Goal: Task Accomplishment & Management: Manage account settings

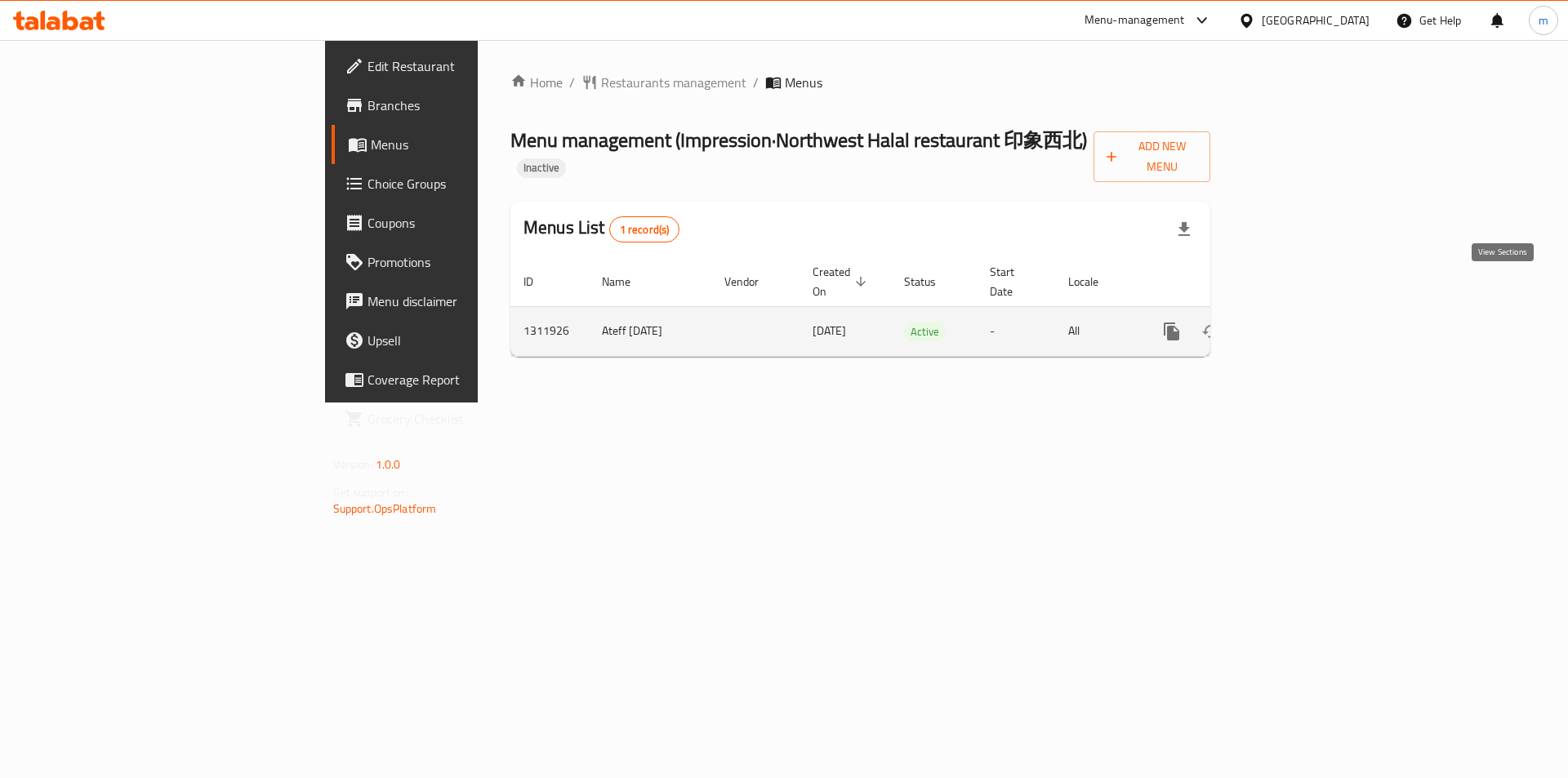
click at [1299, 322] on icon "enhanced table" at bounding box center [1290, 331] width 19 height 19
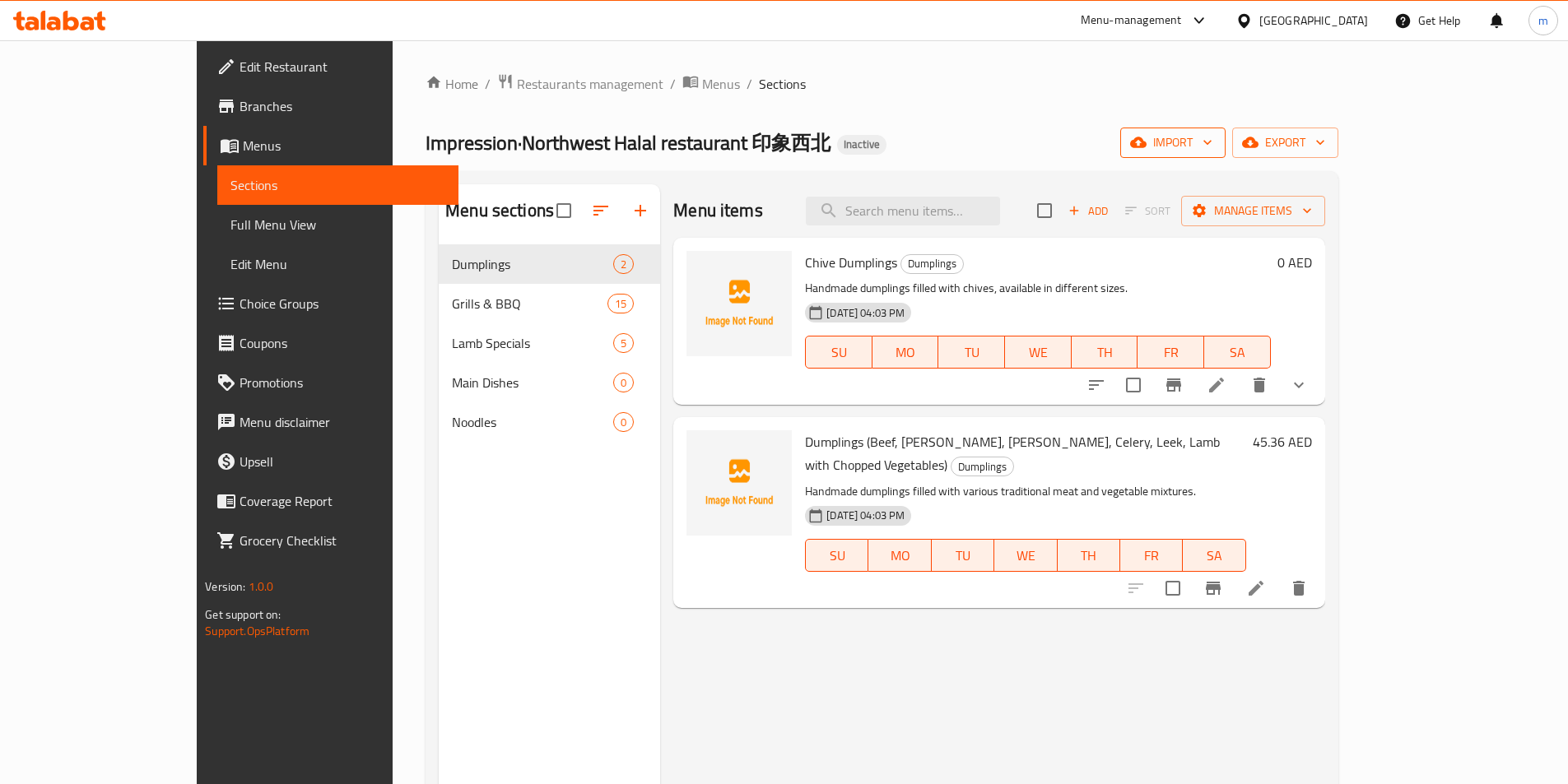
click at [1212, 147] on span "import" at bounding box center [1172, 143] width 79 height 20
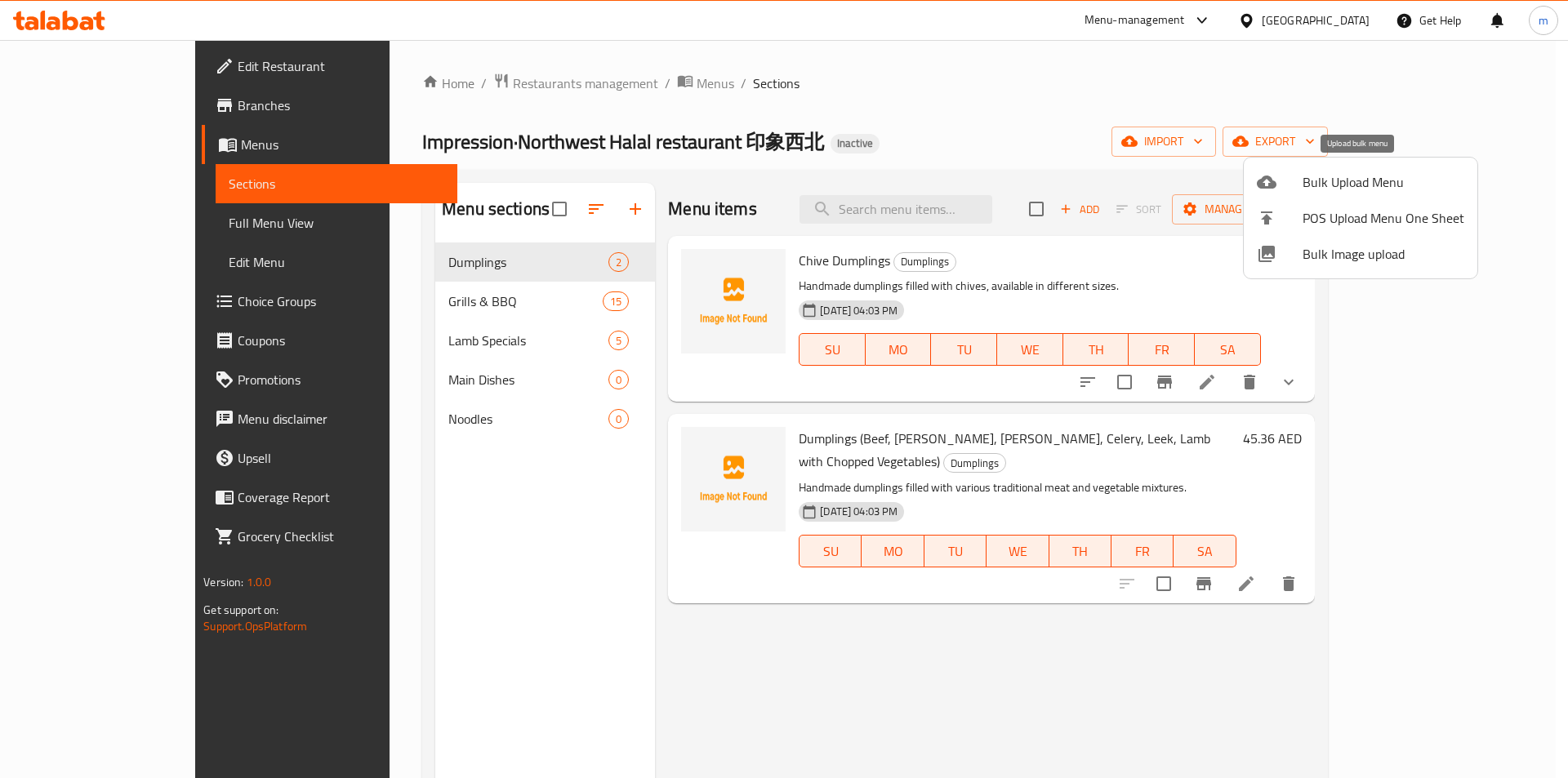
click at [1373, 188] on span "Bulk Upload Menu" at bounding box center [1384, 182] width 162 height 19
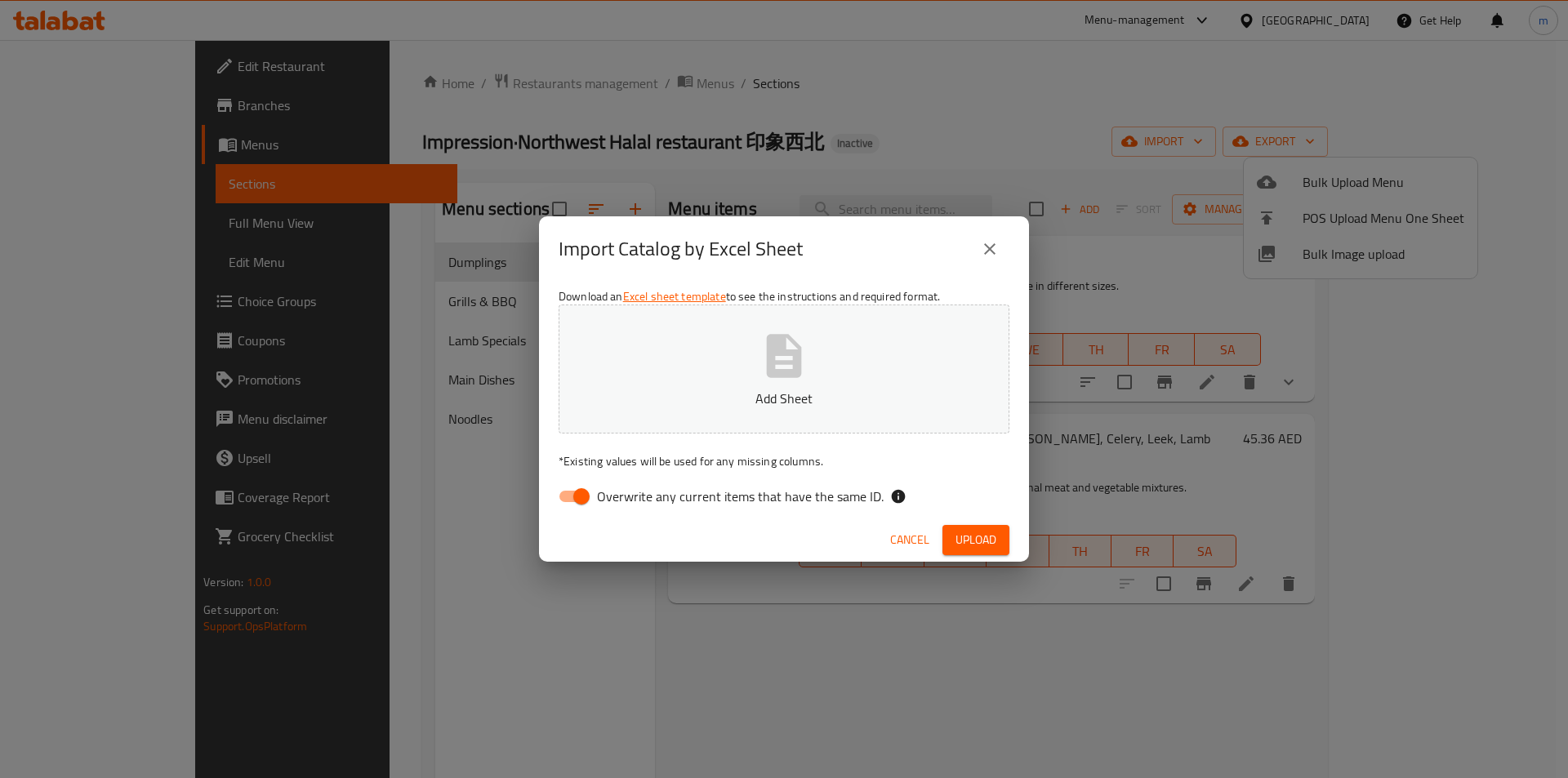
drag, startPoint x: 578, startPoint y: 492, endPoint x: 608, endPoint y: 407, distance: 90.1
click at [578, 491] on input "Overwrite any current items that have the same ID." at bounding box center [582, 497] width 93 height 31
checkbox input "false"
click at [630, 393] on p "Add Sheet" at bounding box center [784, 399] width 401 height 19
click at [976, 532] on span "Upload" at bounding box center [976, 539] width 40 height 20
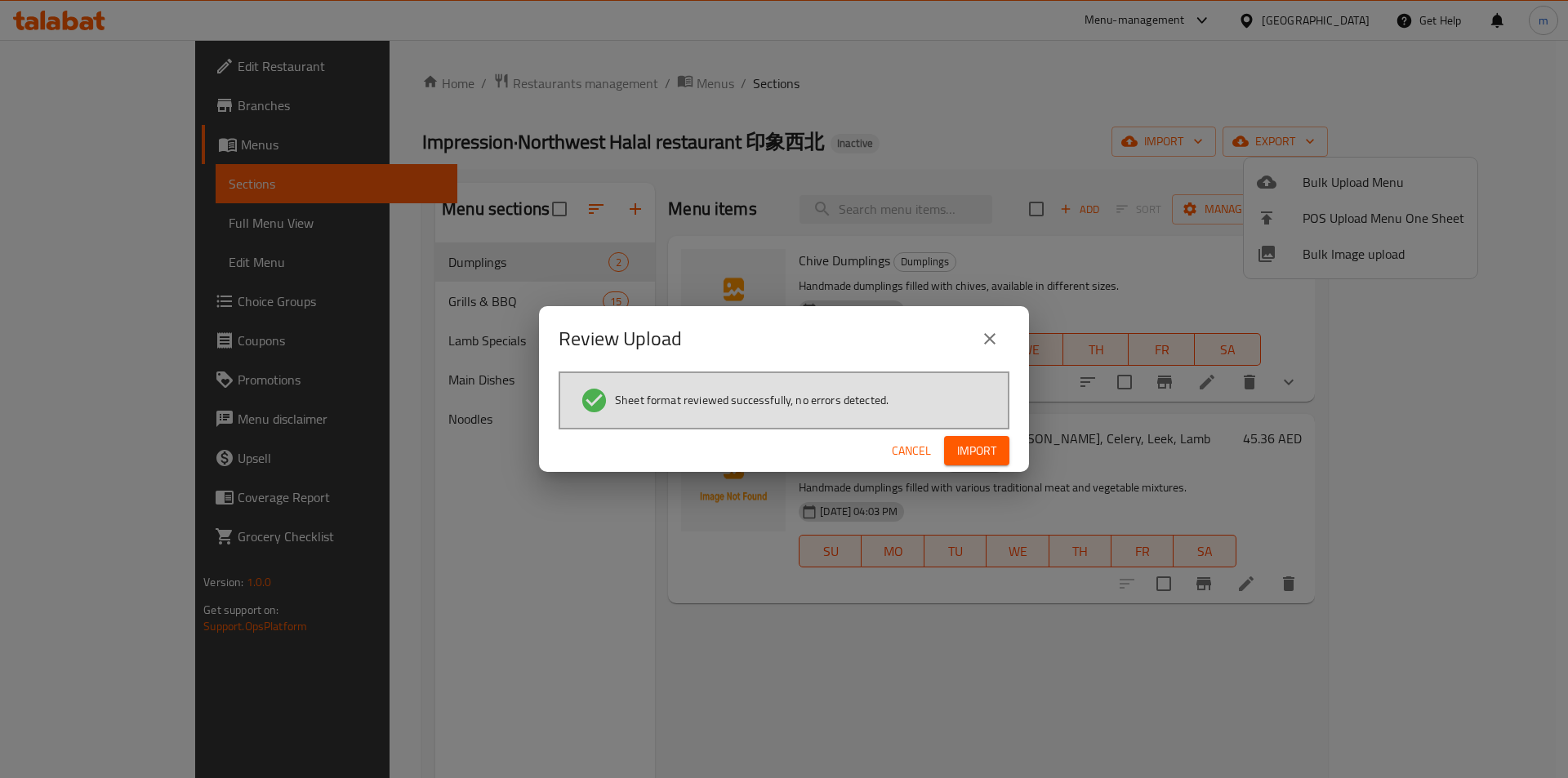
click button "Cancel" at bounding box center [911, 451] width 52 height 30
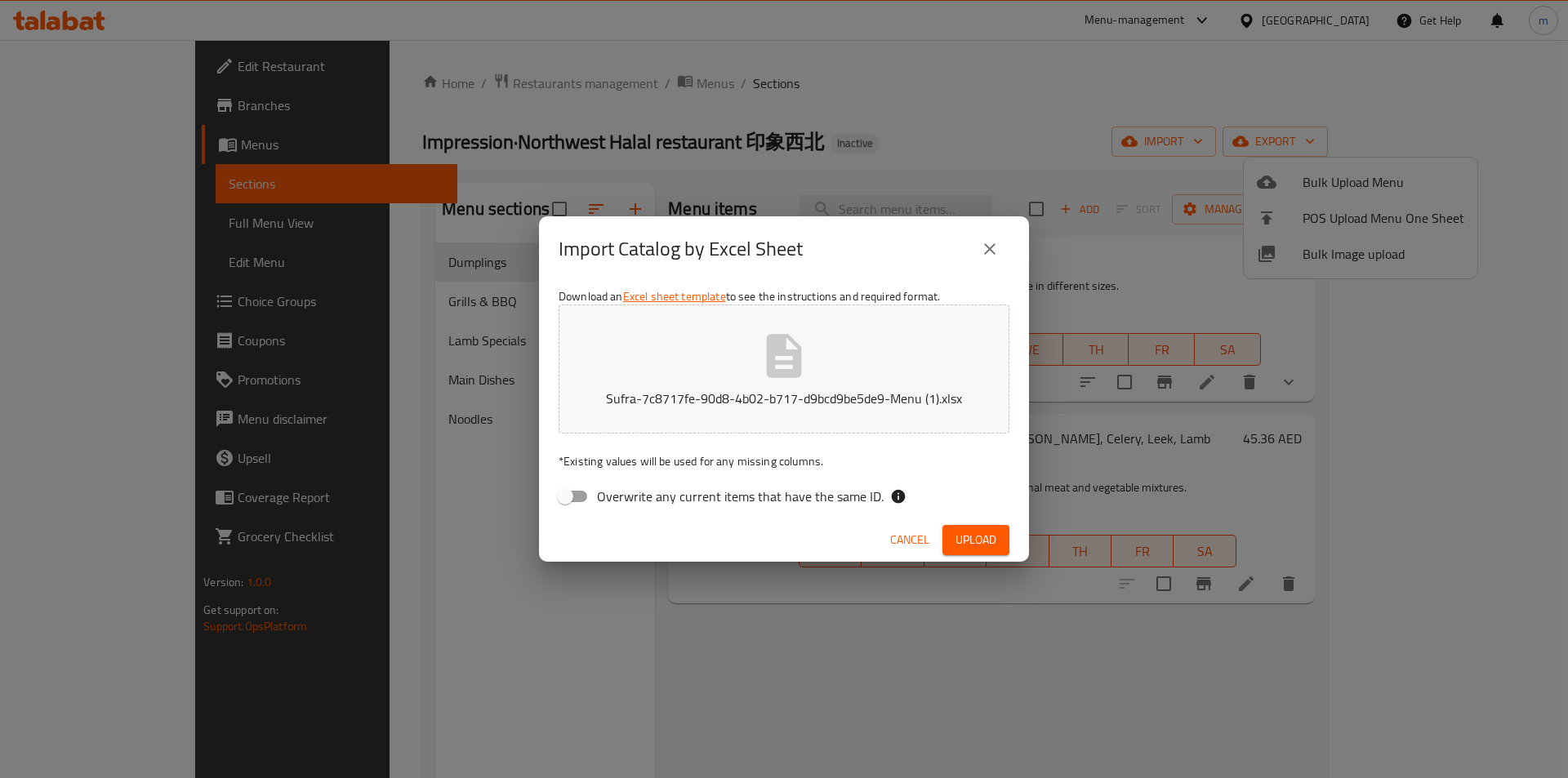
click at [983, 539] on span "Upload" at bounding box center [976, 539] width 40 height 20
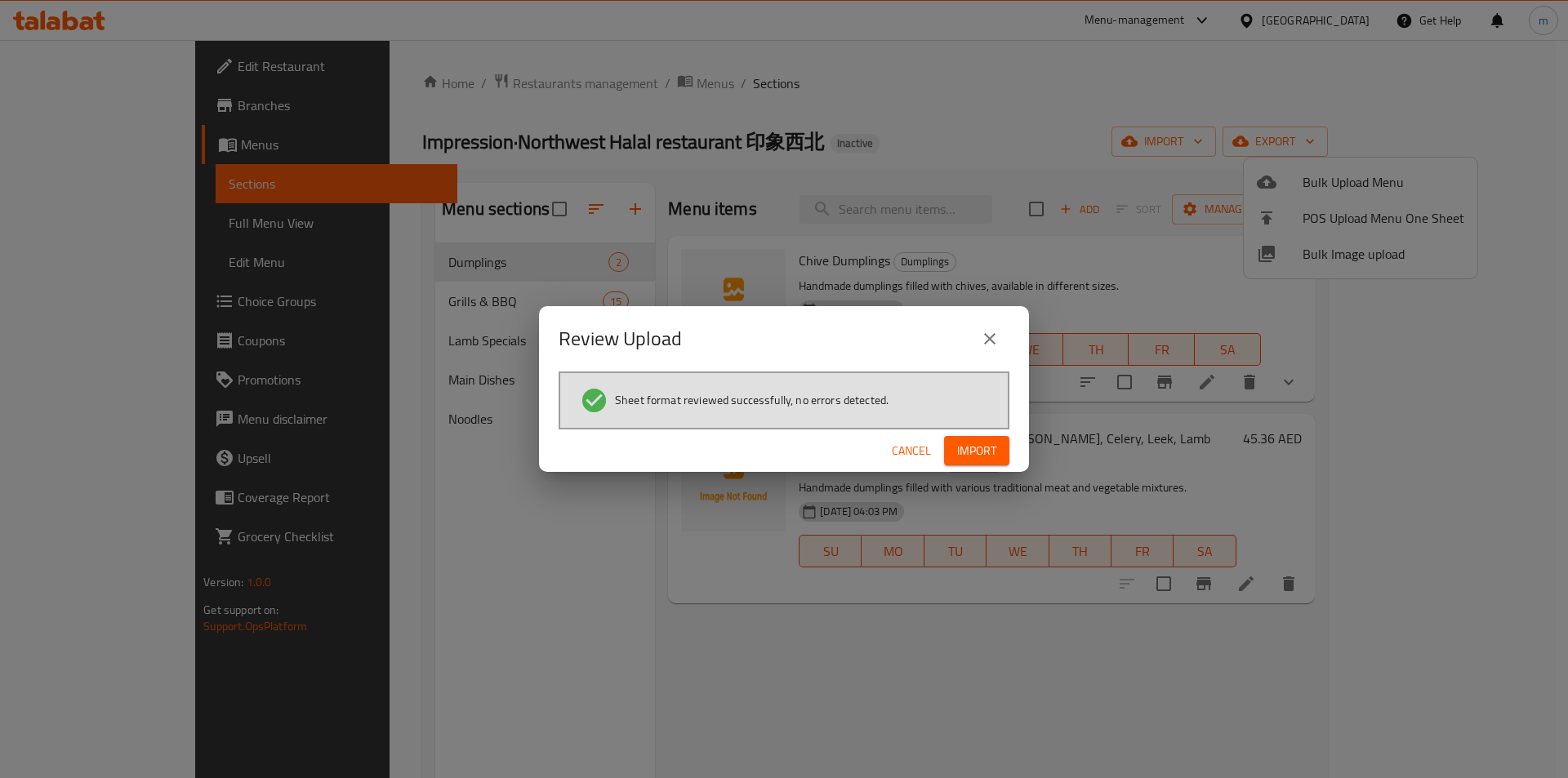
click at [988, 448] on span "Import" at bounding box center [977, 451] width 39 height 20
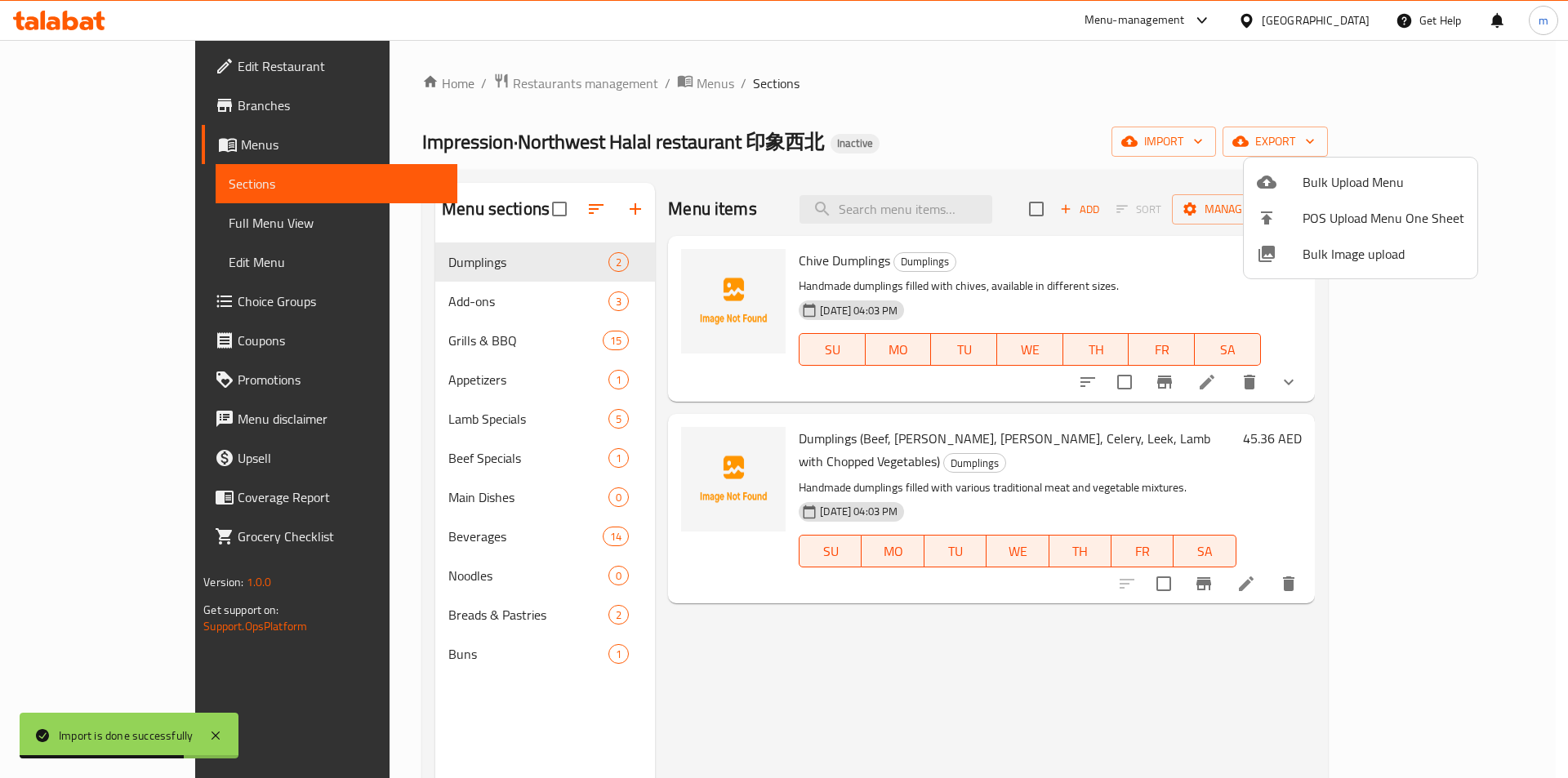
click at [76, 223] on div at bounding box center [784, 389] width 1568 height 778
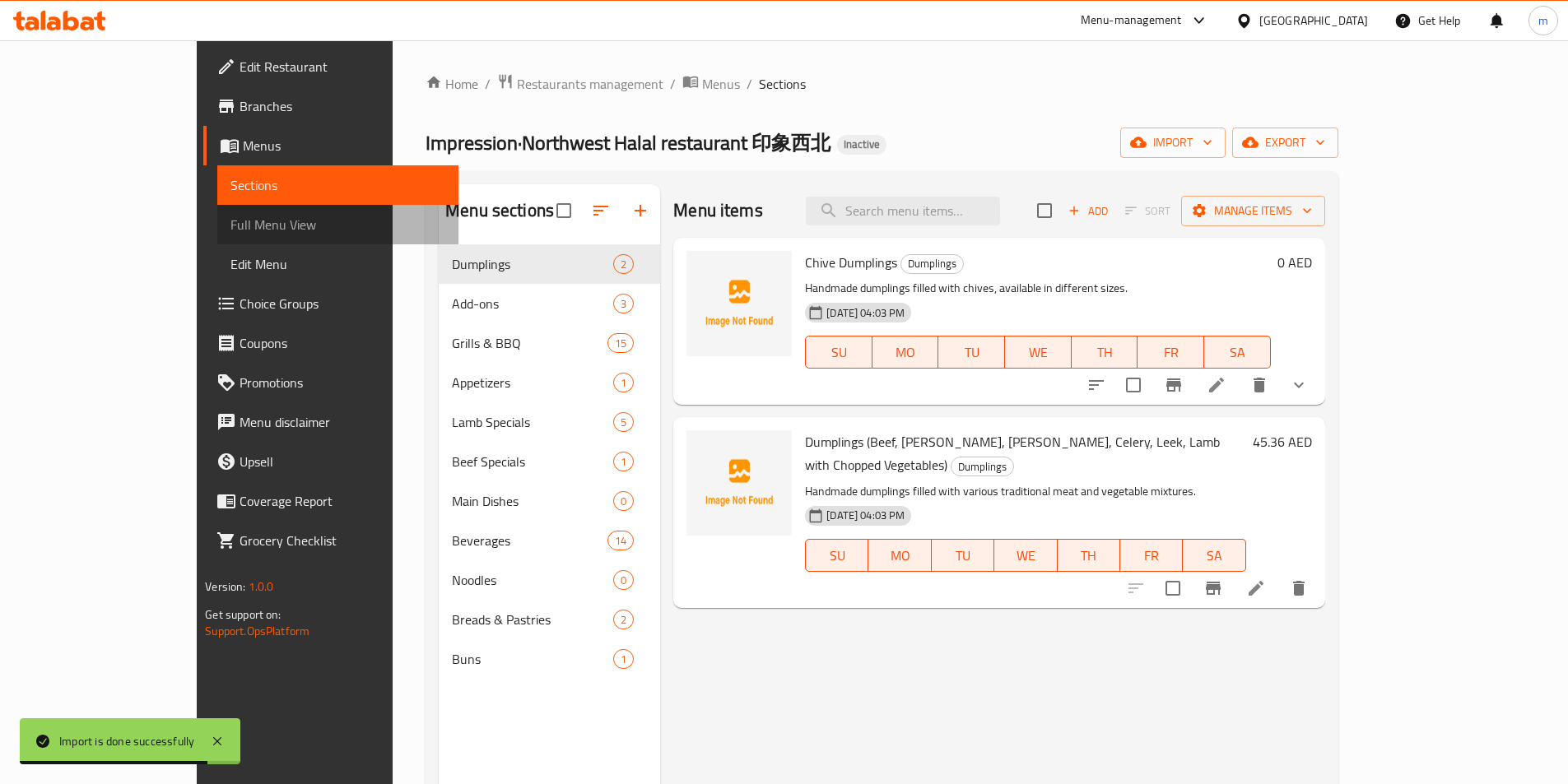
click at [230, 225] on span "Full Menu View" at bounding box center [337, 224] width 214 height 19
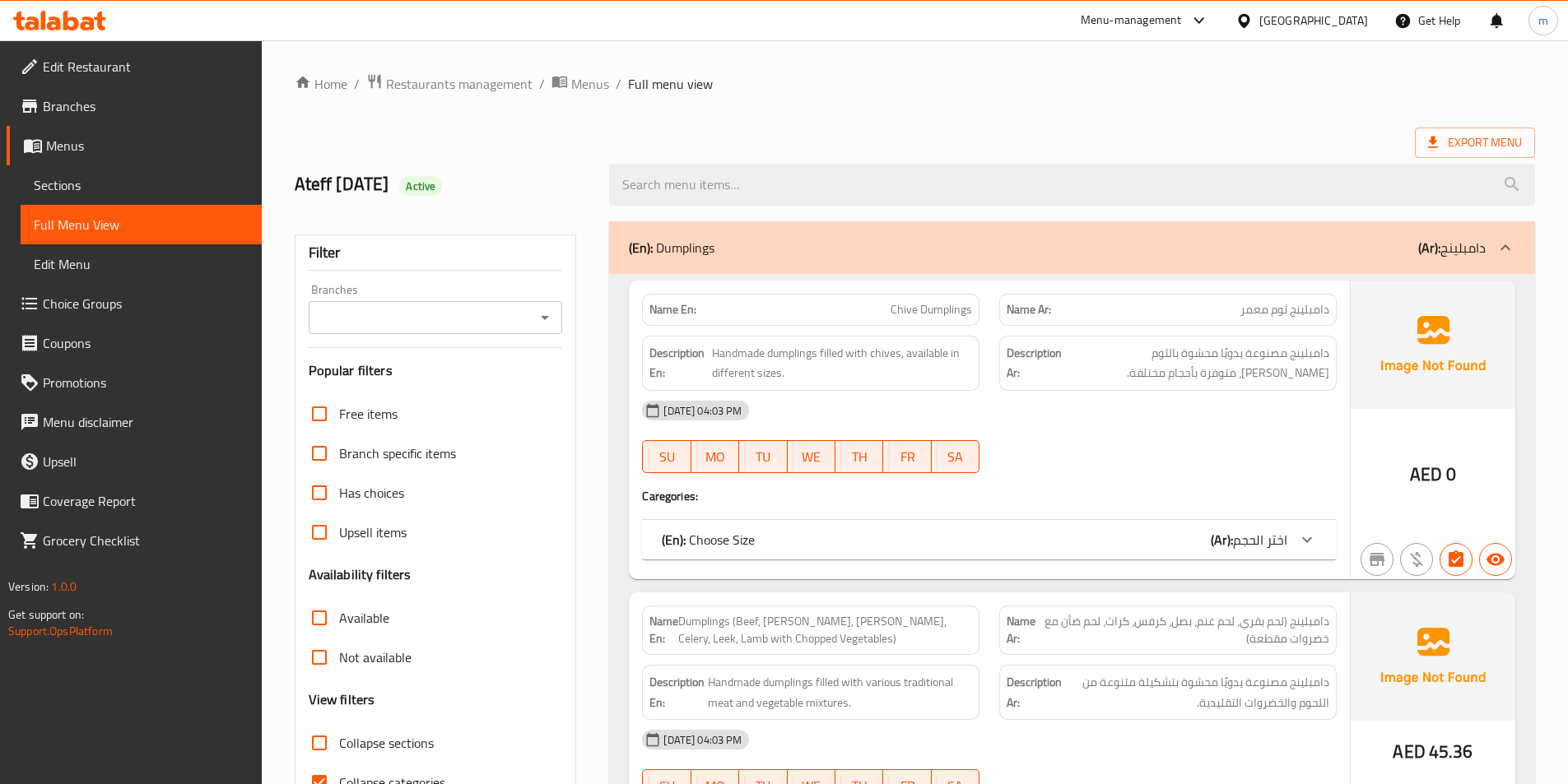
click at [523, 311] on input "Branches" at bounding box center [422, 317] width 217 height 23
click at [148, 311] on span "Choice Groups" at bounding box center [146, 304] width 206 height 19
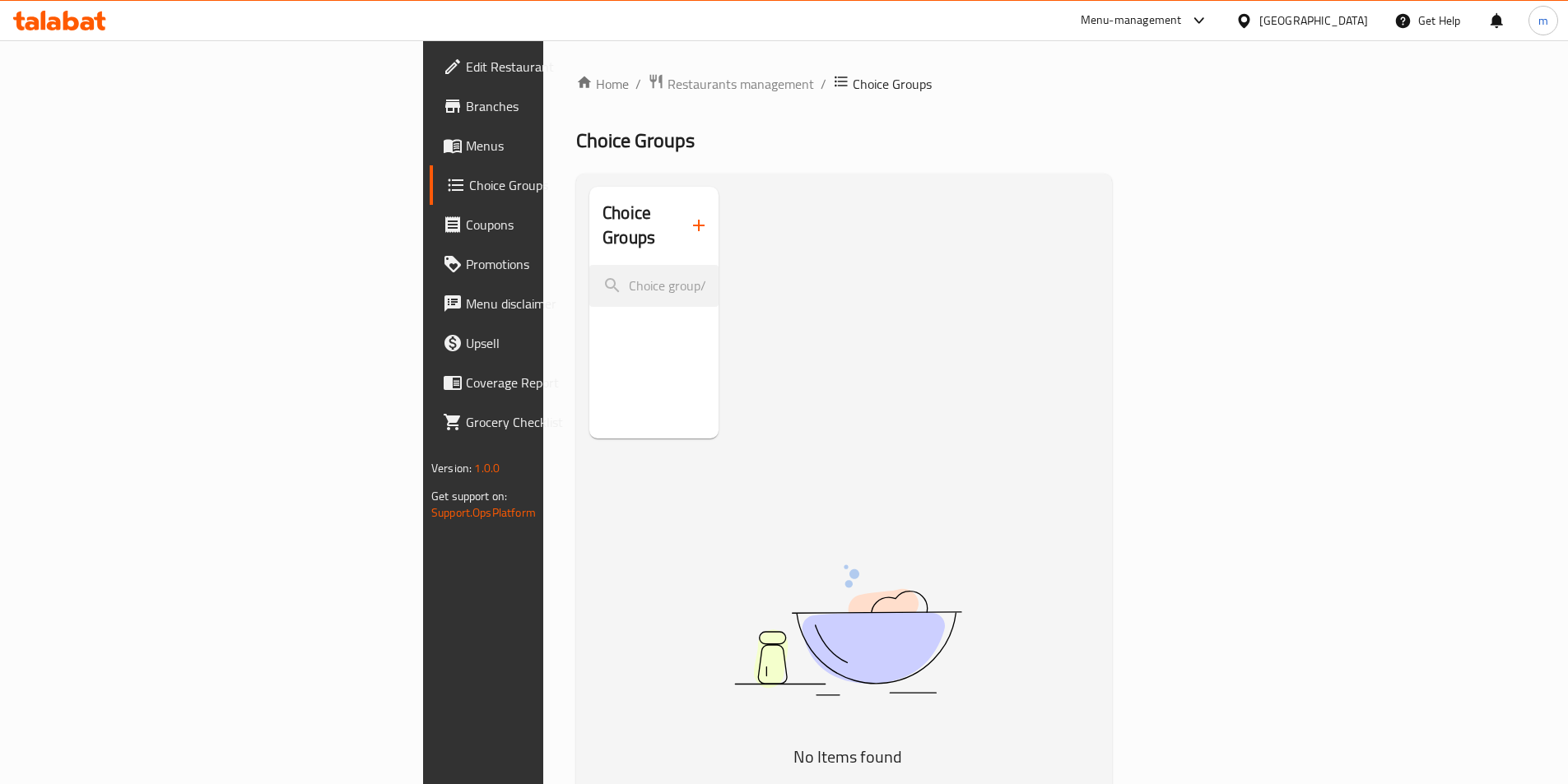
click at [693, 219] on icon "button" at bounding box center [699, 225] width 12 height 12
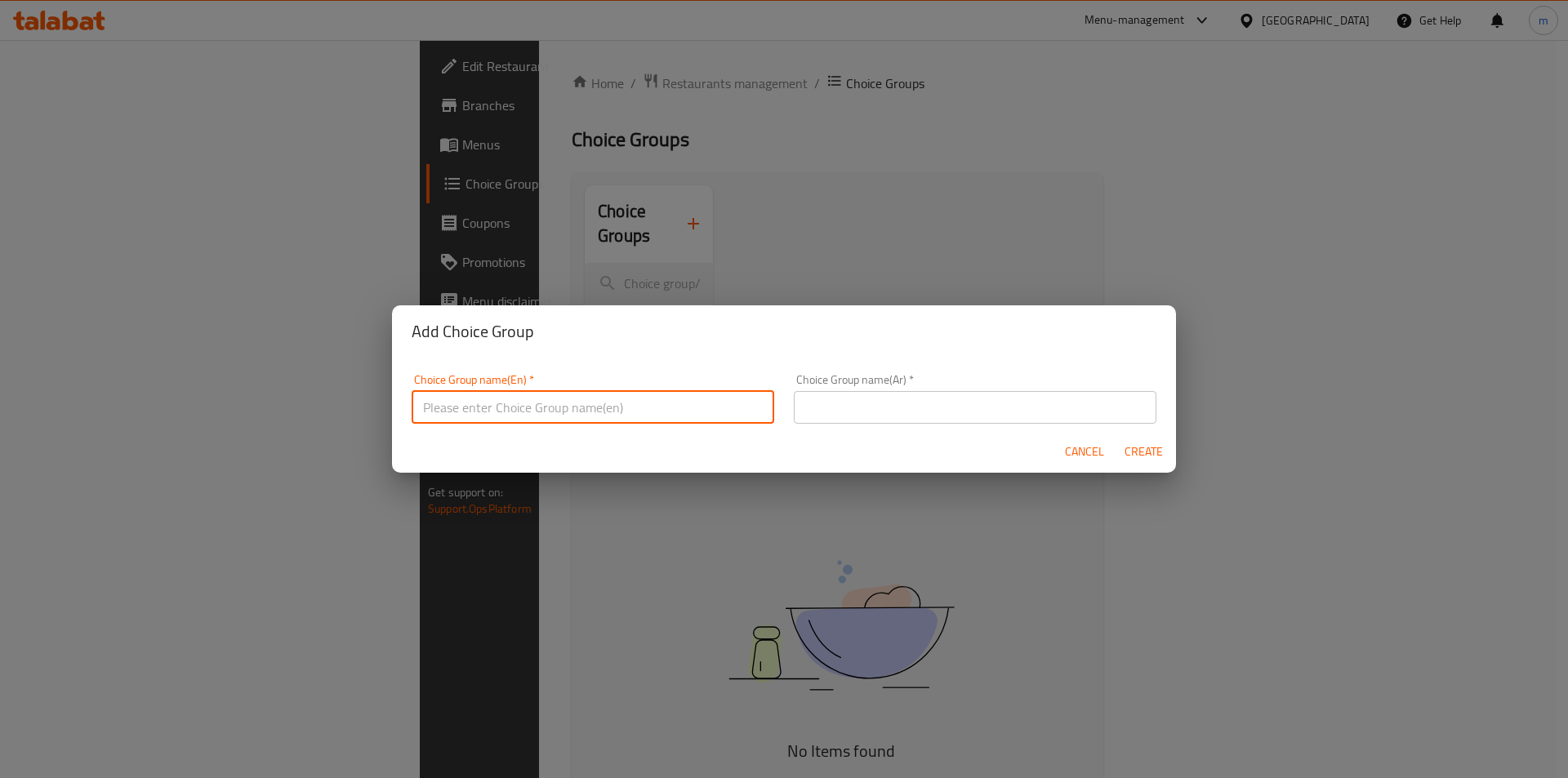
click at [559, 405] on input "text" at bounding box center [592, 407] width 363 height 33
type input "p"
click at [557, 401] on input "text" at bounding box center [592, 407] width 363 height 33
type input "Your Choice of:00"
click at [838, 403] on input "text" at bounding box center [975, 407] width 363 height 33
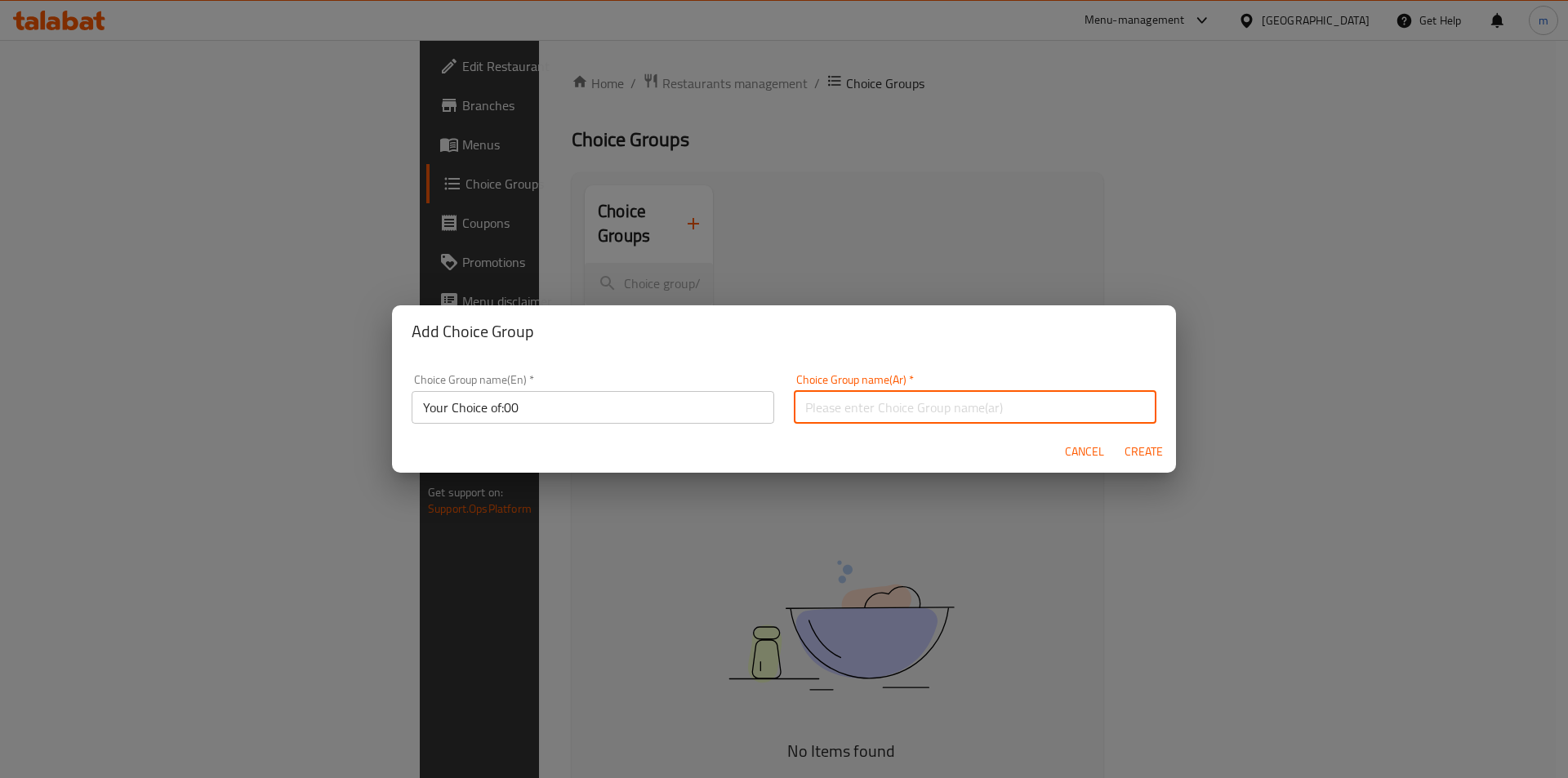
type input "اختيارك من:"
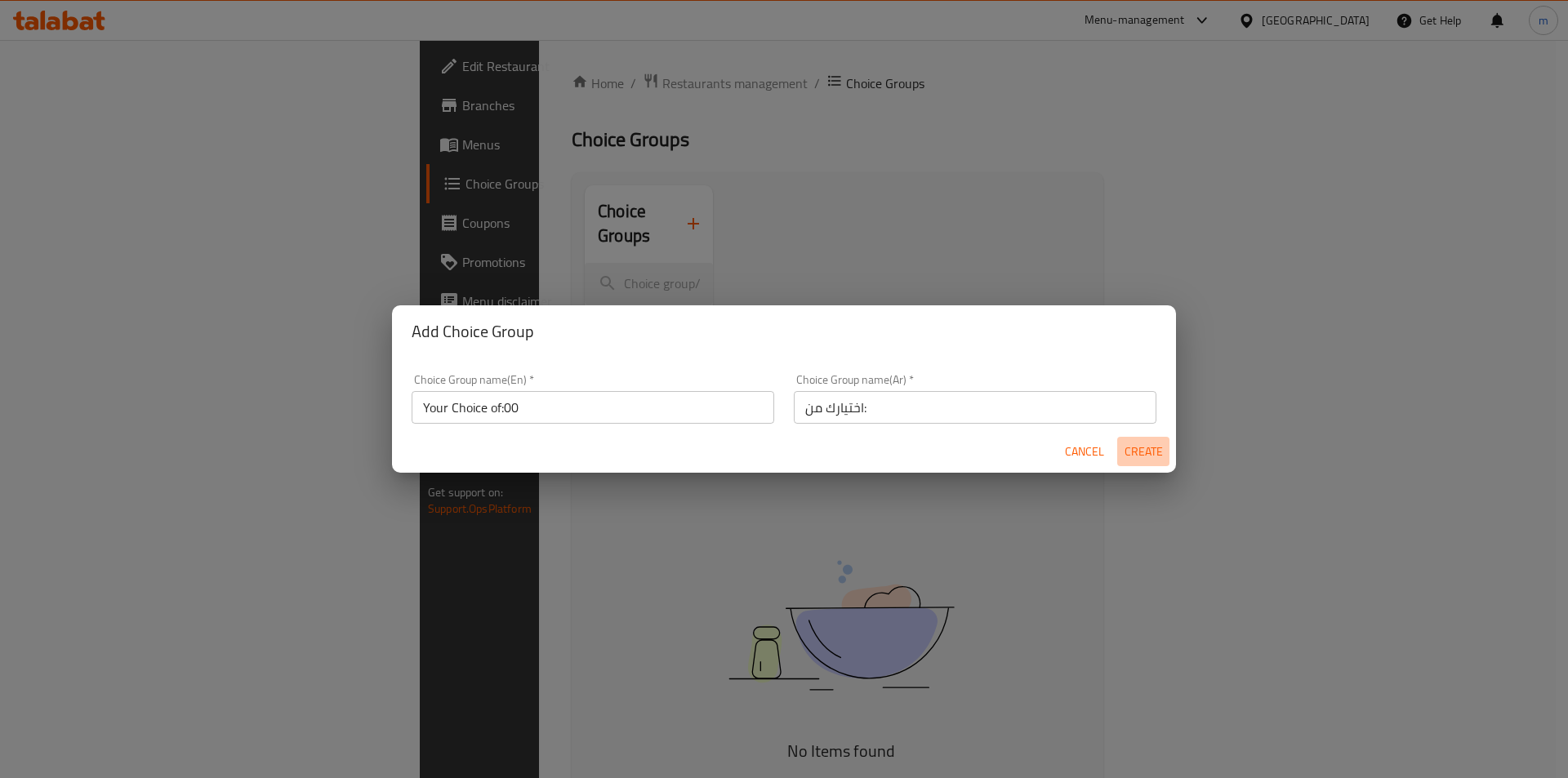
click at [1159, 444] on span "Create" at bounding box center [1143, 452] width 39 height 20
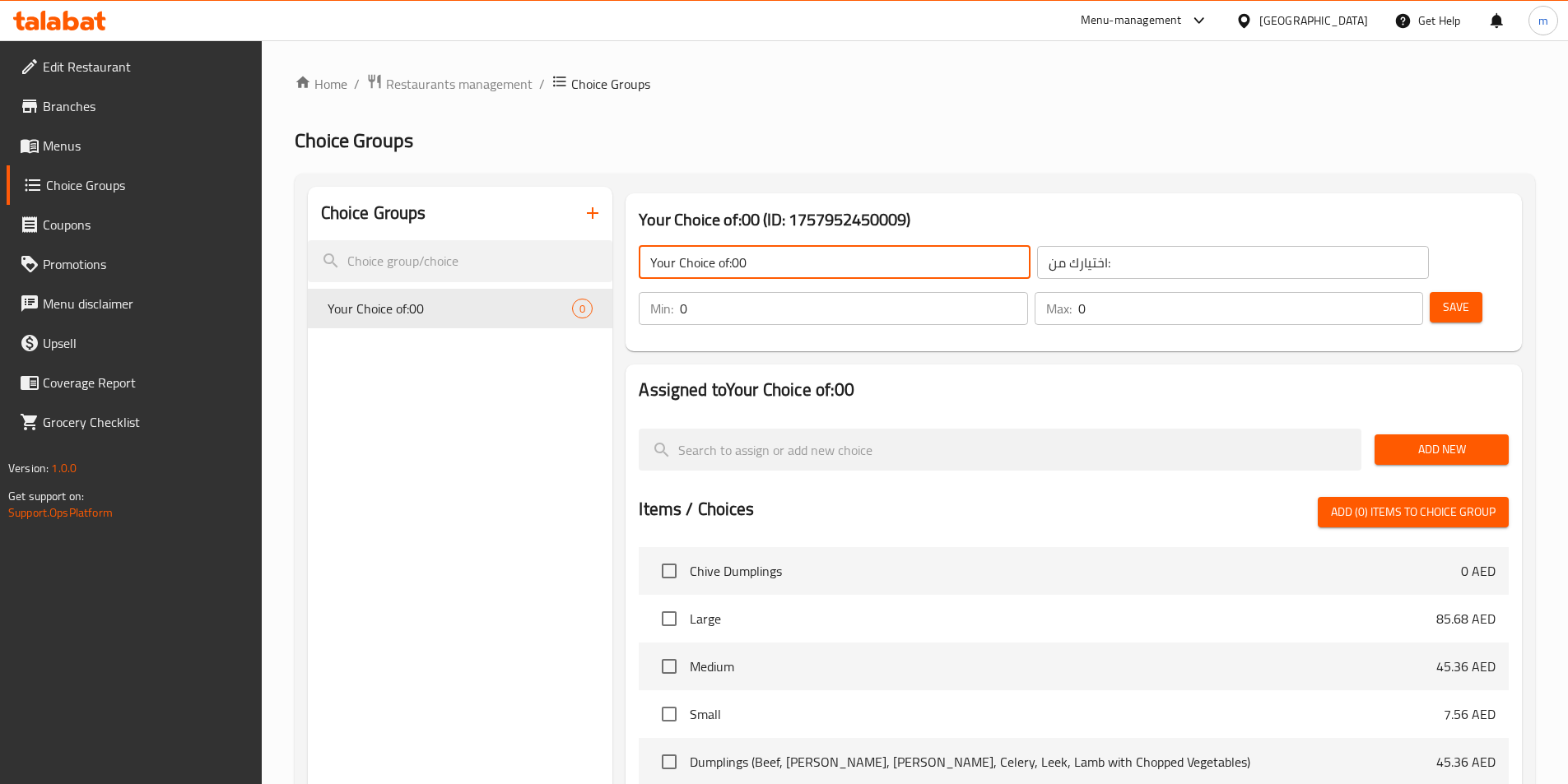
click at [797, 275] on input "Your Choice of:00" at bounding box center [834, 263] width 392 height 33
type input "Your Choice of:"
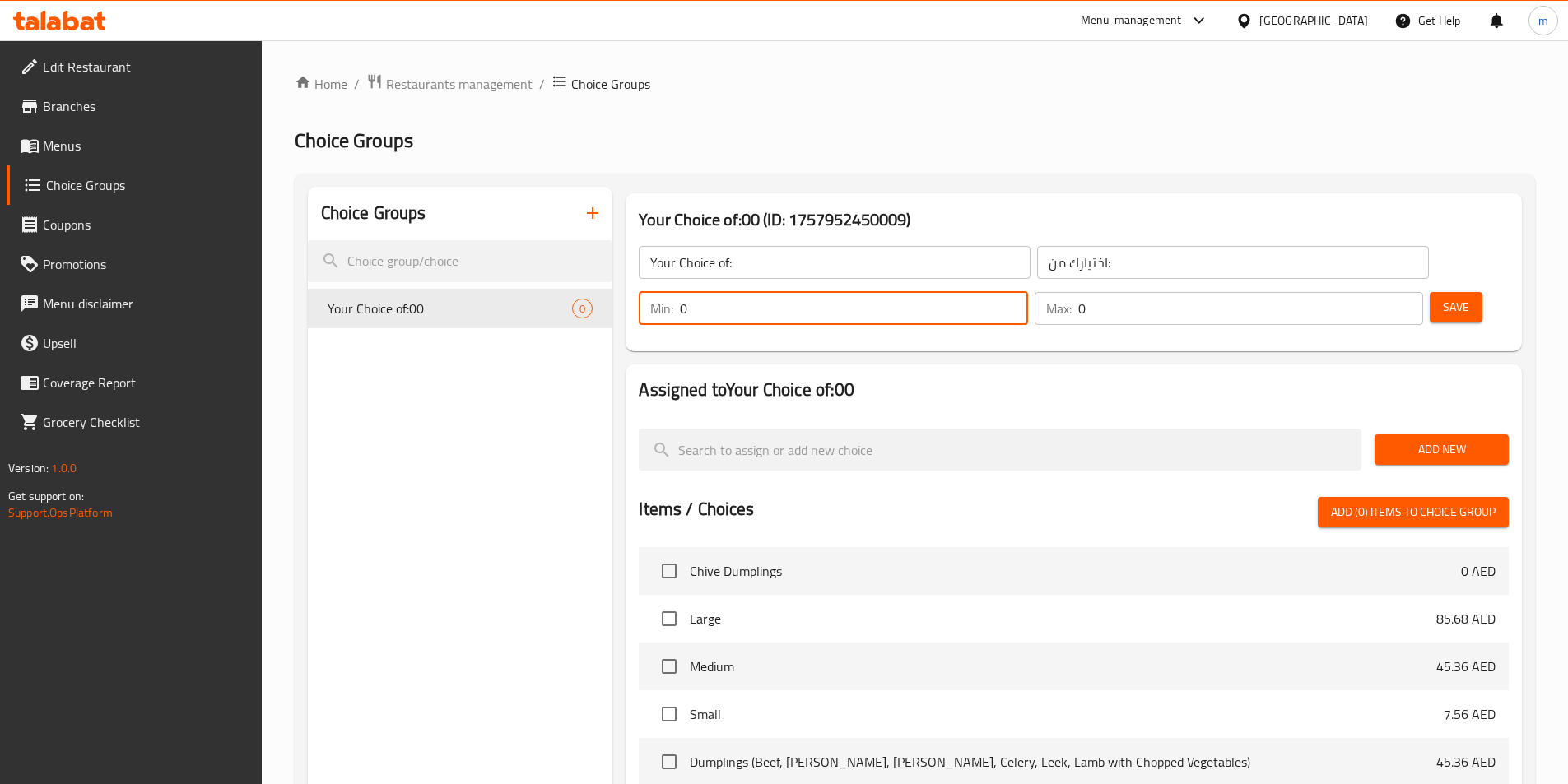
click at [1027, 292] on input "0" at bounding box center [854, 309] width 347 height 33
type input "1"
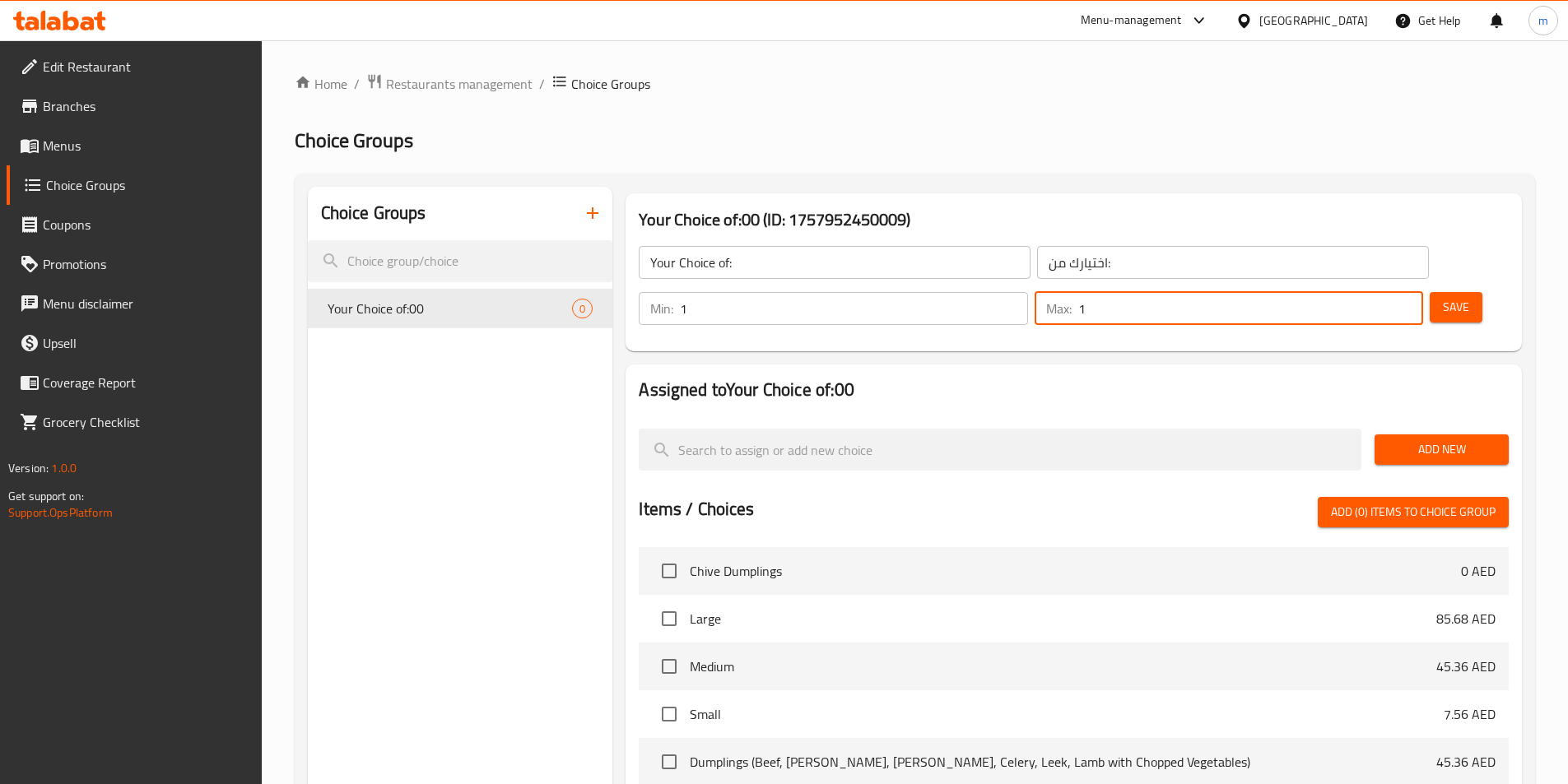
type input "1"
click at [1420, 440] on span "Add New" at bounding box center [1441, 449] width 108 height 20
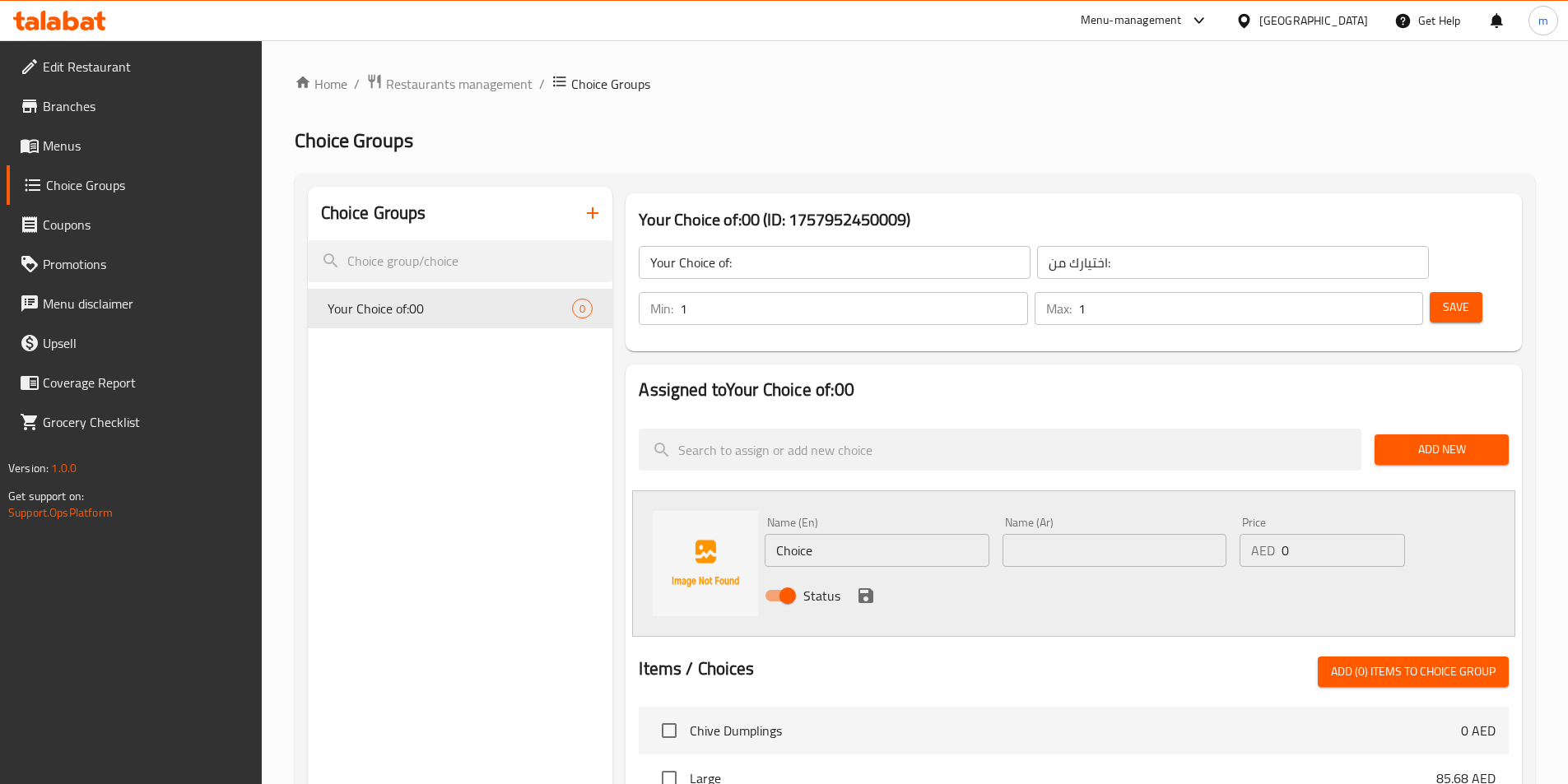
click at [849, 534] on input "Choice" at bounding box center [876, 550] width 224 height 33
type input "PLAIN"
type input "ساده"
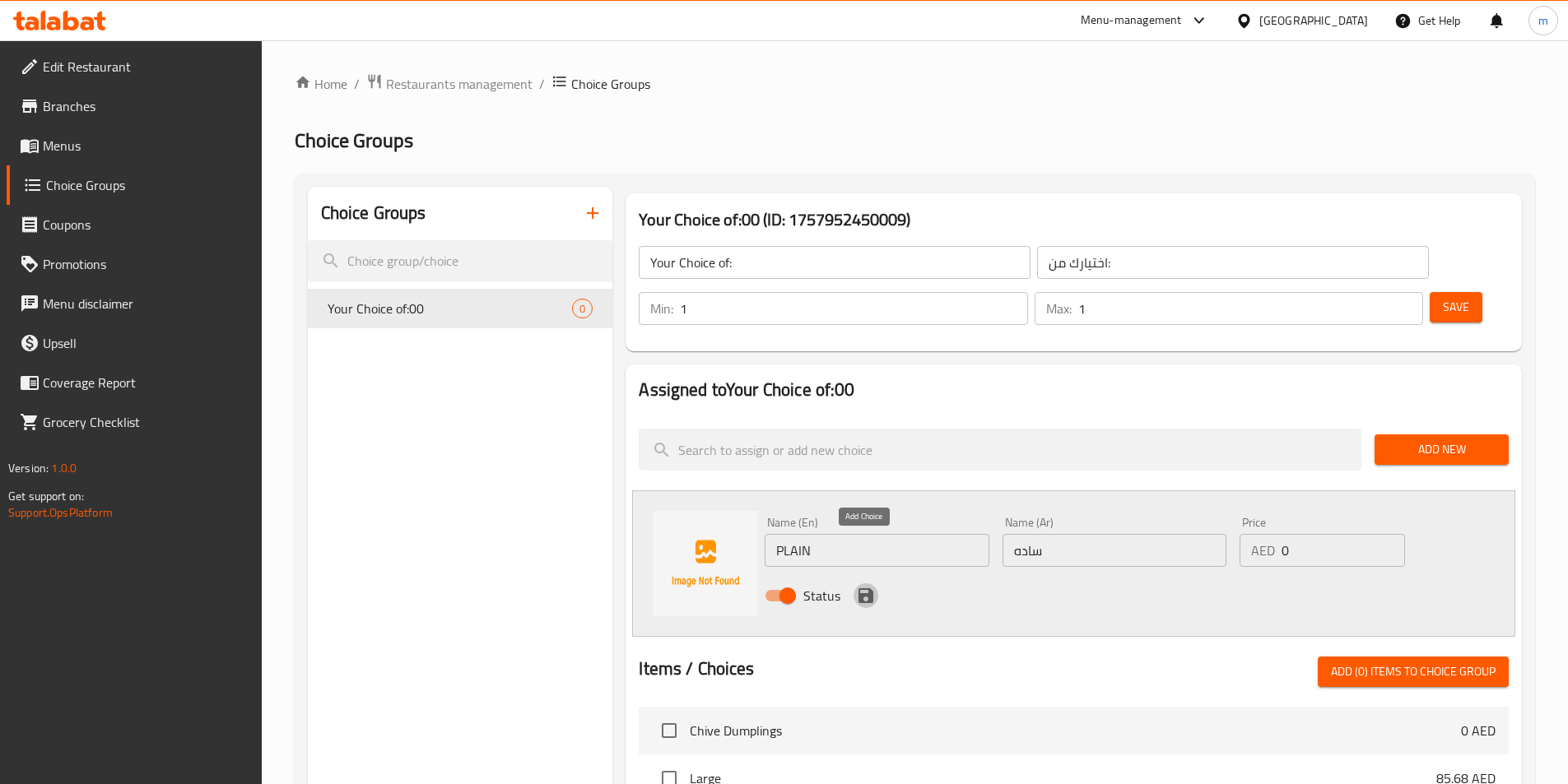
click at [866, 588] on icon "save" at bounding box center [866, 595] width 15 height 15
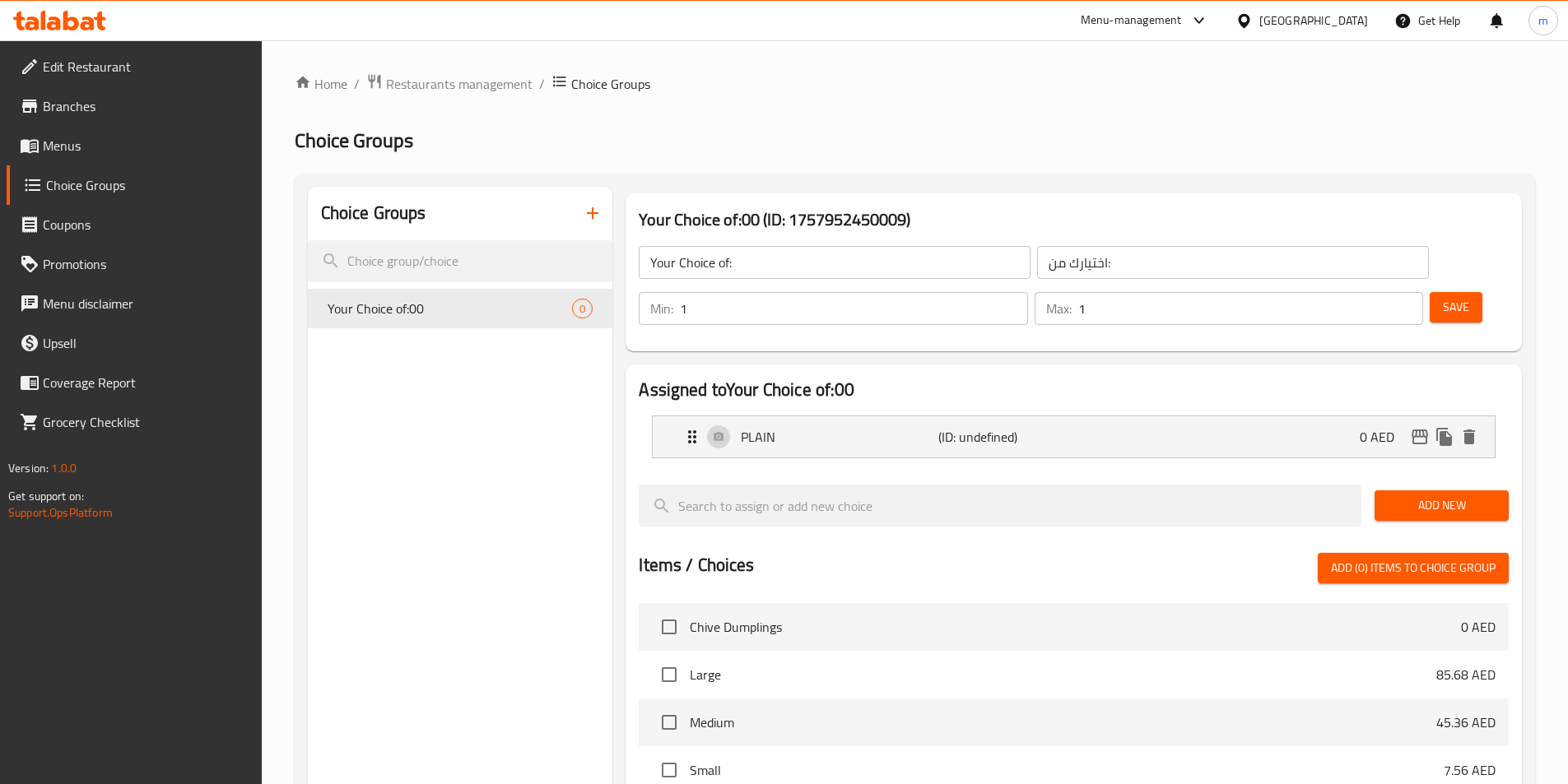
click at [1427, 496] on span "Add New" at bounding box center [1441, 506] width 108 height 20
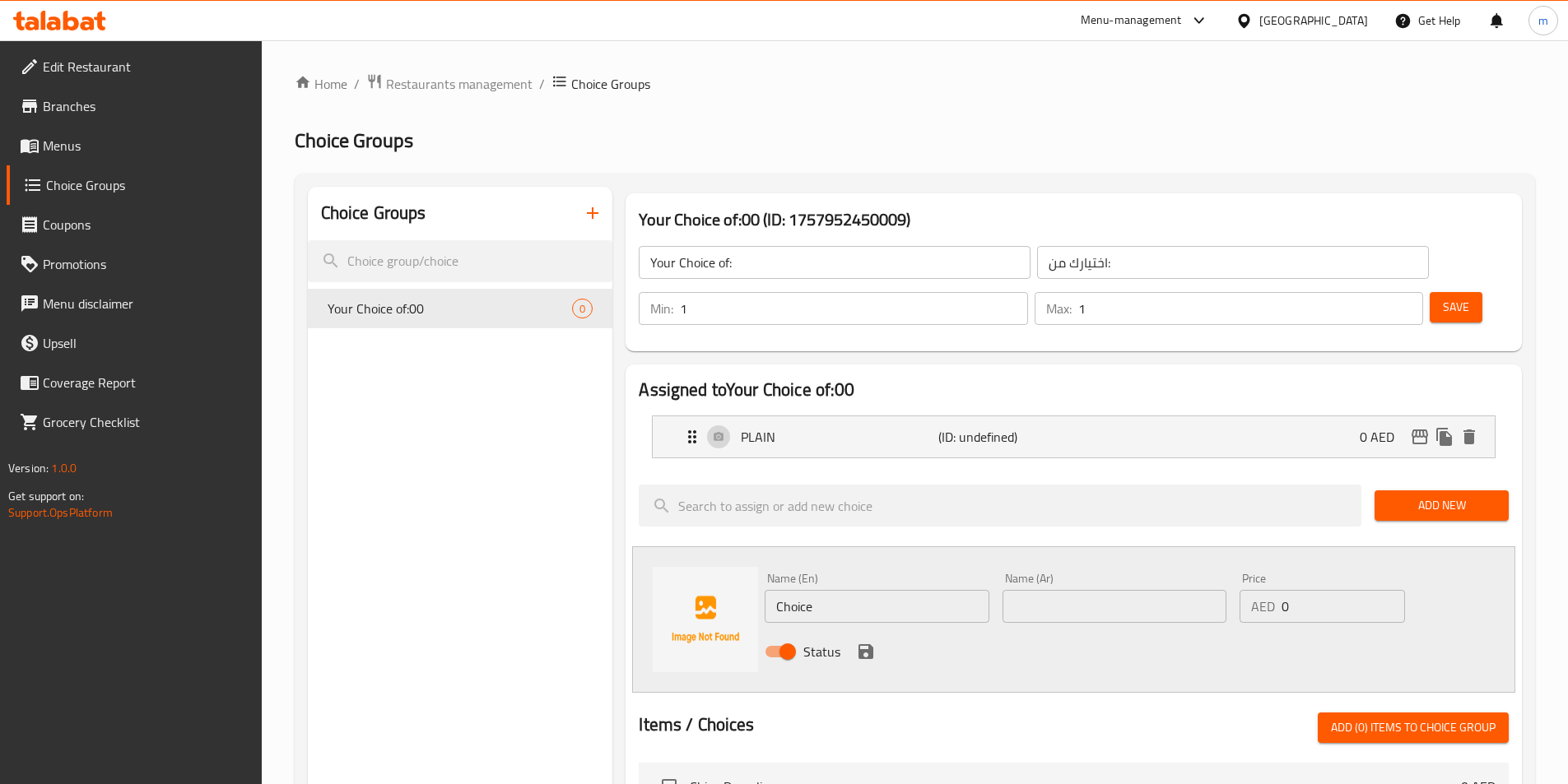
click at [844, 590] on input "Choice" at bounding box center [876, 606] width 224 height 33
type input "STUFFED"
click at [1009, 590] on input "text" at bounding box center [1114, 606] width 224 height 33
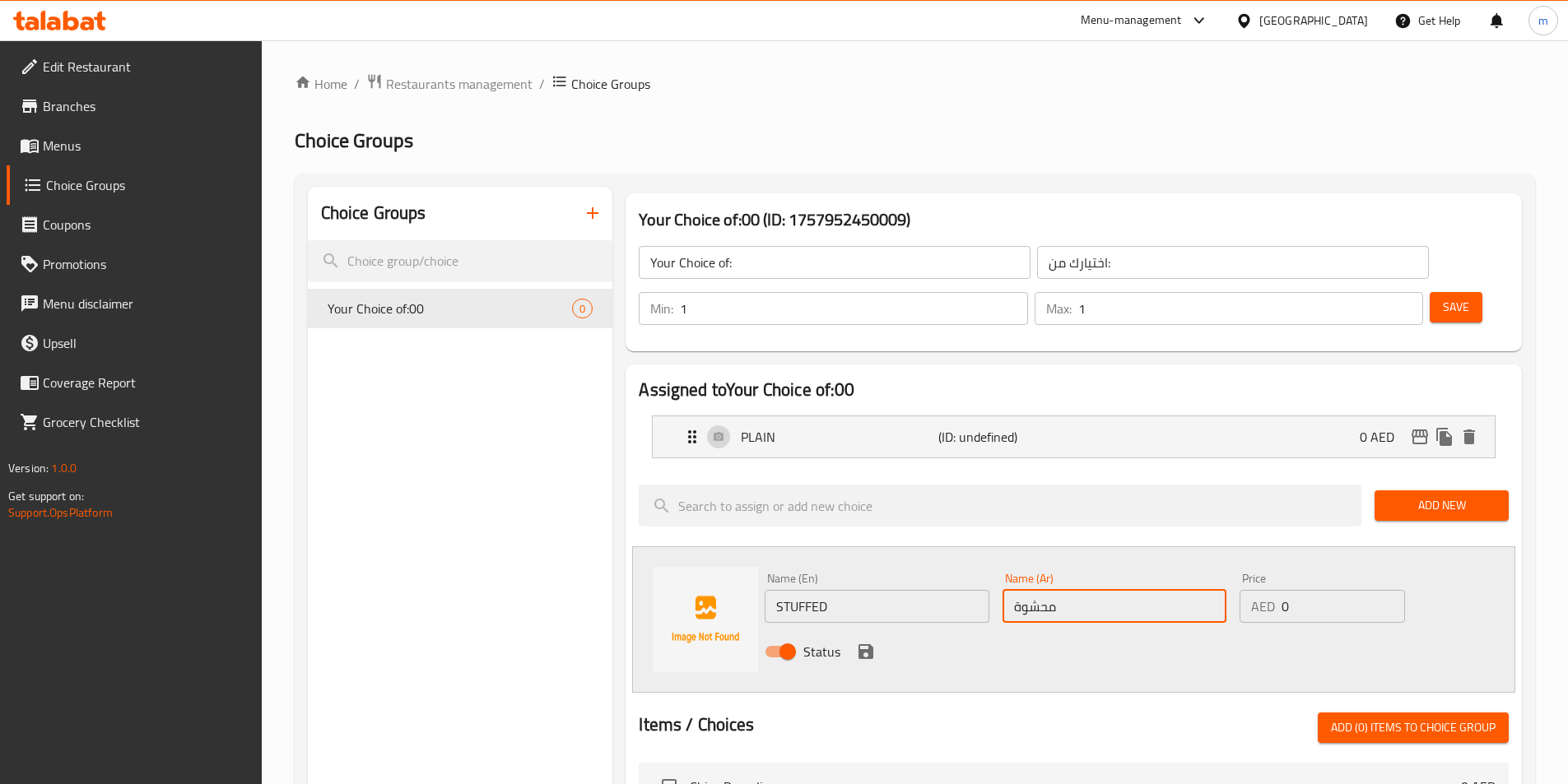
type input "محشوة"
click at [869, 639] on button "save" at bounding box center [865, 651] width 24 height 24
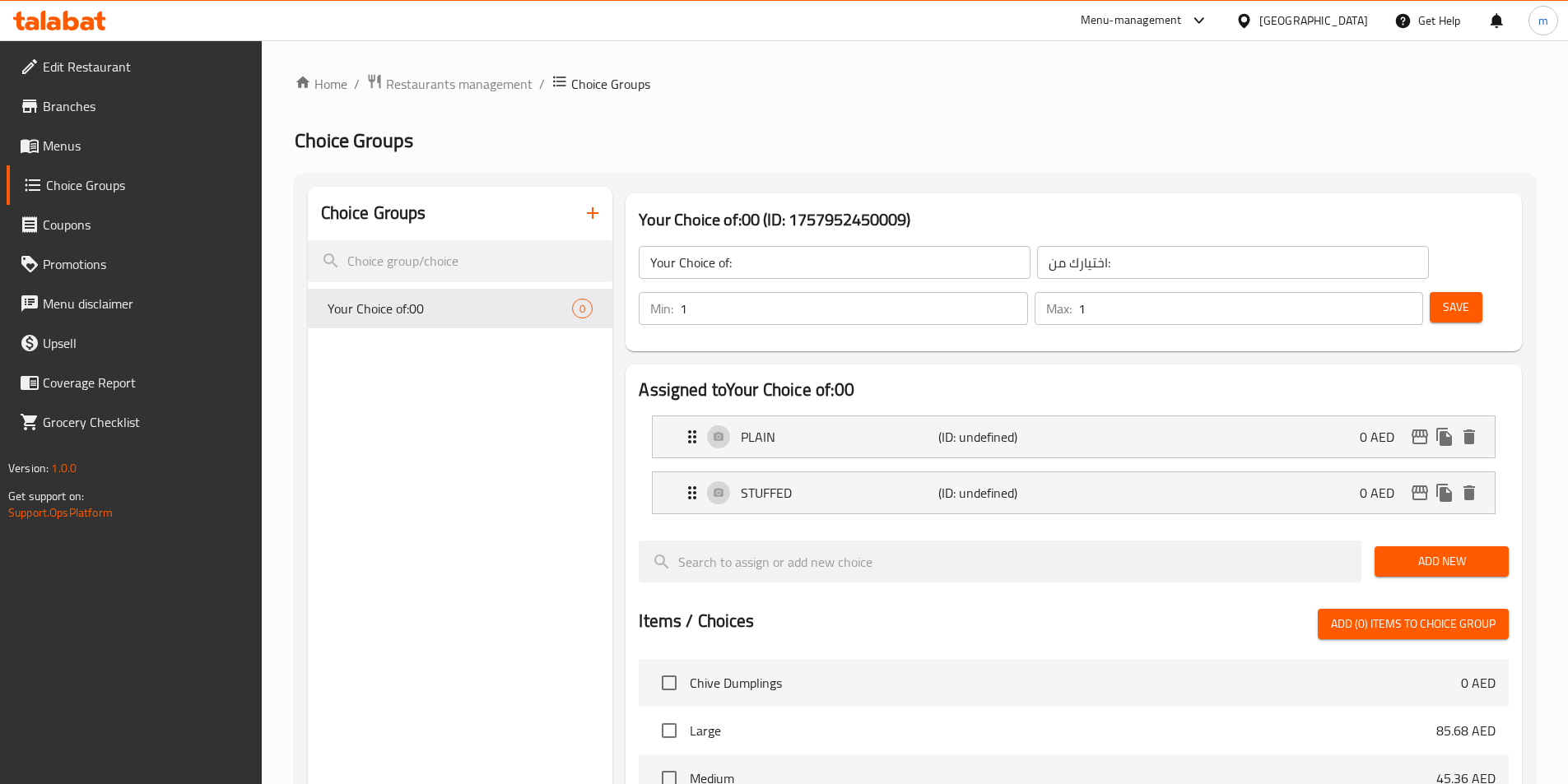
click at [1433, 292] on button "Save" at bounding box center [1455, 307] width 52 height 30
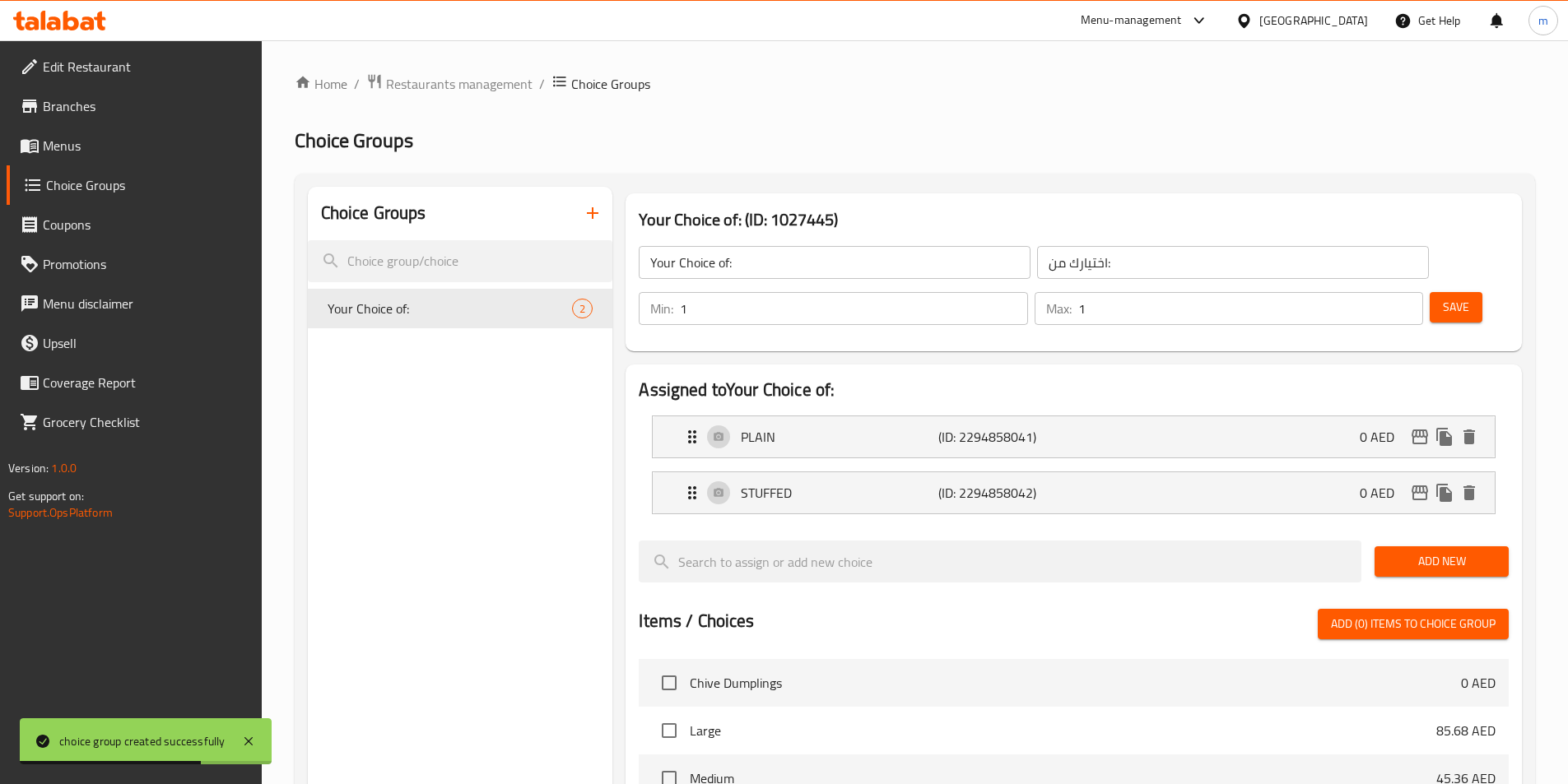
click at [1275, 358] on div "Assigned to Your Choice of: PLAIN (ID: 2294858041) 0 AED Name (En) PLAIN Name (…" at bounding box center [1073, 750] width 909 height 785
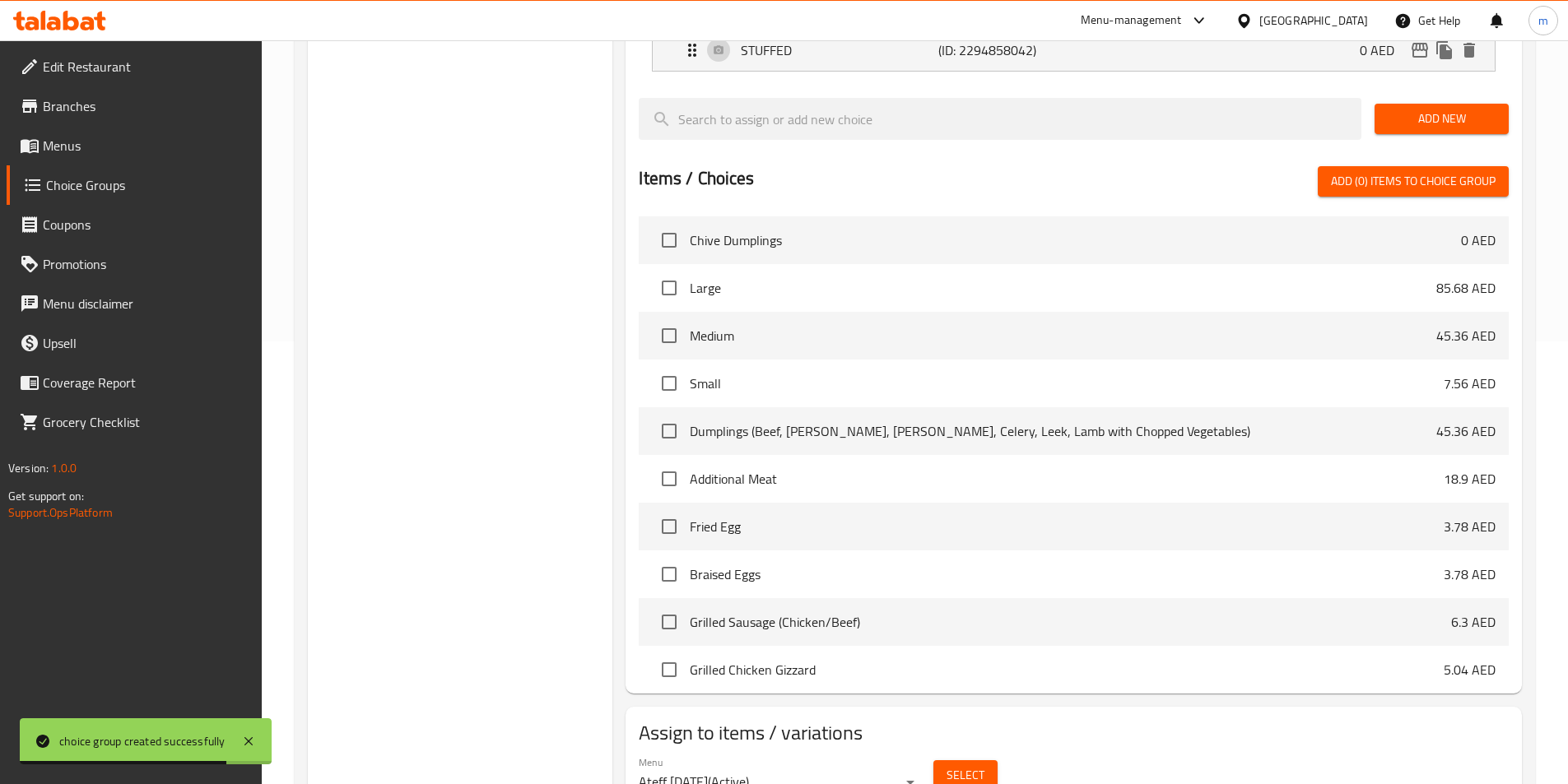
scroll to position [474, 0]
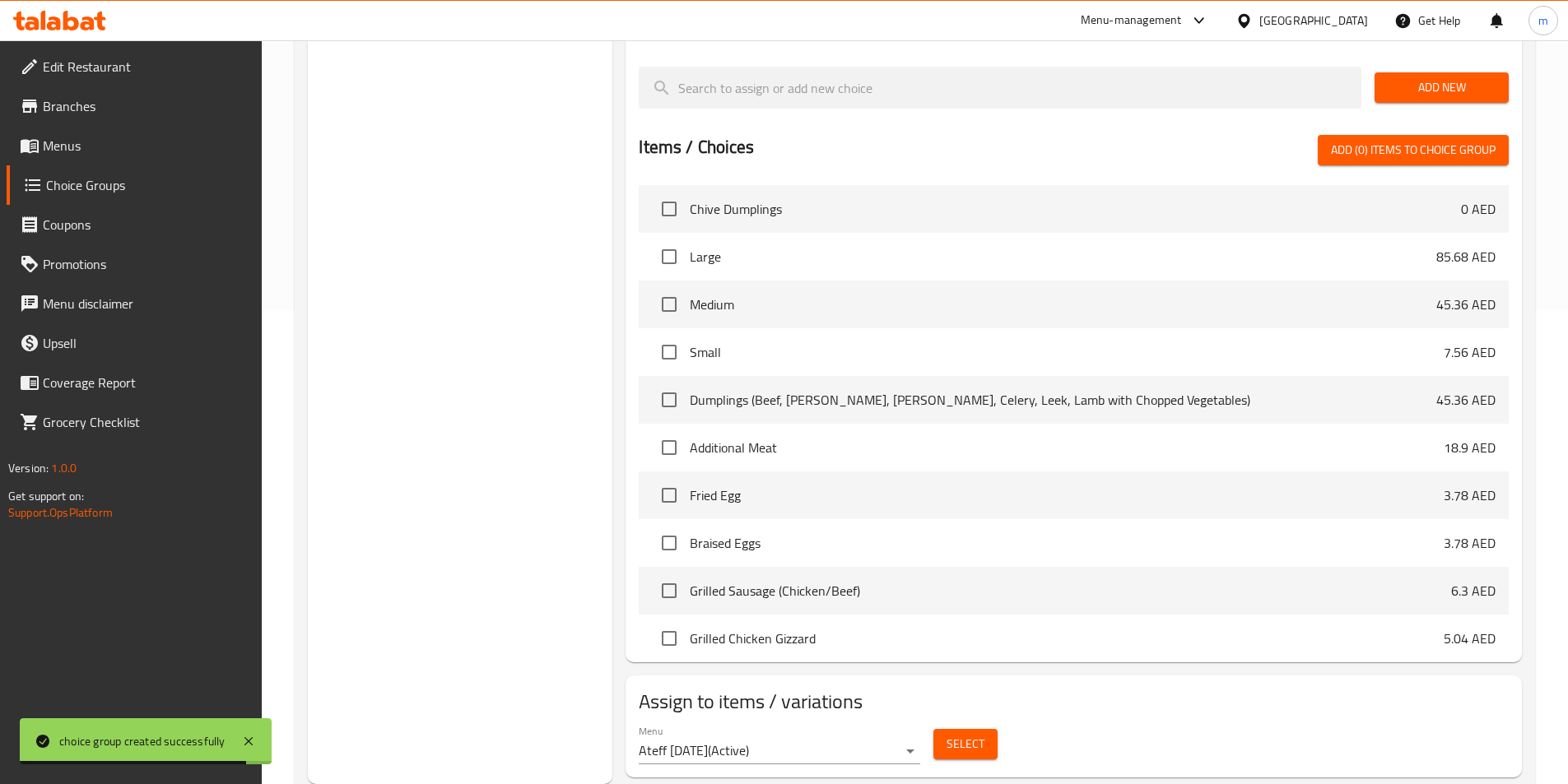
click at [946, 735] on span "Select" at bounding box center [964, 744] width 38 height 20
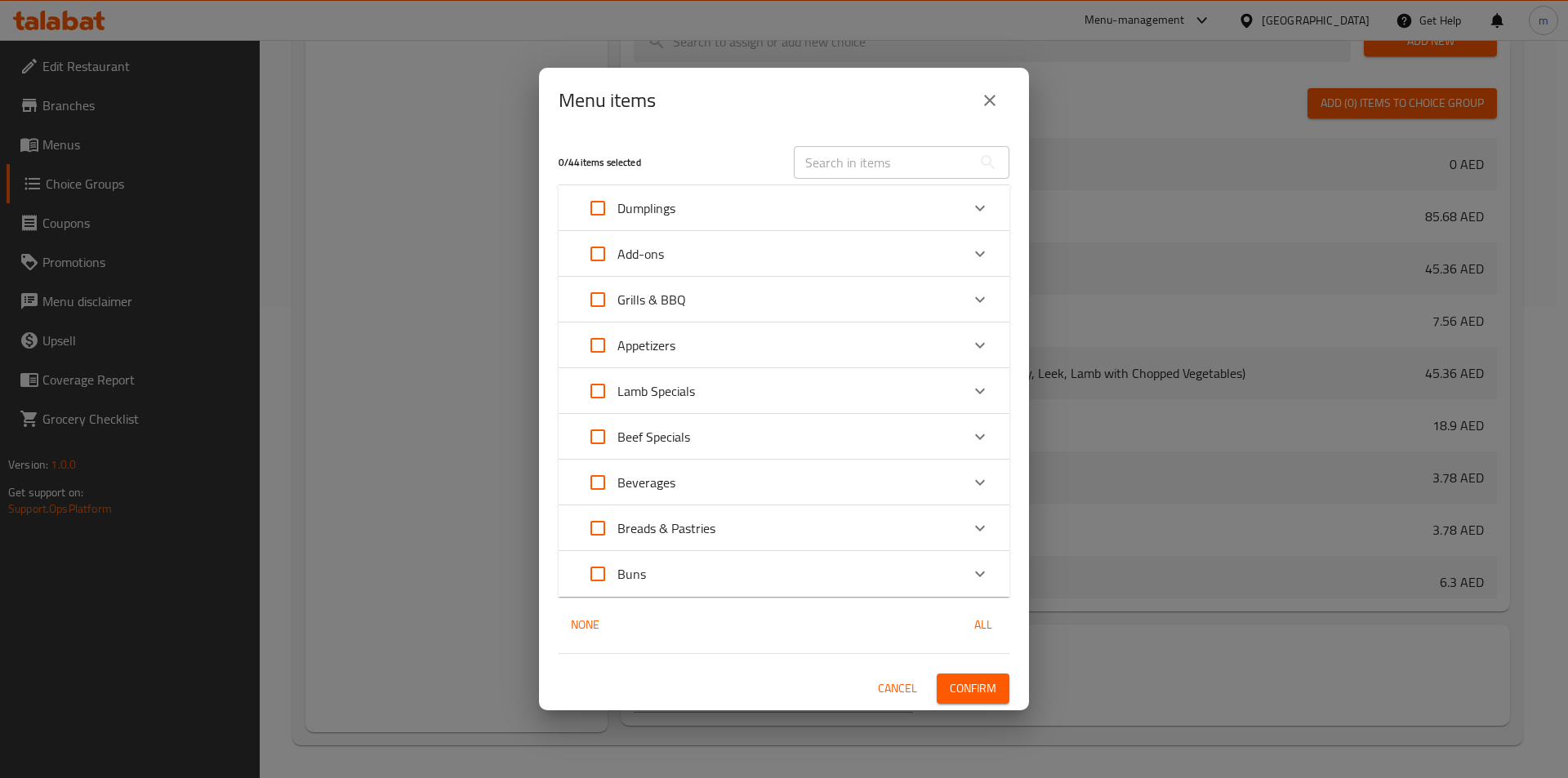
click at [745, 574] on div "Buns" at bounding box center [769, 574] width 382 height 39
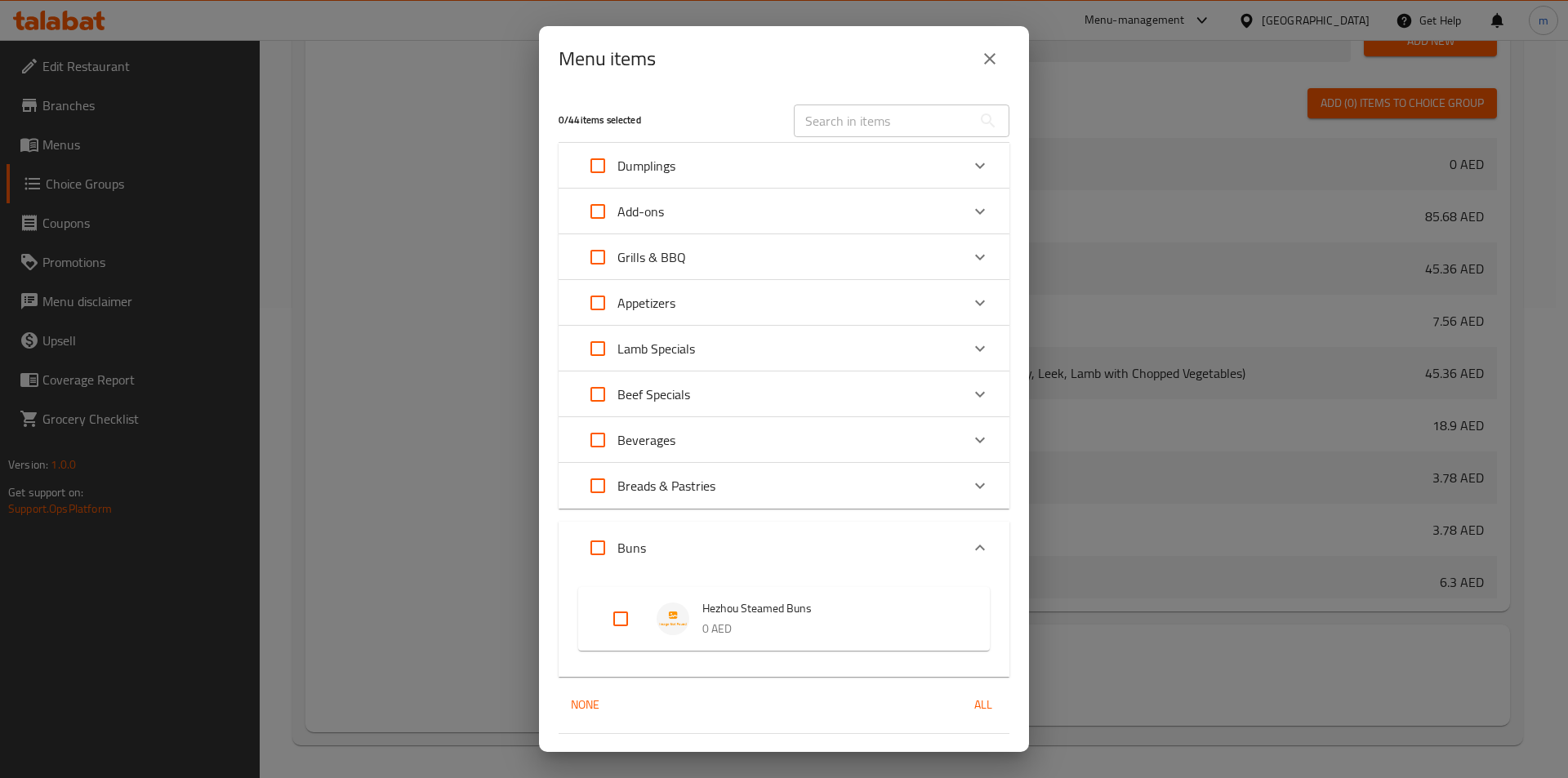
click at [626, 622] on input "Expand" at bounding box center [620, 619] width 39 height 39
checkbox input "true"
click at [1132, 692] on div "Menu items 1 / 44 items selected ​ Dumplings Chive Dumplings 0 AED Choose Size …" at bounding box center [784, 389] width 1568 height 778
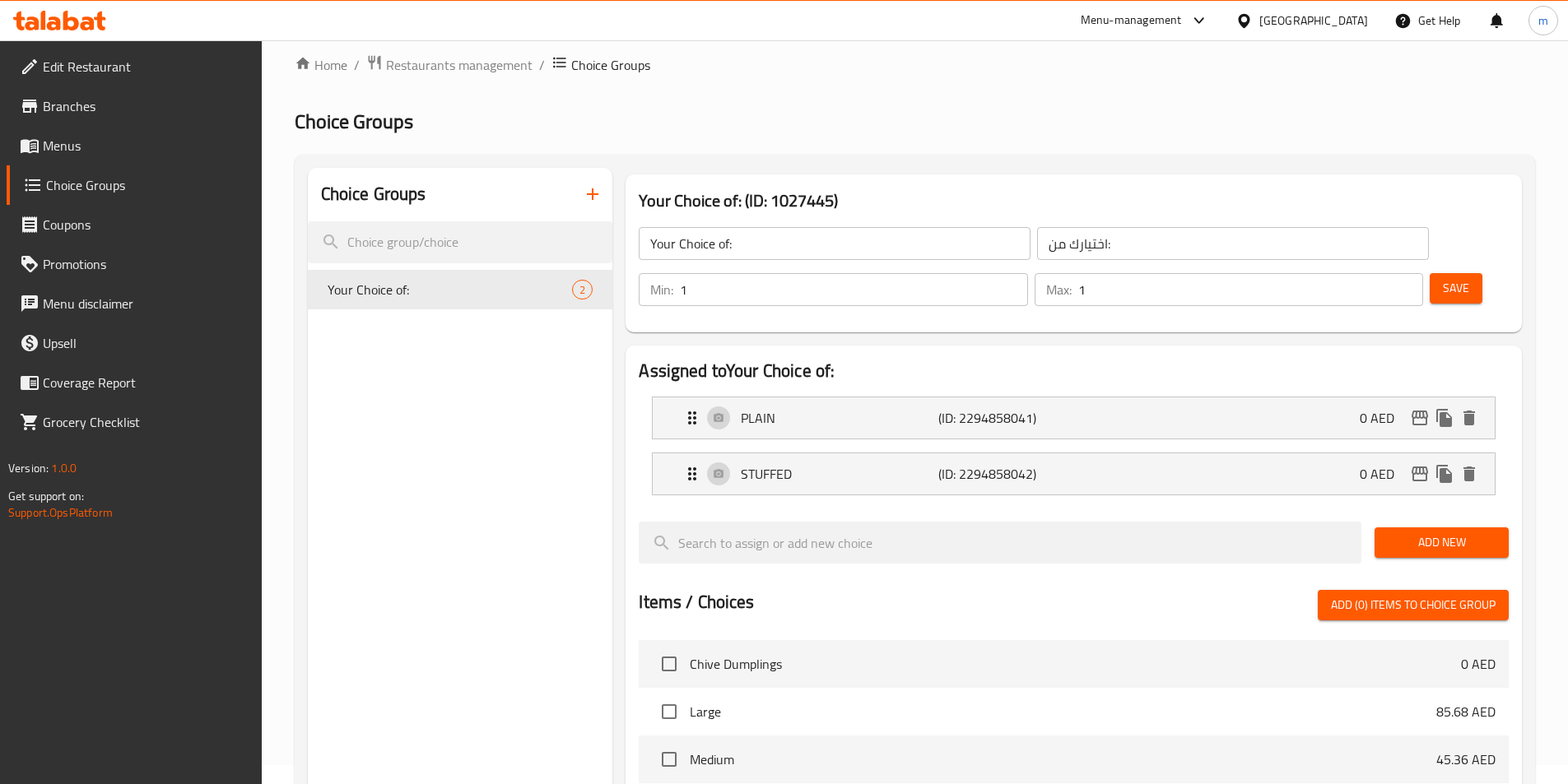
scroll to position [0, 0]
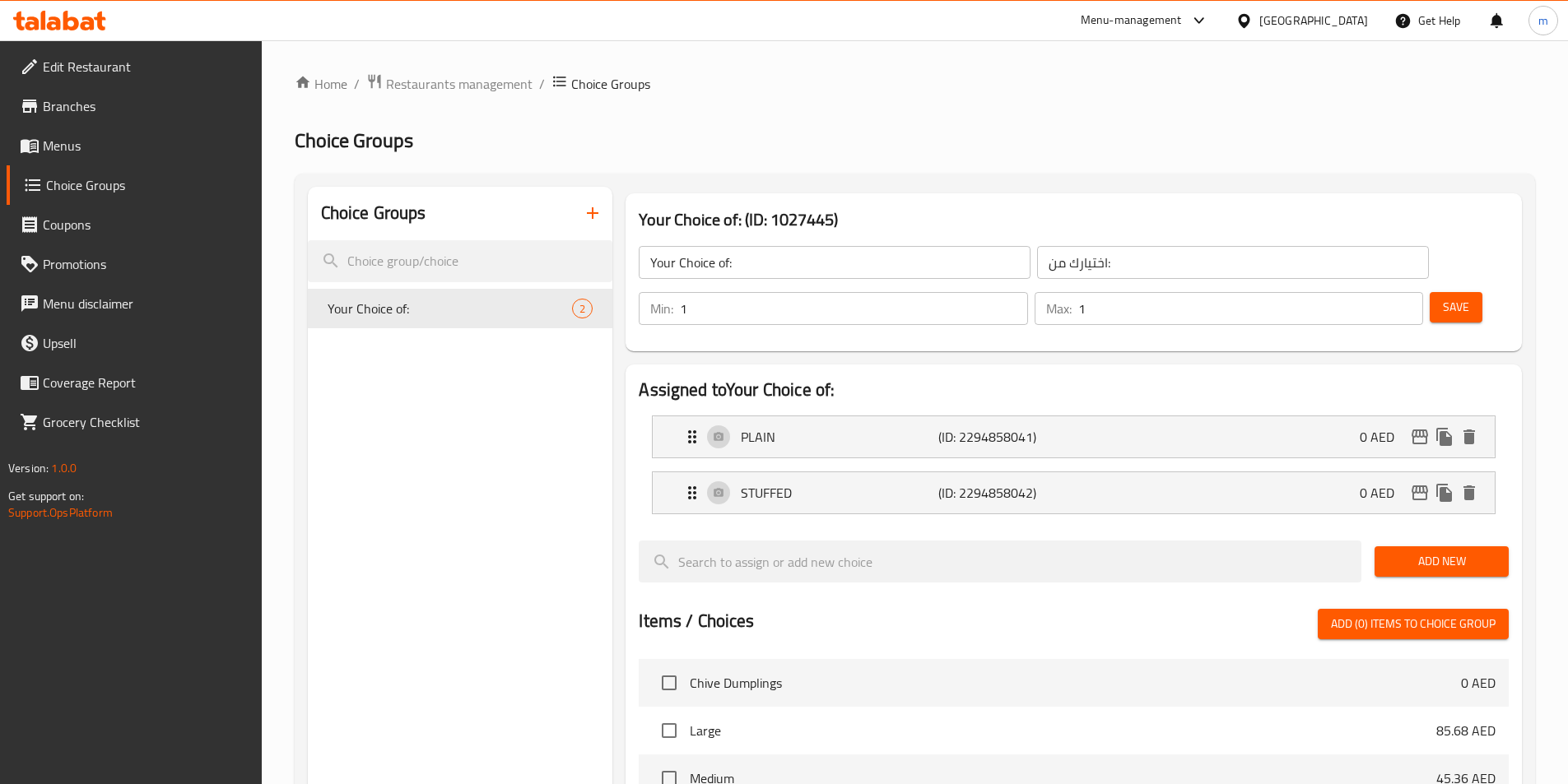
click at [1473, 551] on span "Add New" at bounding box center [1441, 561] width 108 height 20
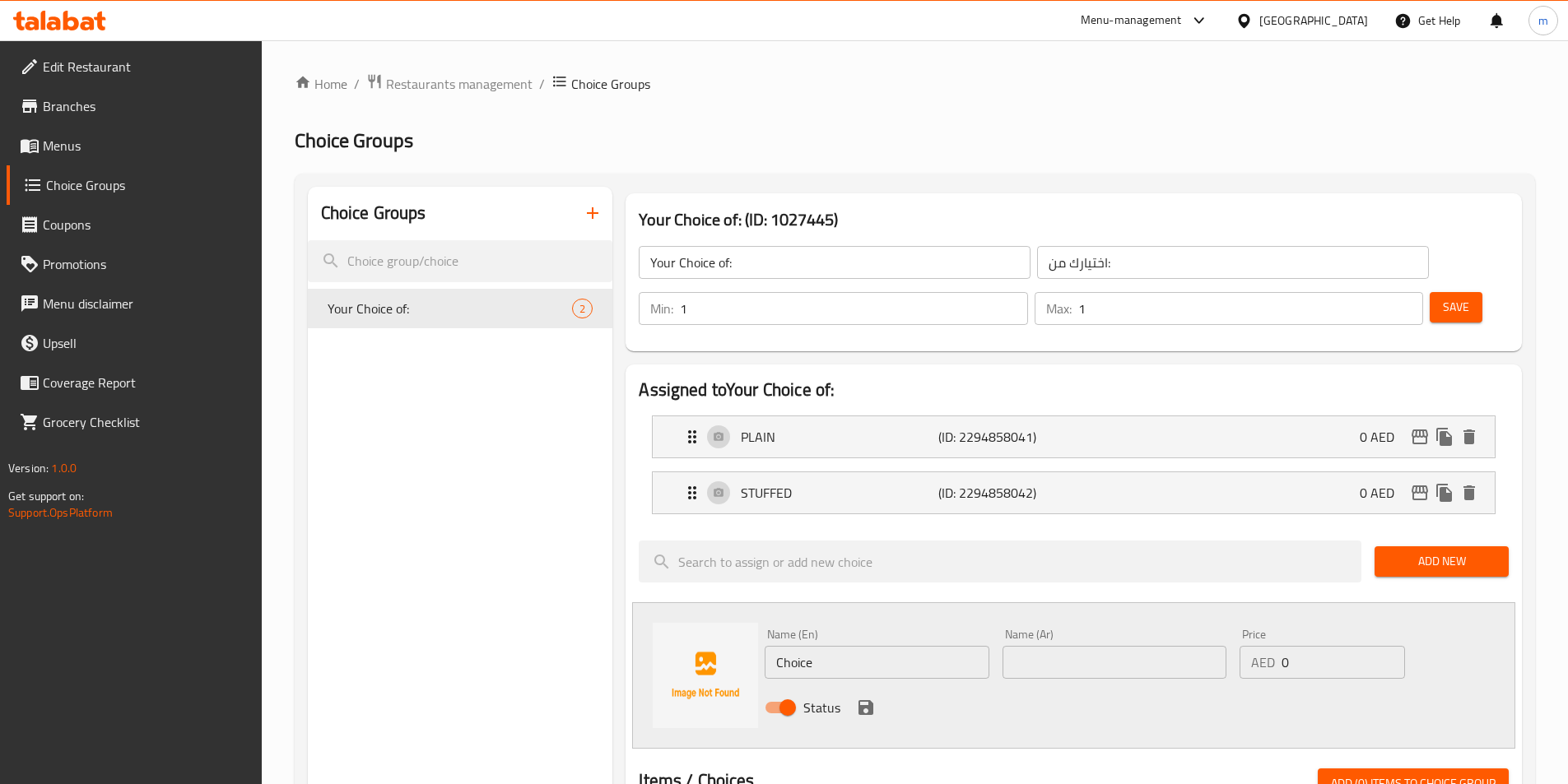
click at [907, 629] on div "Name (En) Choice Name (En)" at bounding box center [876, 654] width 224 height 50
click at [905, 646] on input "Choice" at bounding box center [876, 663] width 224 height 33
type input "ة"
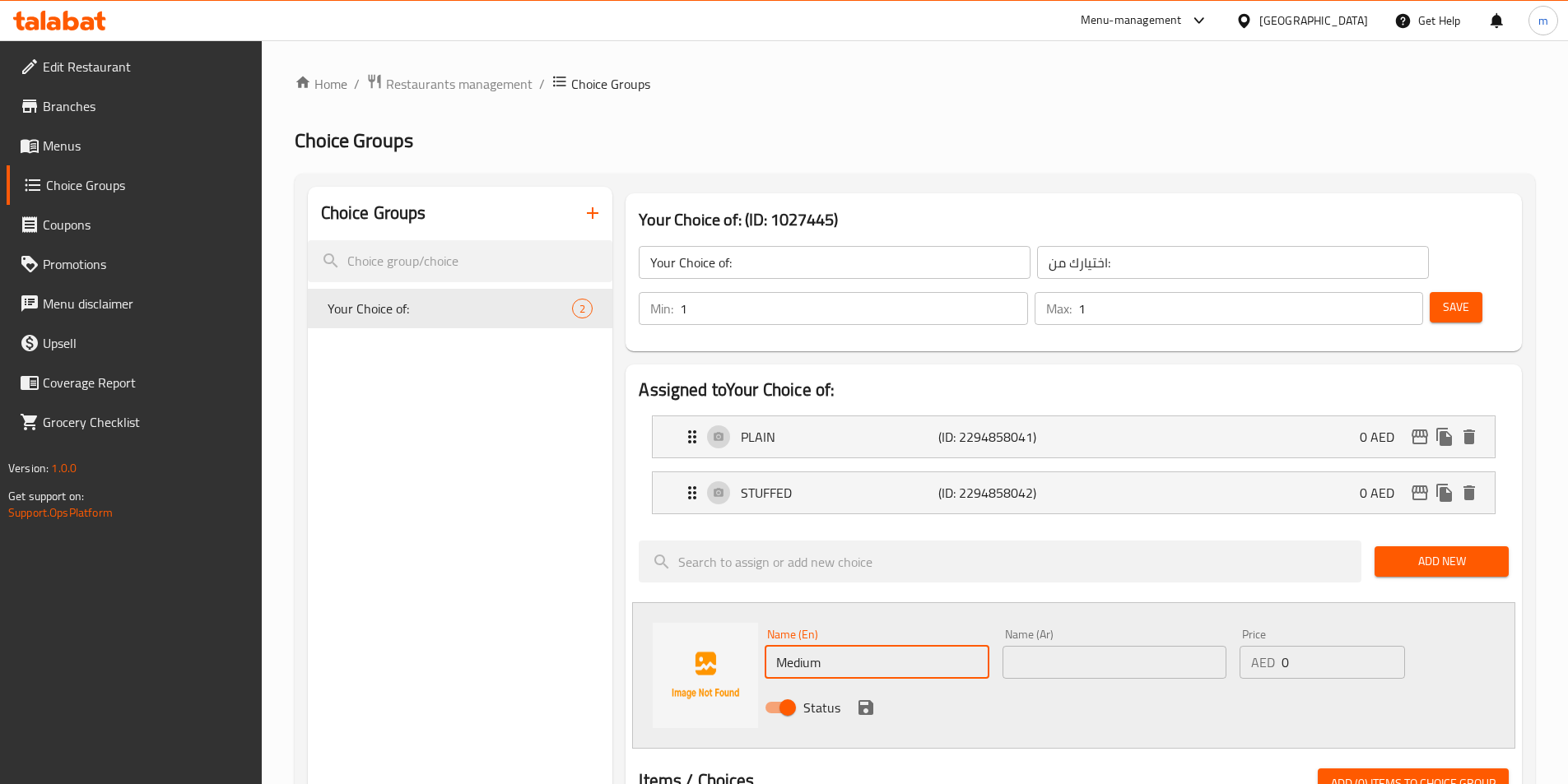
type input "Medium"
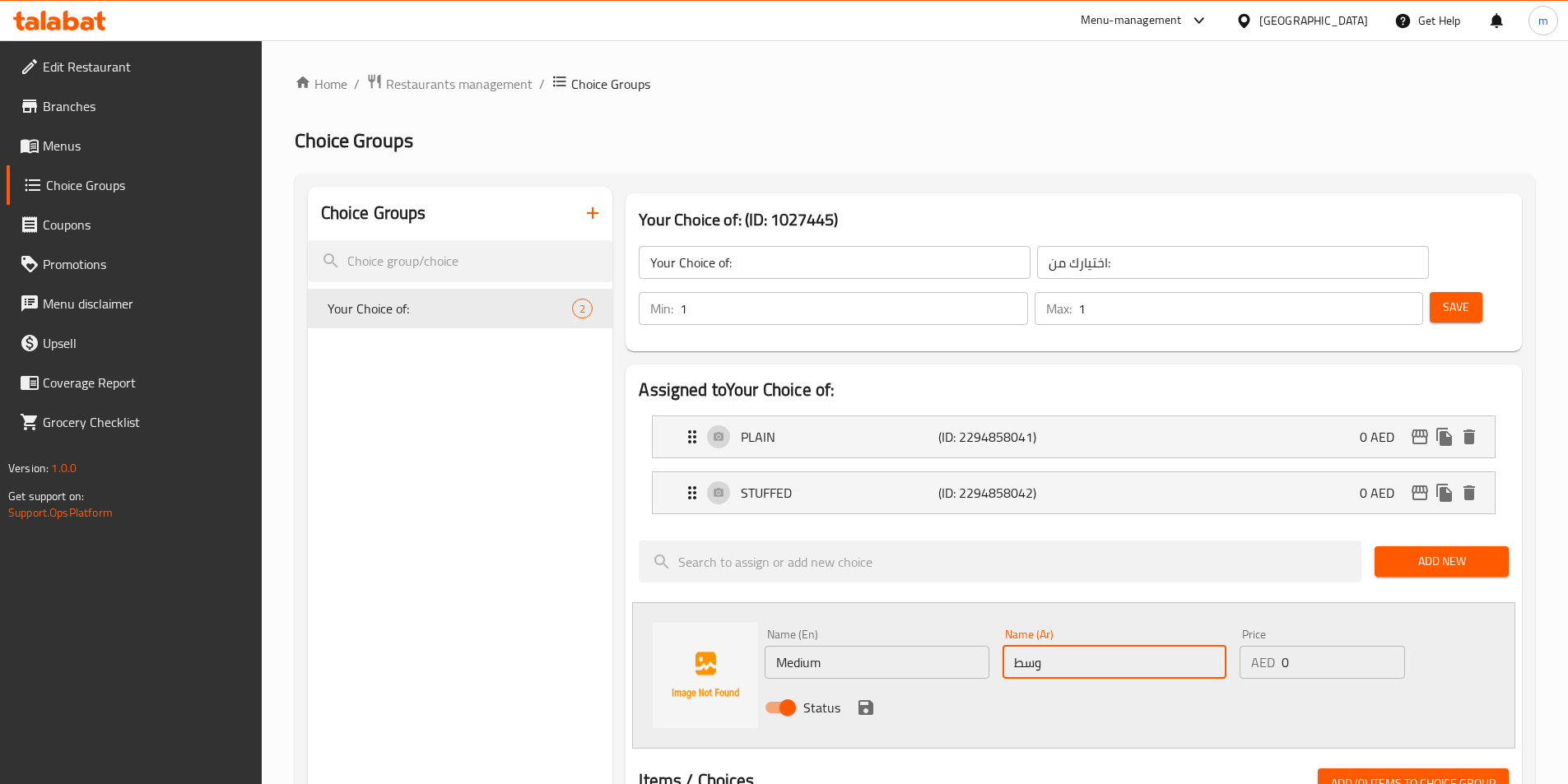
type input "وسط"
type input "37.8"
click at [866, 701] on icon "save" at bounding box center [866, 707] width 15 height 15
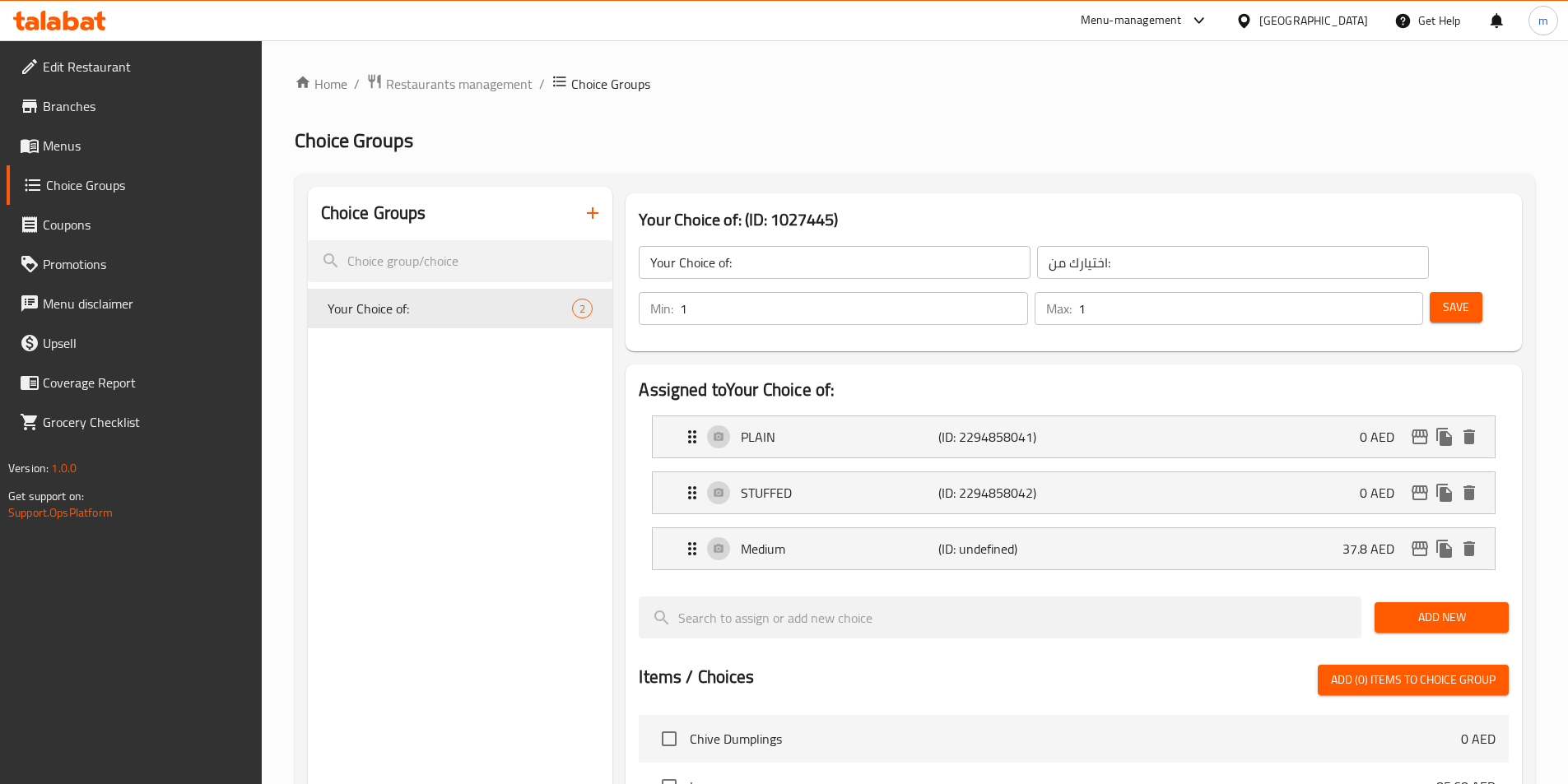
click at [1452, 607] on span "Add New" at bounding box center [1441, 617] width 108 height 20
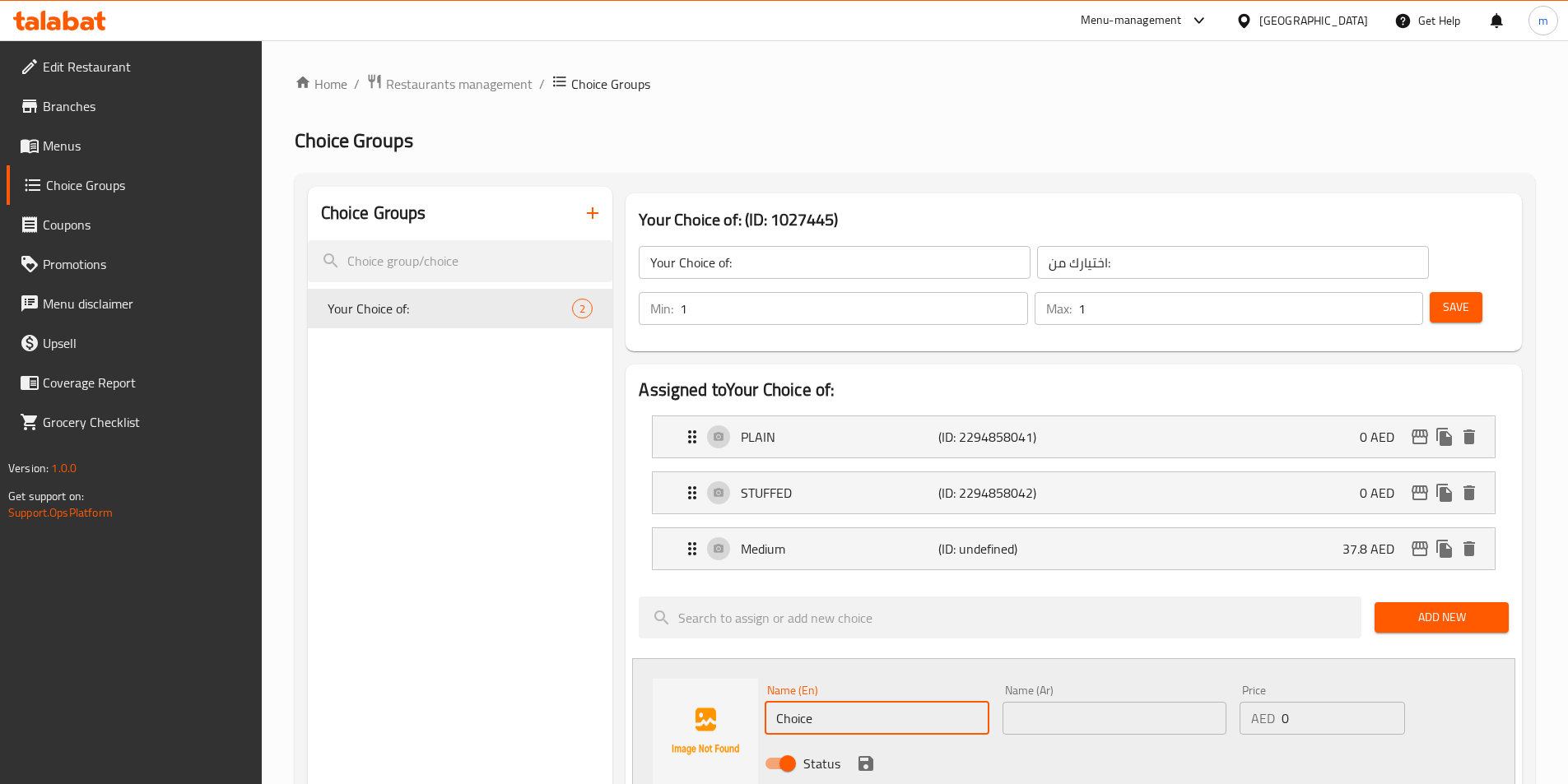
click at [876, 702] on input "Choice" at bounding box center [876, 718] width 224 height 33
type input "م"
type input "Large"
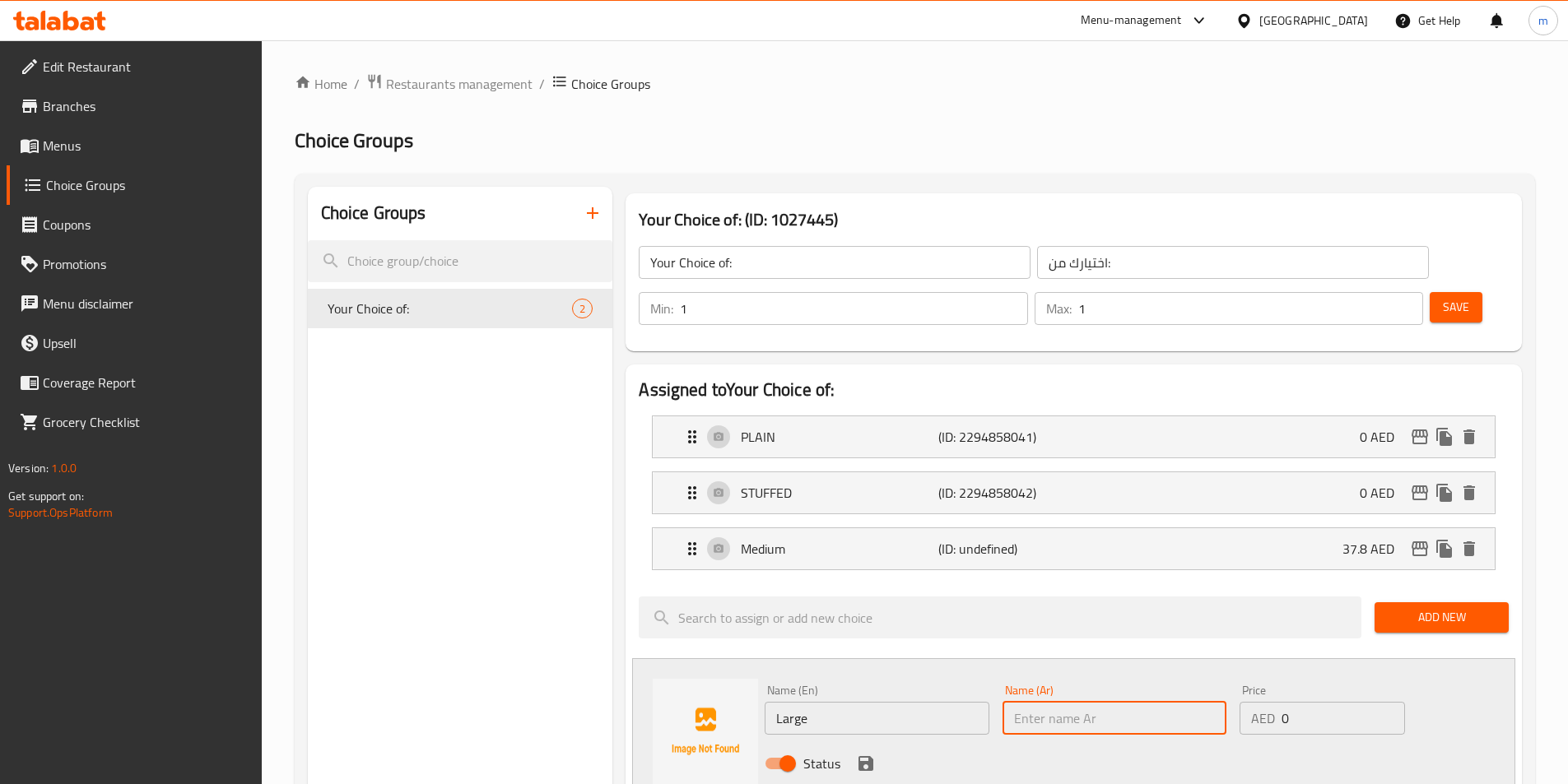
type input ";"
type input "كبير"
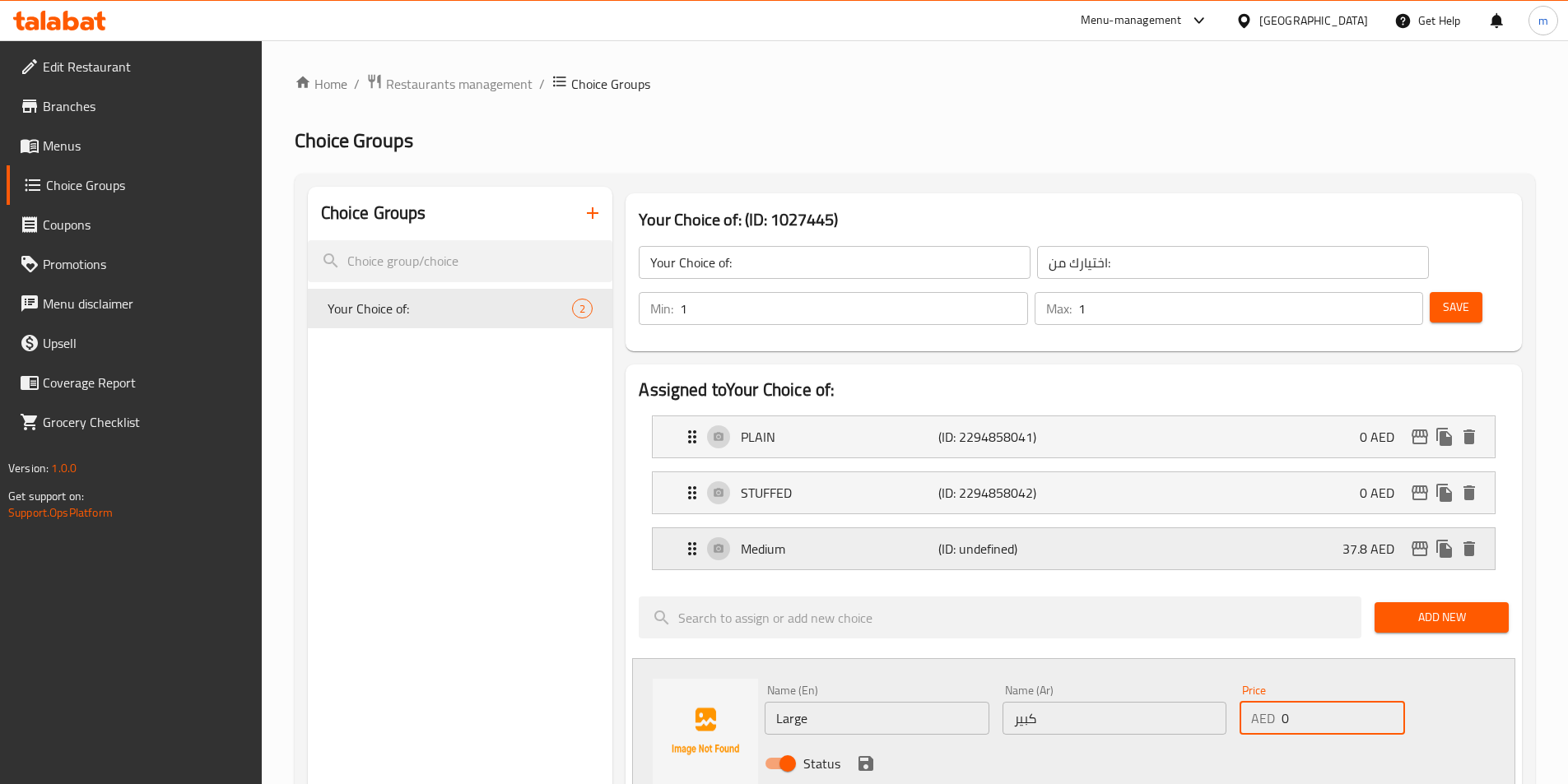
click at [1461, 539] on icon "delete" at bounding box center [1469, 549] width 19 height 19
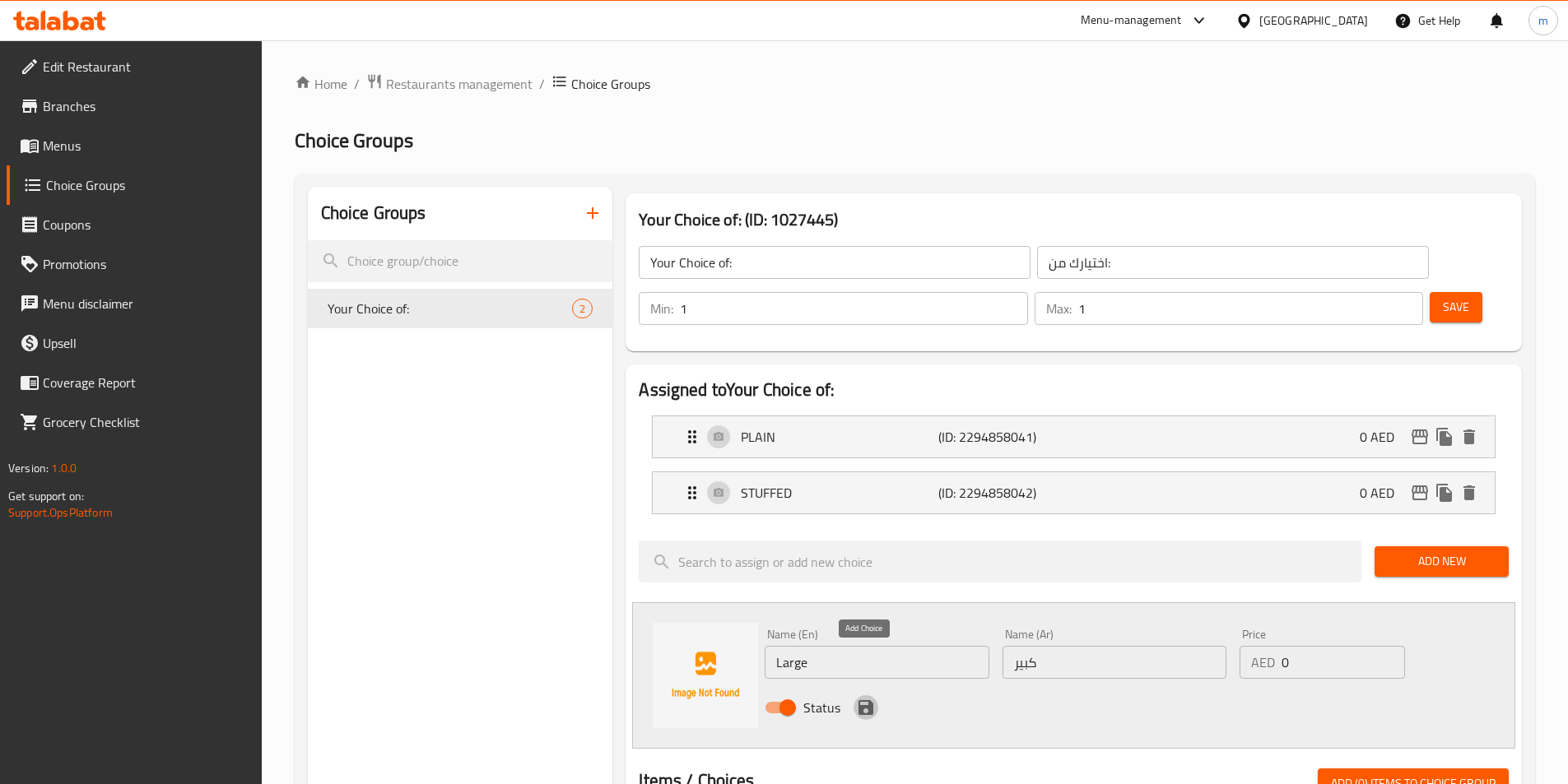
click at [861, 701] on icon "save" at bounding box center [866, 707] width 15 height 15
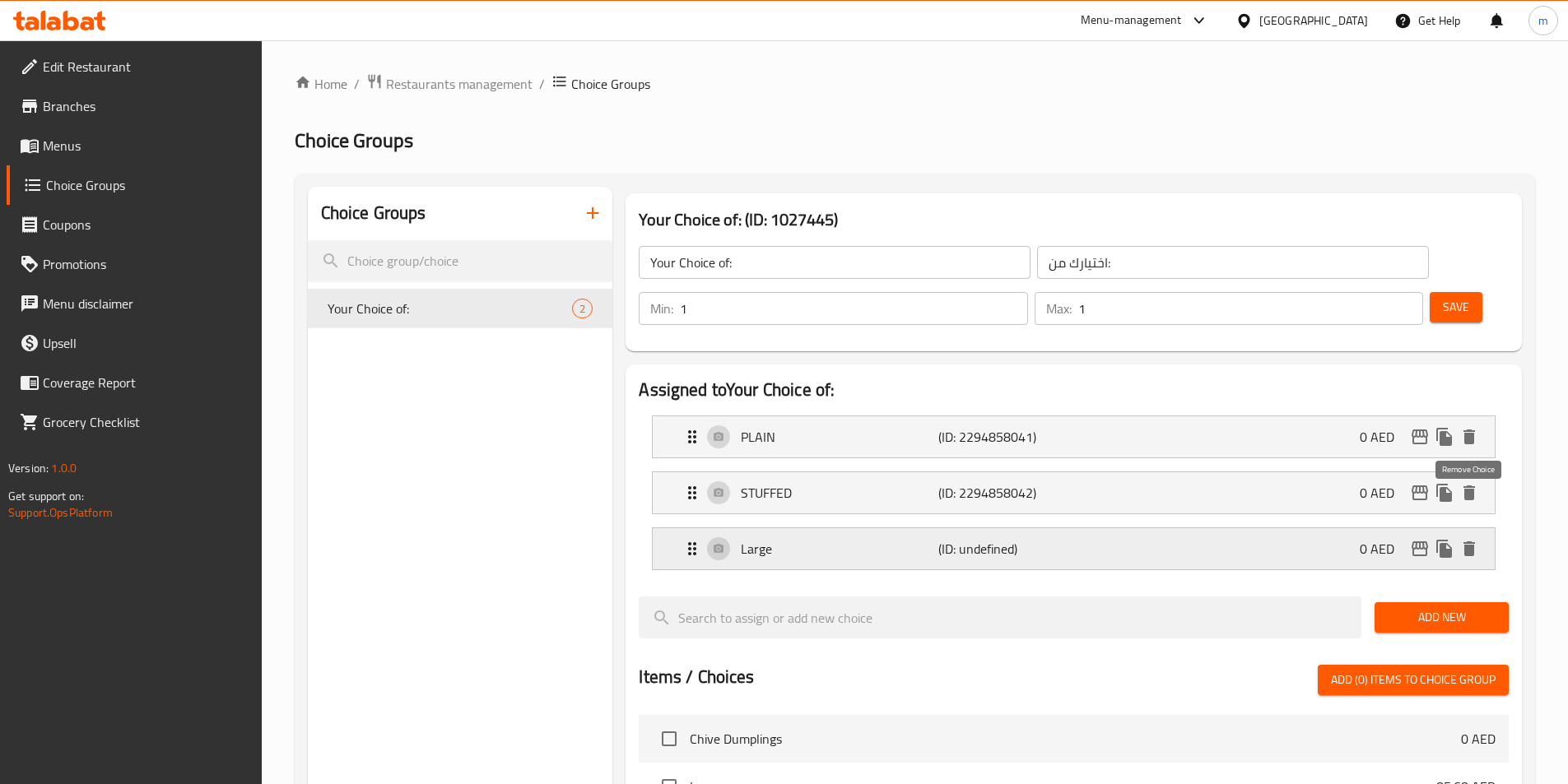
click at [1470, 541] on icon "delete" at bounding box center [1469, 548] width 12 height 15
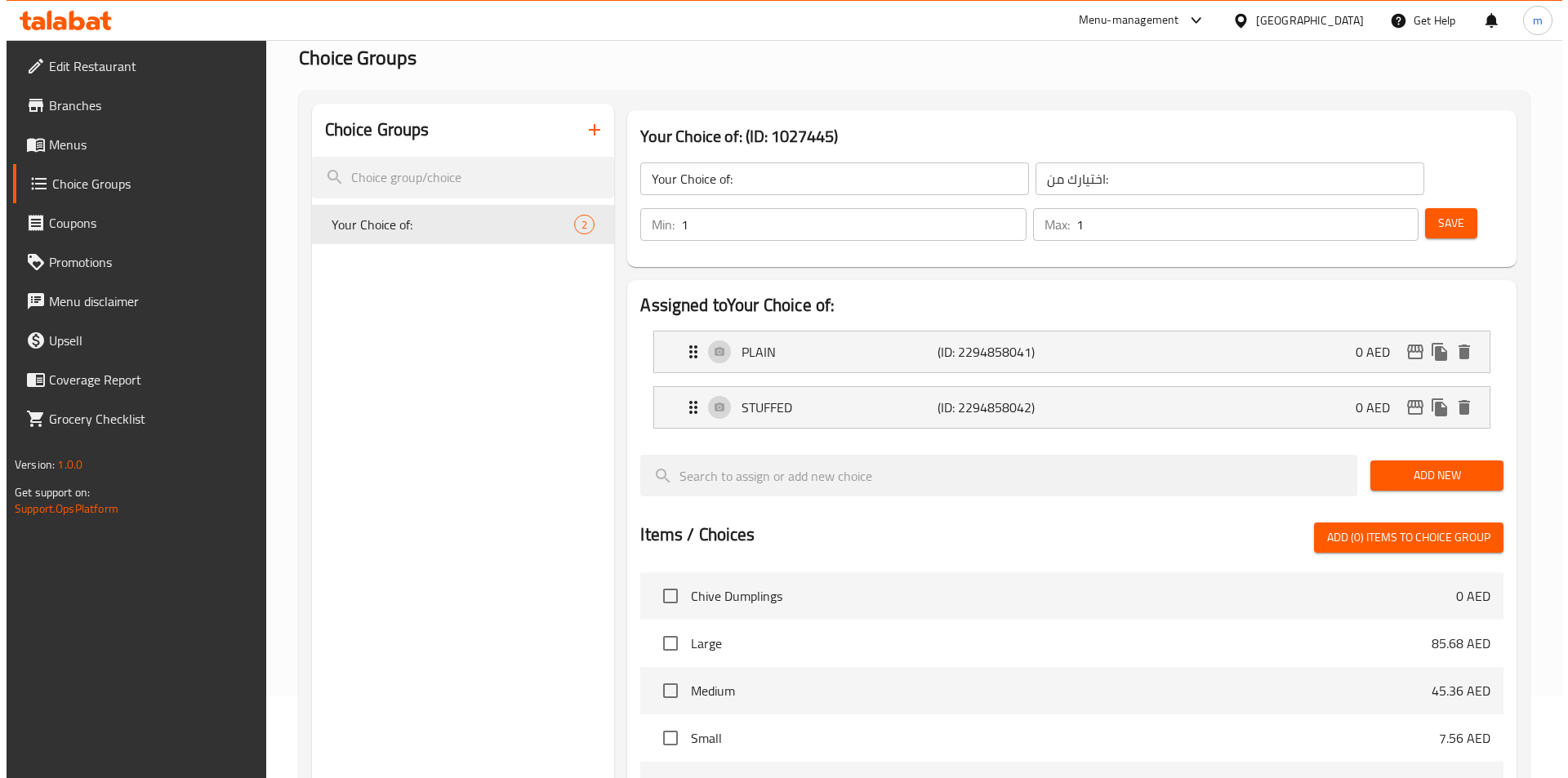
scroll to position [471, 0]
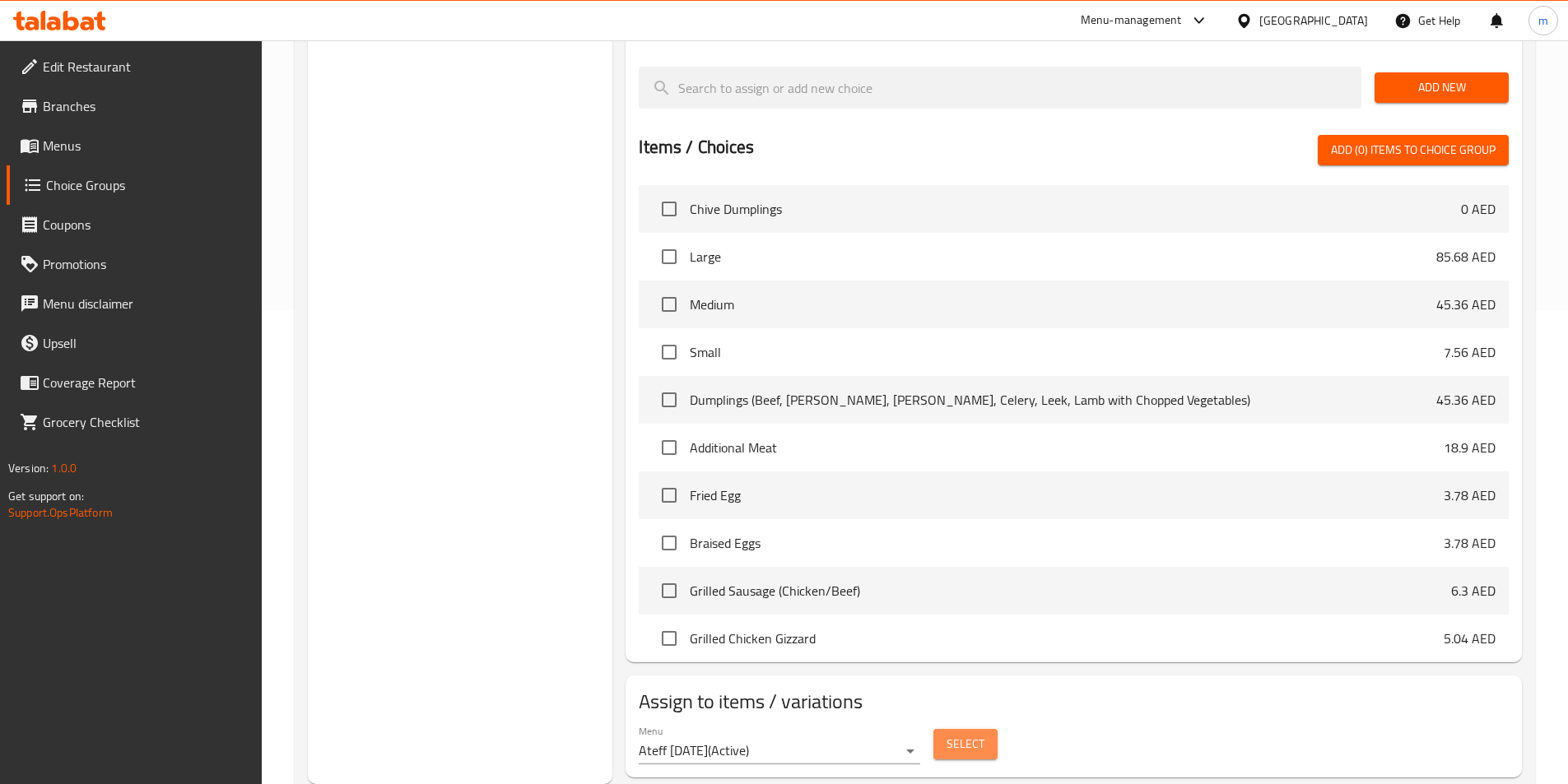
click at [971, 735] on span "Select" at bounding box center [964, 744] width 38 height 20
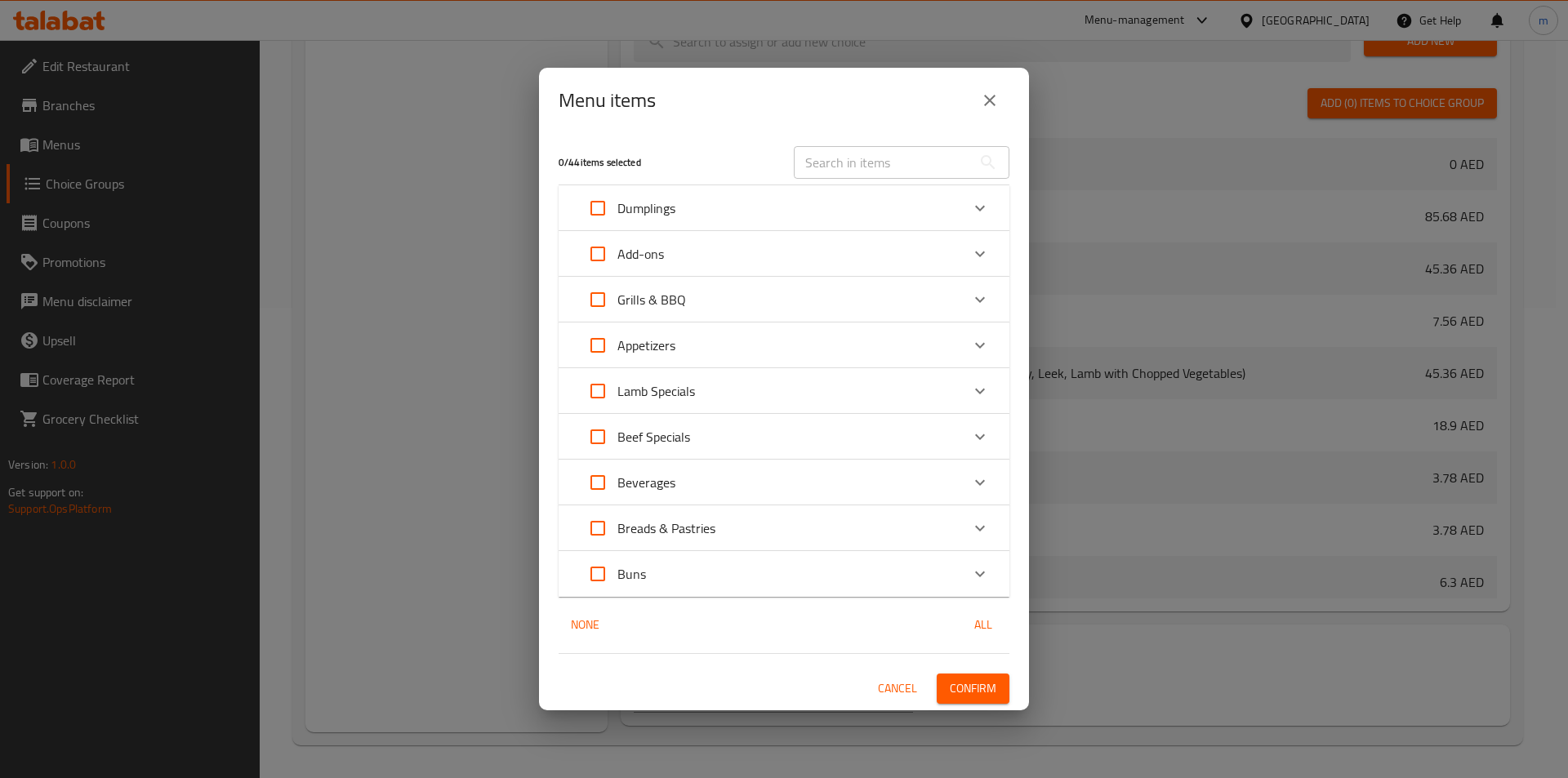
click at [674, 566] on div "Buns" at bounding box center [769, 574] width 382 height 39
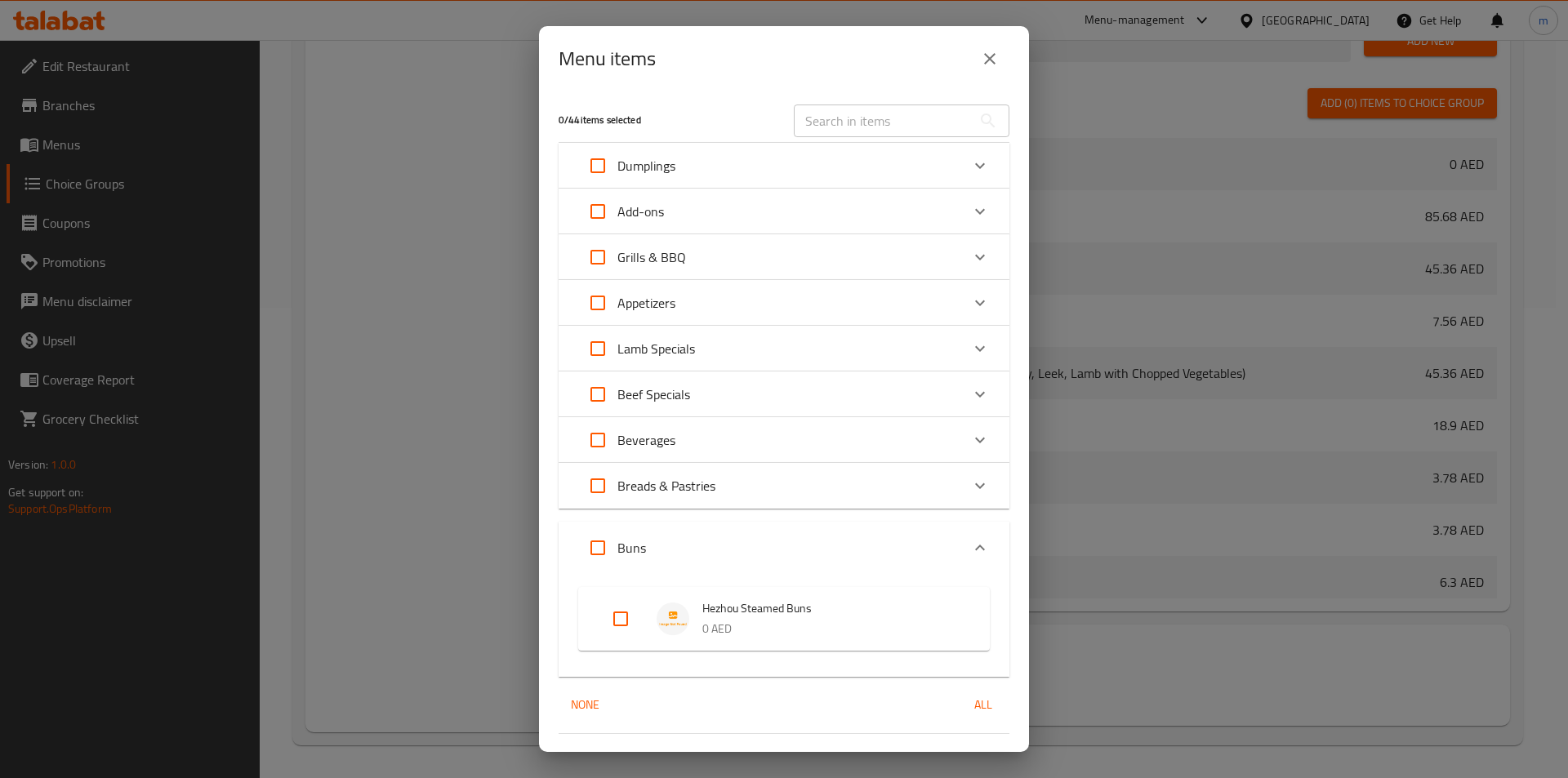
click at [736, 610] on span "Hezhou Steamed Buns" at bounding box center [829, 609] width 255 height 20
click at [633, 626] on input "Expand" at bounding box center [620, 619] width 39 height 39
checkbox input "true"
click at [975, 705] on span "All" at bounding box center [983, 705] width 39 height 20
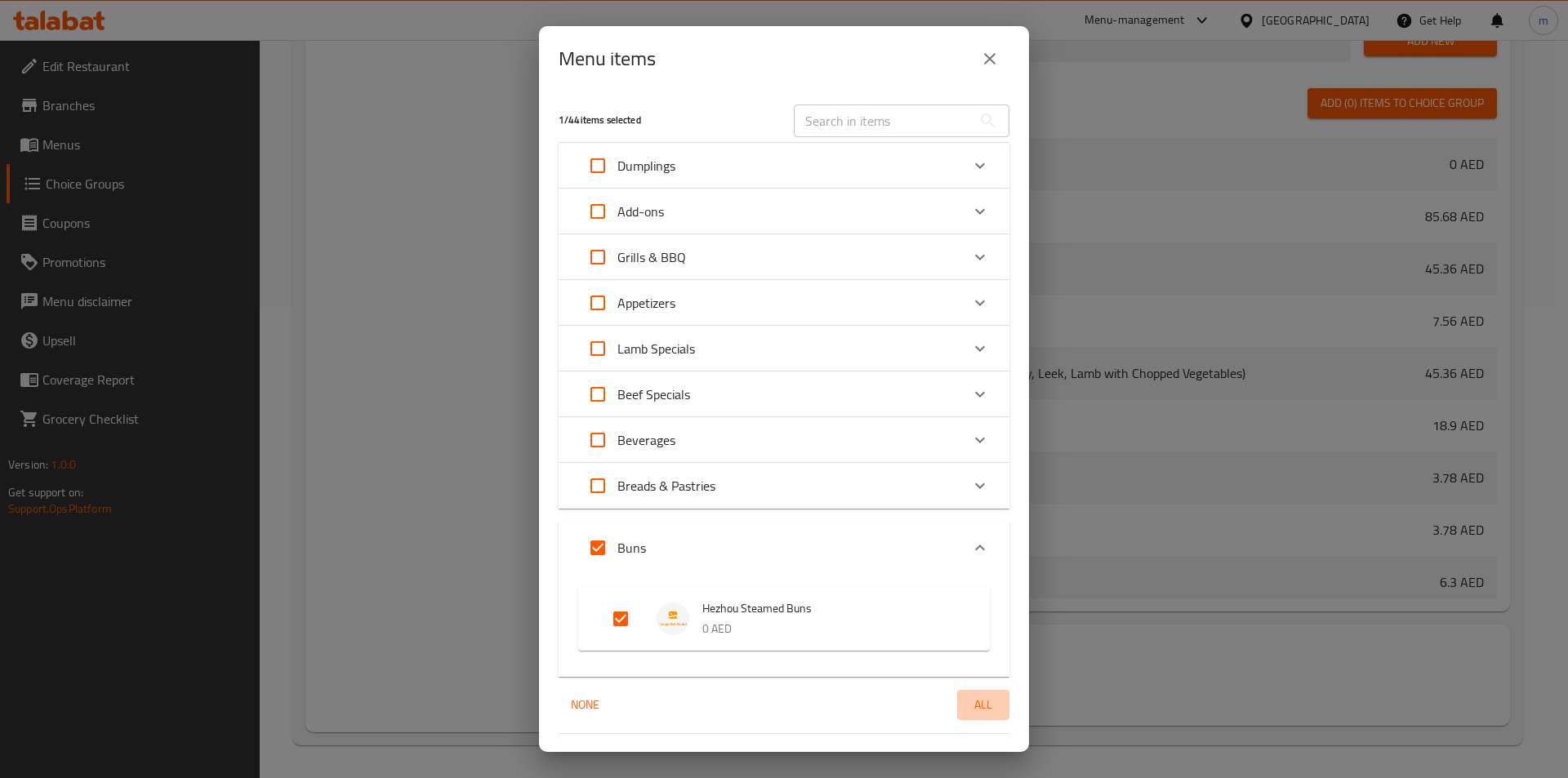
checkbox input "true"
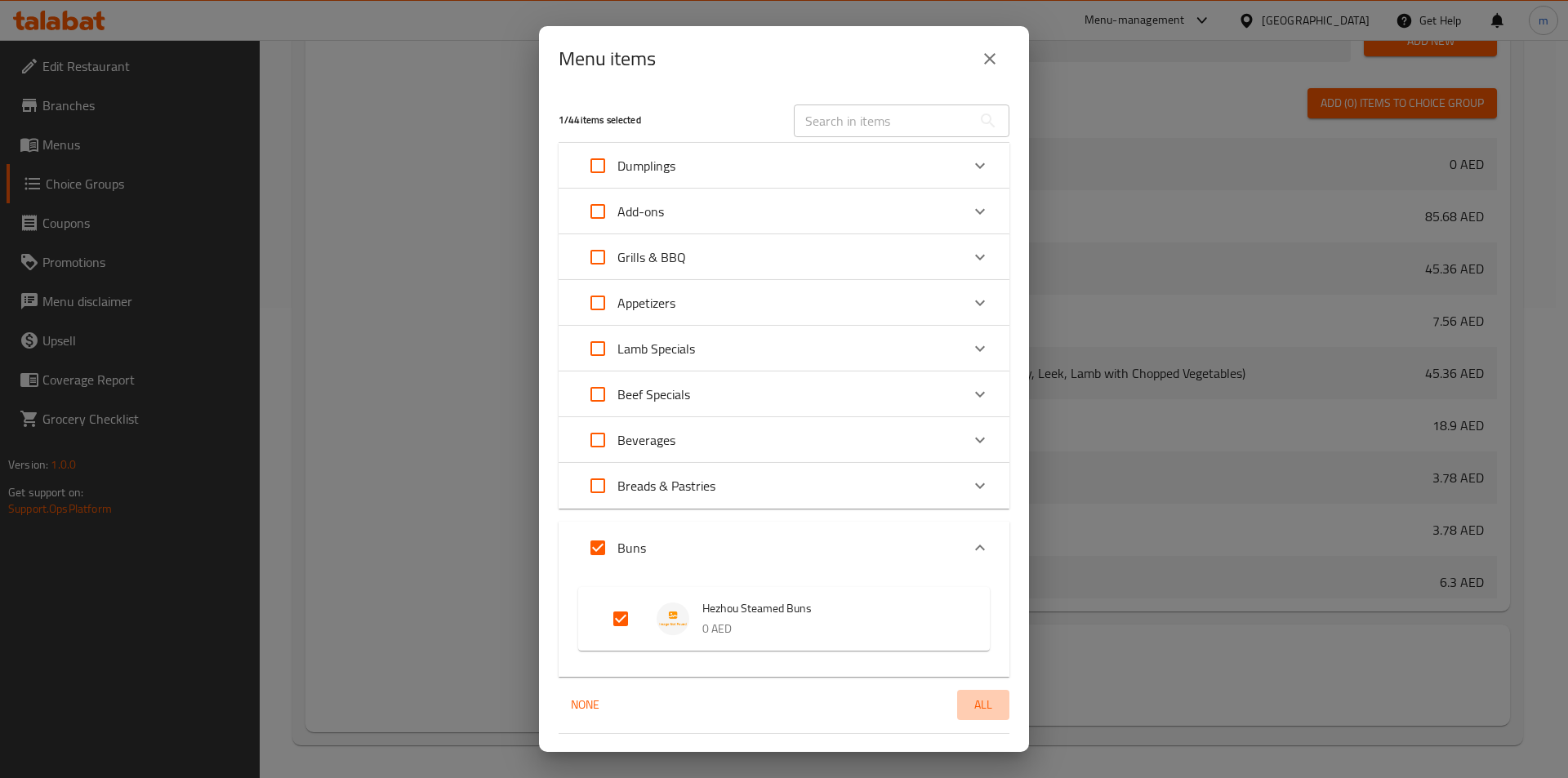
checkbox input "true"
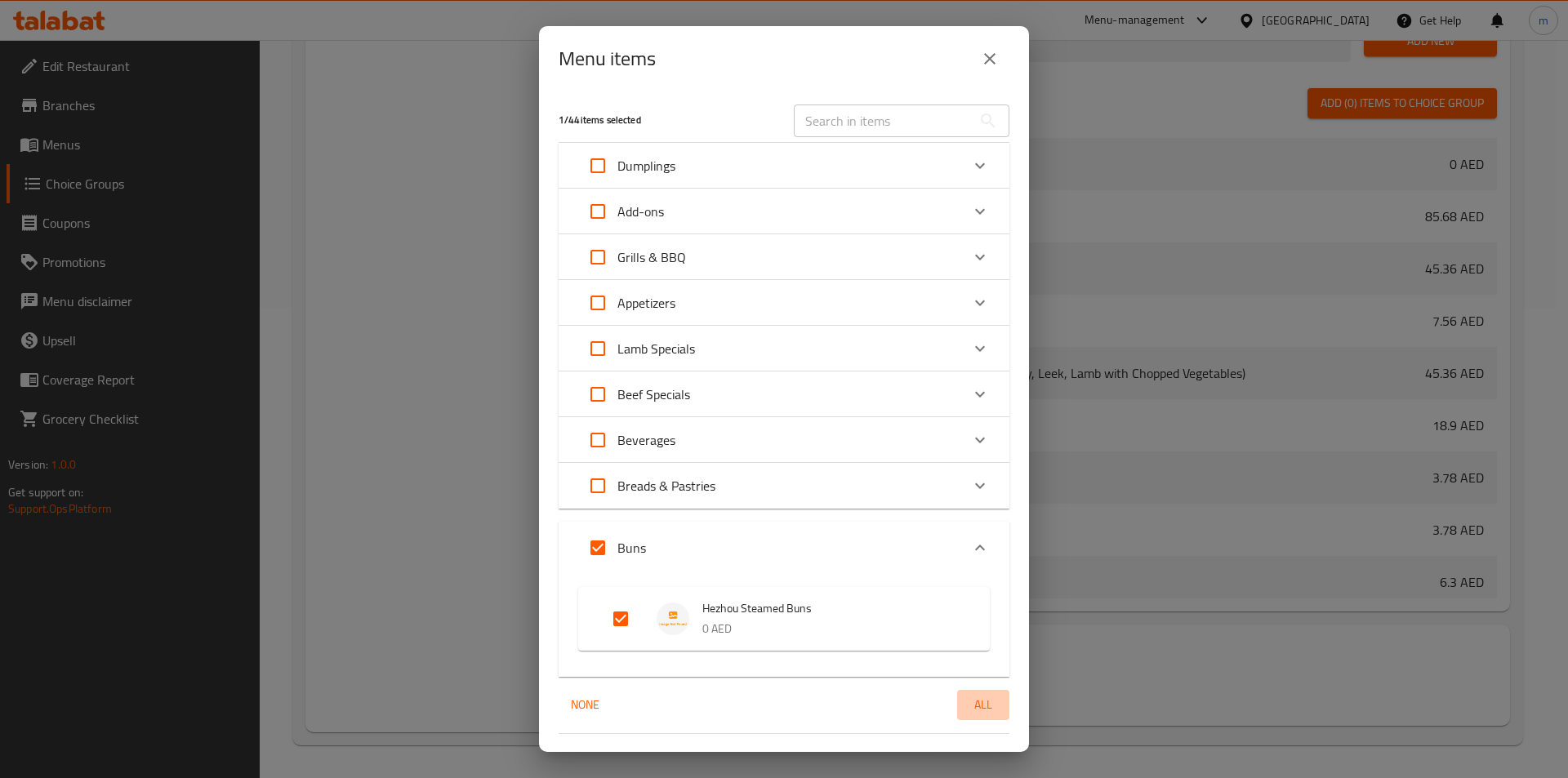
checkbox input "true"
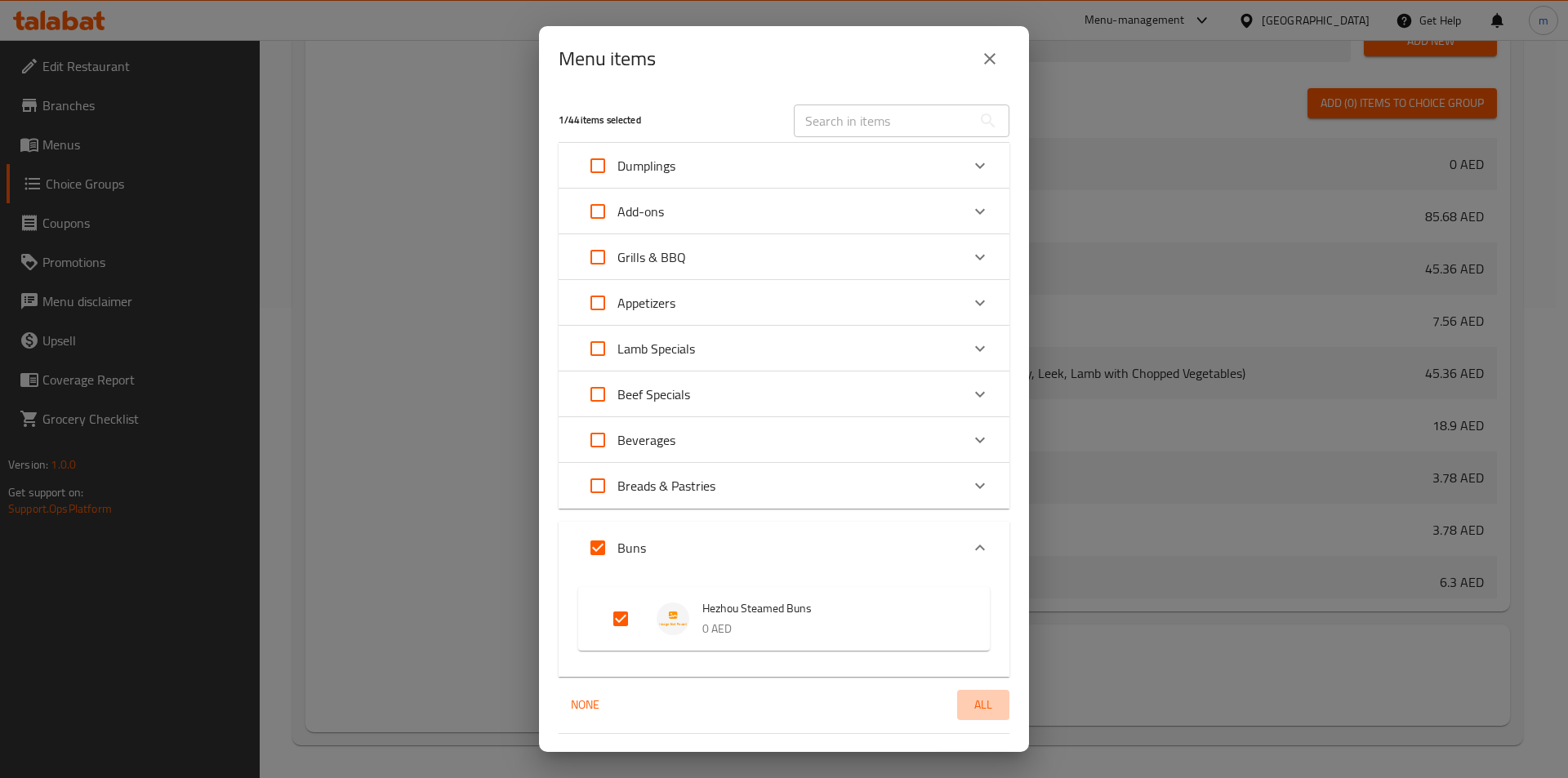
checkbox input "true"
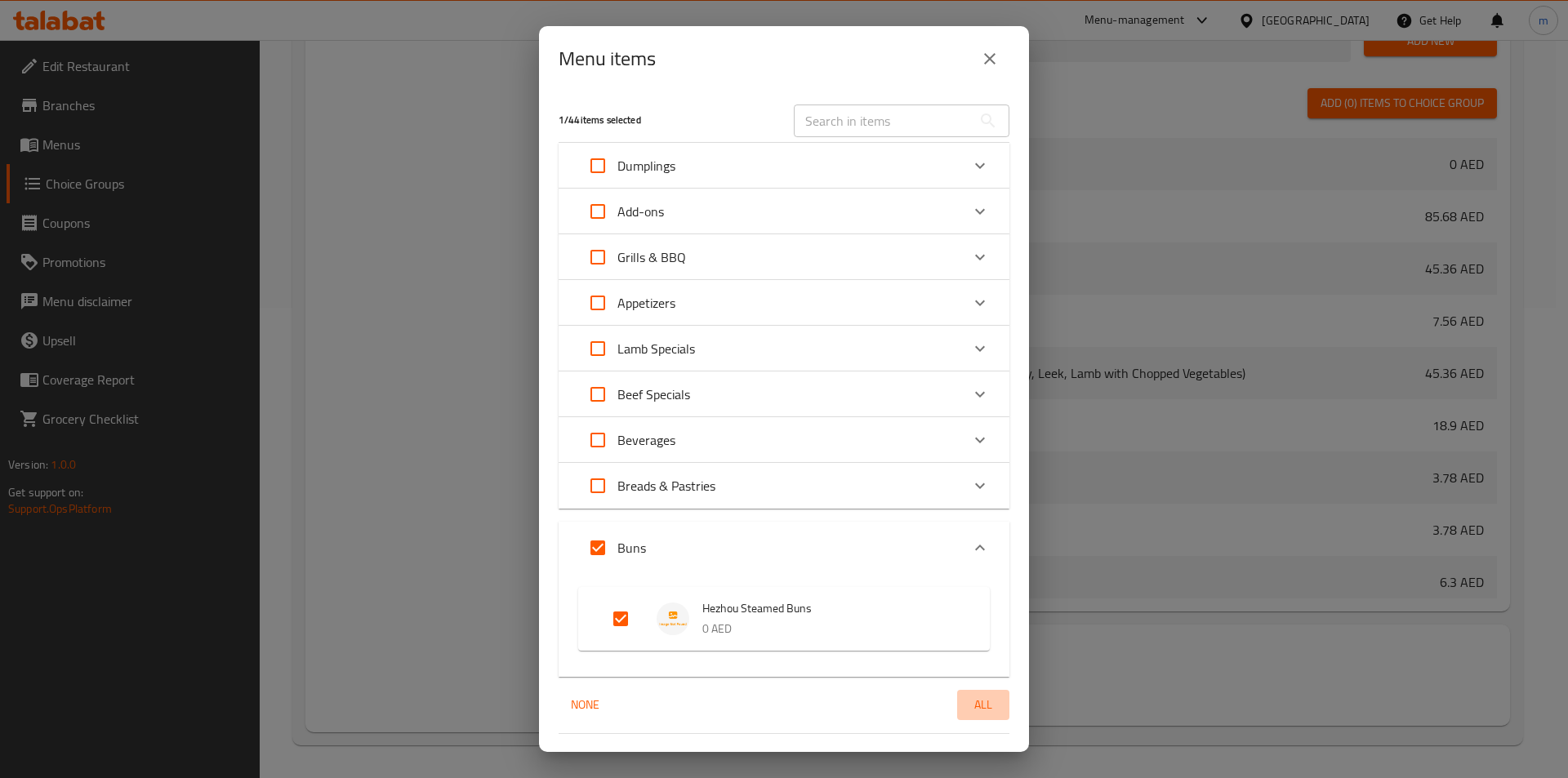
checkbox input "true"
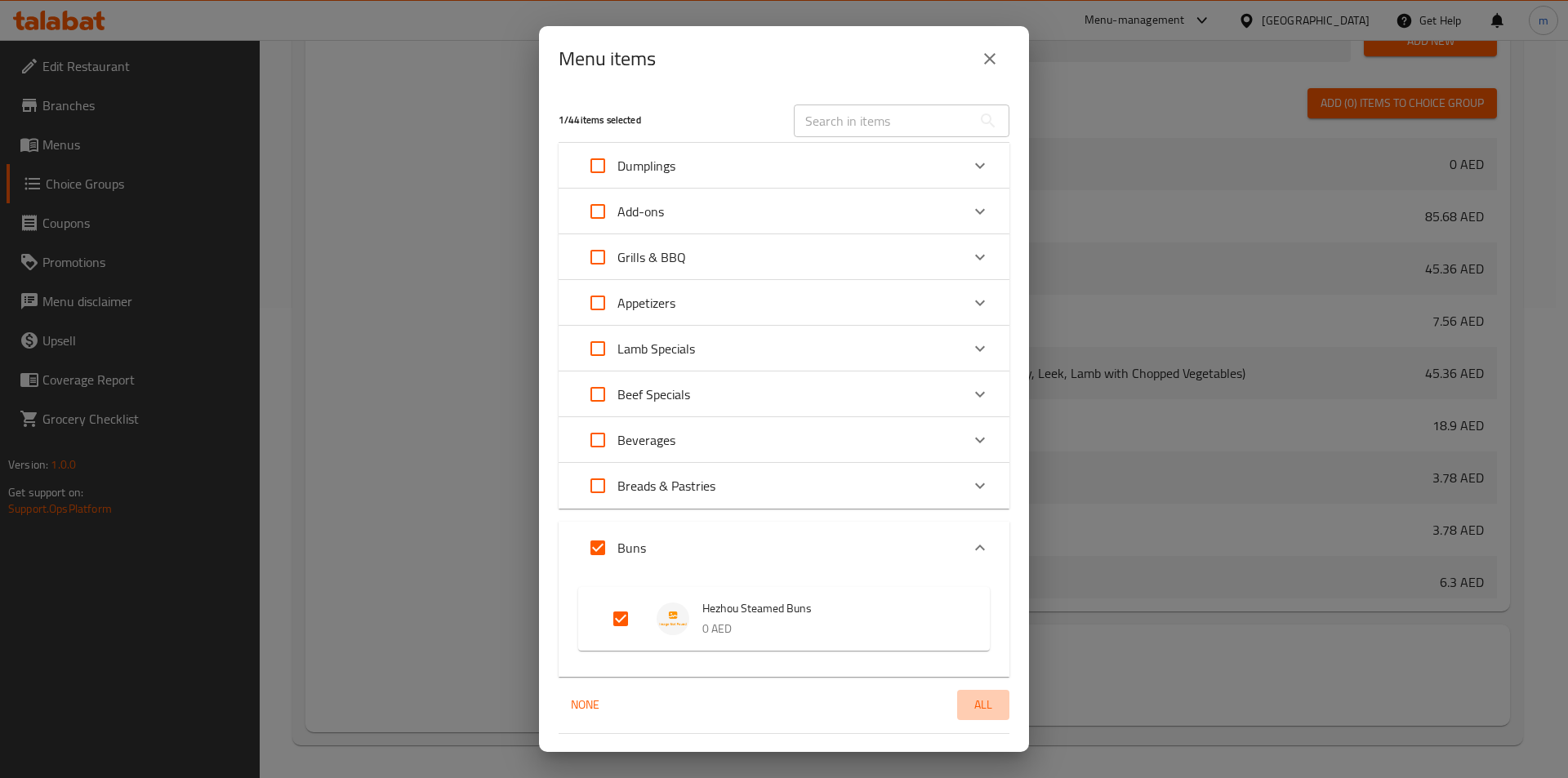
checkbox input "true"
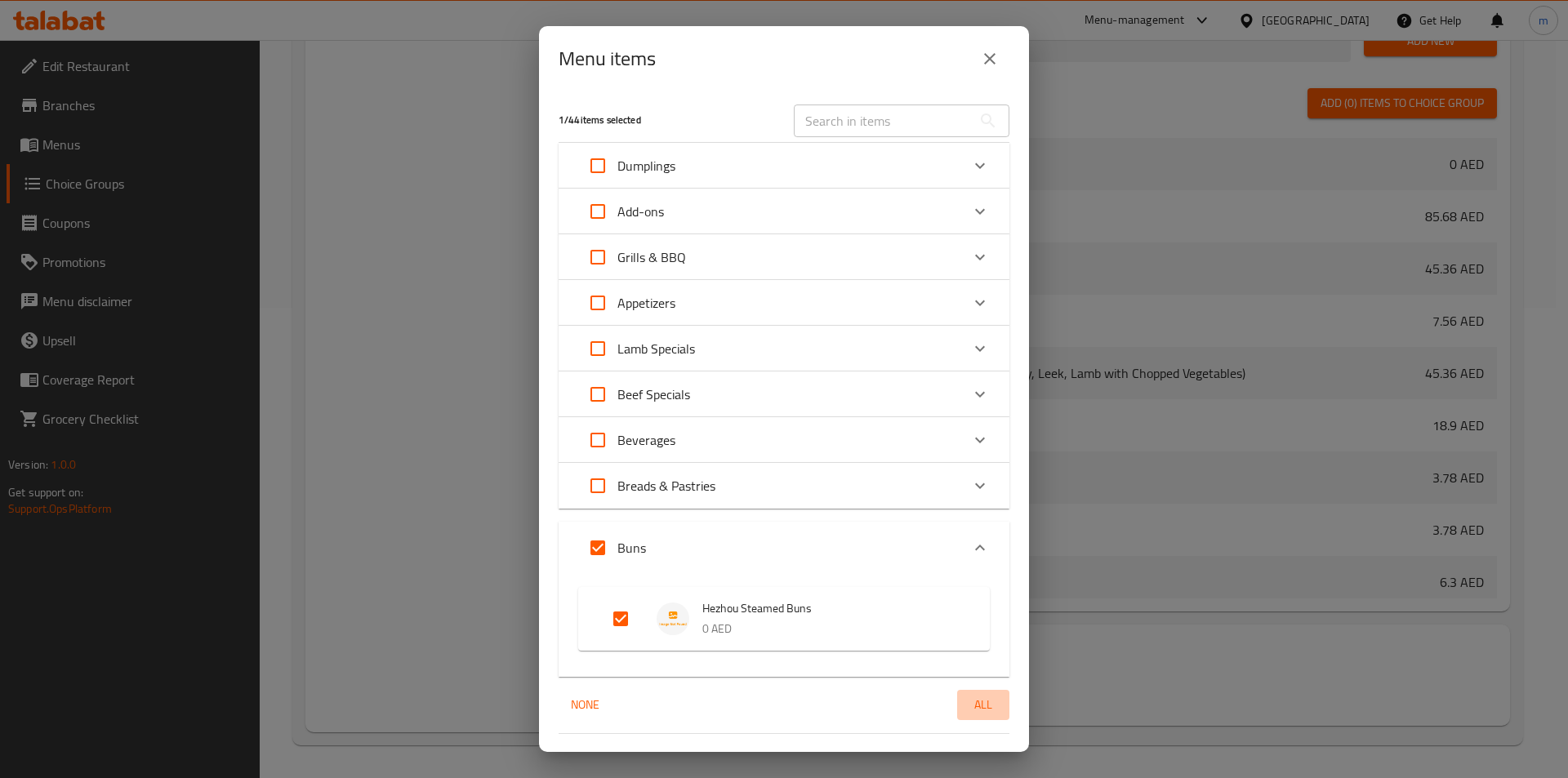
checkbox input "true"
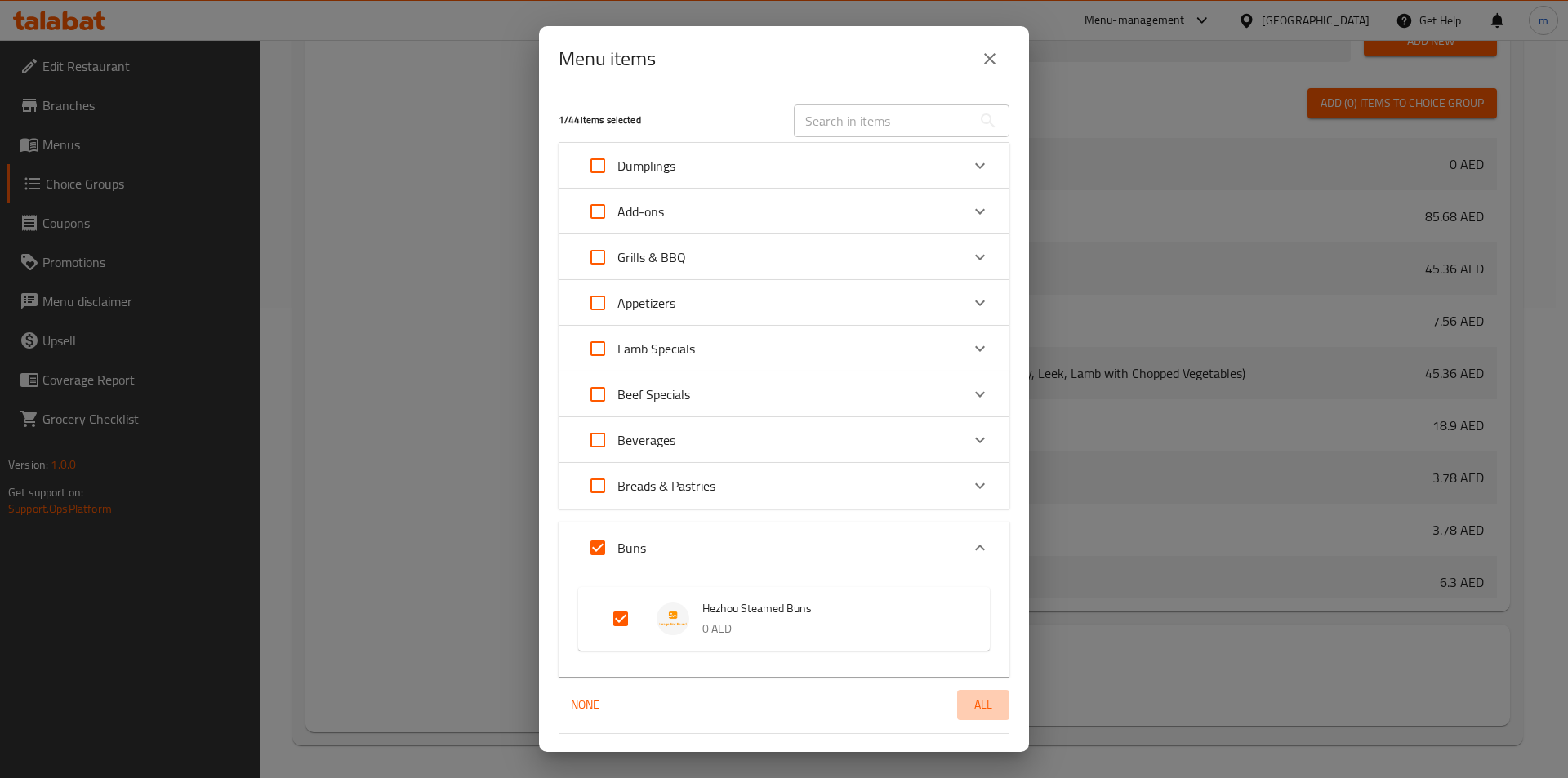
checkbox input "true"
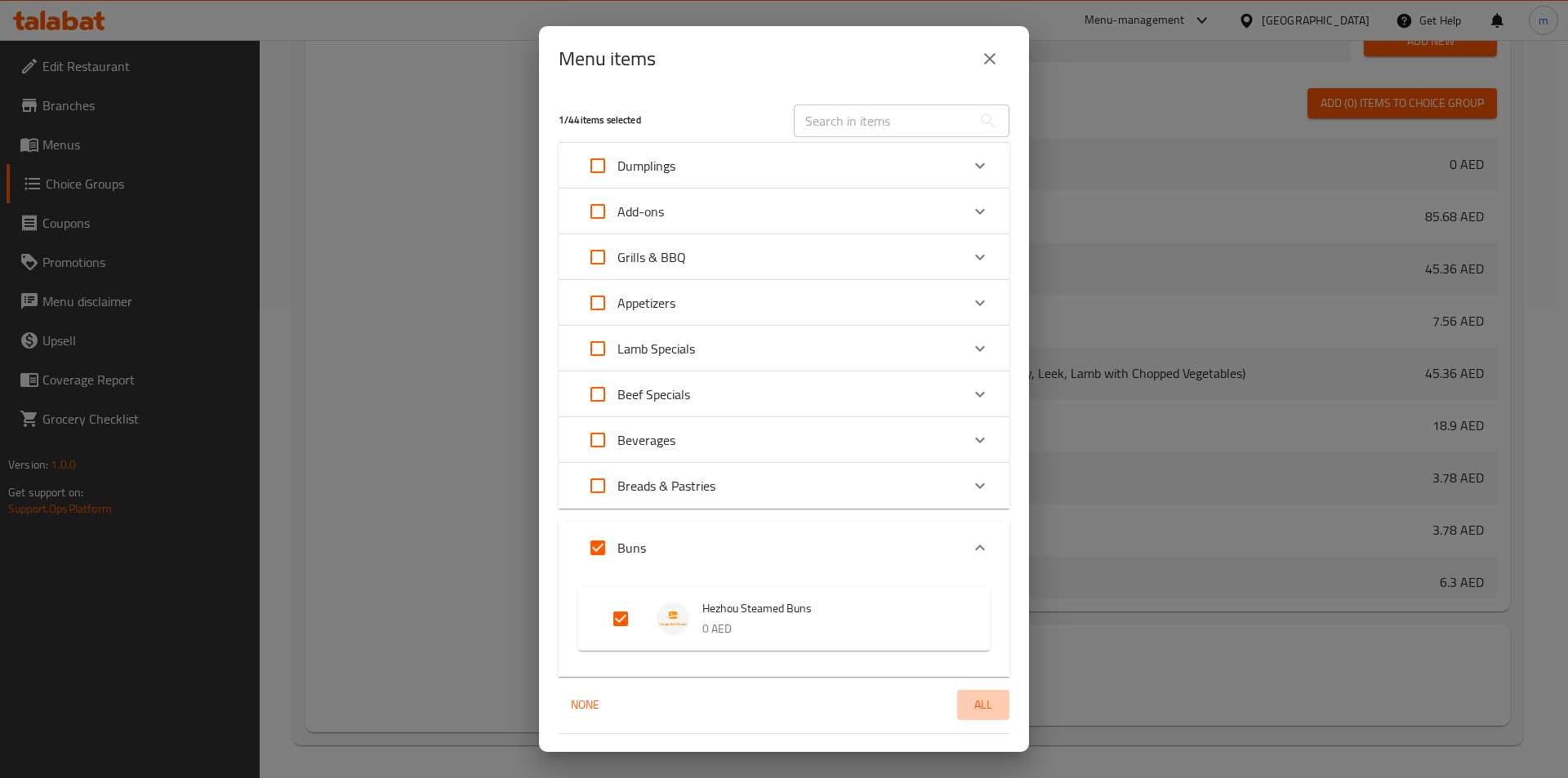
checkbox input "true"
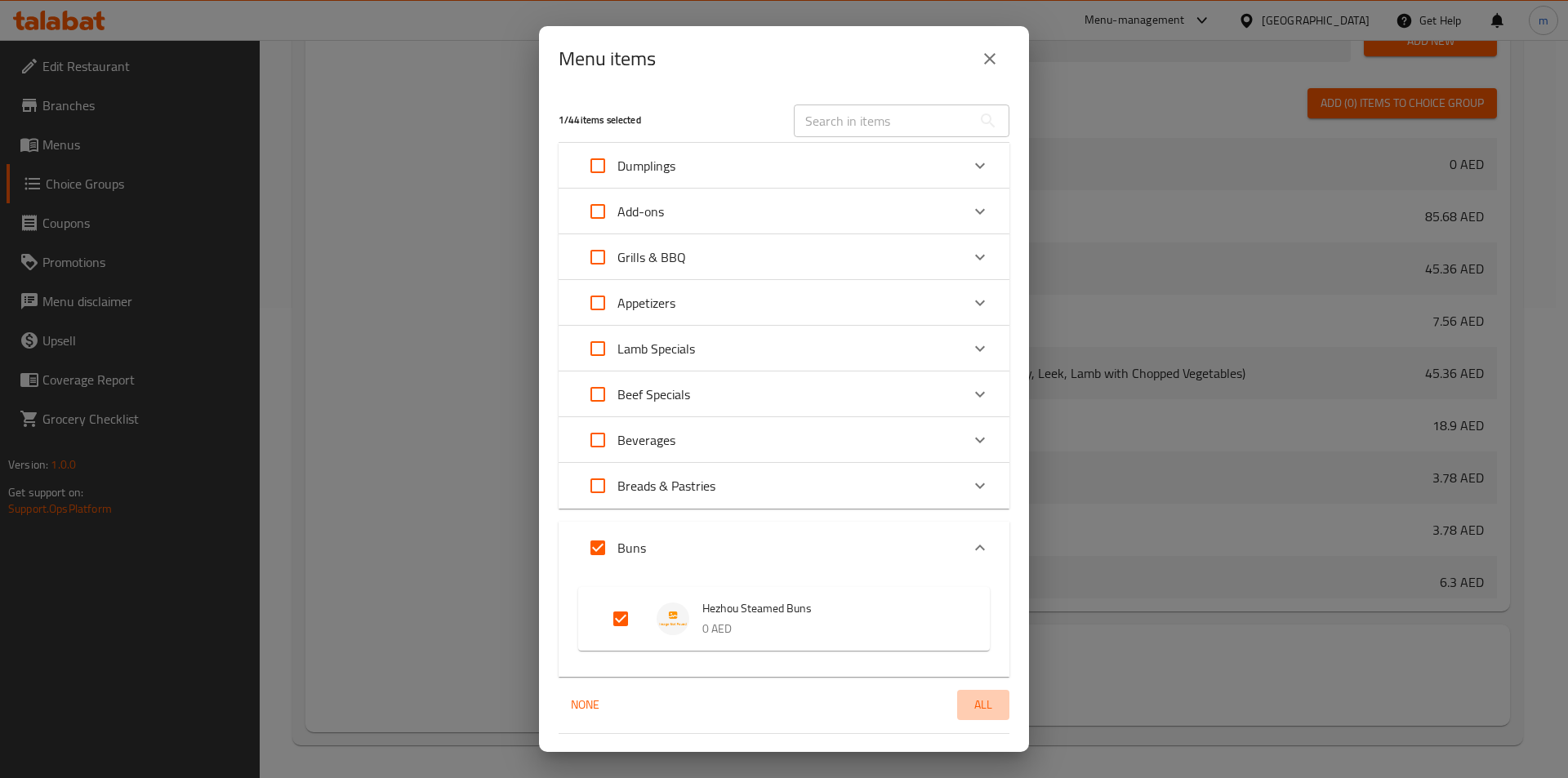
checkbox input "true"
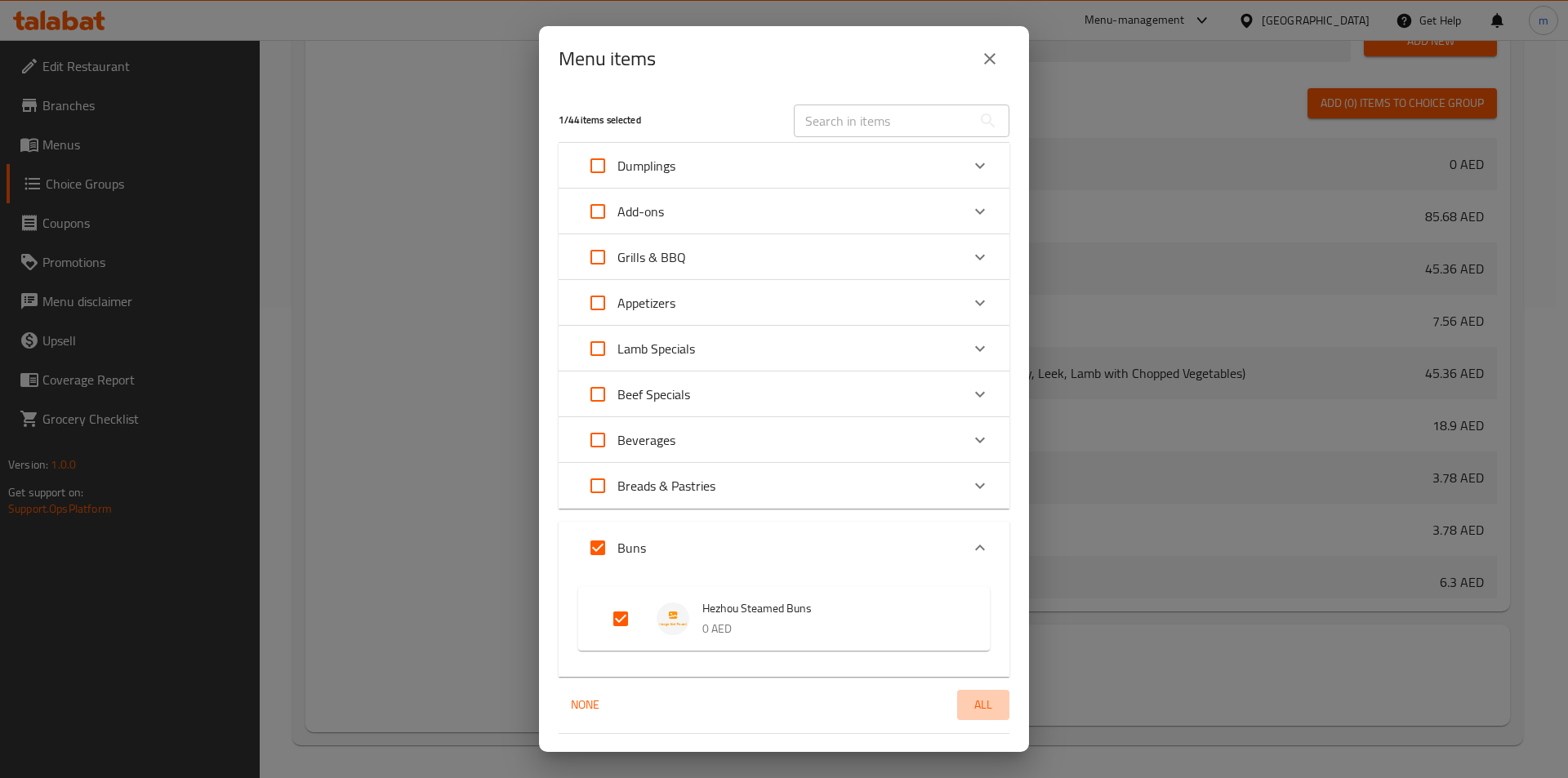
checkbox input "true"
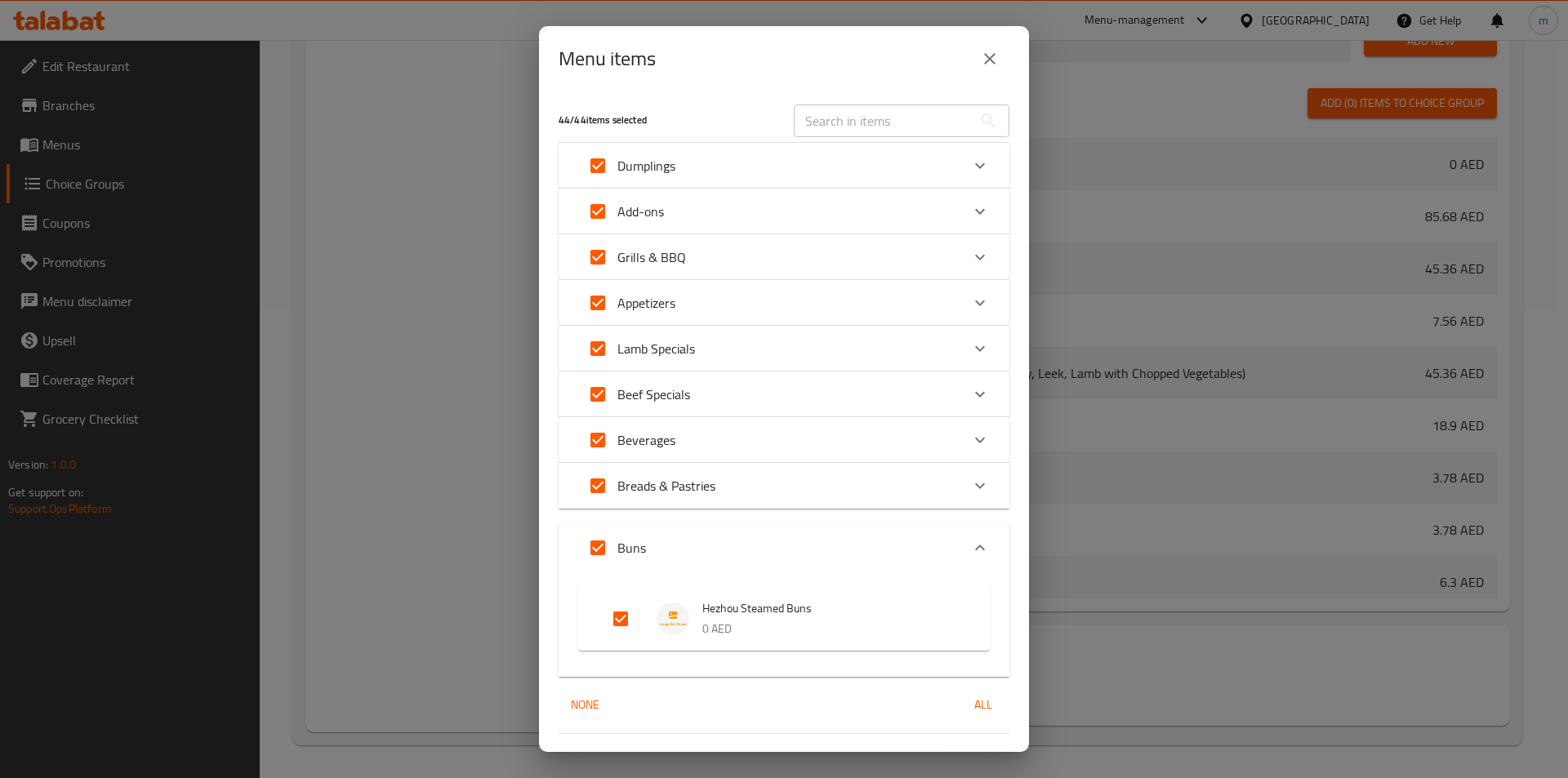
click at [975, 707] on span "All" at bounding box center [983, 705] width 39 height 20
click at [590, 699] on span "None" at bounding box center [585, 705] width 39 height 20
checkbox input "false"
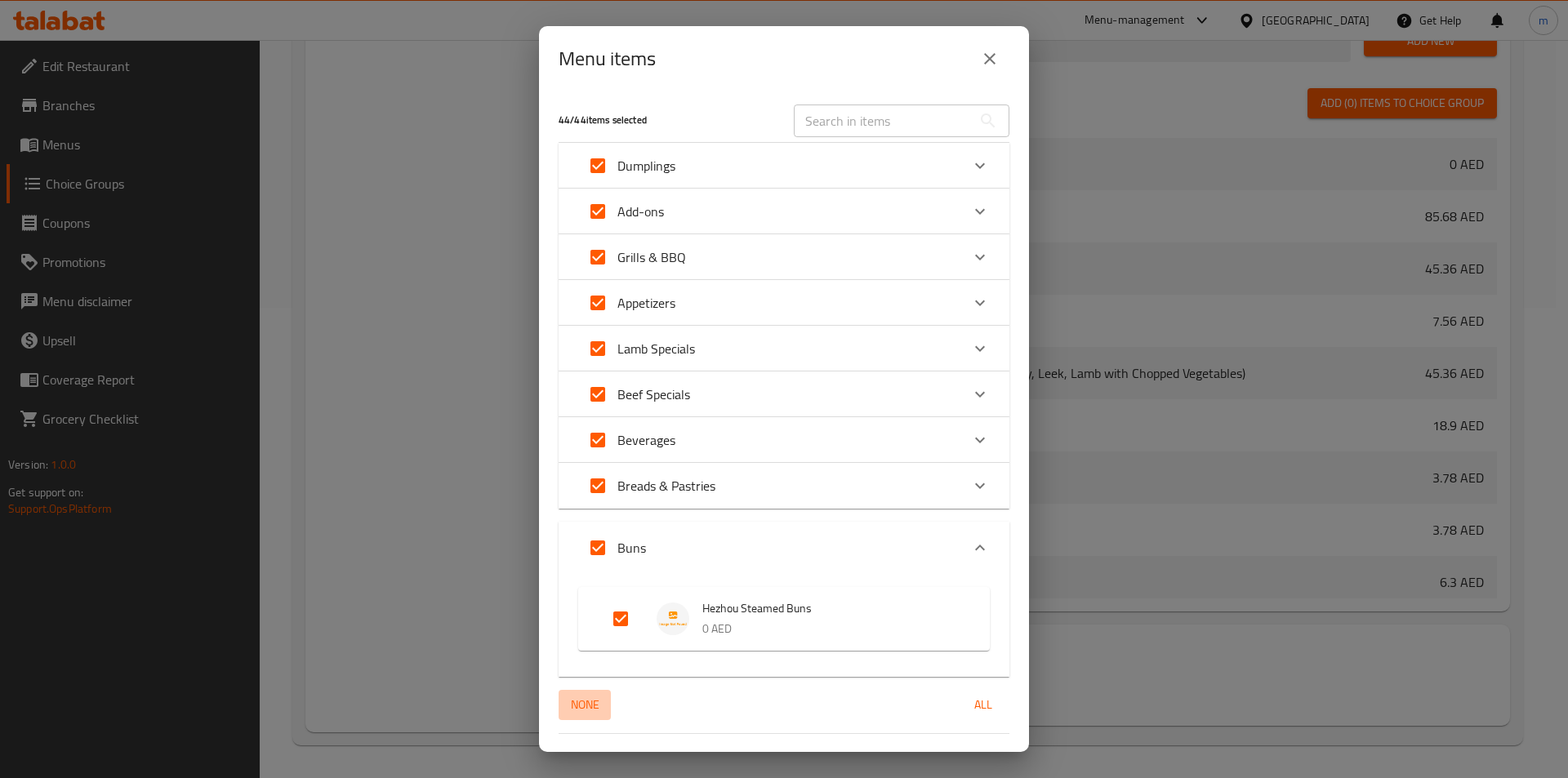
checkbox input "false"
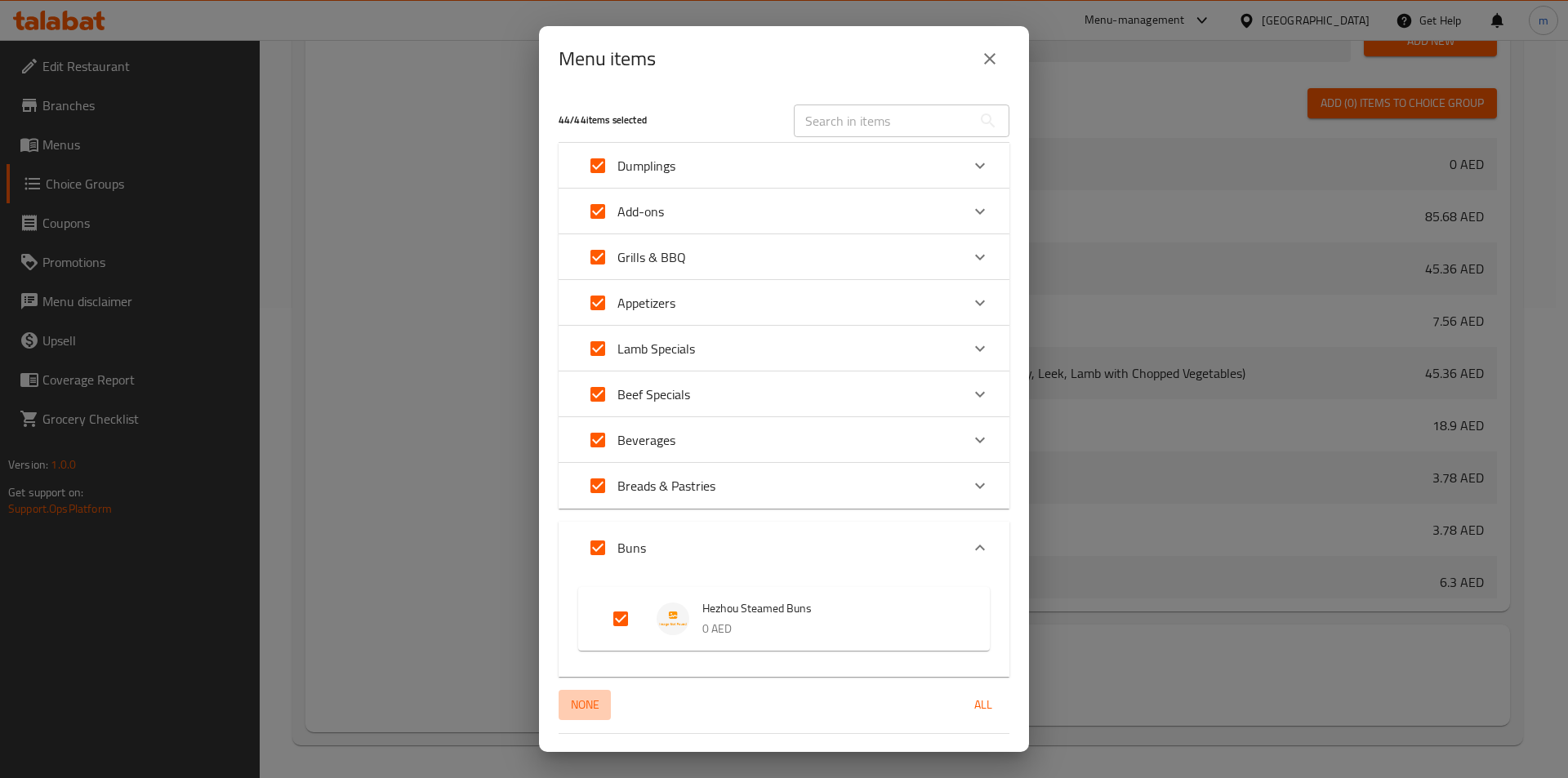
checkbox input "false"
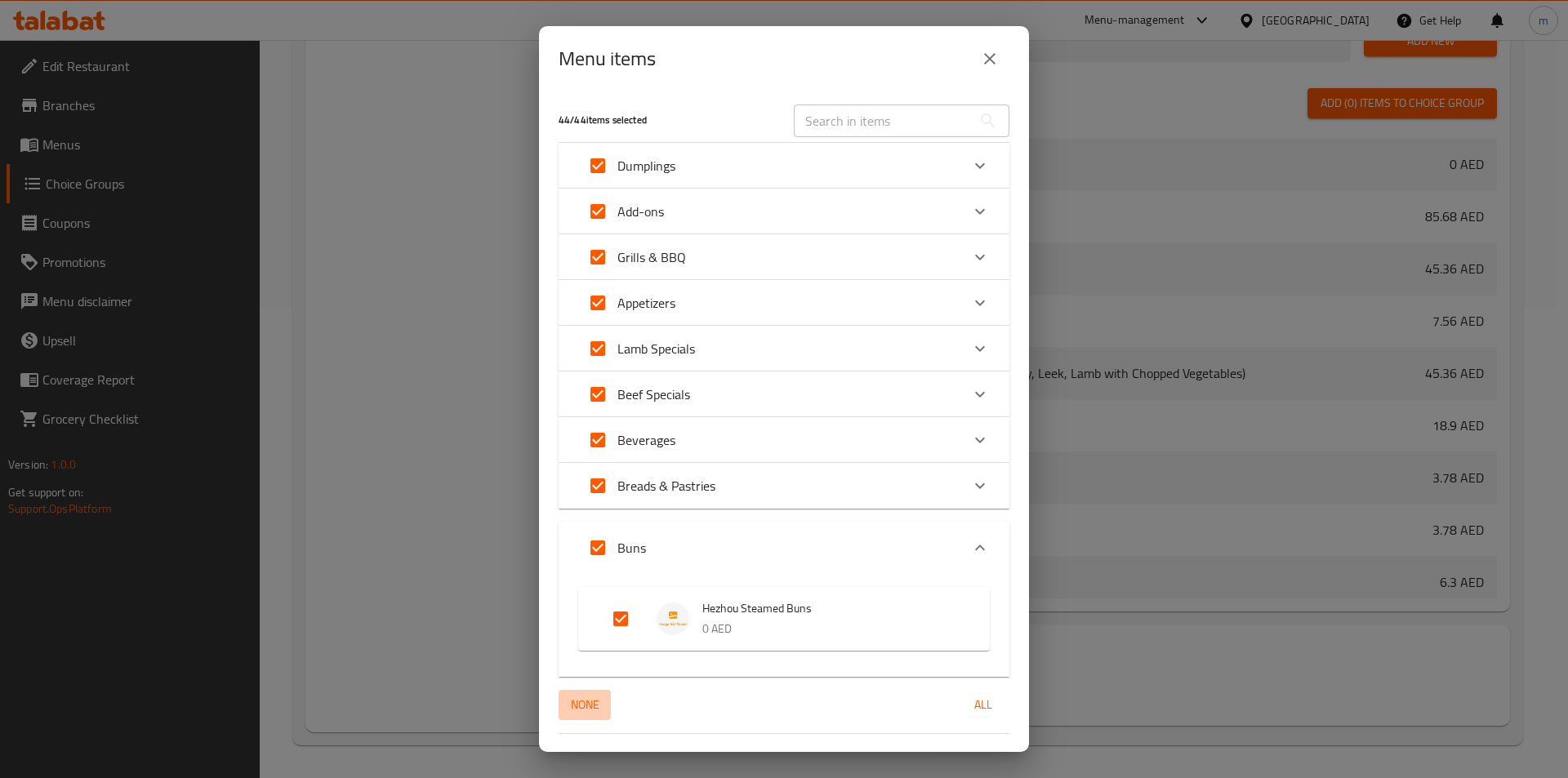
checkbox input "false"
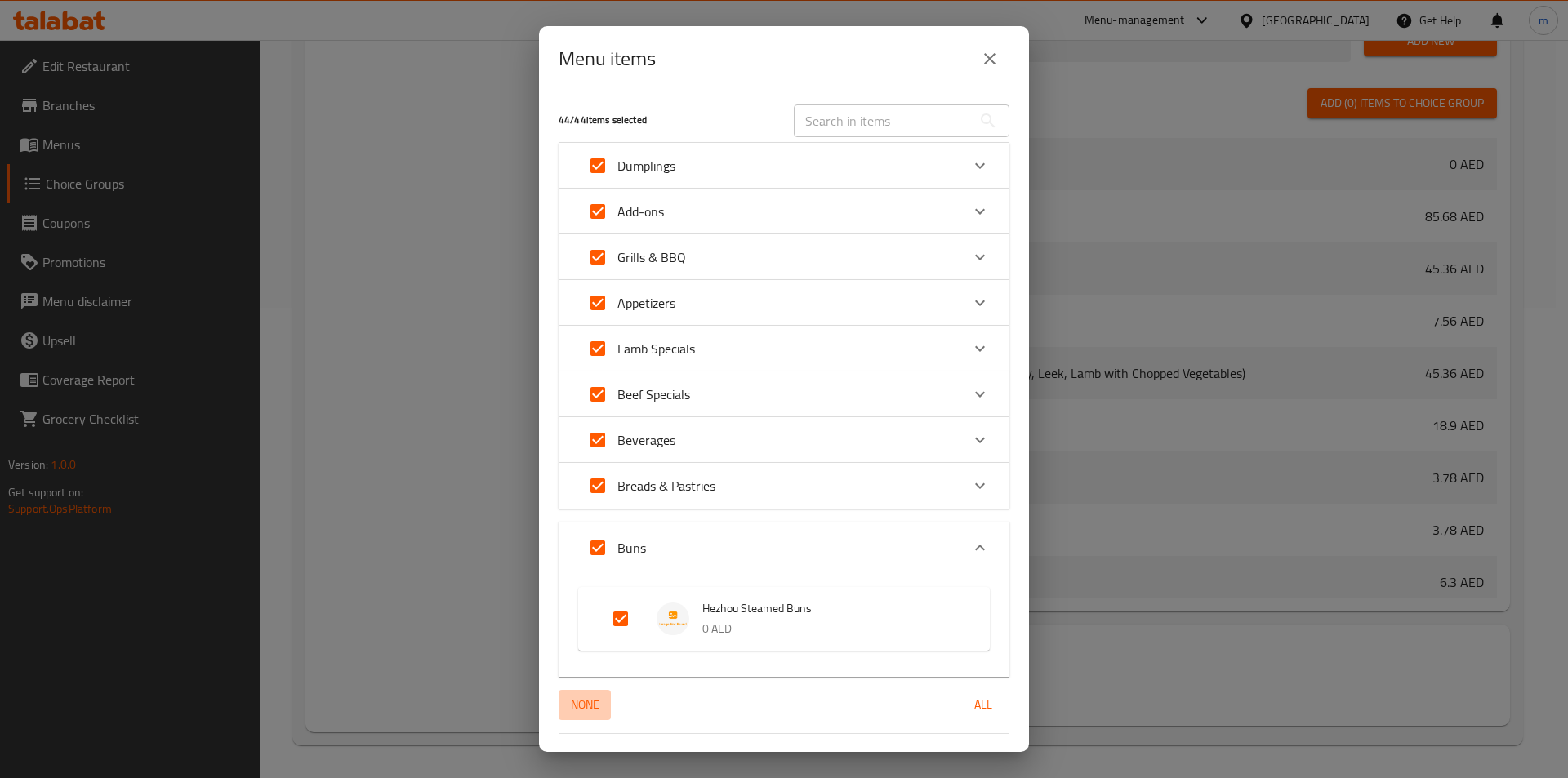
checkbox input "false"
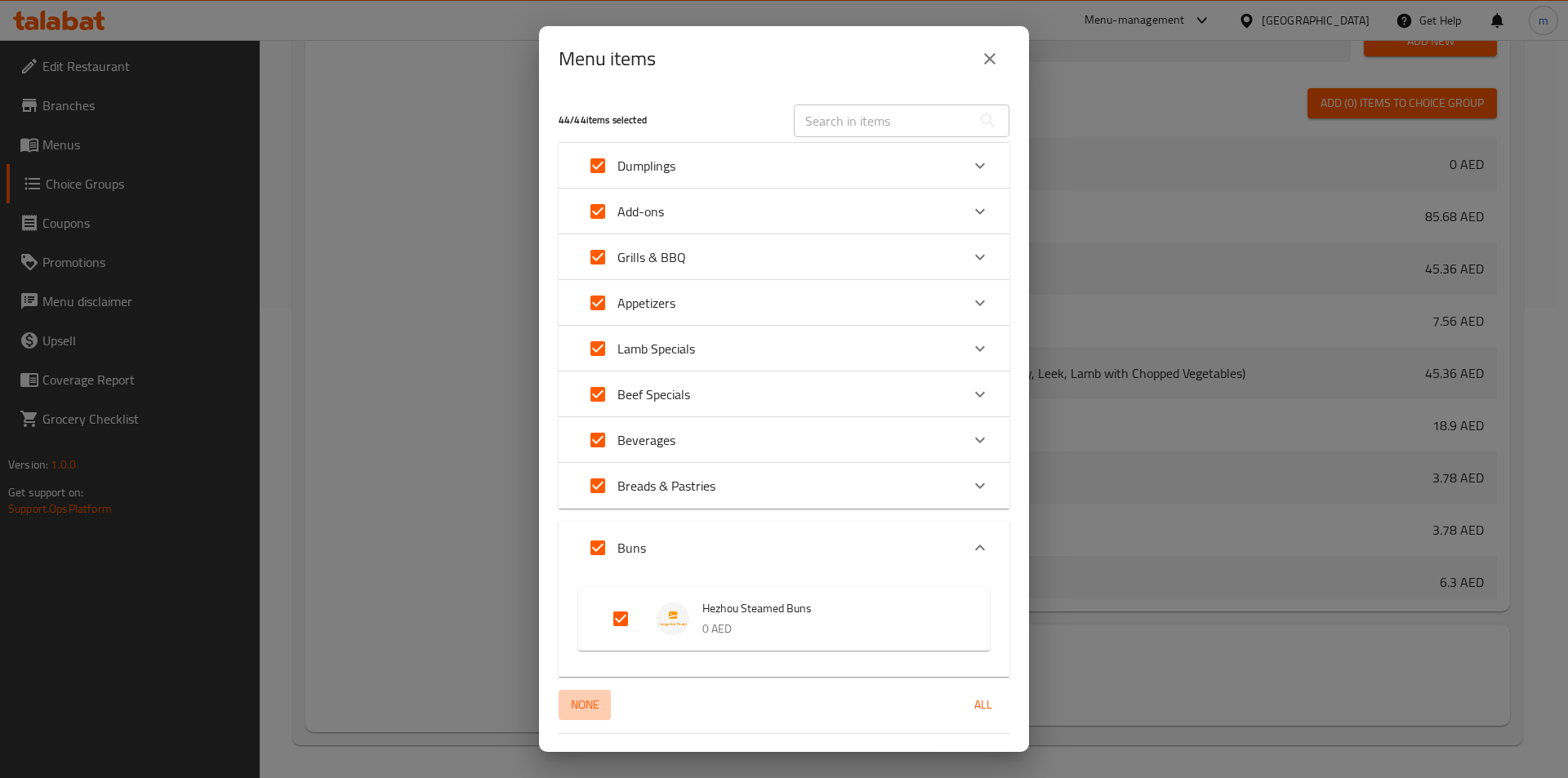
checkbox input "false"
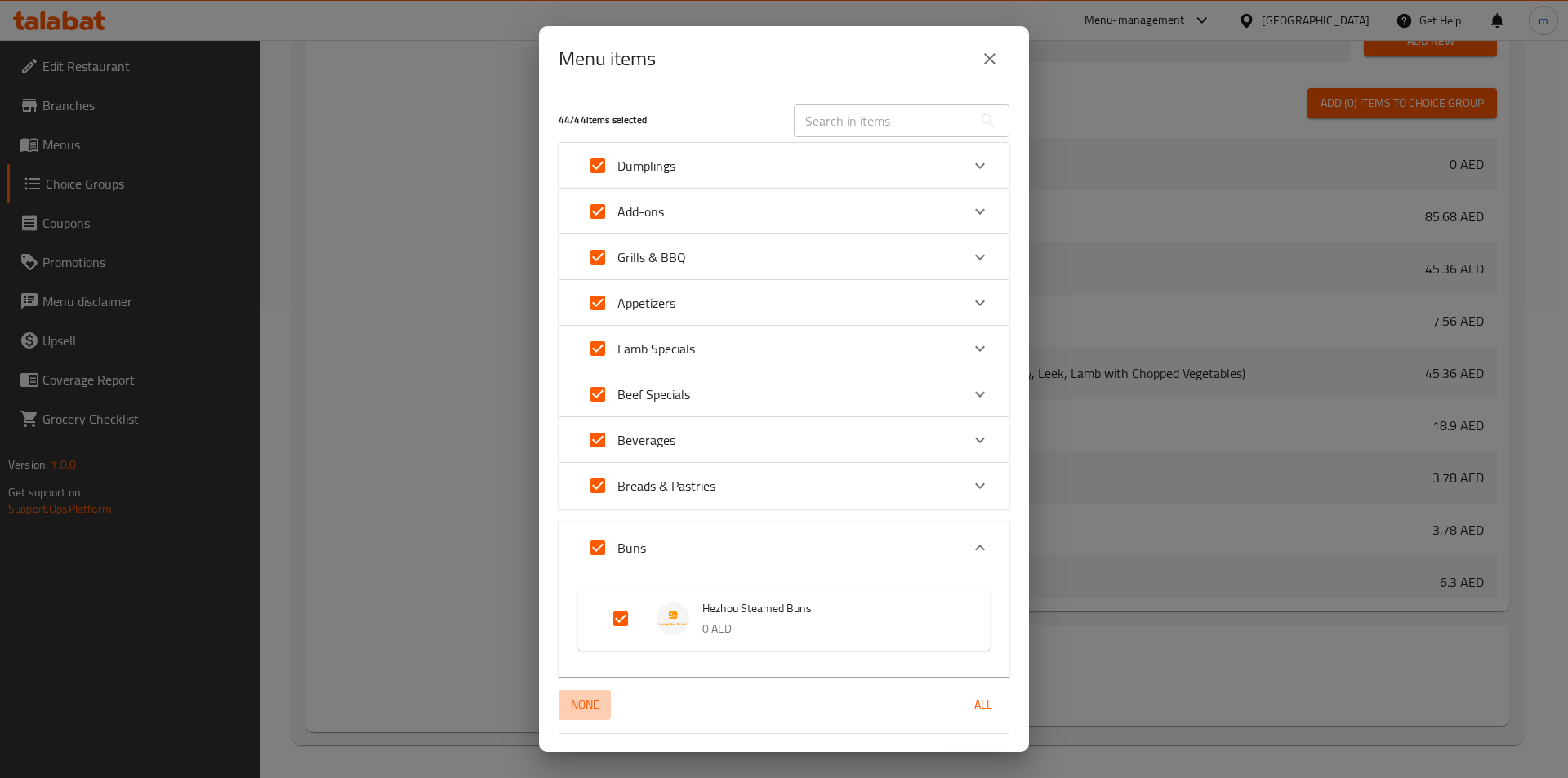
checkbox input "false"
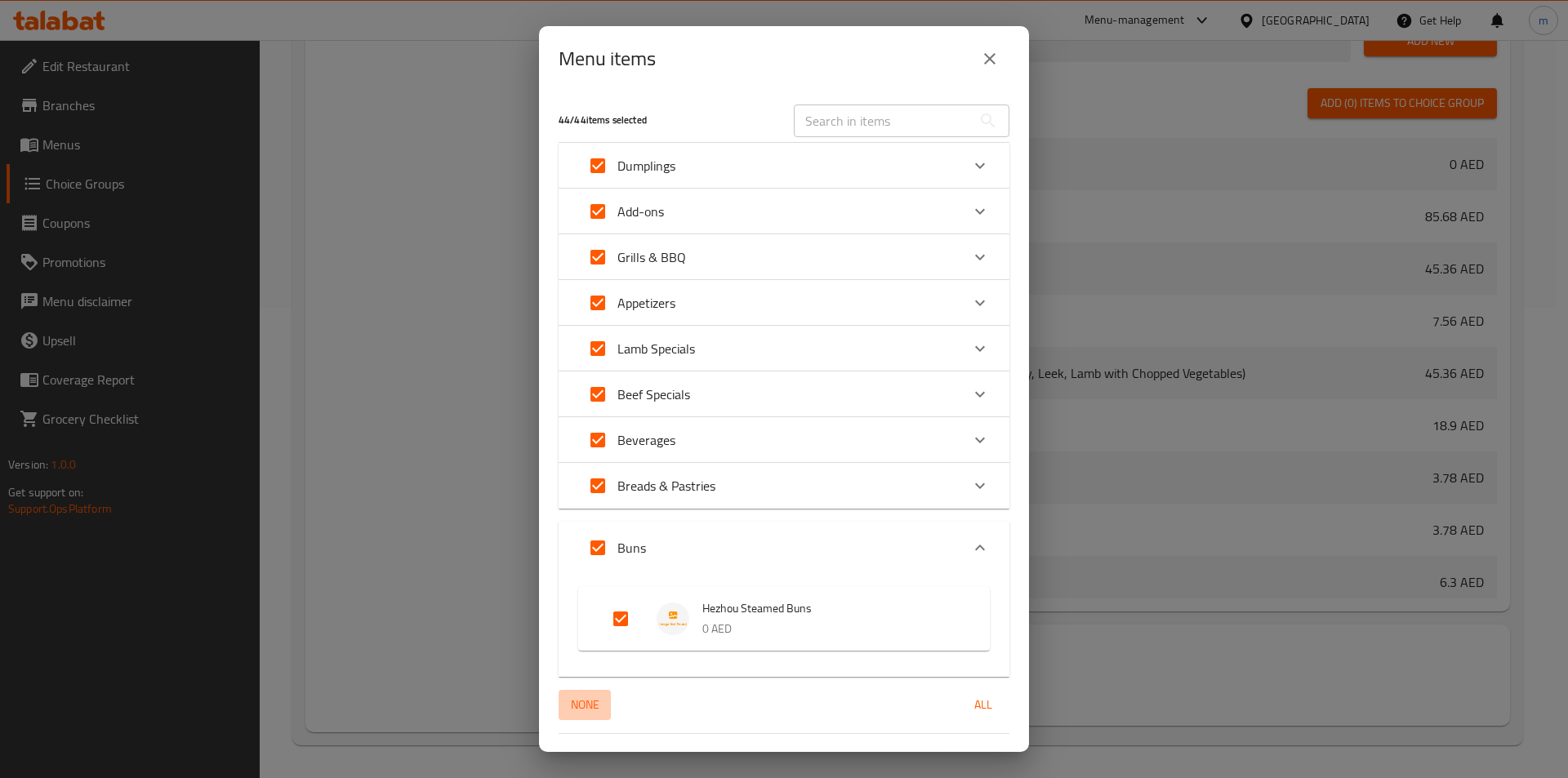
checkbox input "false"
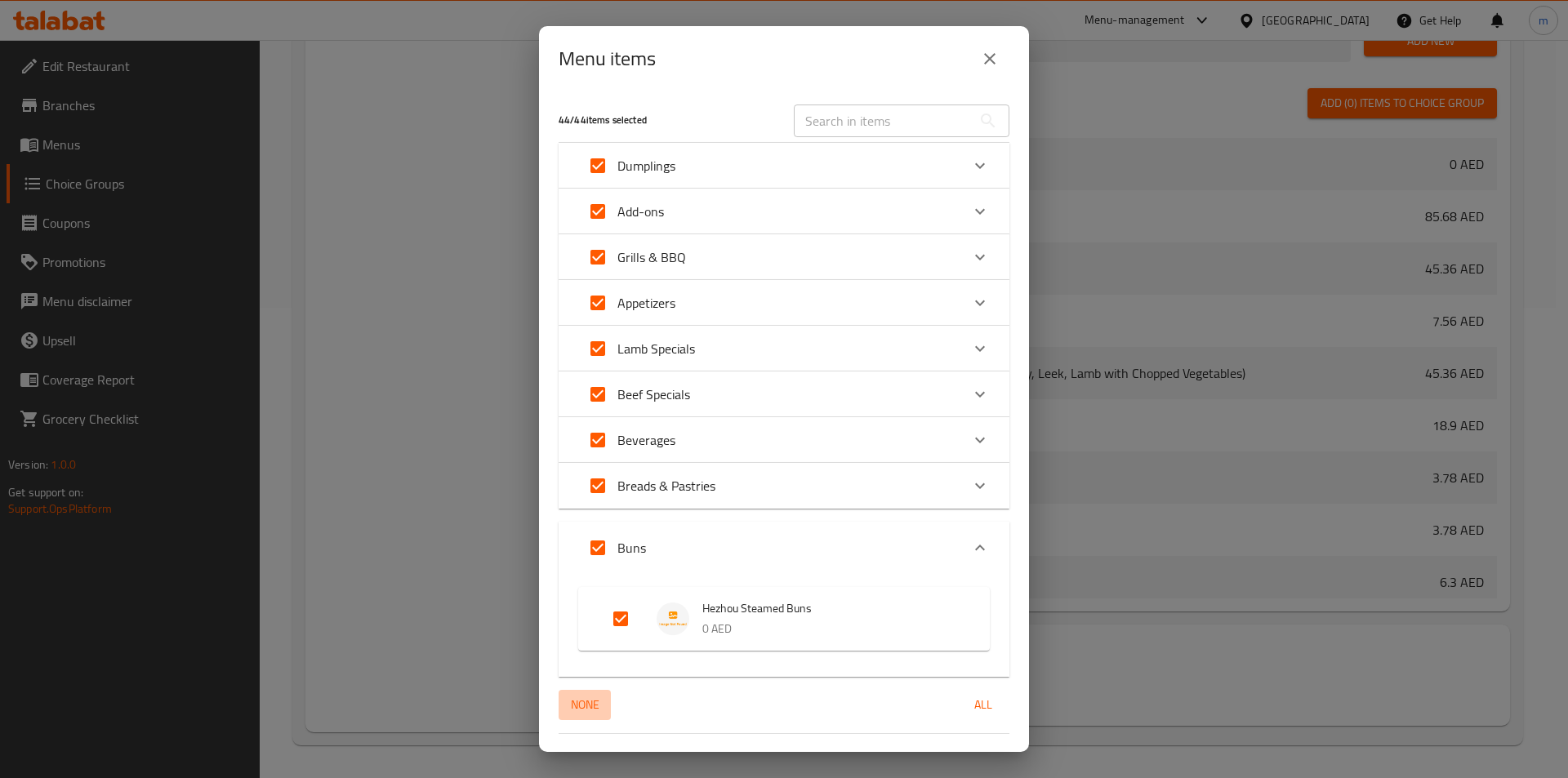
checkbox input "false"
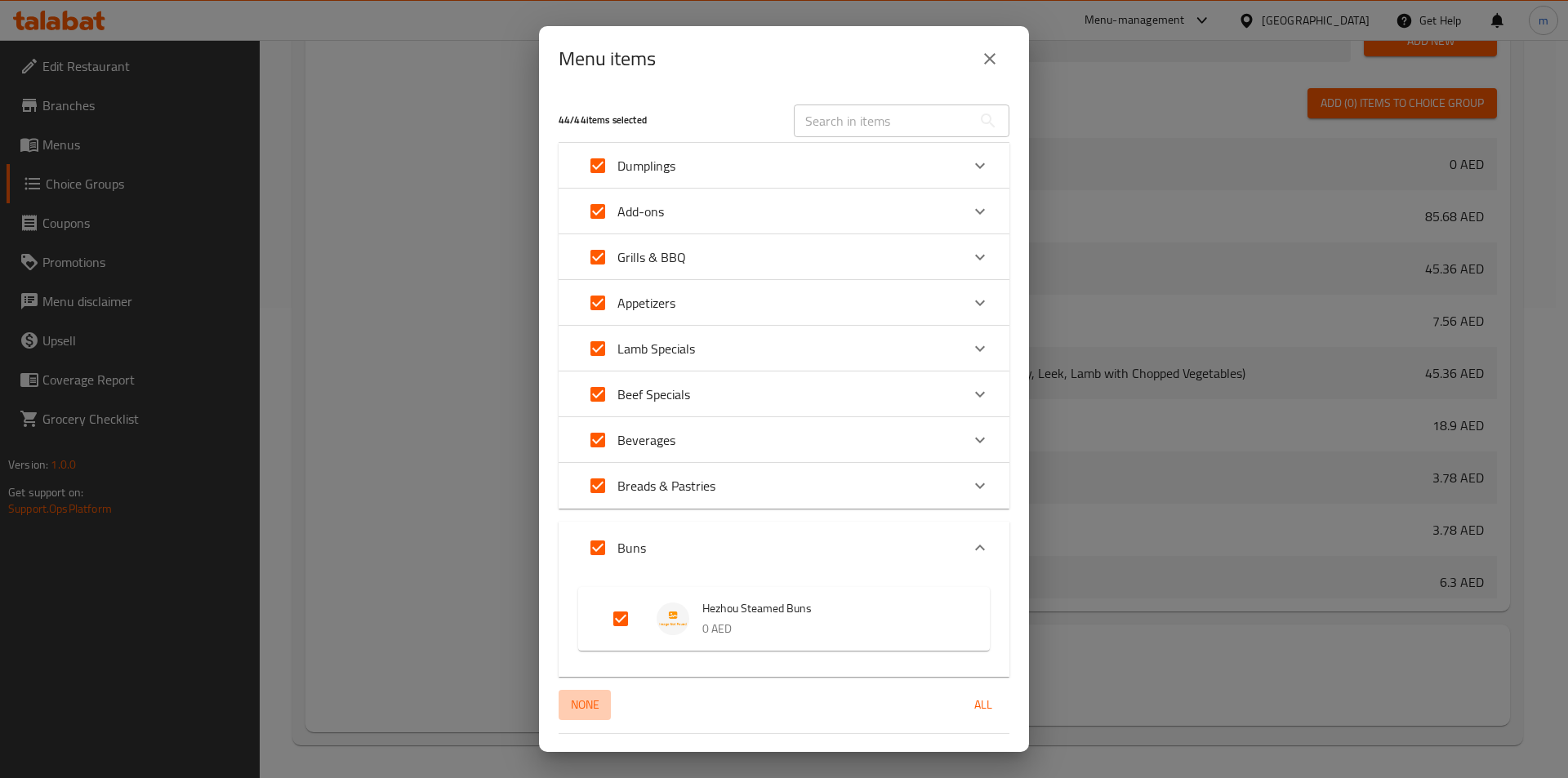
checkbox input "false"
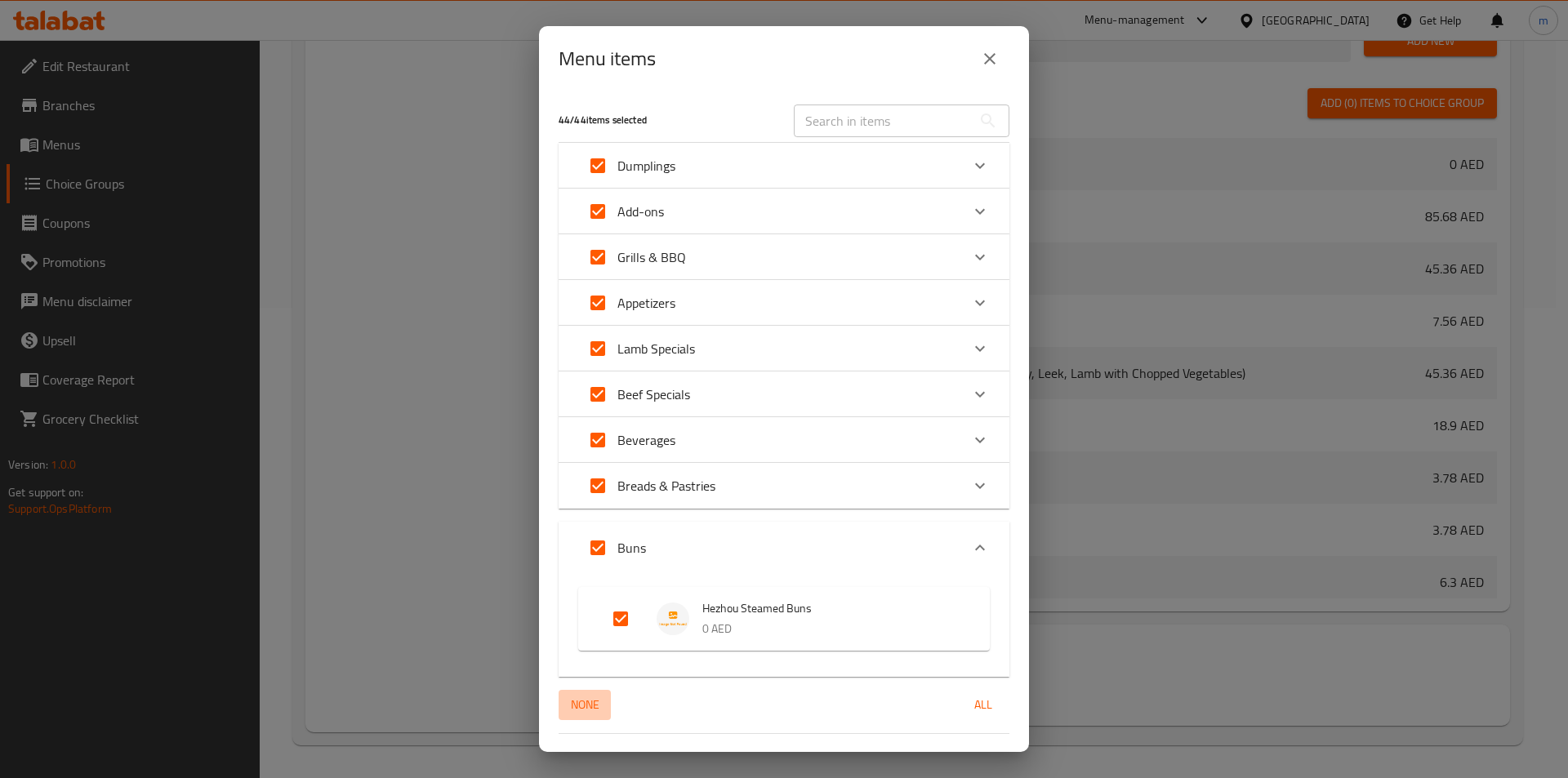
checkbox input "false"
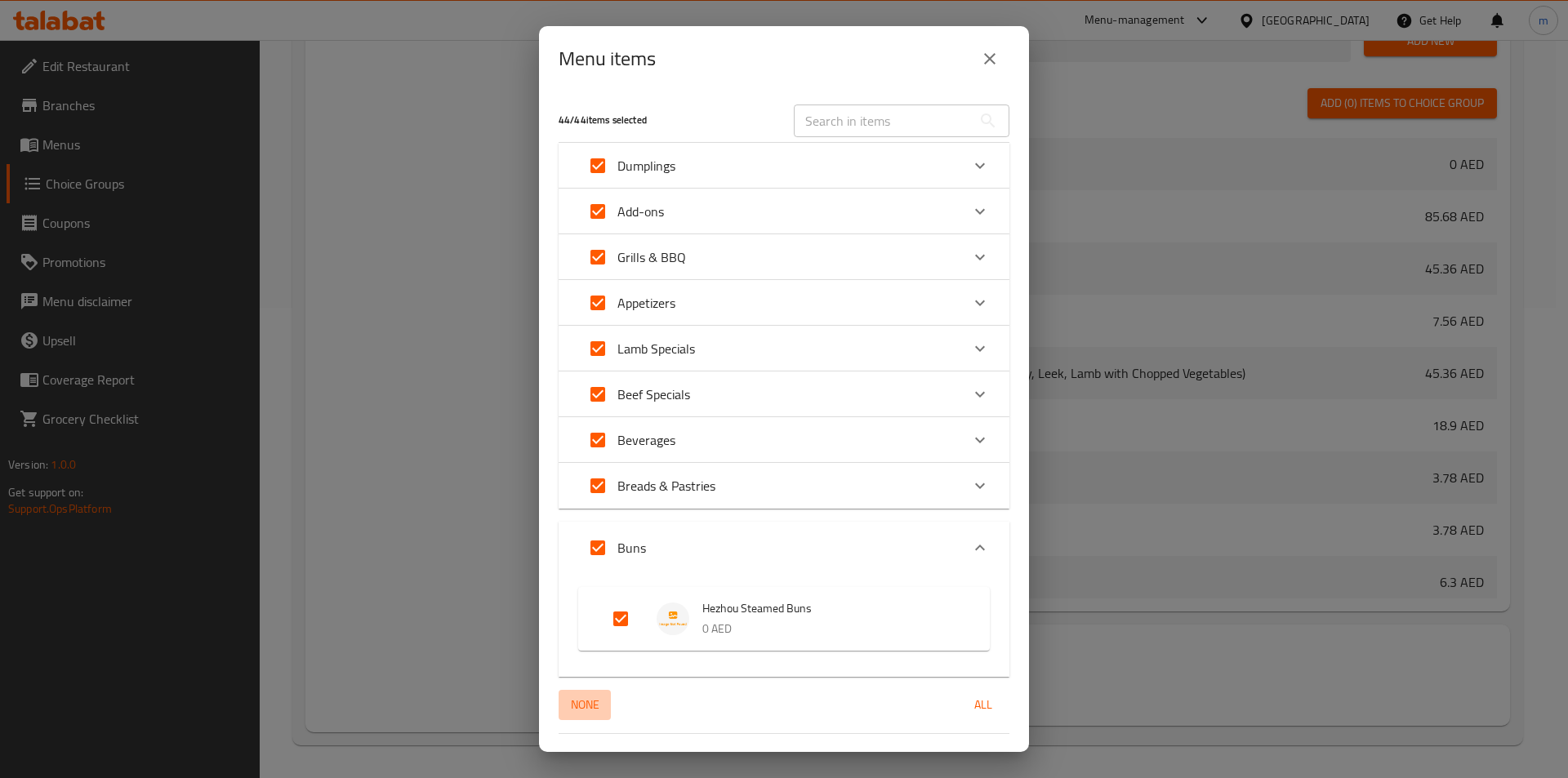
checkbox input "false"
drag, startPoint x: 619, startPoint y: 612, endPoint x: 814, endPoint y: 657, distance: 200.1
click at [620, 612] on input "Expand" at bounding box center [620, 619] width 39 height 39
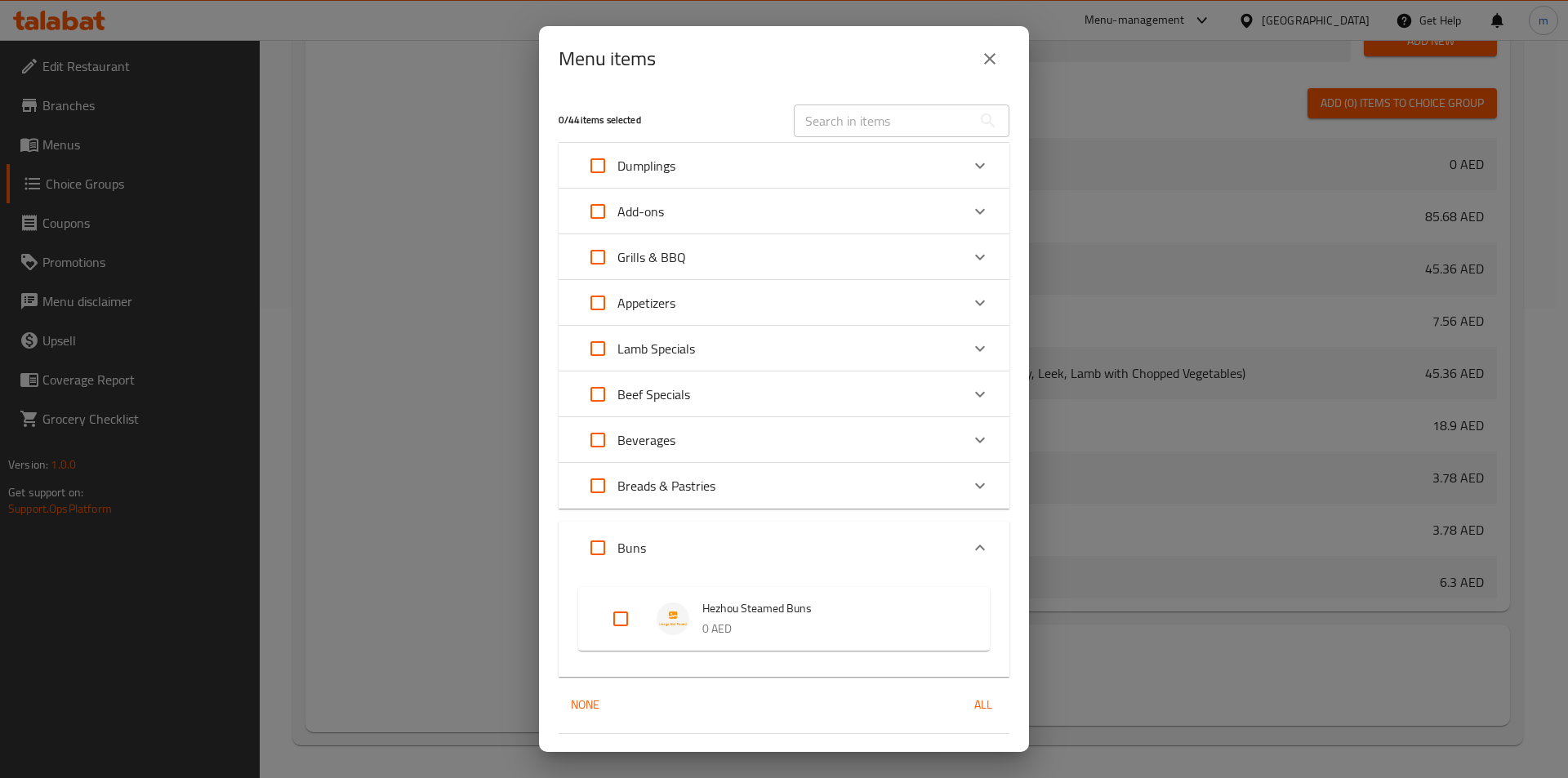
checkbox input "true"
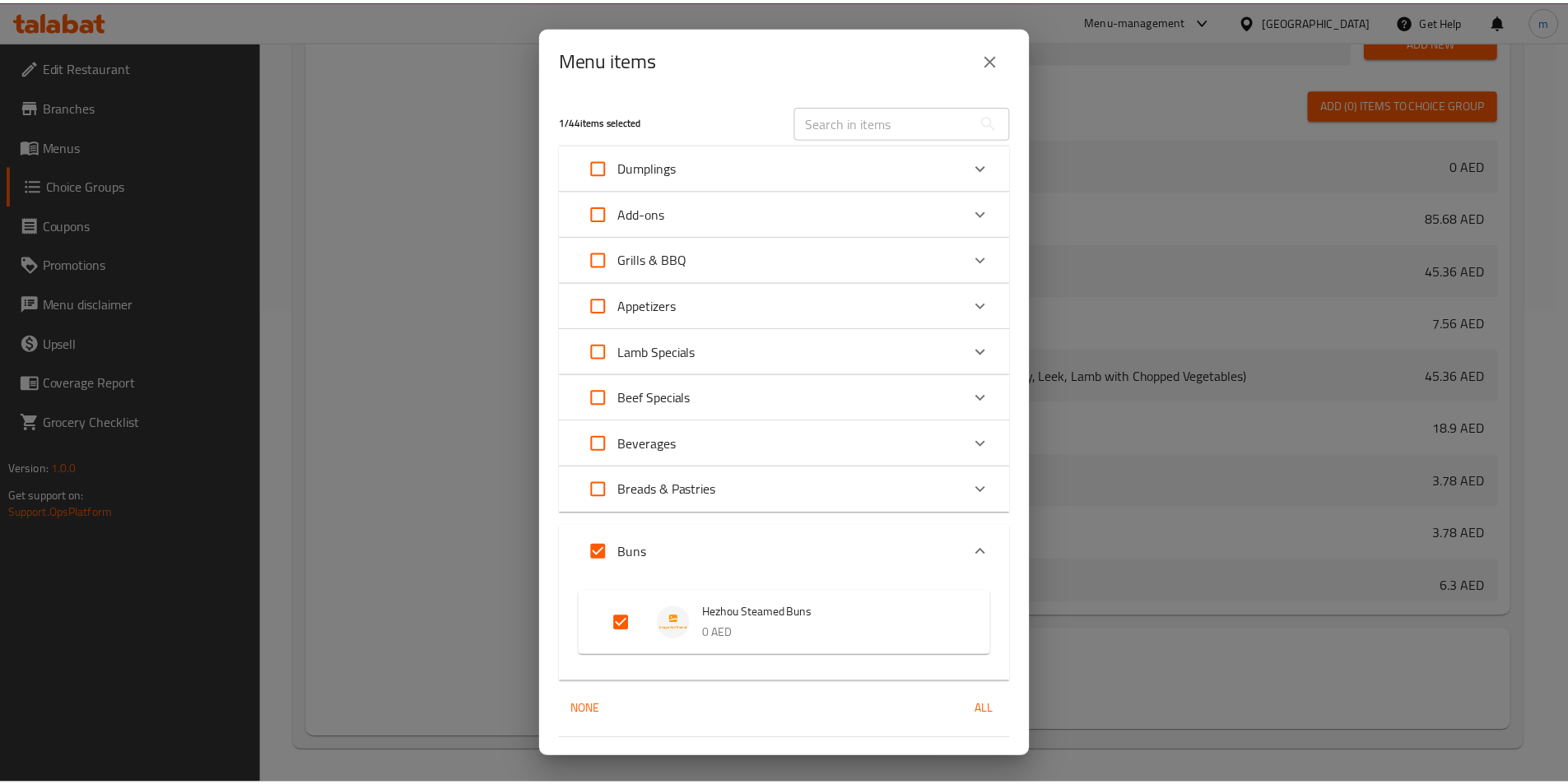
scroll to position [39, 0]
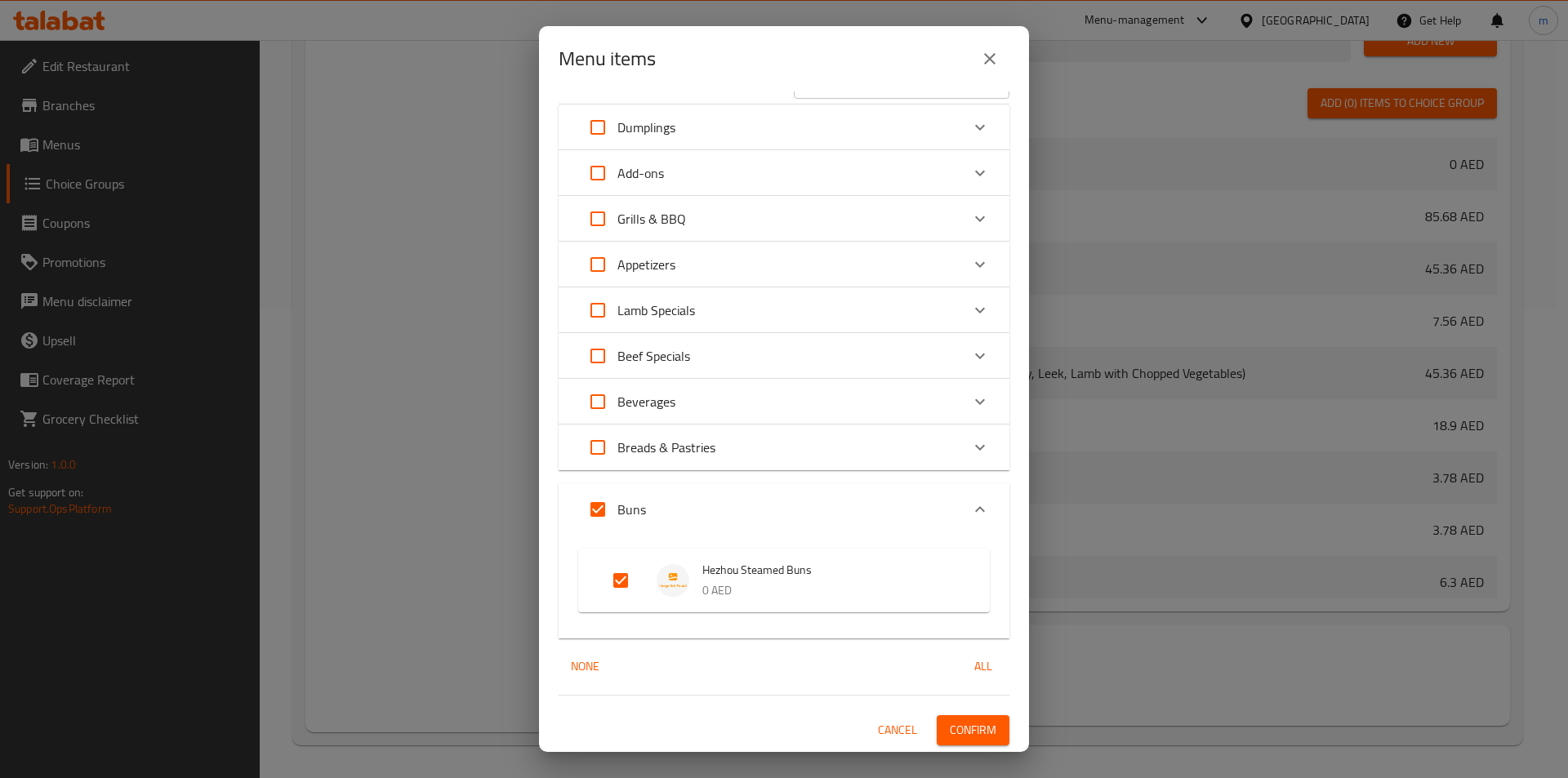
click at [974, 739] on span "Confirm" at bounding box center [973, 730] width 46 height 20
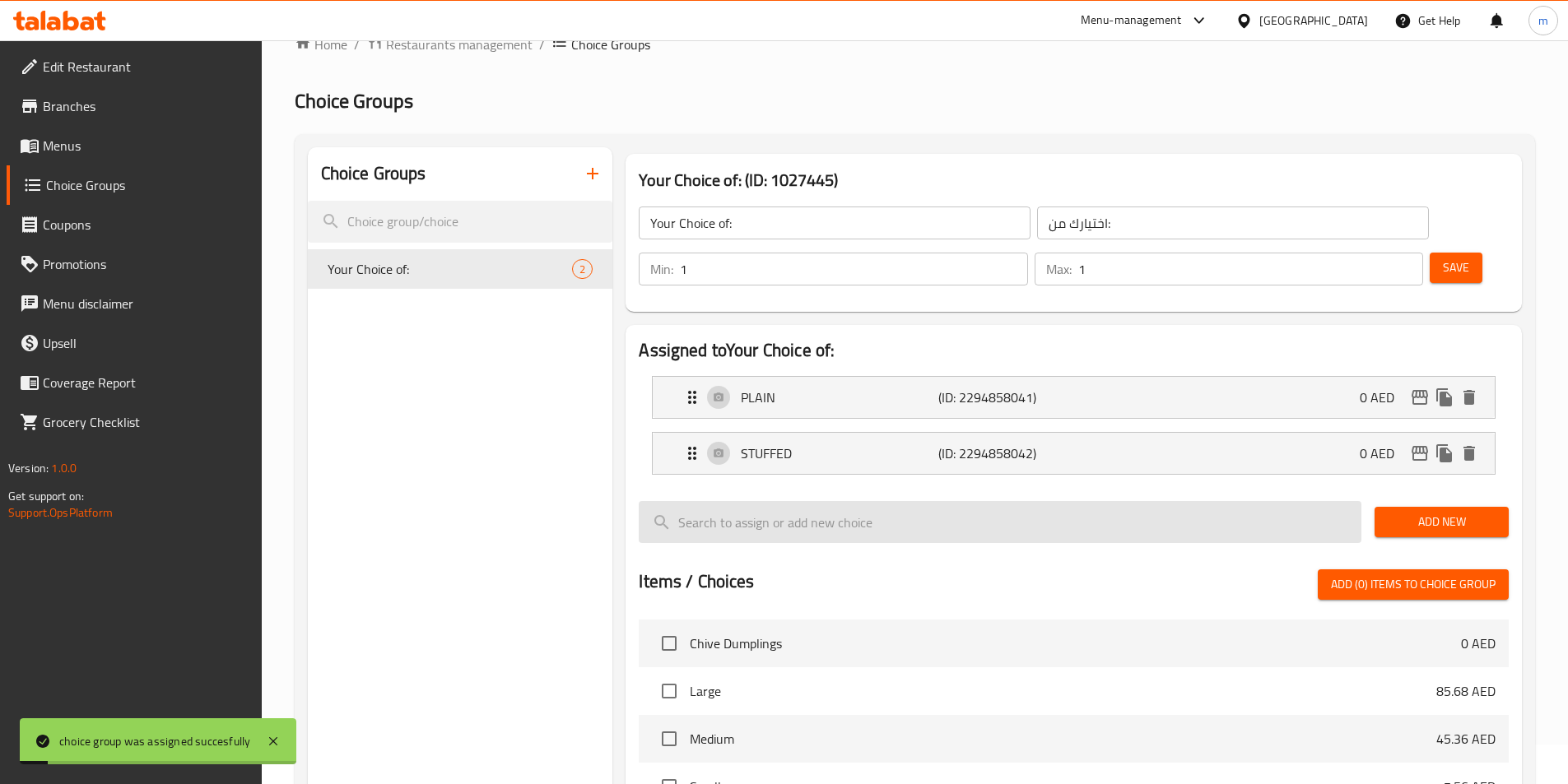
scroll to position [0, 0]
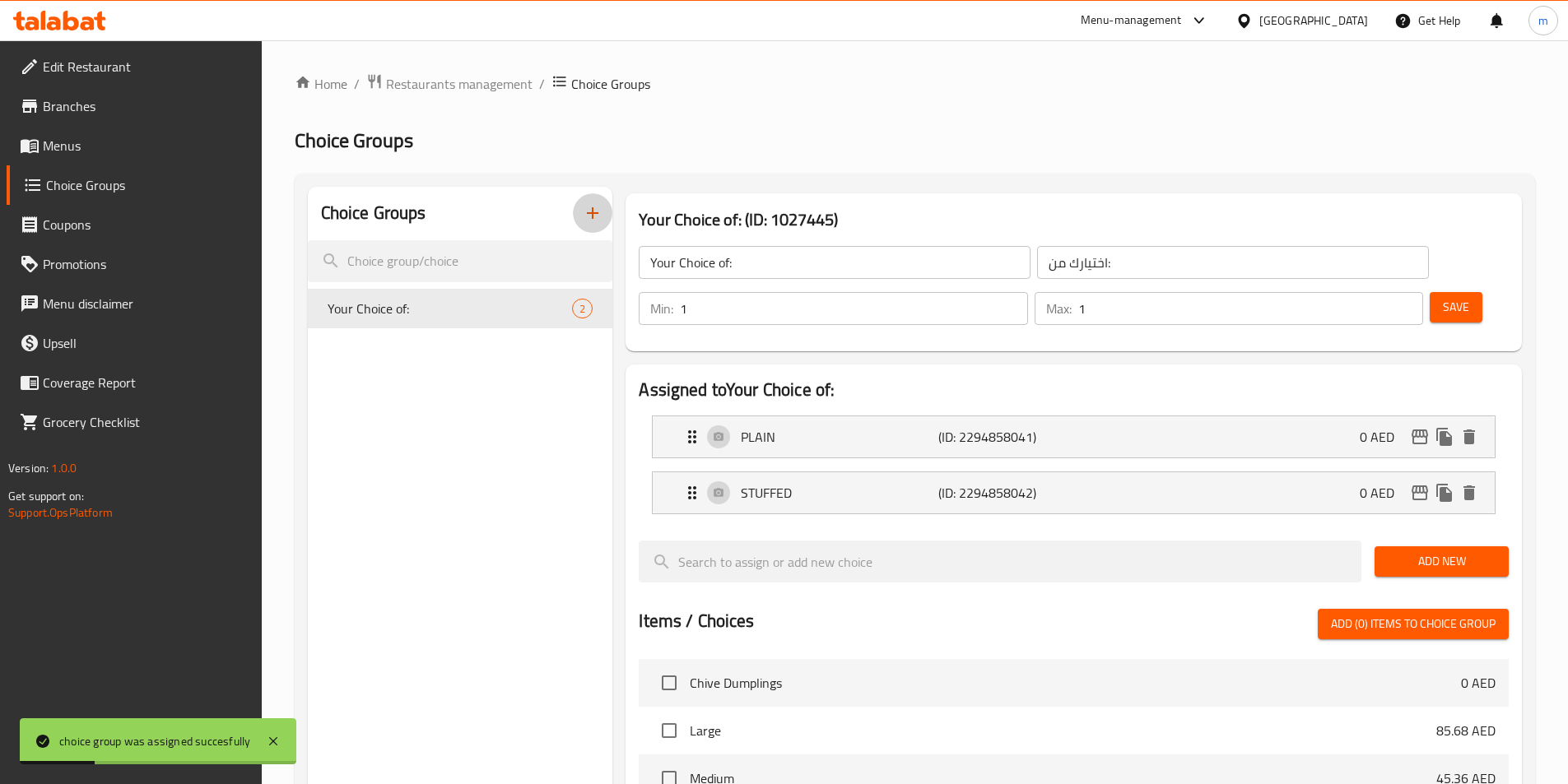
click at [590, 212] on icon "button" at bounding box center [592, 212] width 19 height 19
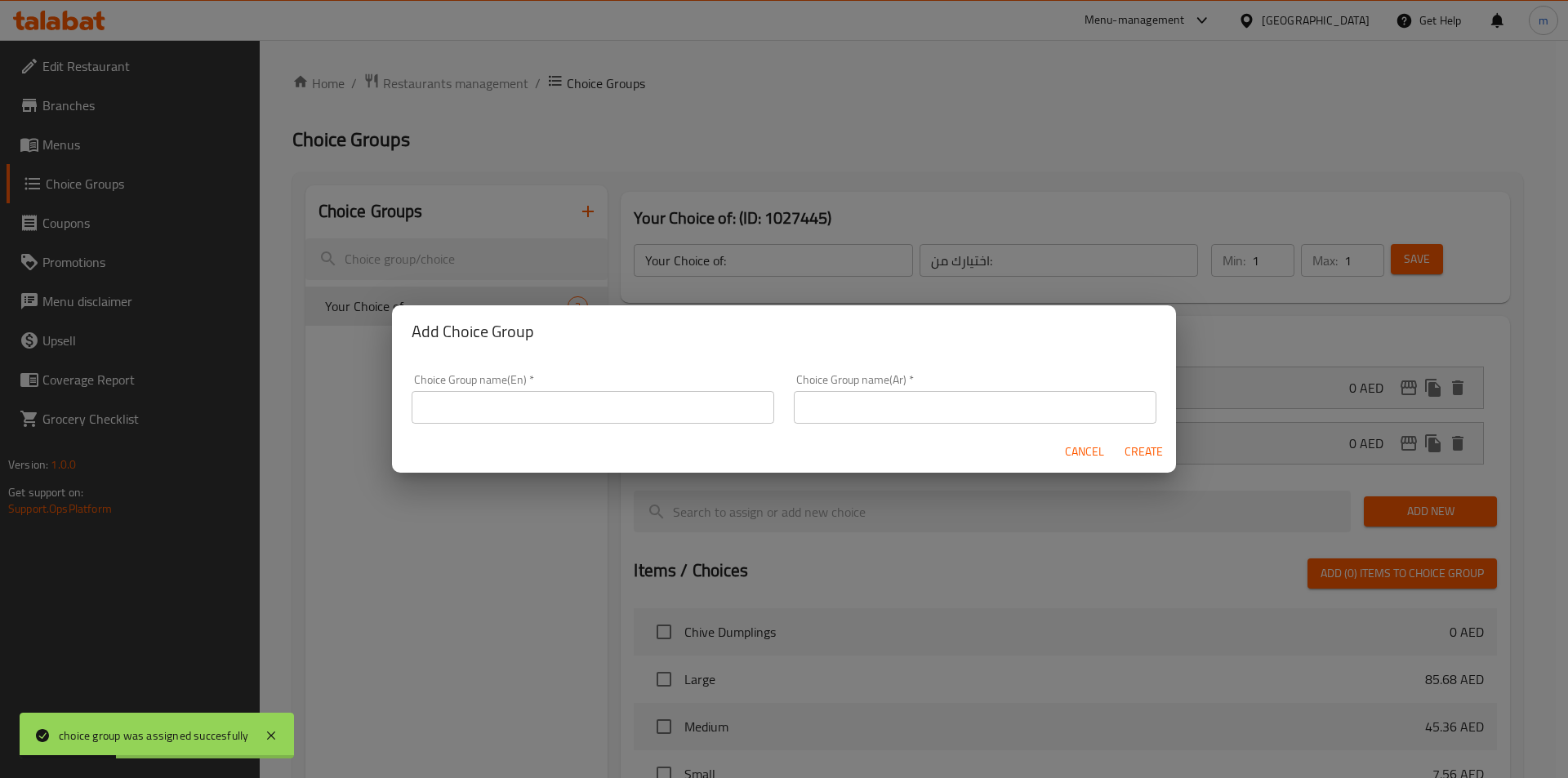
click at [565, 389] on div "Choice Group name(En)   * Choice Group name(En) *" at bounding box center [592, 399] width 363 height 50
click at [564, 411] on input "text" at bounding box center [592, 407] width 363 height 33
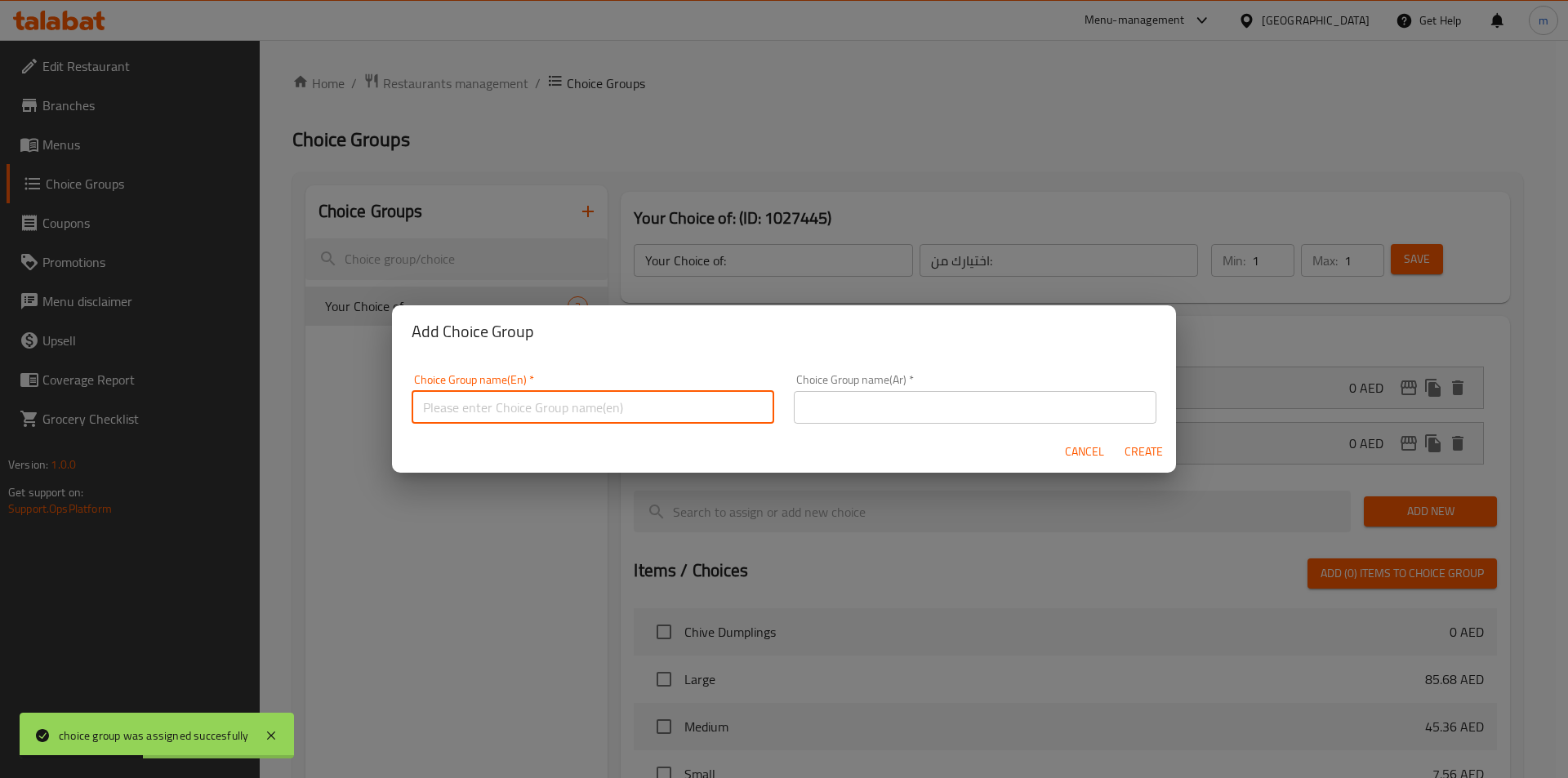
type input "Your Choice of:00"
click at [818, 407] on input "text" at bounding box center [975, 407] width 363 height 33
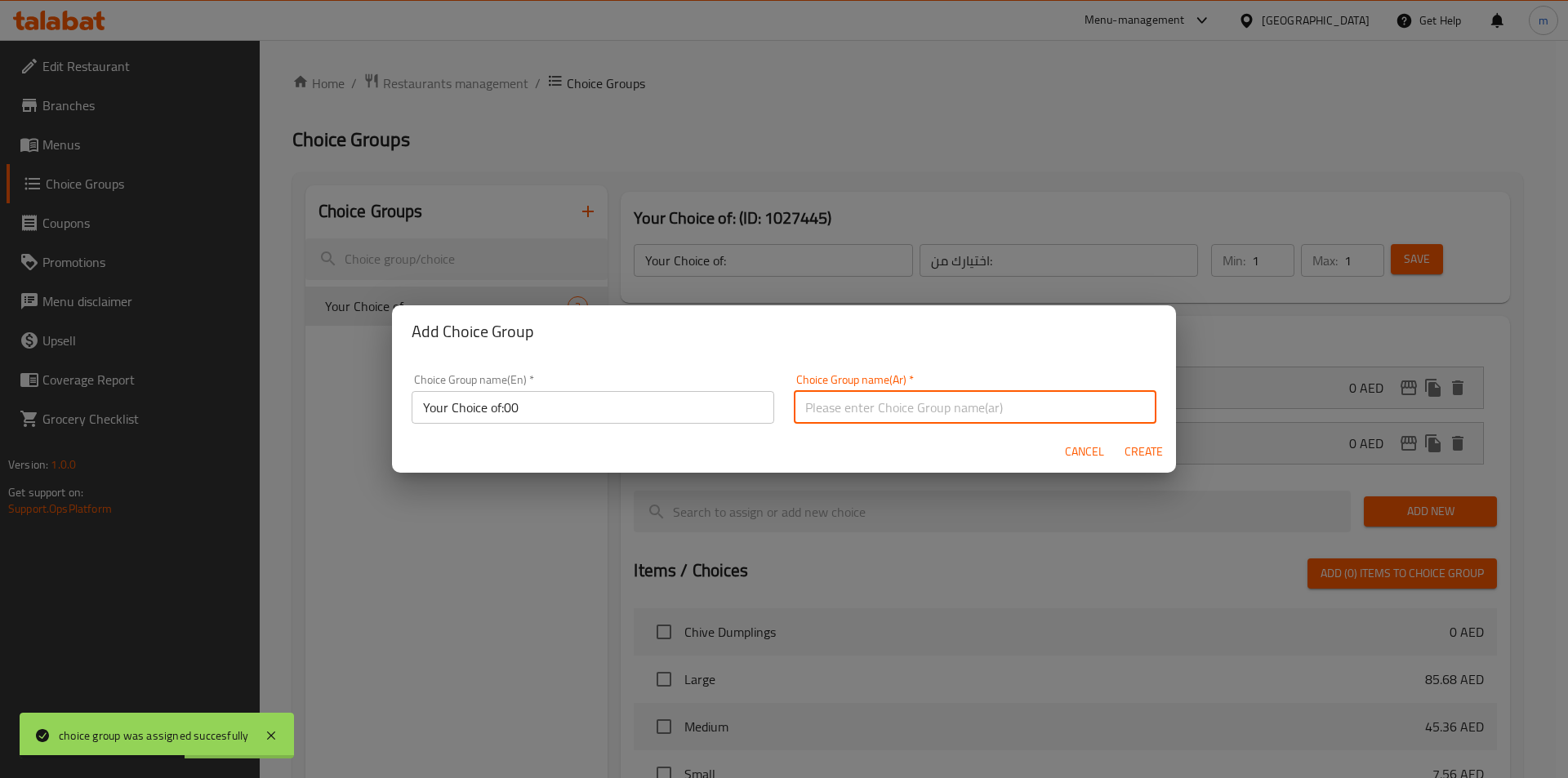
type input "اختيارك من:"
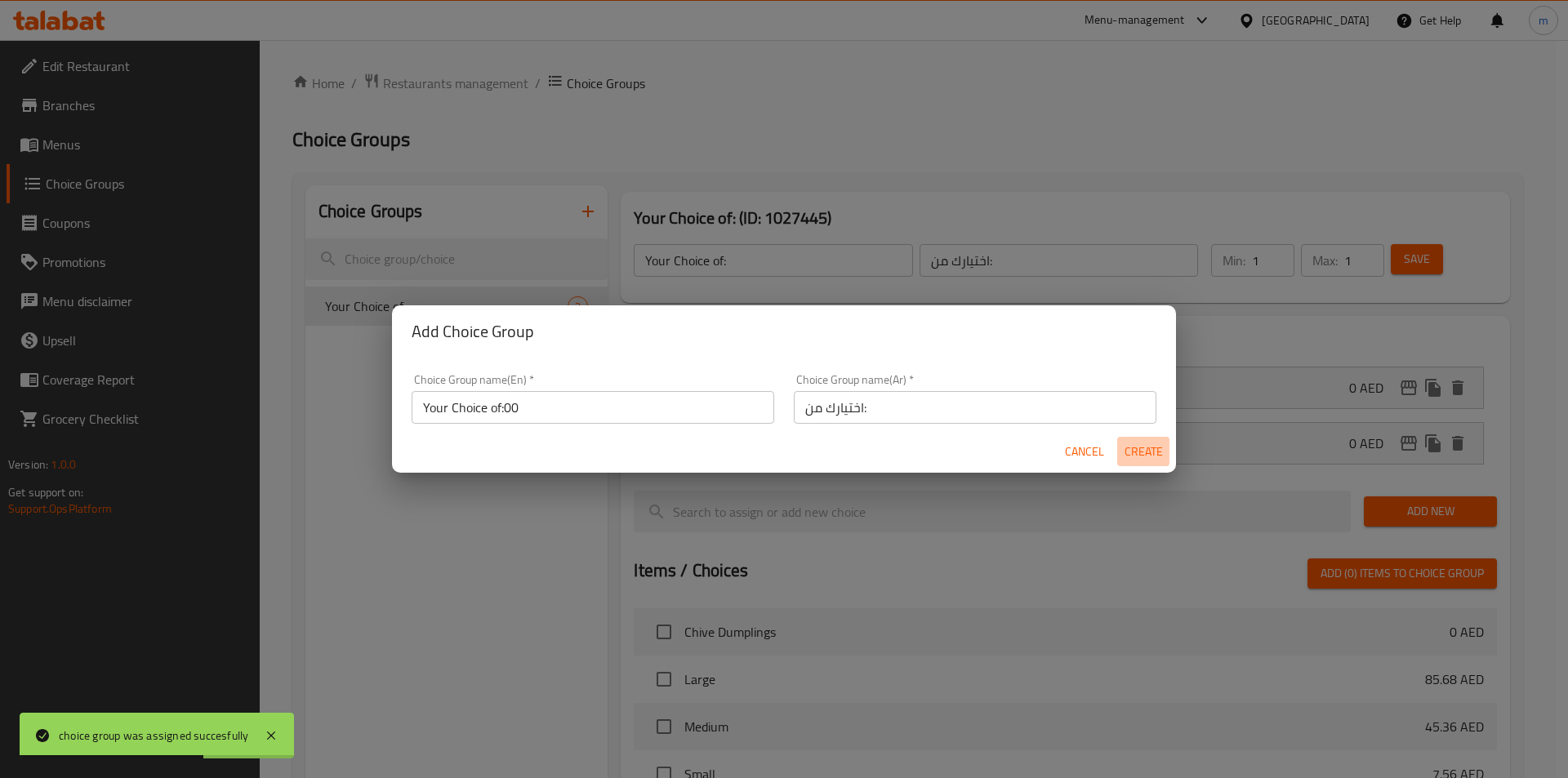
click at [1137, 449] on span "Create" at bounding box center [1143, 452] width 39 height 20
type input "Your Choice of:00"
type input "0"
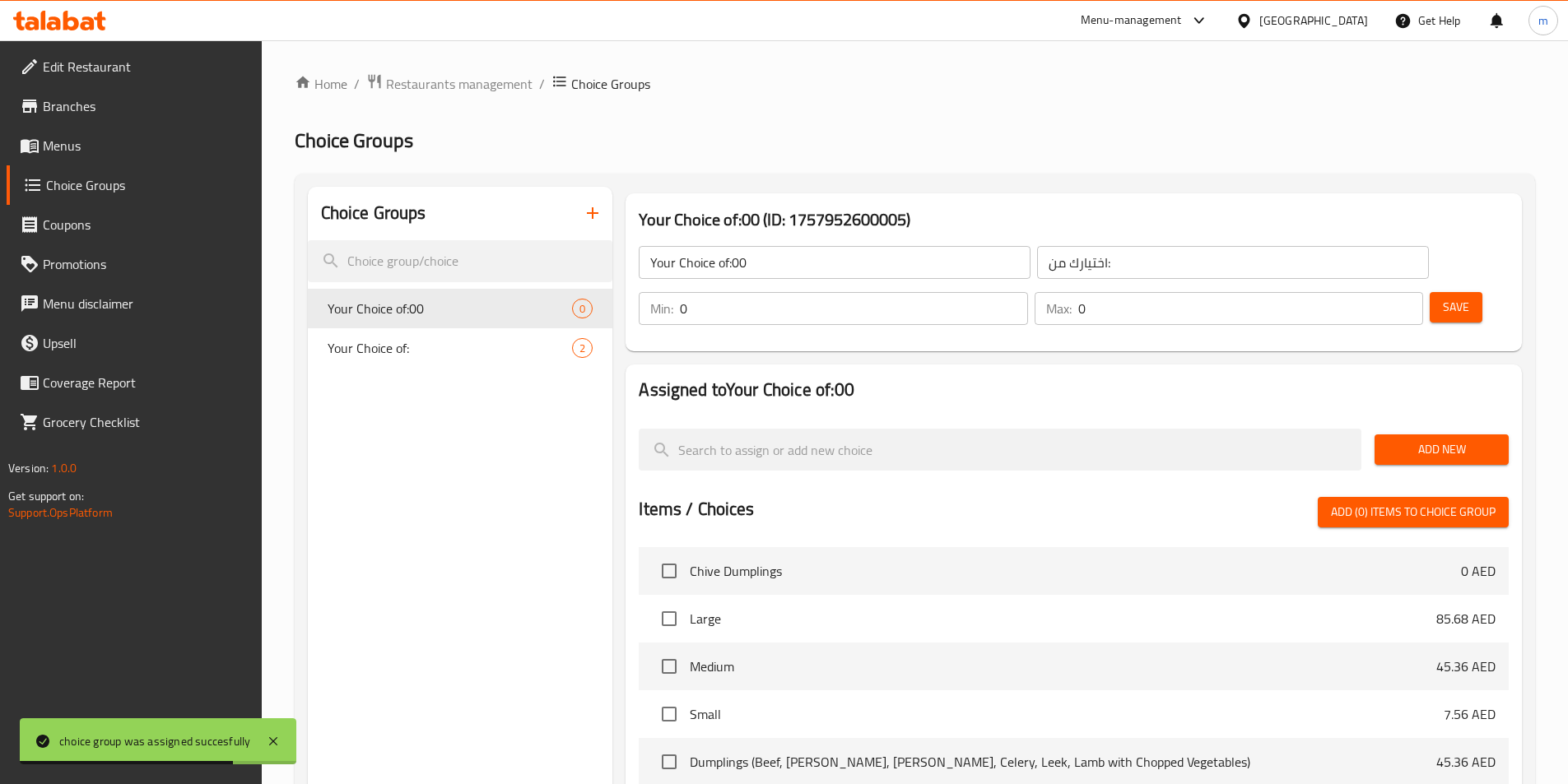
click at [809, 252] on input "Your Choice of:00" at bounding box center [834, 263] width 392 height 33
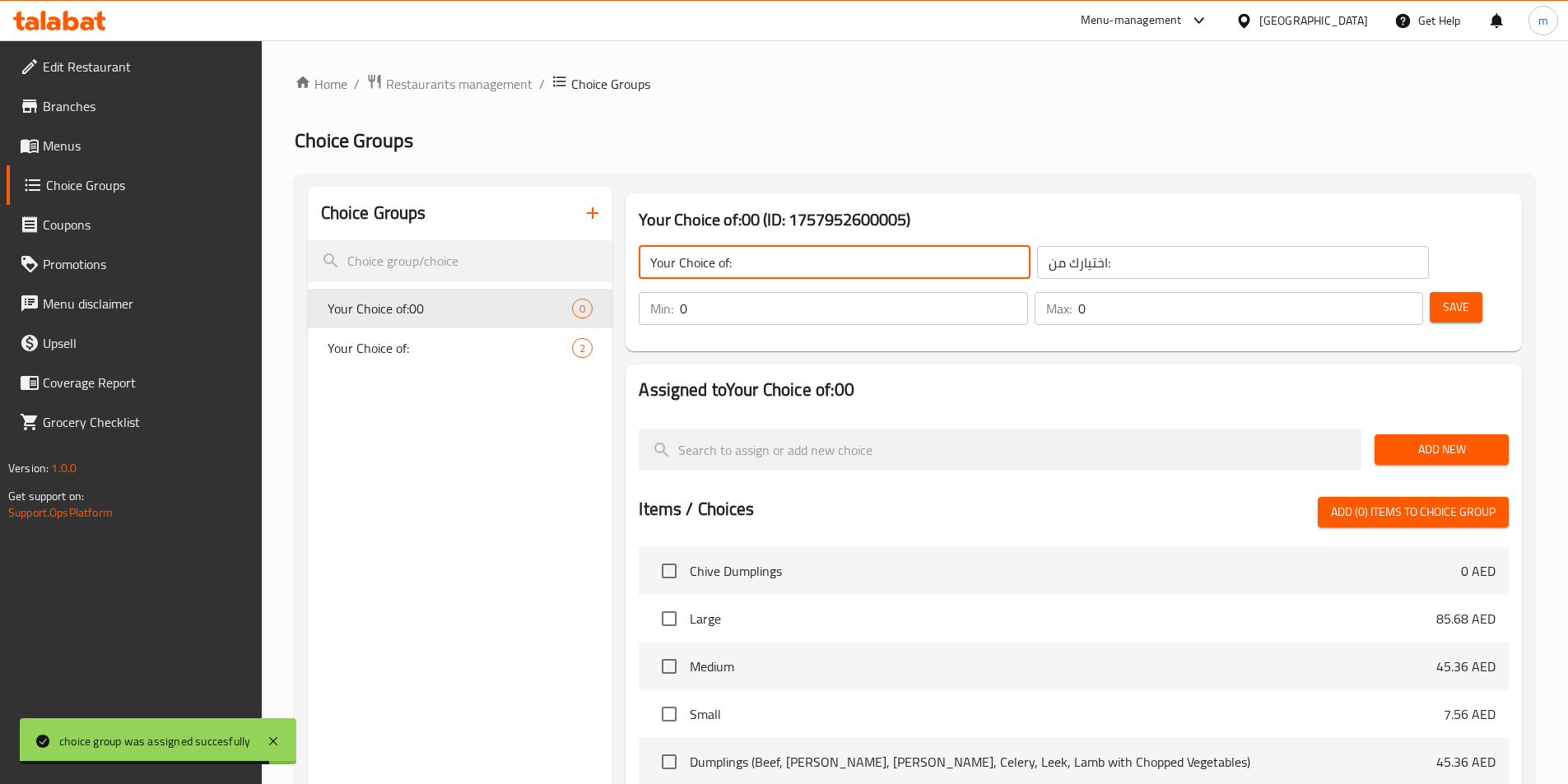
type input "Your Choice of:"
click at [1027, 292] on input "0" at bounding box center [854, 309] width 347 height 33
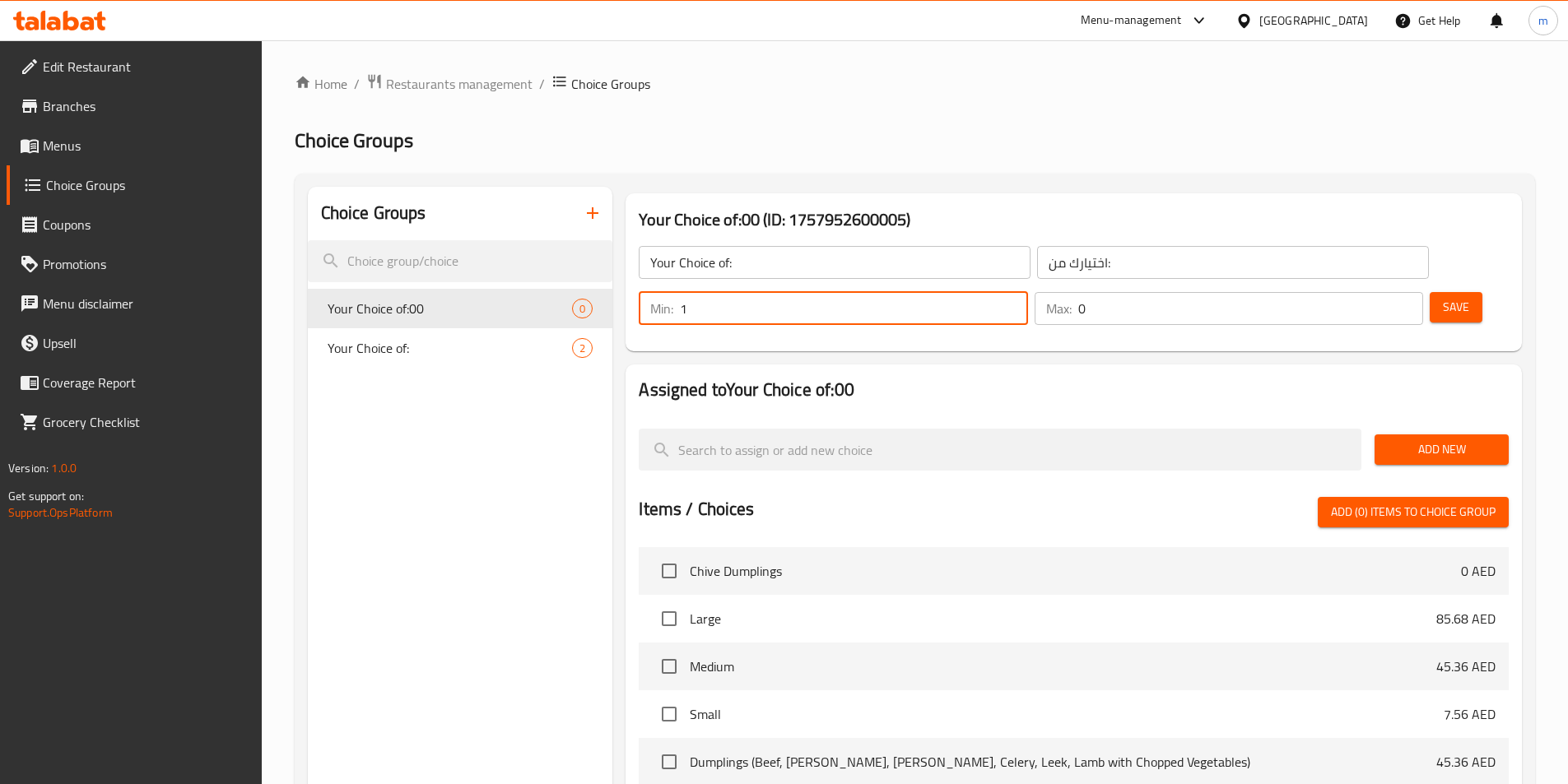
type input "1"
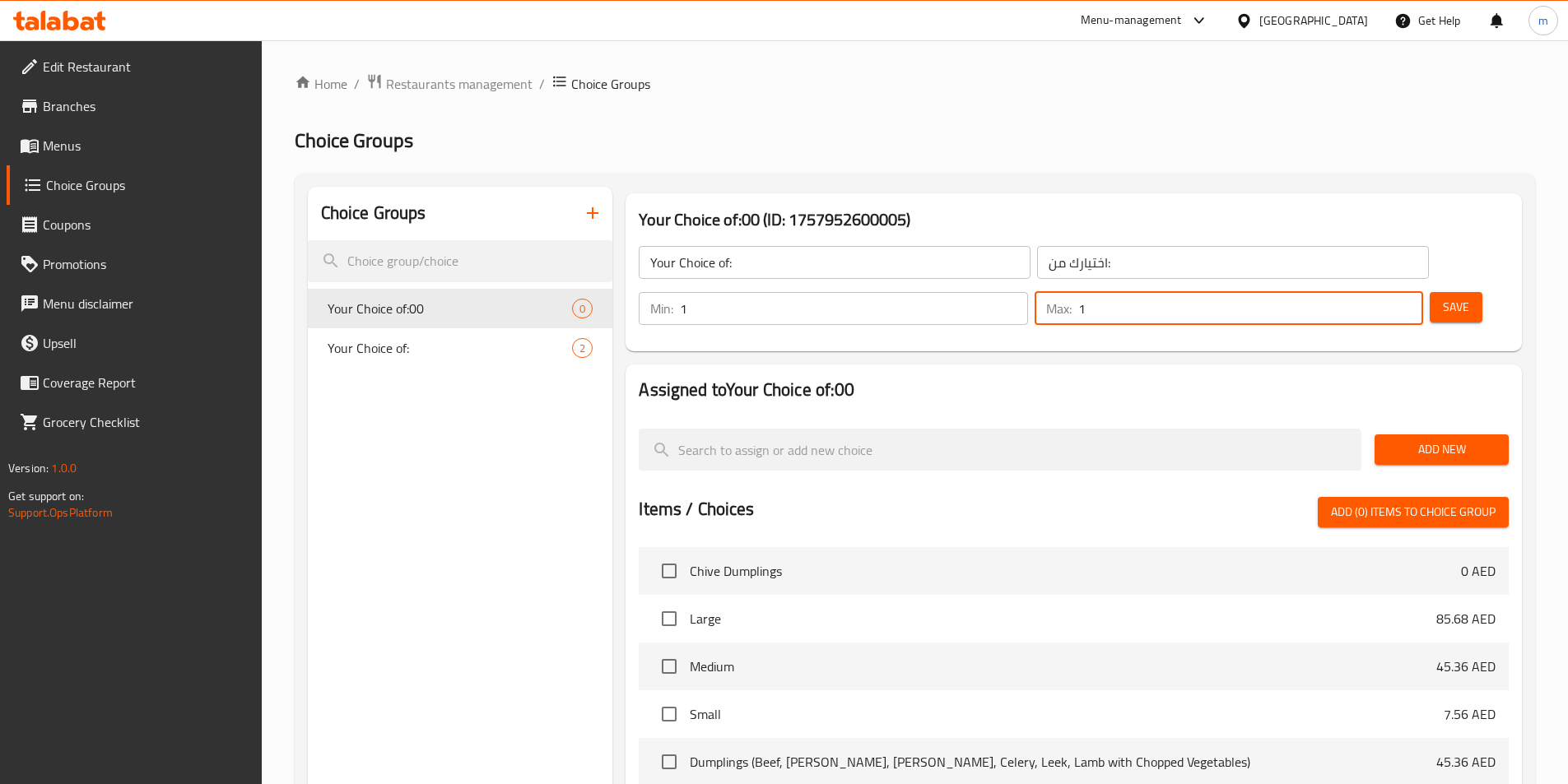
type input "1"
drag, startPoint x: 1456, startPoint y: 408, endPoint x: 1439, endPoint y: 403, distance: 17.7
click at [1456, 440] on span "Add New" at bounding box center [1441, 449] width 108 height 20
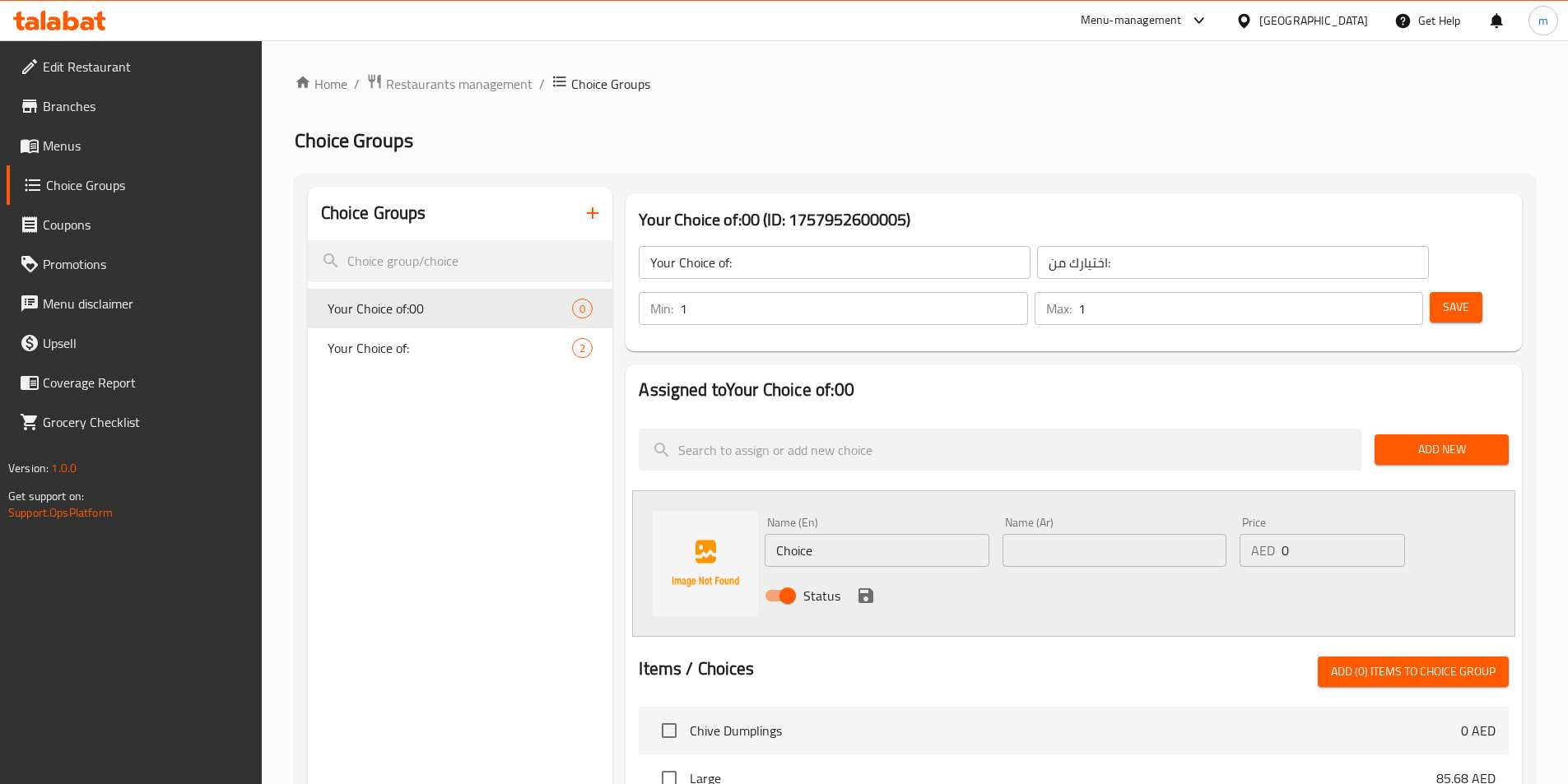
click at [859, 534] on input "Choice" at bounding box center [876, 550] width 224 height 33
click at [875, 534] on input "Choice" at bounding box center [876, 550] width 224 height 33
type input "Medium"
type input "وسط"
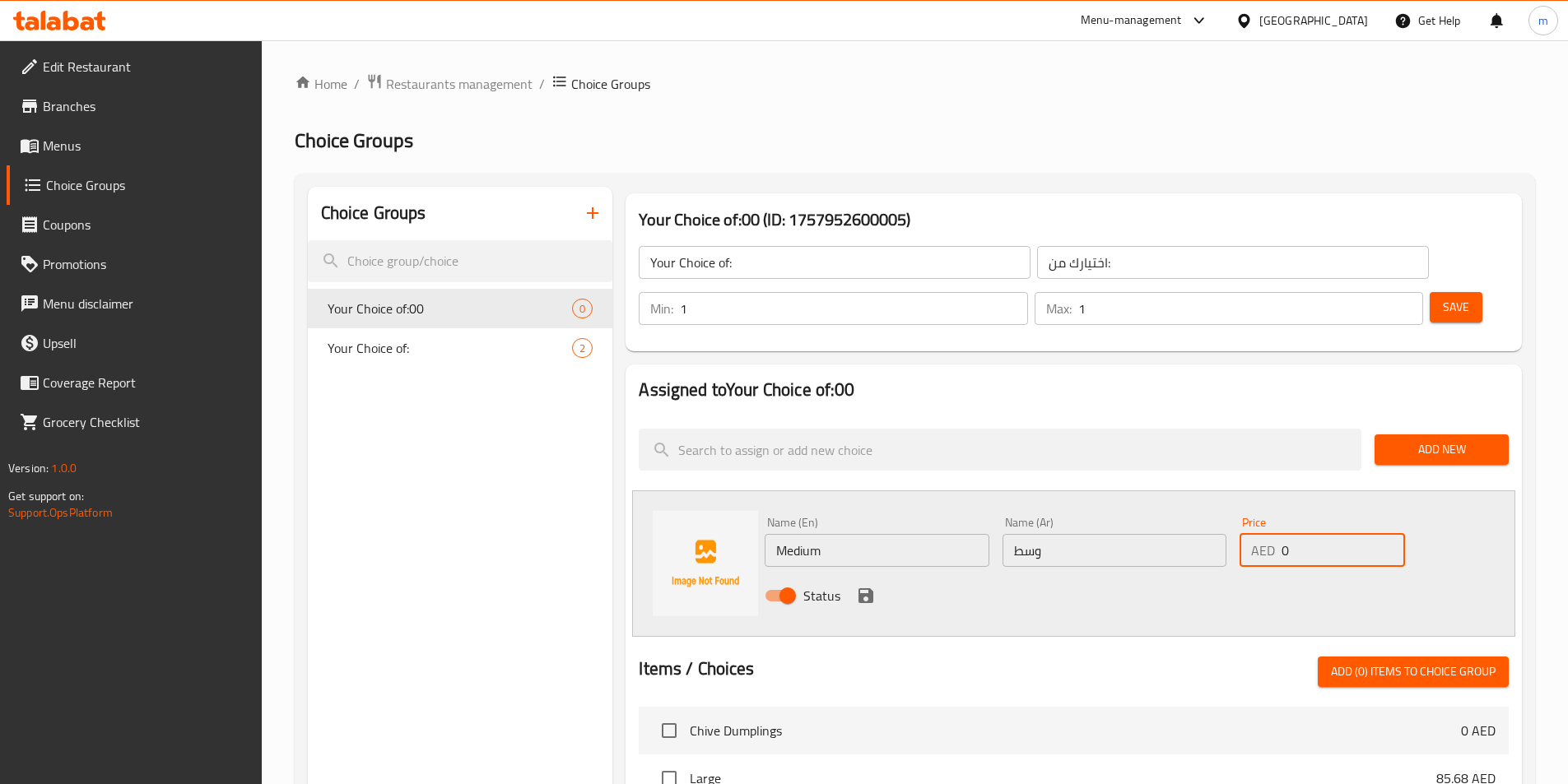
click at [1305, 534] on input "0" at bounding box center [1342, 550] width 122 height 33
type input "37.8"
click at [864, 586] on icon "save" at bounding box center [866, 596] width 19 height 19
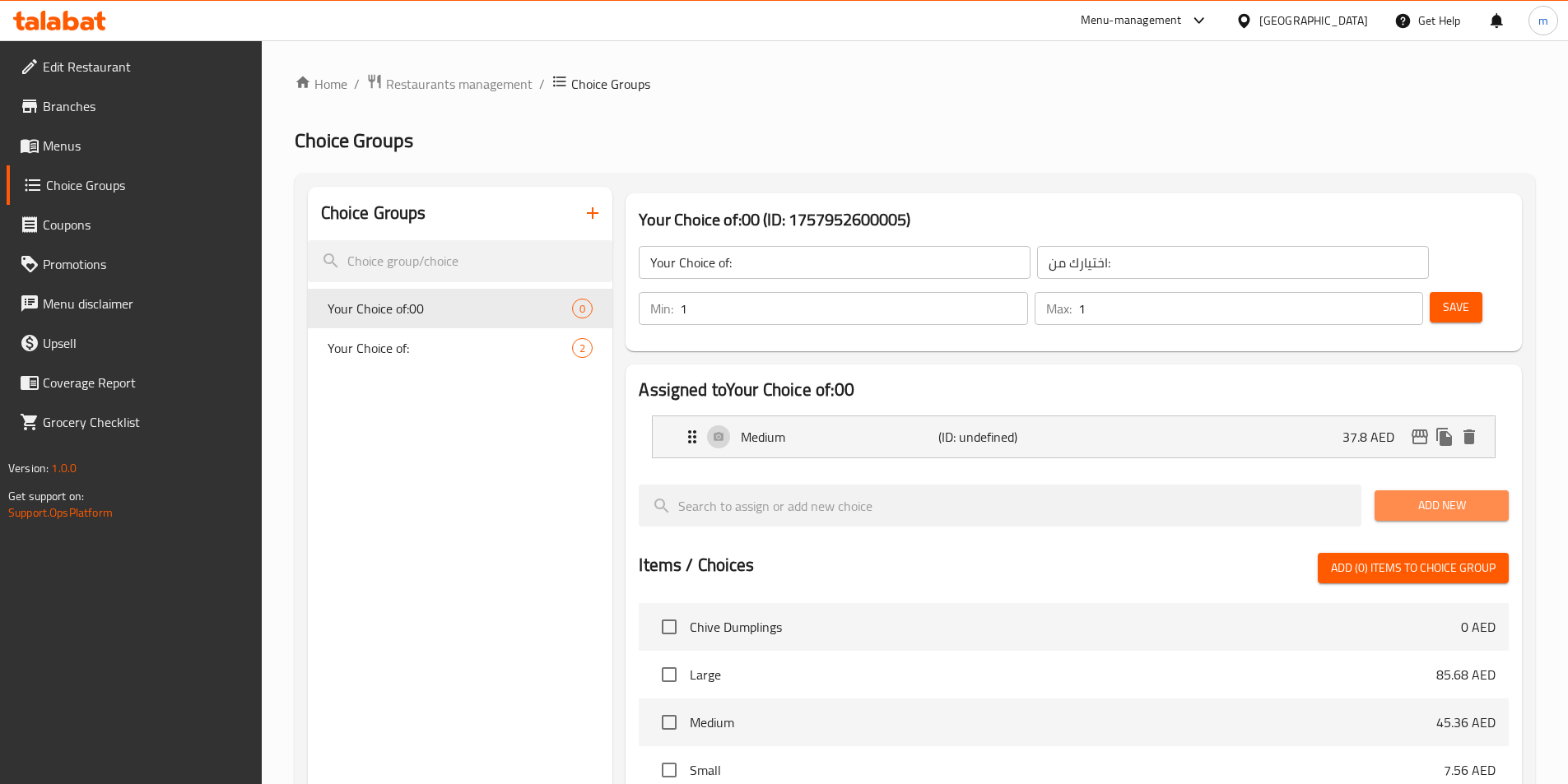
click at [1406, 496] on span "Add New" at bounding box center [1441, 506] width 108 height 20
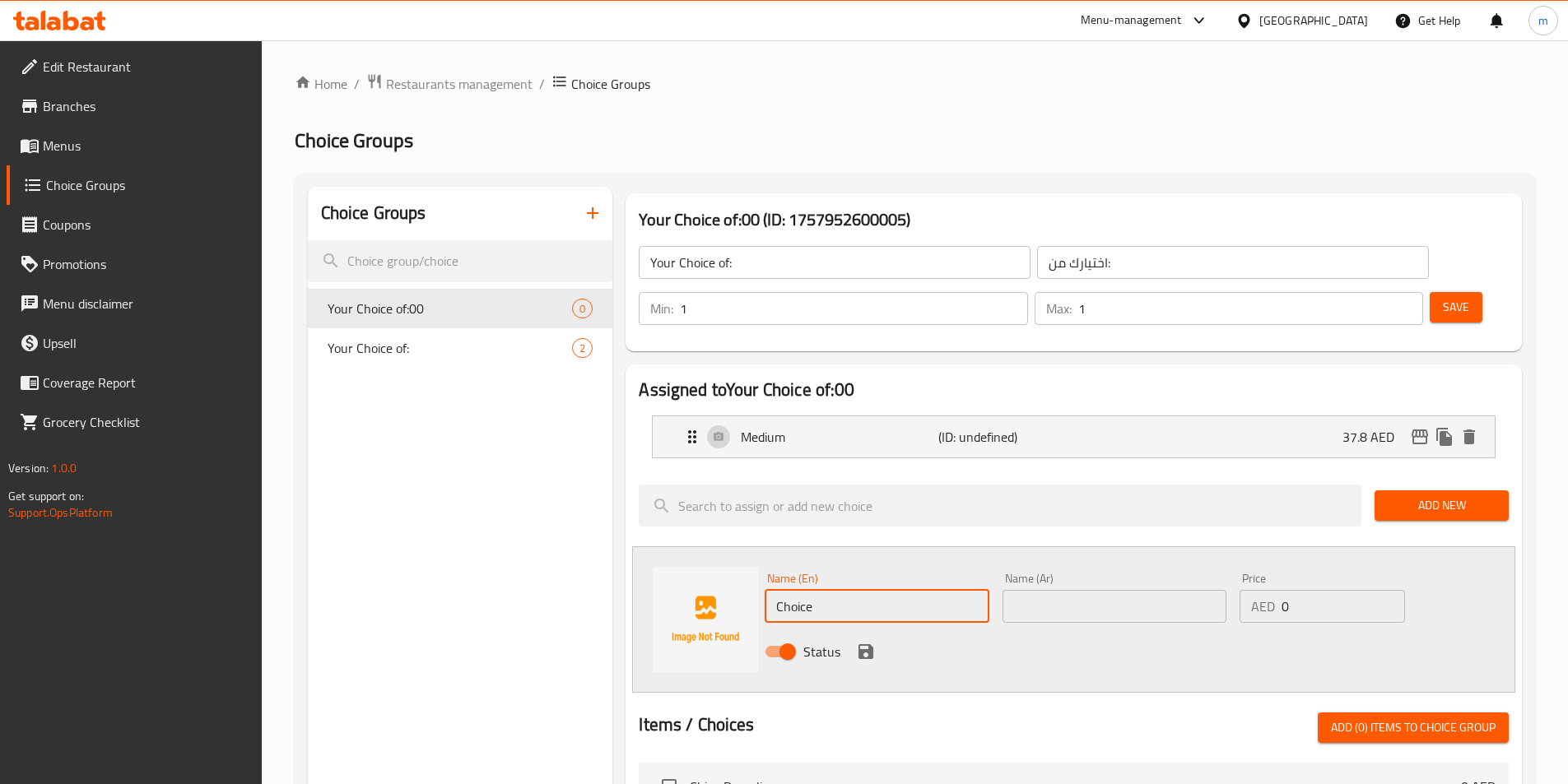
click at [843, 590] on input "Choice" at bounding box center [876, 606] width 224 height 33
click at [844, 590] on input "Choice" at bounding box center [876, 606] width 224 height 33
drag, startPoint x: 844, startPoint y: 572, endPoint x: 855, endPoint y: 569, distance: 11.4
click at [853, 590] on input "Choice" at bounding box center [876, 606] width 224 height 33
type input "Large"
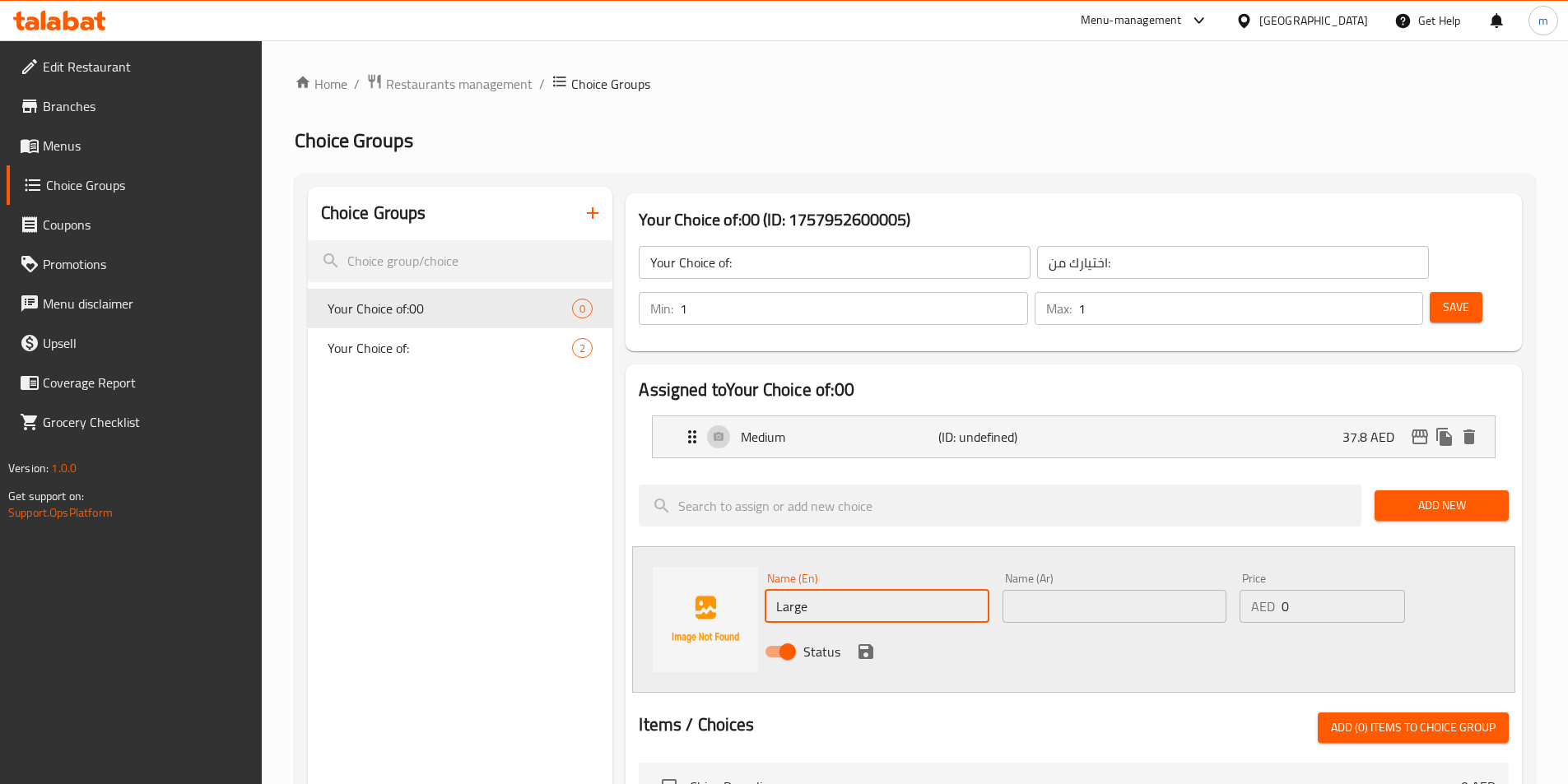
click at [1048, 590] on input "text" at bounding box center [1114, 606] width 224 height 33
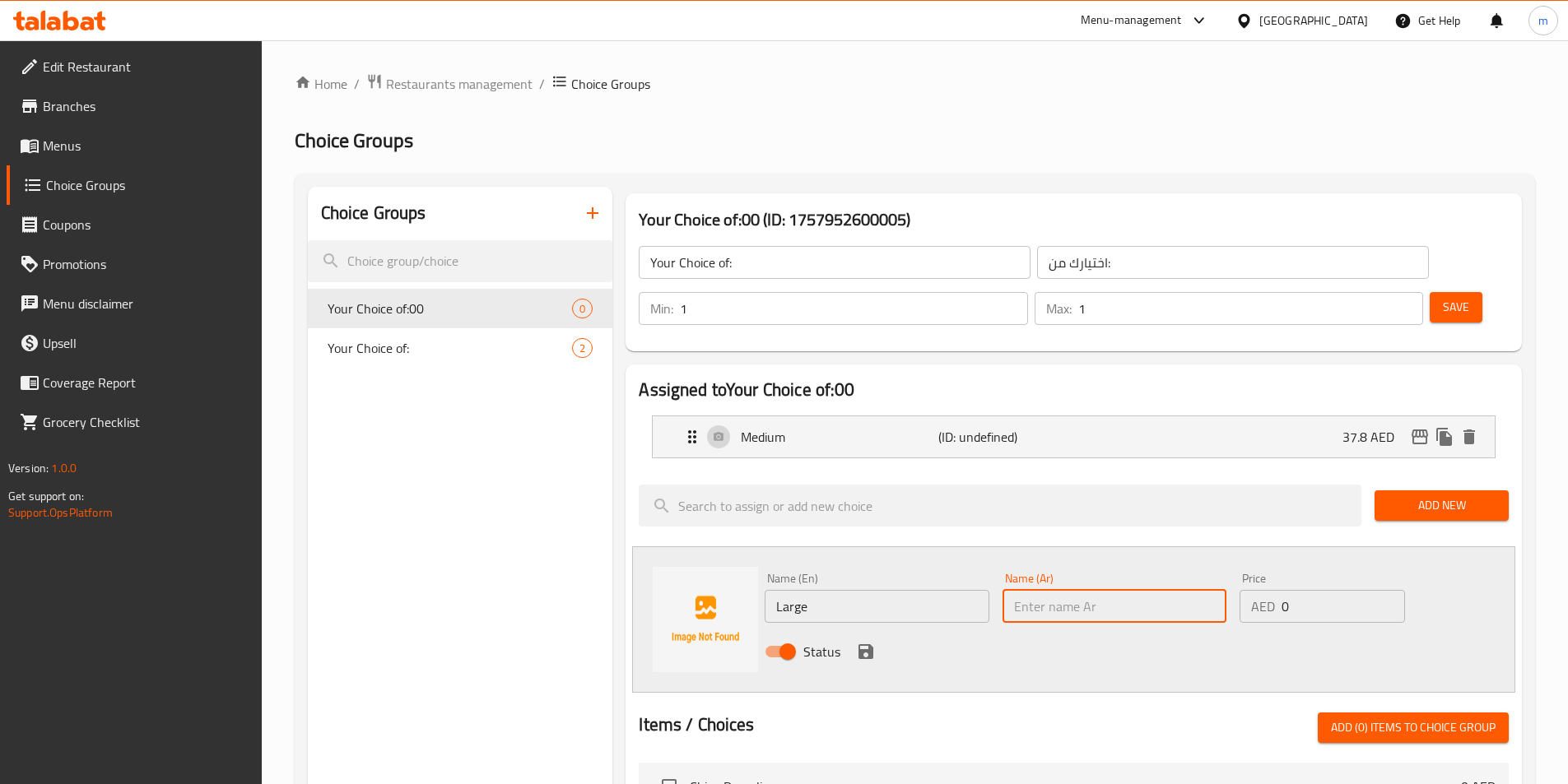
type input ";"
type input "كبير"
drag, startPoint x: 1323, startPoint y: 160, endPoint x: 1319, endPoint y: 178, distance: 18.4
click at [1319, 176] on div "Home / Restaurants management / Choice Groups Choice Groups Choice Groups Your …" at bounding box center [915, 724] width 1240 height 1302
click at [1342, 577] on div "Price AED 0 Price" at bounding box center [1321, 597] width 178 height 63
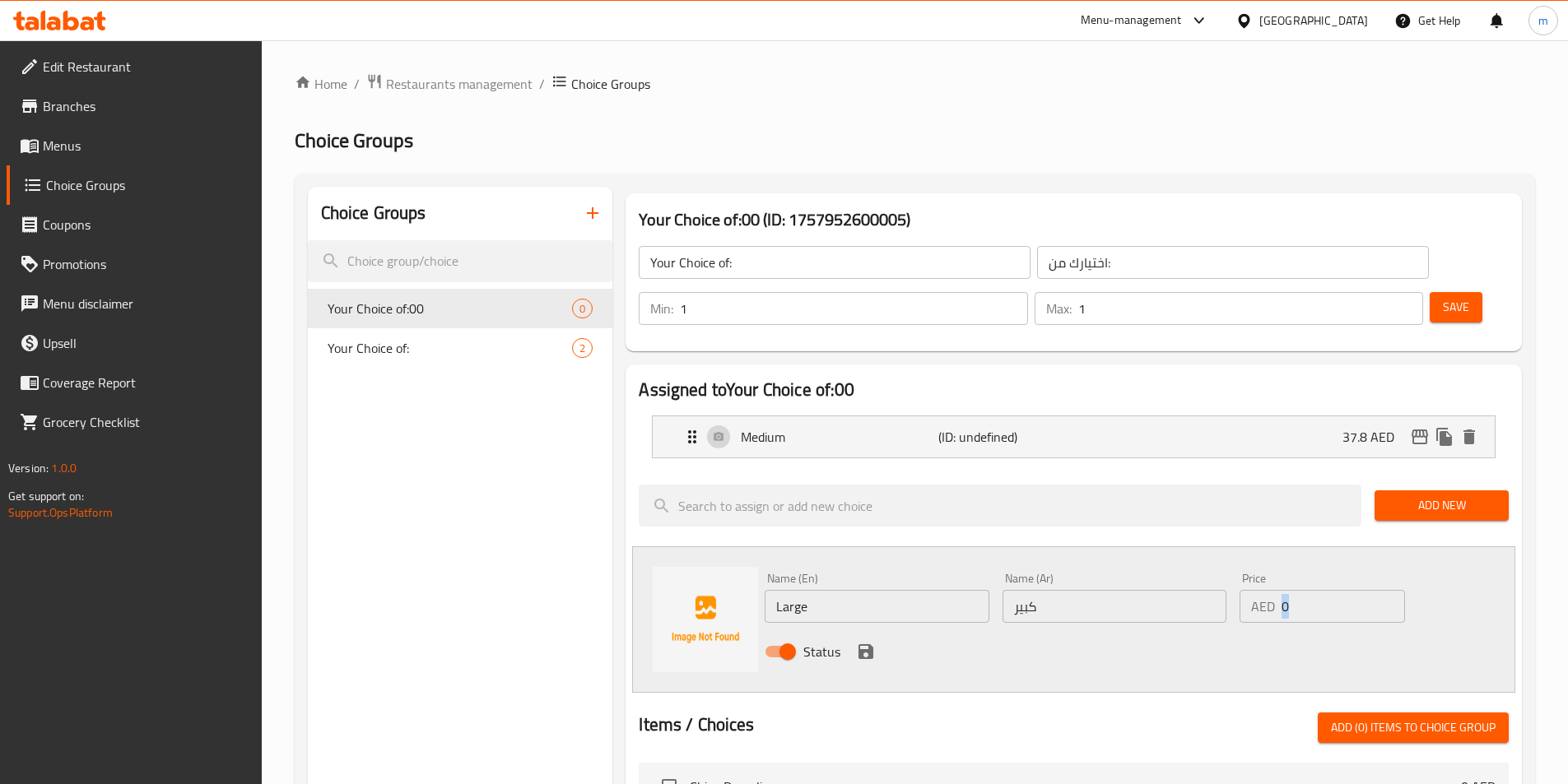
drag, startPoint x: 1342, startPoint y: 577, endPoint x: 1347, endPoint y: 562, distance: 15.8
click at [1342, 575] on div "Price AED 0 Price" at bounding box center [1321, 597] width 178 height 63
click at [1352, 590] on input "0" at bounding box center [1342, 606] width 122 height 33
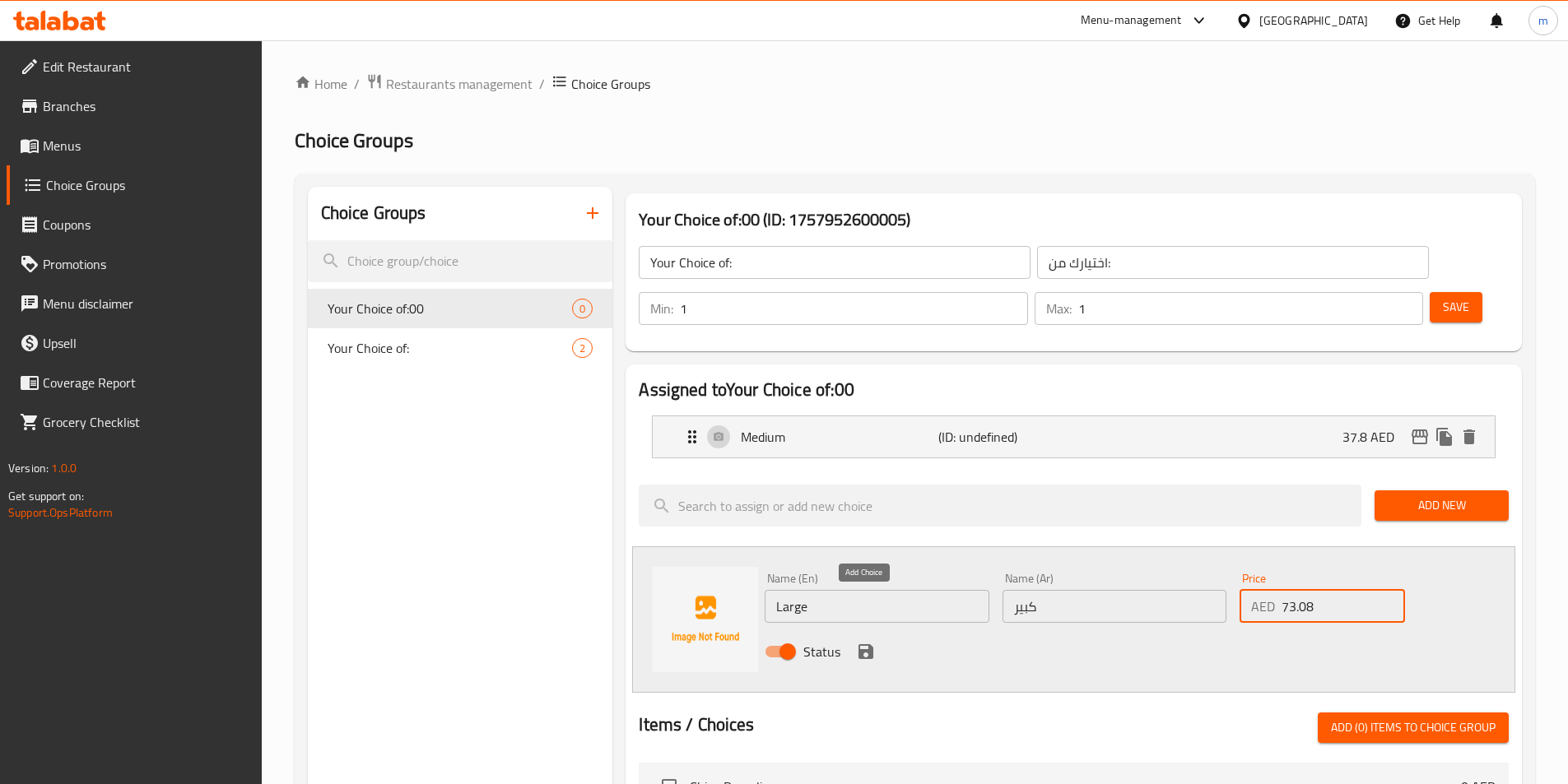
type input "73.08"
click at [873, 642] on icon "save" at bounding box center [866, 652] width 19 height 19
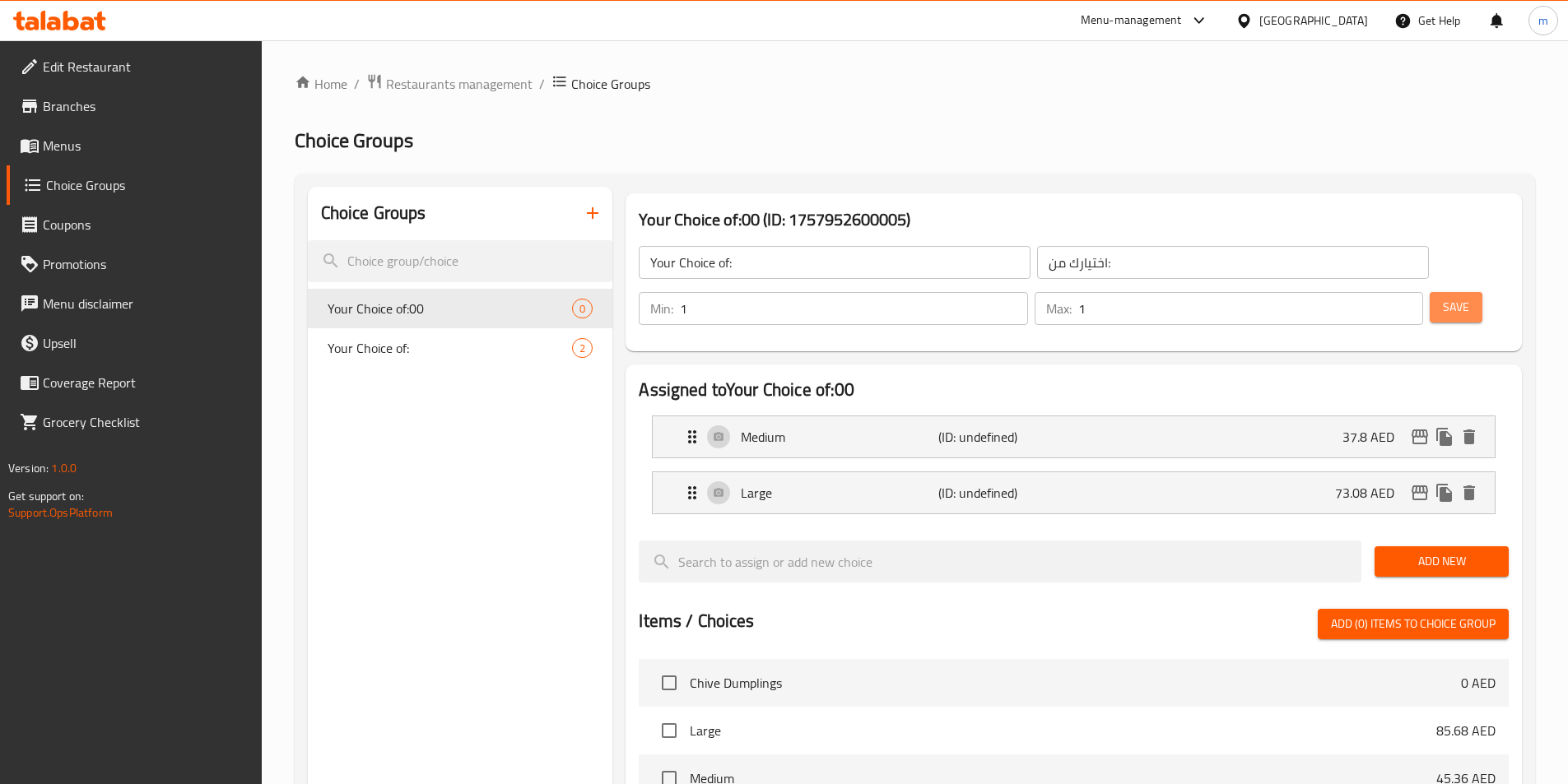
click at [1429, 292] on button "Save" at bounding box center [1455, 307] width 52 height 30
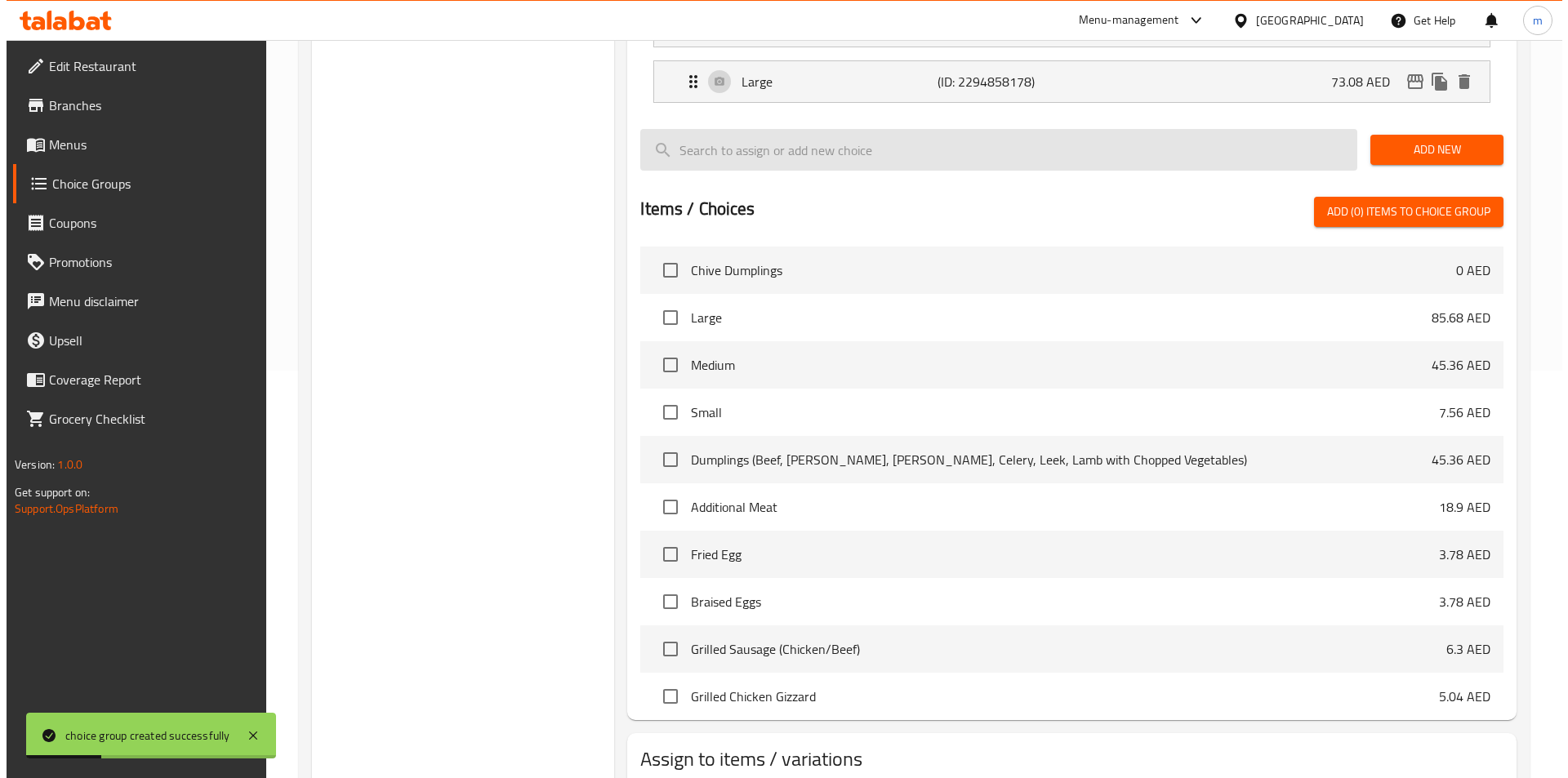
scroll to position [471, 0]
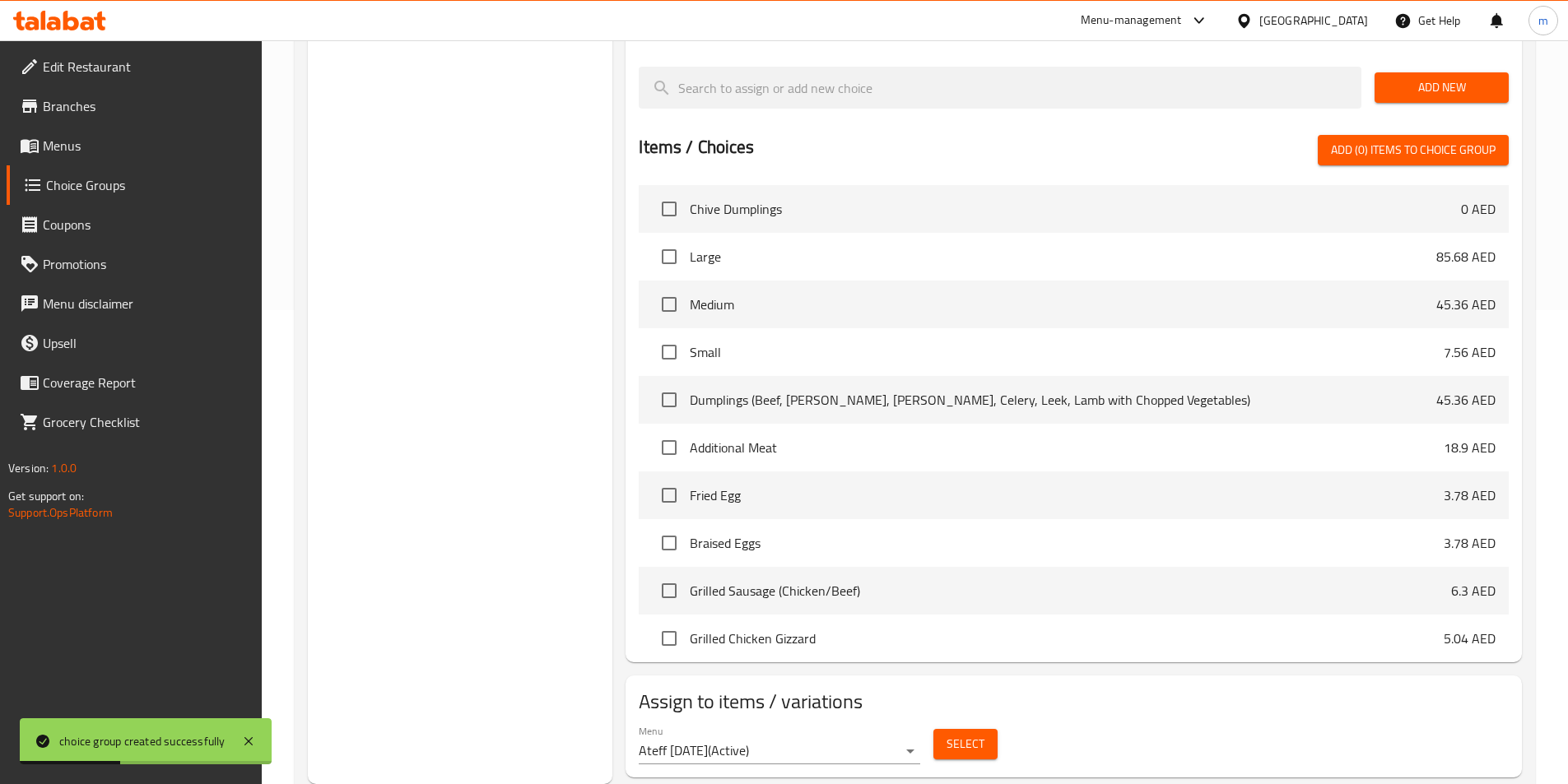
click at [983, 729] on button "Select" at bounding box center [965, 743] width 64 height 30
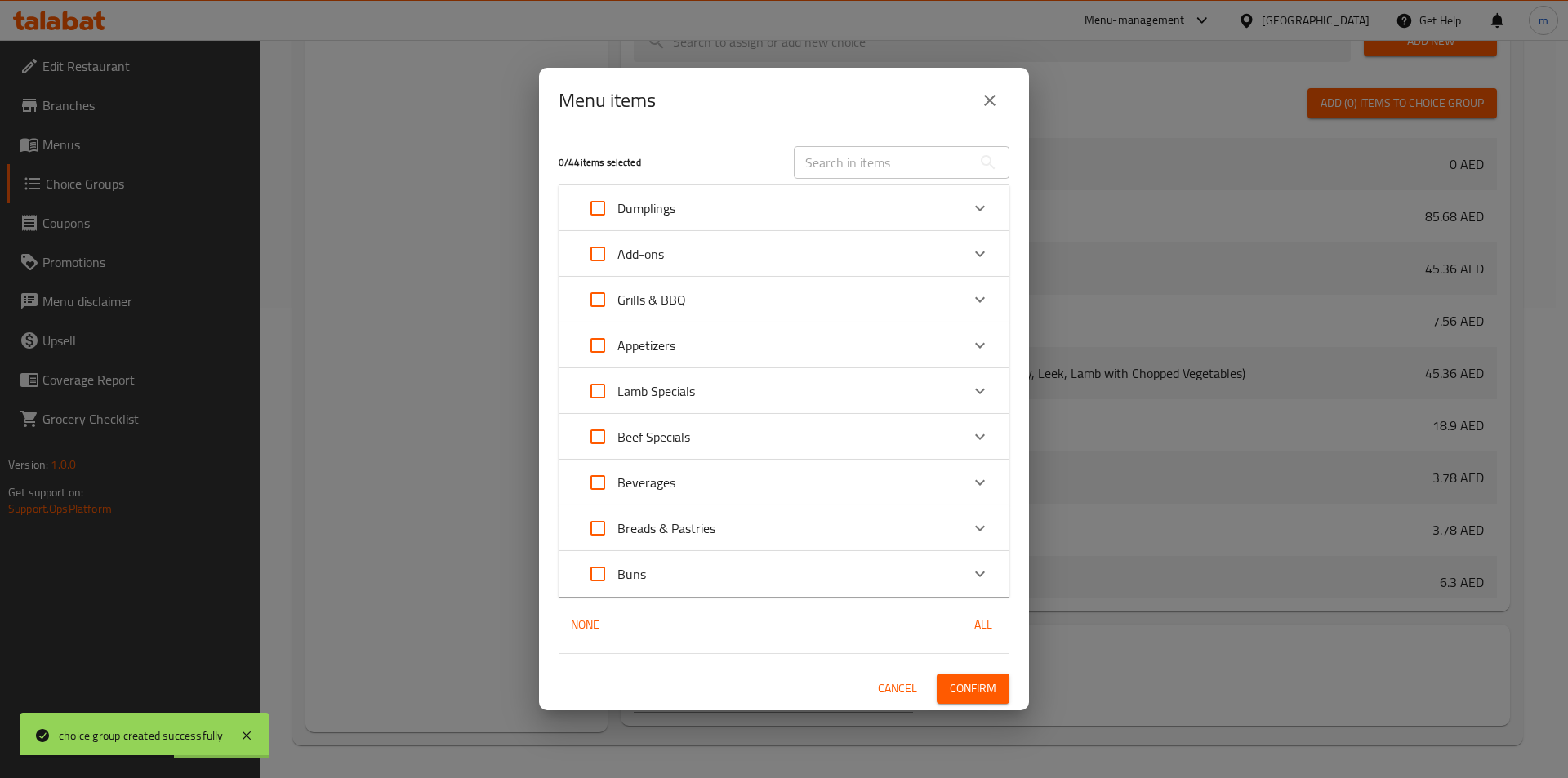
click at [700, 580] on div "Buns" at bounding box center [769, 574] width 382 height 39
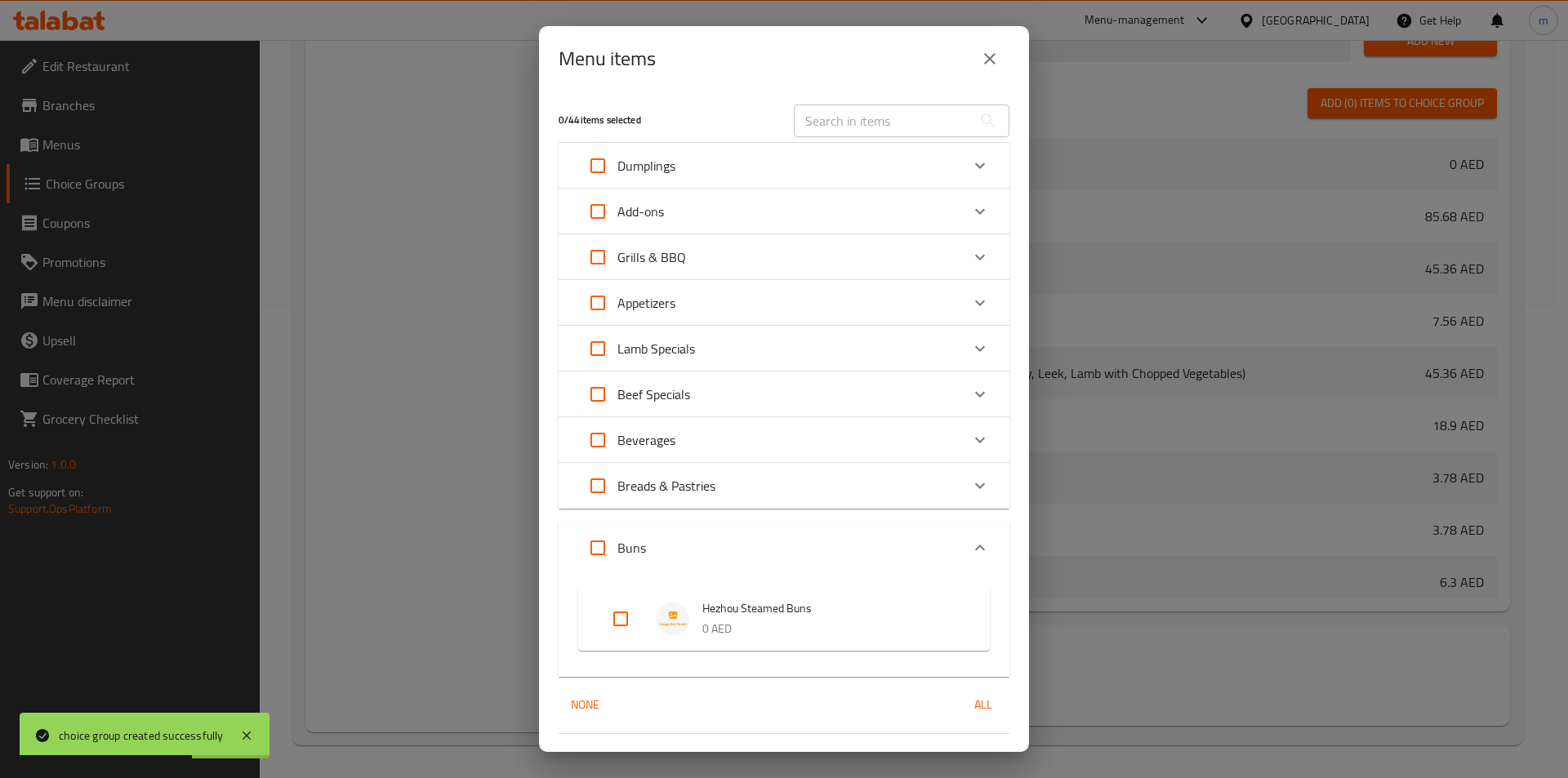
click at [745, 619] on span "Hezhou Steamed Buns" at bounding box center [829, 609] width 255 height 20
click at [596, 614] on div "Hezhou Steamed Buns 0 AED" at bounding box center [783, 619] width 411 height 64
click at [620, 619] on input "Expand" at bounding box center [620, 619] width 39 height 39
checkbox input "true"
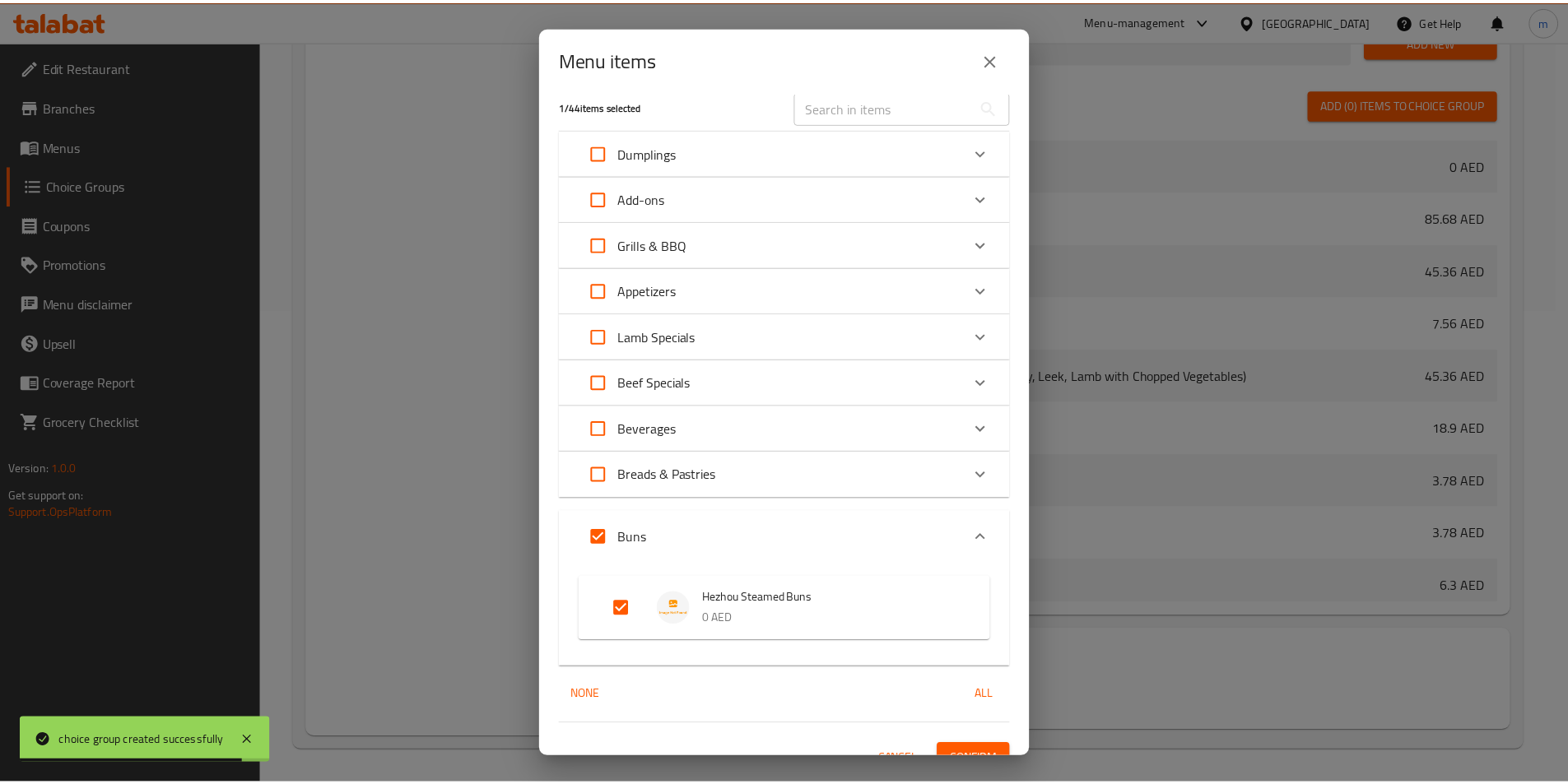
scroll to position [39, 0]
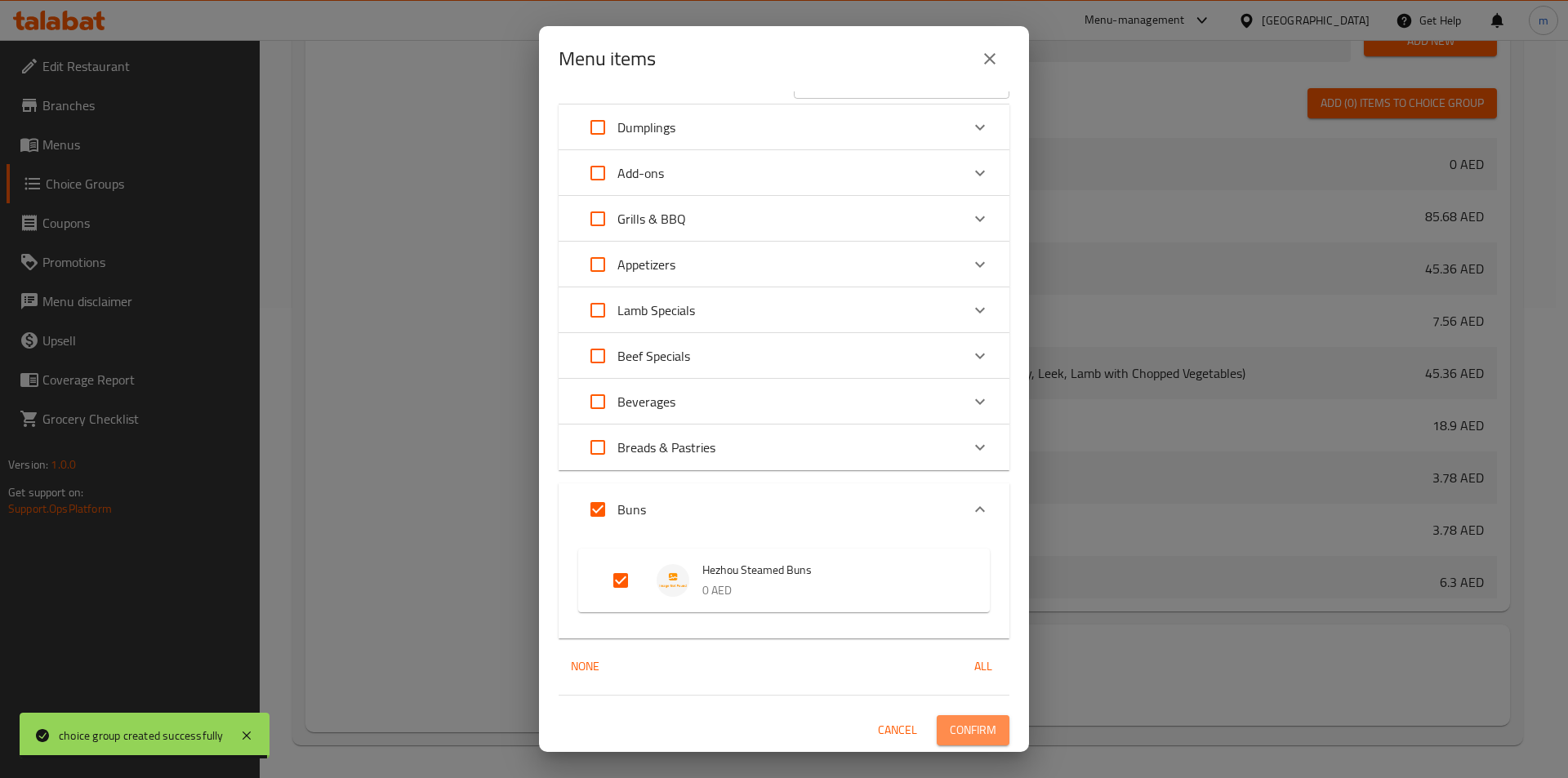
click at [969, 727] on span "Confirm" at bounding box center [973, 730] width 46 height 20
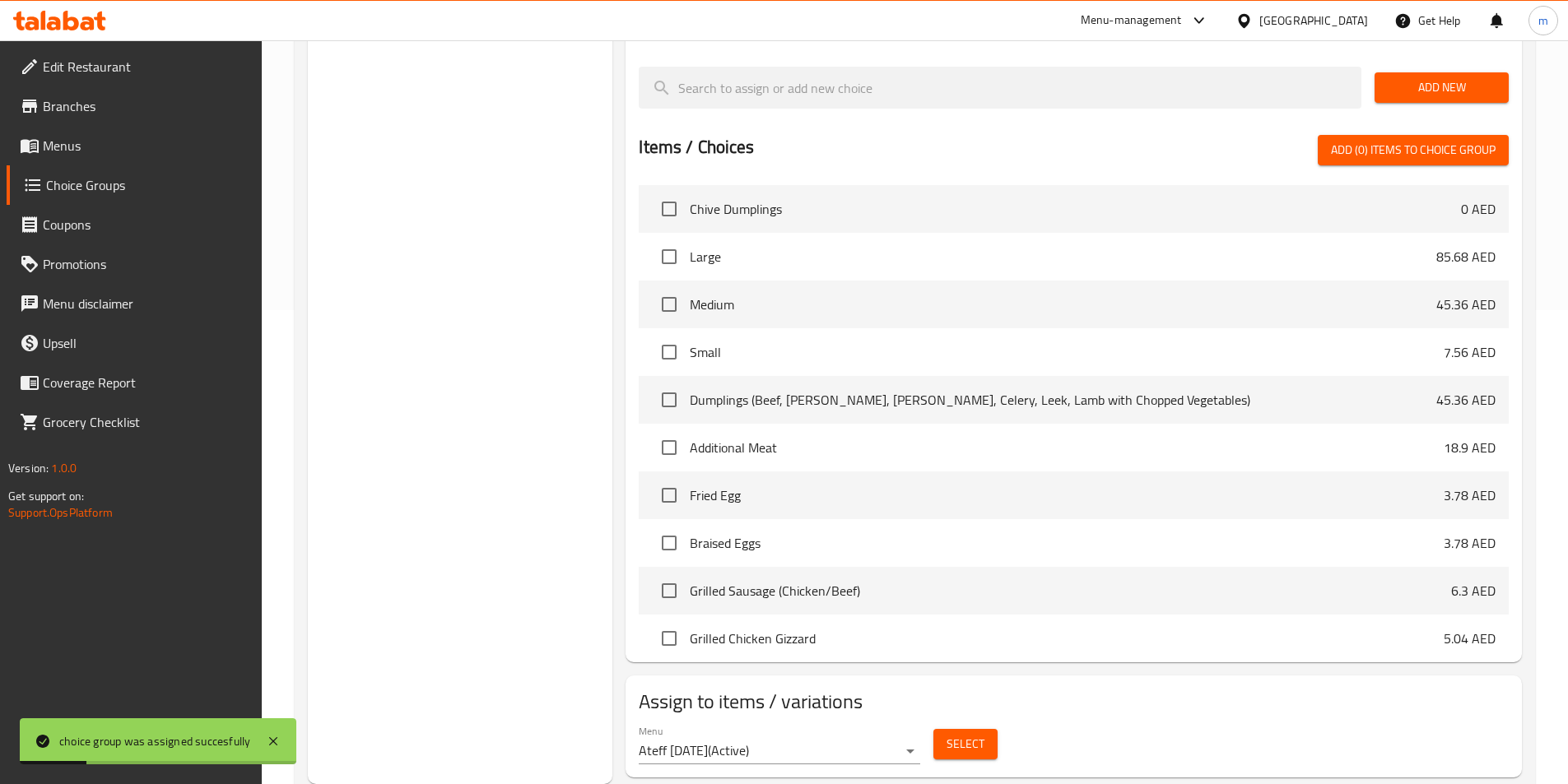
click at [516, 480] on div "Choice Groups Your Choice of: 2 Your Choice of: 2" at bounding box center [460, 248] width 306 height 1071
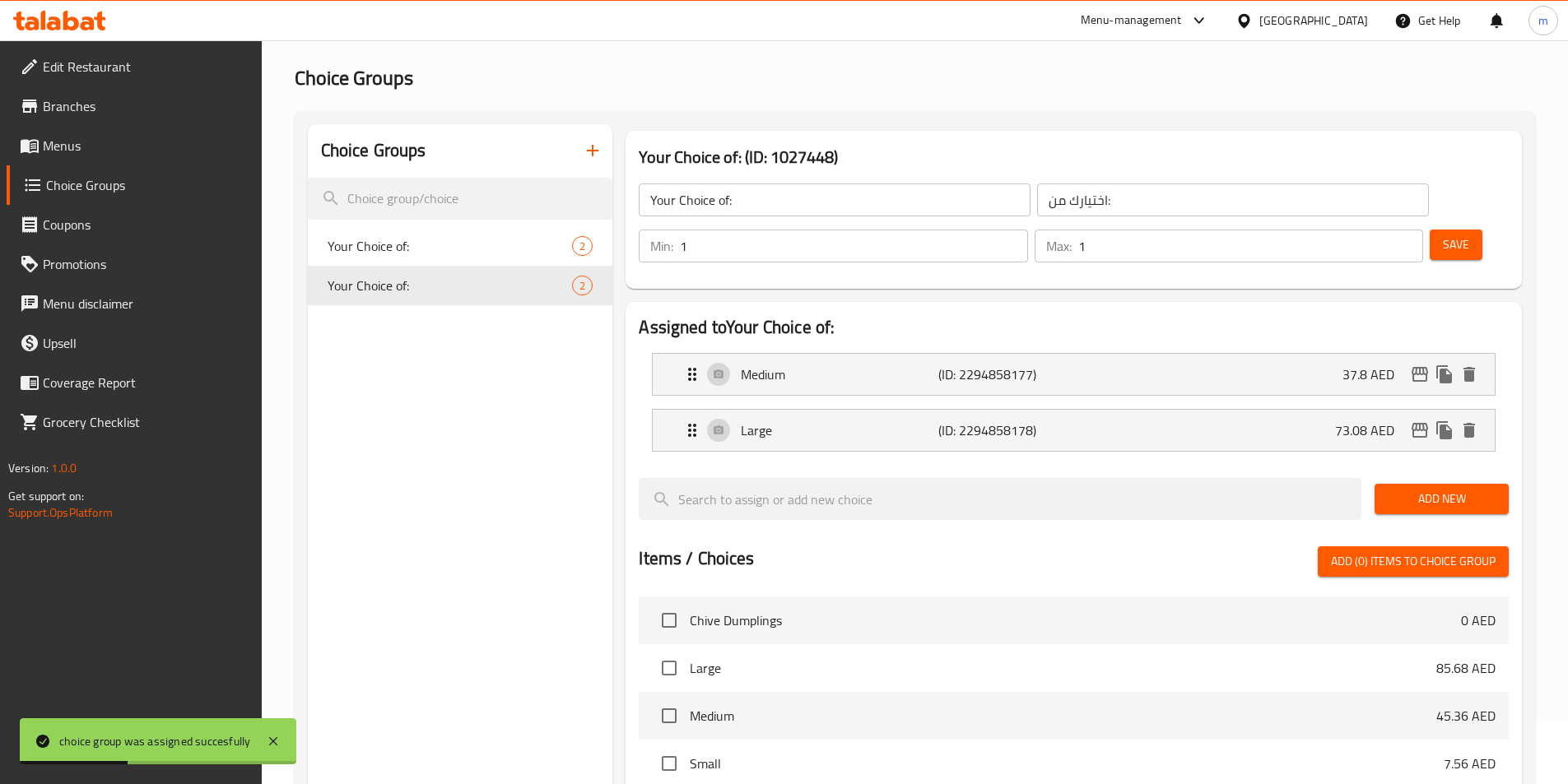
click at [591, 147] on icon "button" at bounding box center [592, 150] width 19 height 19
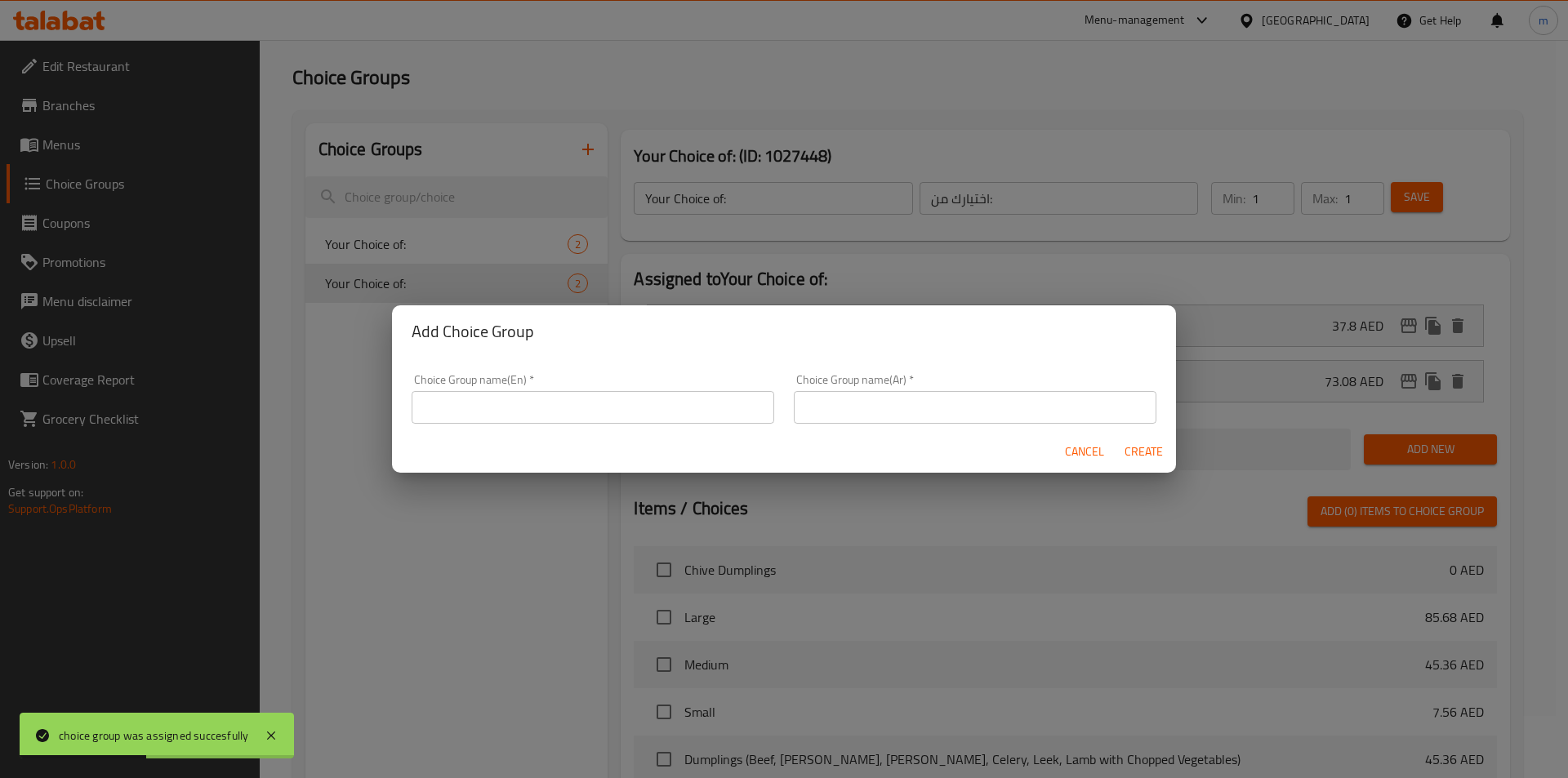
click at [556, 417] on input "text" at bounding box center [592, 407] width 363 height 33
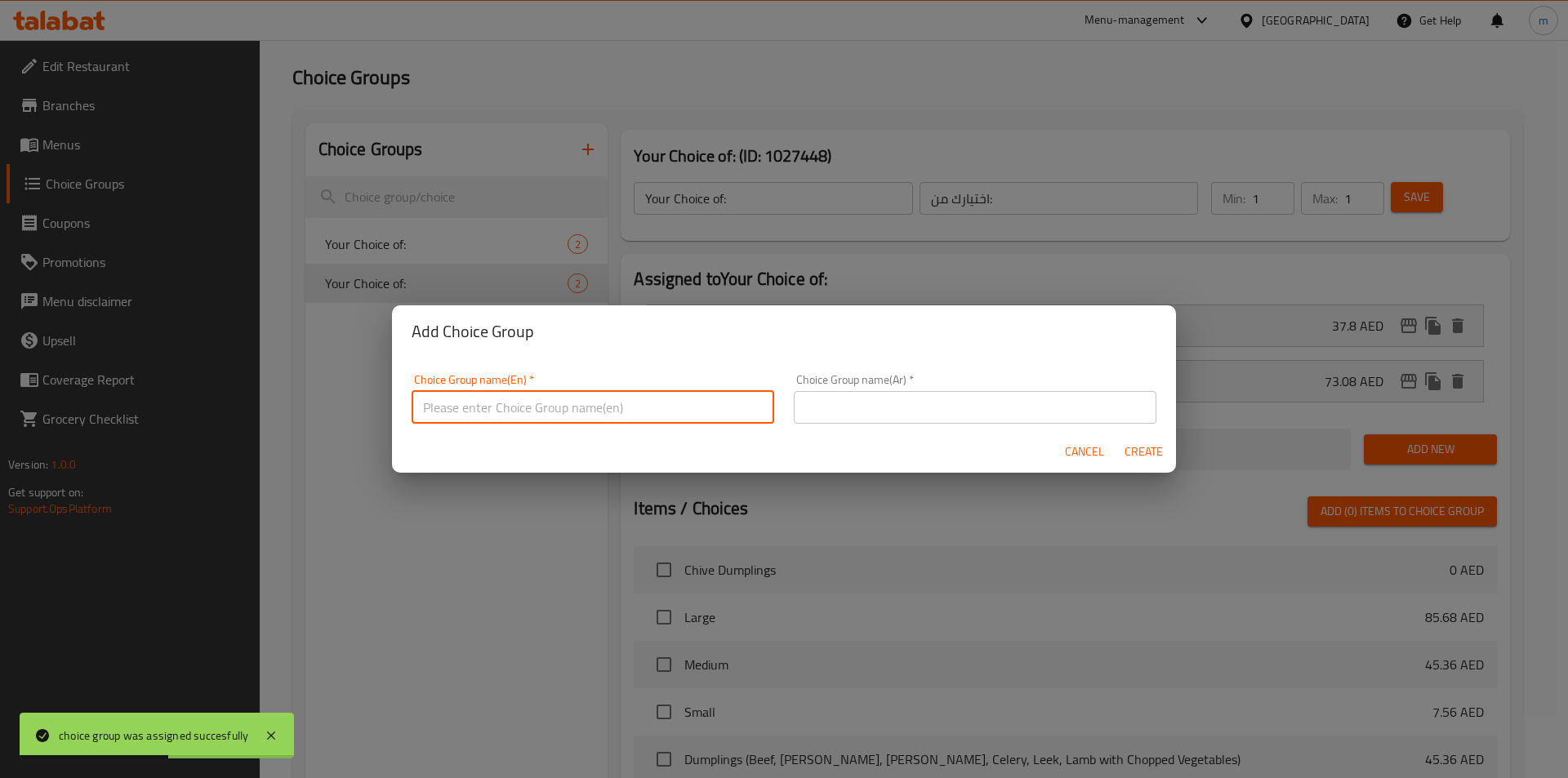
type input "Your Choice of:"
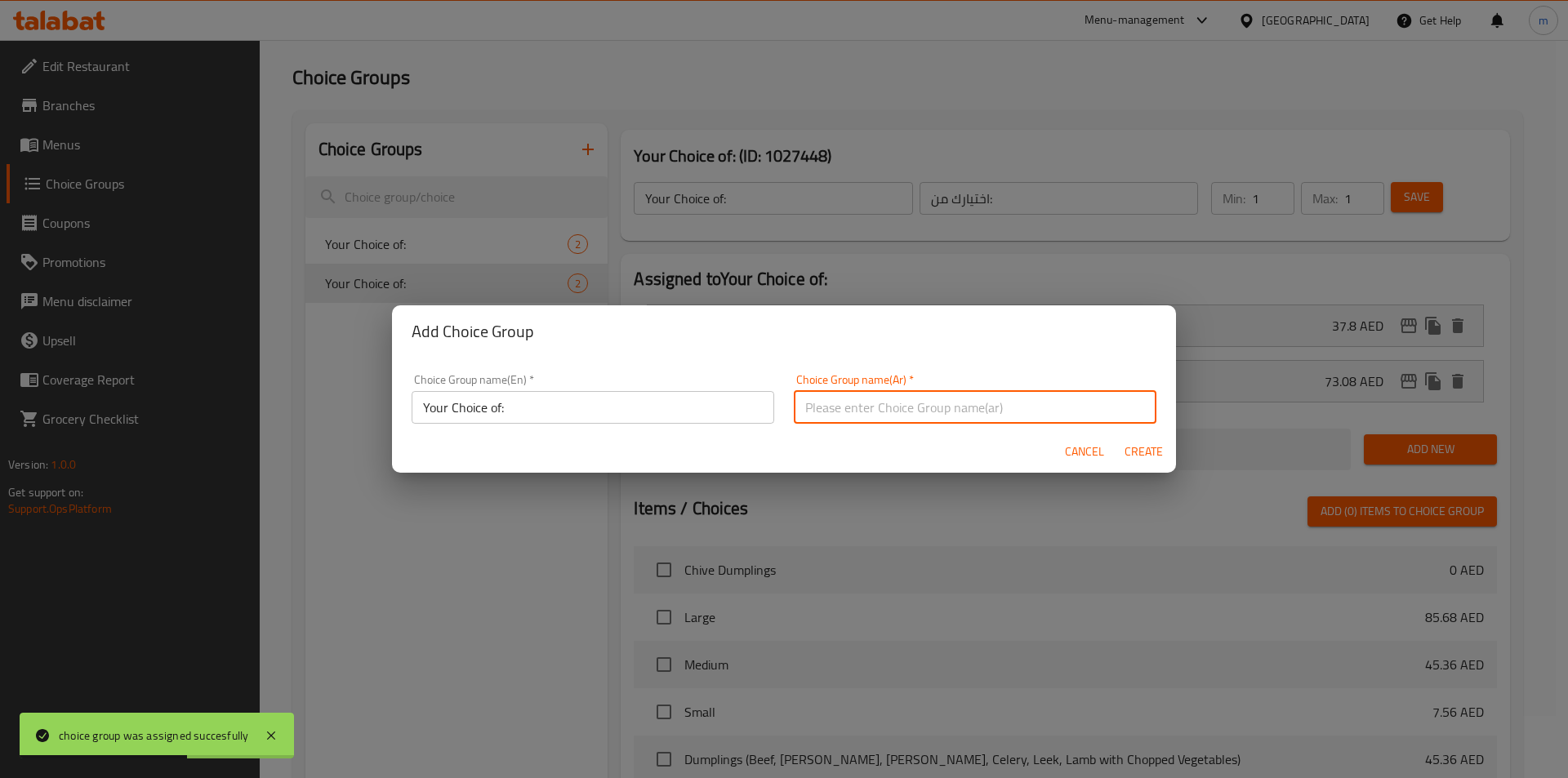
click at [906, 402] on input "text" at bounding box center [975, 407] width 363 height 33
type input "اختيارك من:"
click at [1147, 447] on span "Create" at bounding box center [1143, 452] width 39 height 20
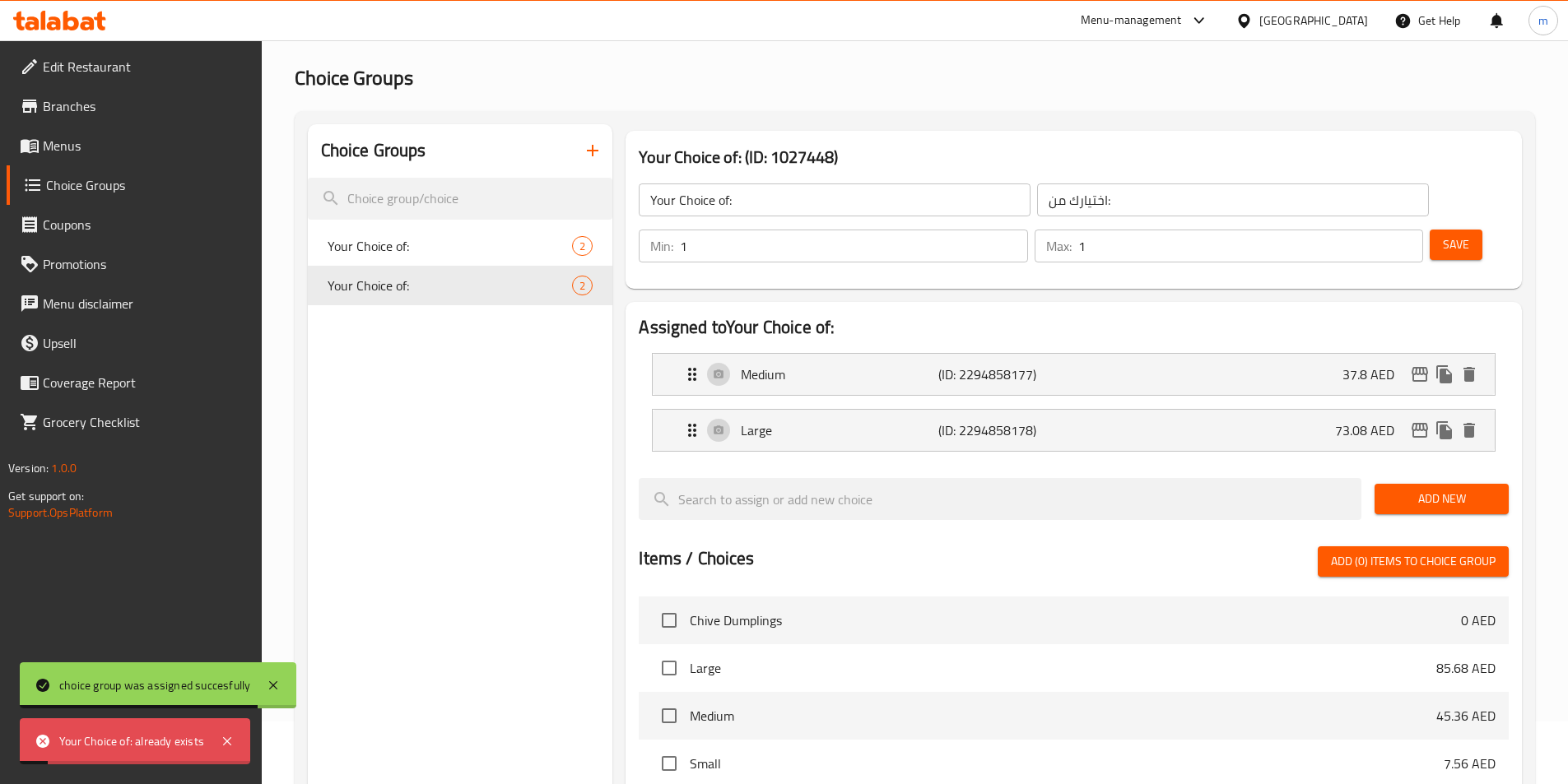
click at [589, 151] on icon "button" at bounding box center [593, 150] width 12 height 12
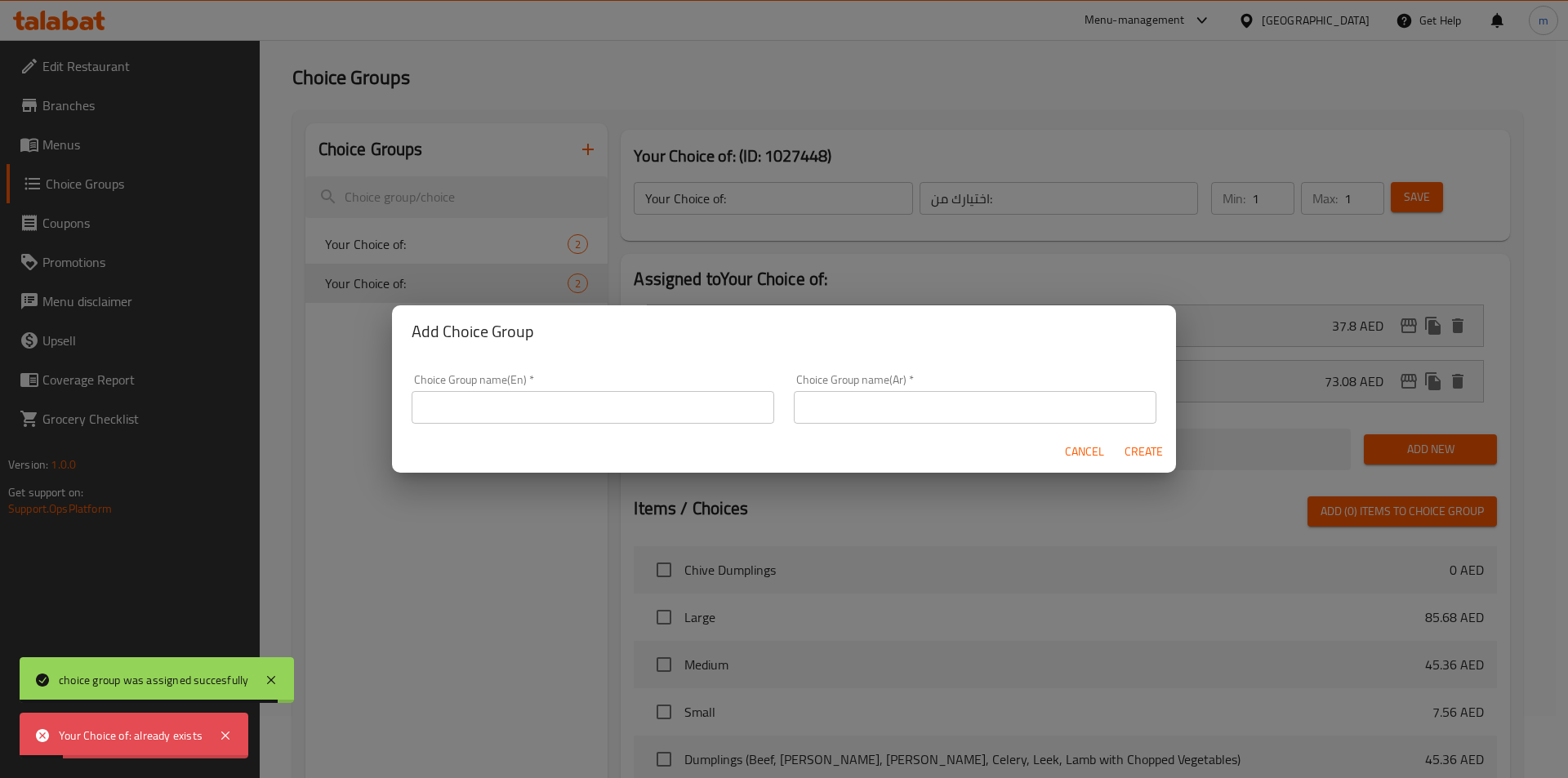
click at [530, 379] on div "Choice Group name(En)   * Choice Group name(En) *" at bounding box center [592, 399] width 363 height 50
click at [548, 412] on input "text" at bounding box center [592, 407] width 363 height 33
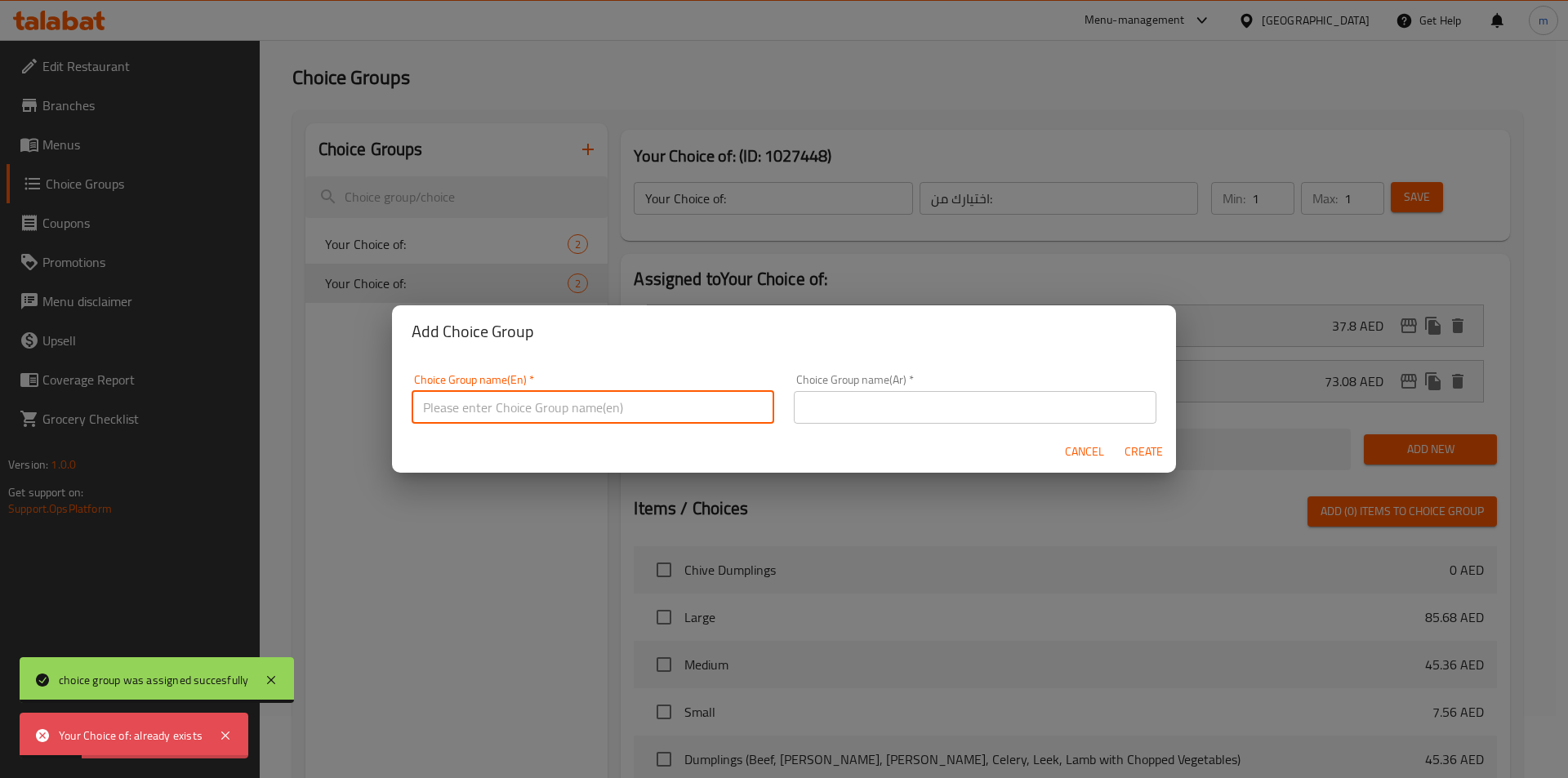
type input "Your Choice of:00"
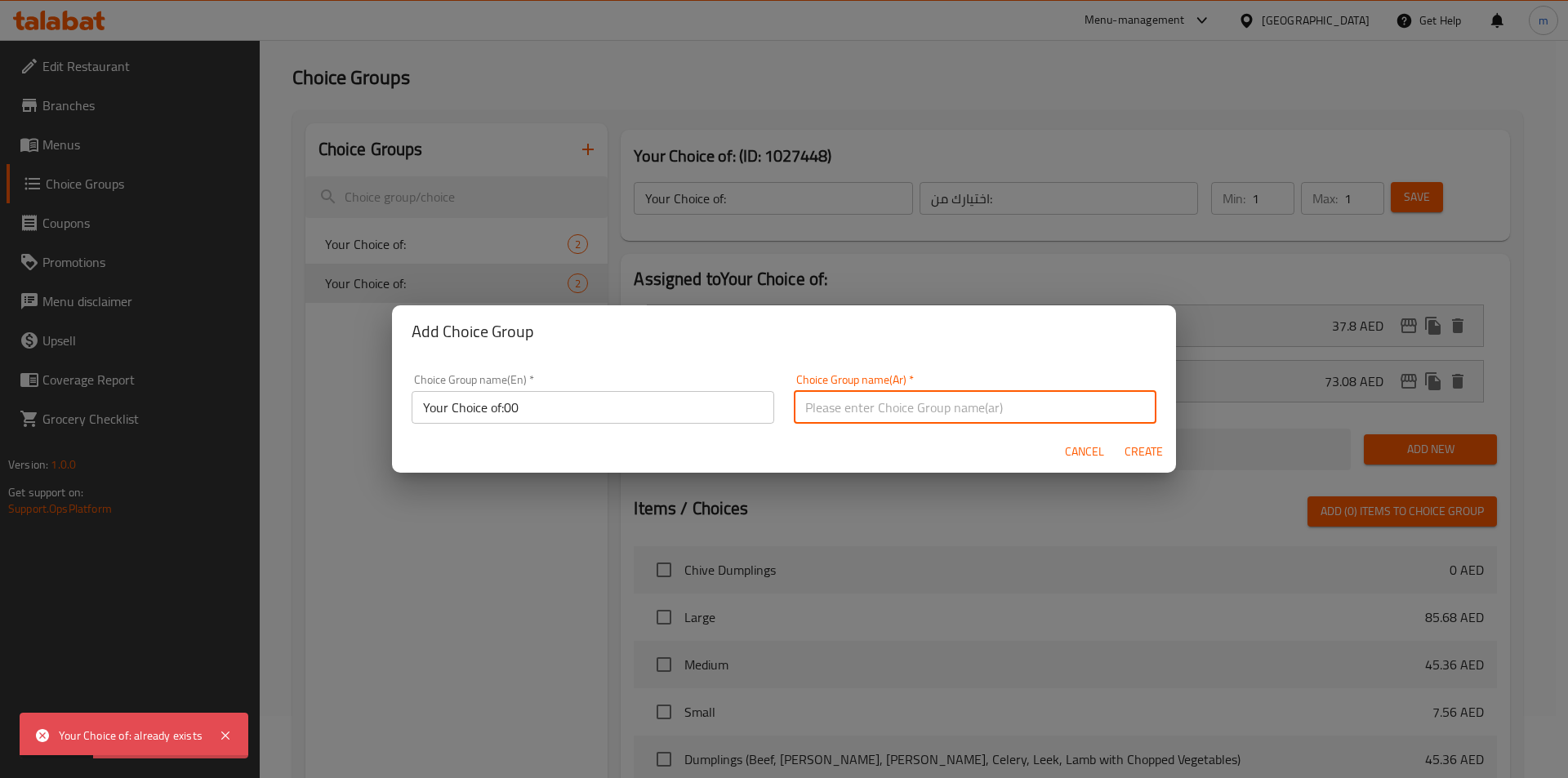
drag, startPoint x: 879, startPoint y: 400, endPoint x: 879, endPoint y: 410, distance: 10.0
click at [879, 401] on input "text" at bounding box center [975, 407] width 363 height 33
type input "اختيارك من:"
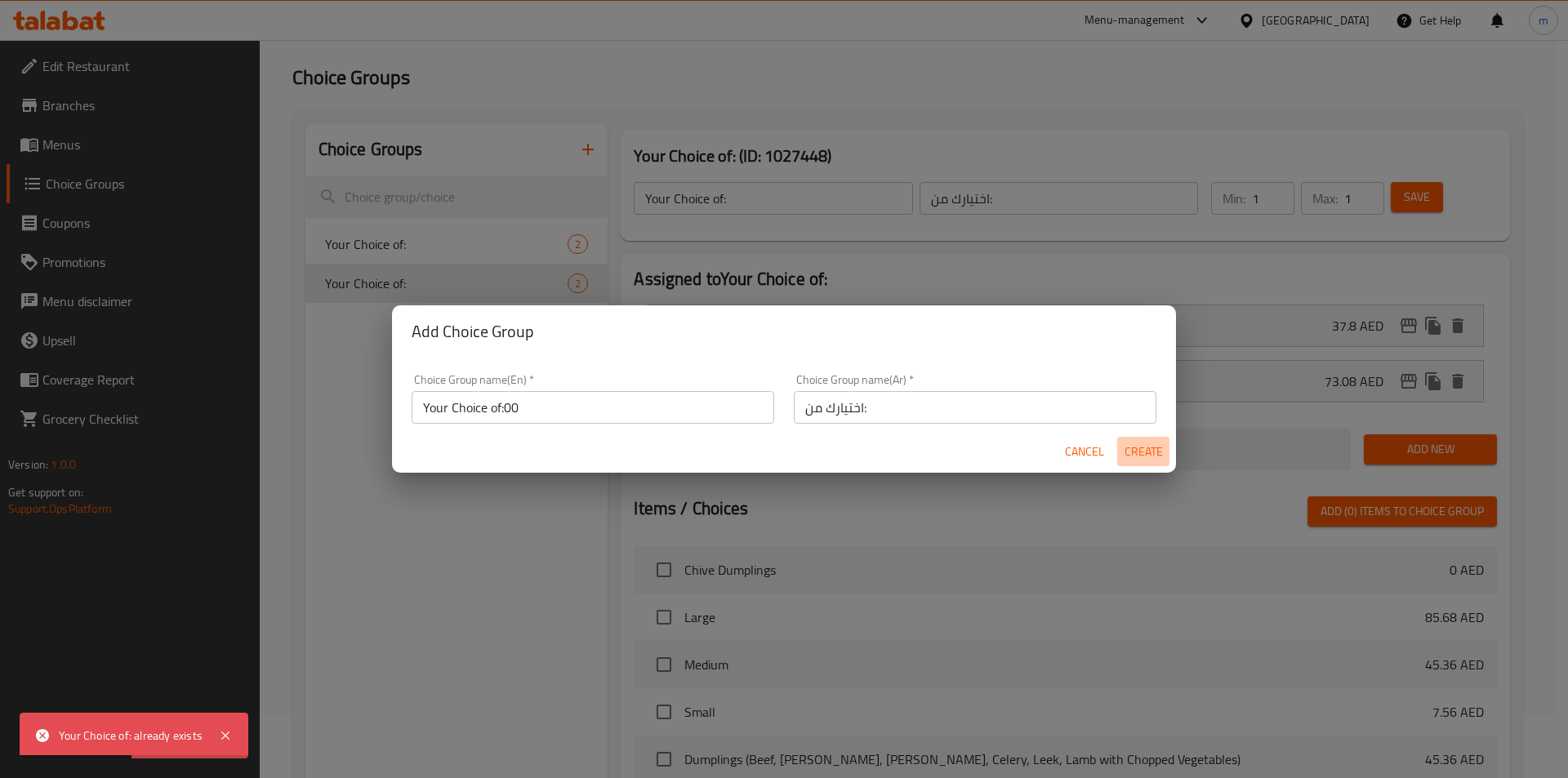
drag, startPoint x: 1141, startPoint y: 441, endPoint x: 955, endPoint y: 395, distance: 191.6
click at [1129, 438] on button "Create" at bounding box center [1143, 452] width 52 height 30
type input "Your Choice of:00"
type input "0"
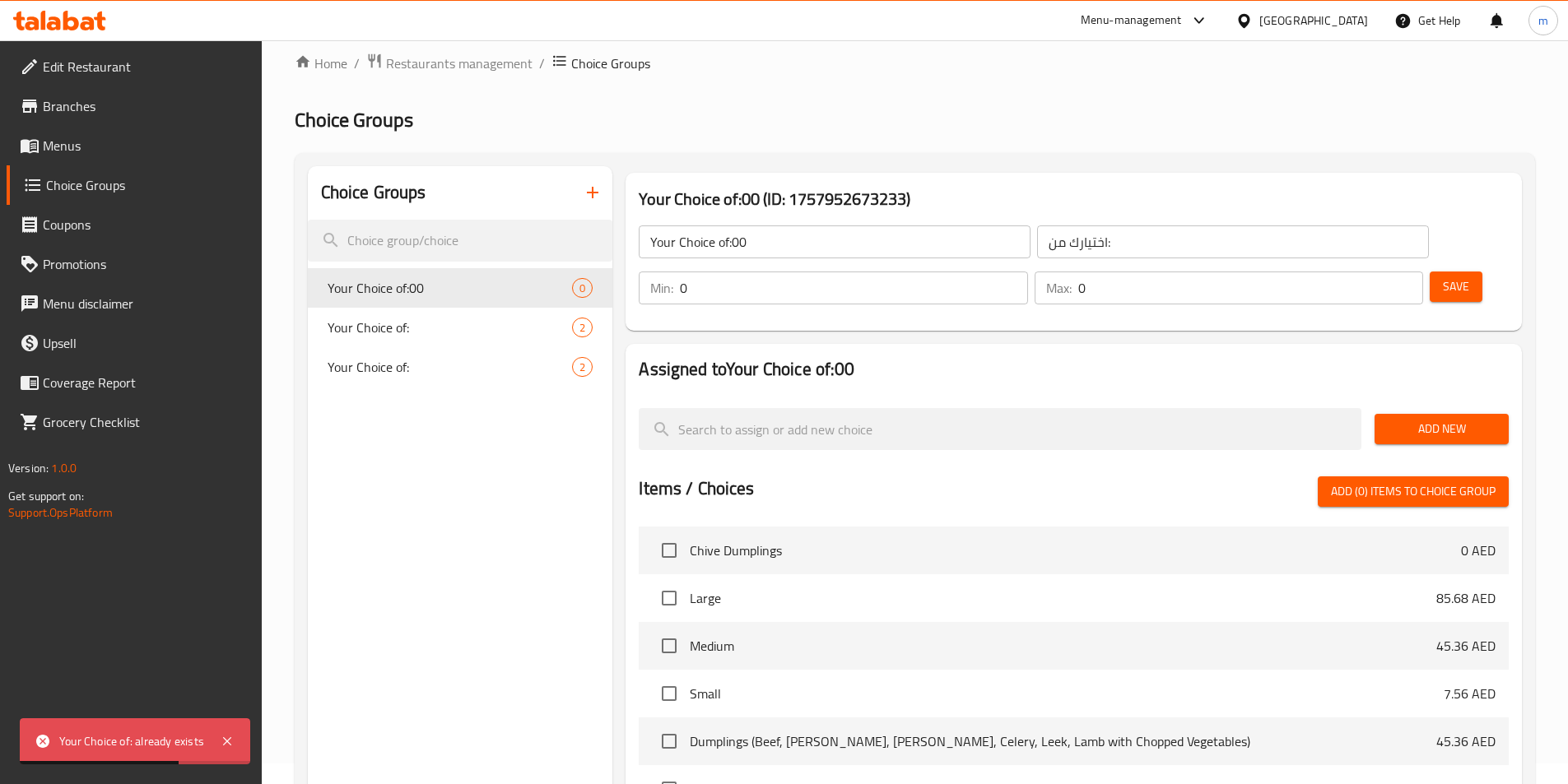
scroll to position [0, 0]
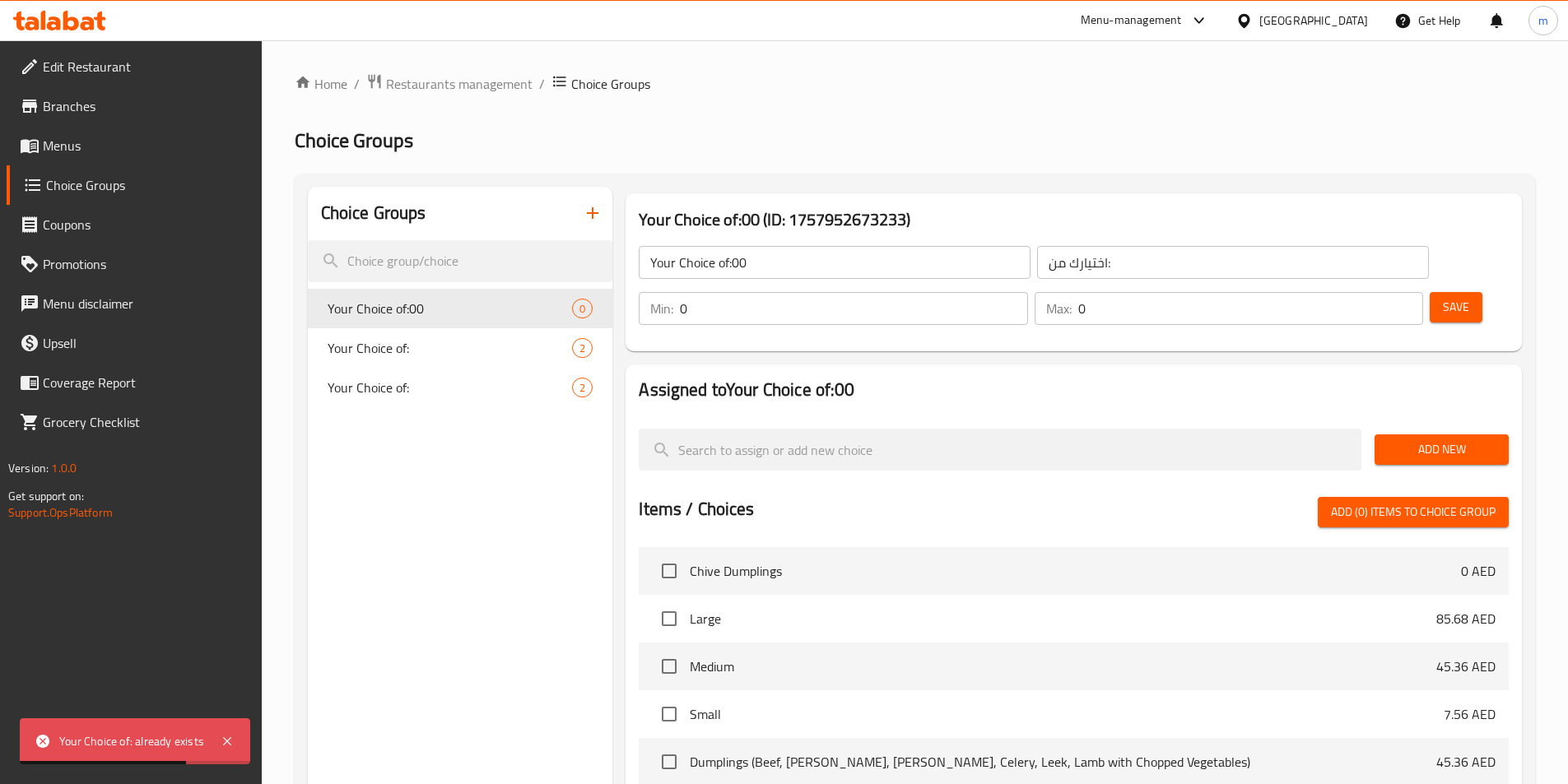
click at [755, 272] on input "Your Choice of:00" at bounding box center [834, 263] width 392 height 33
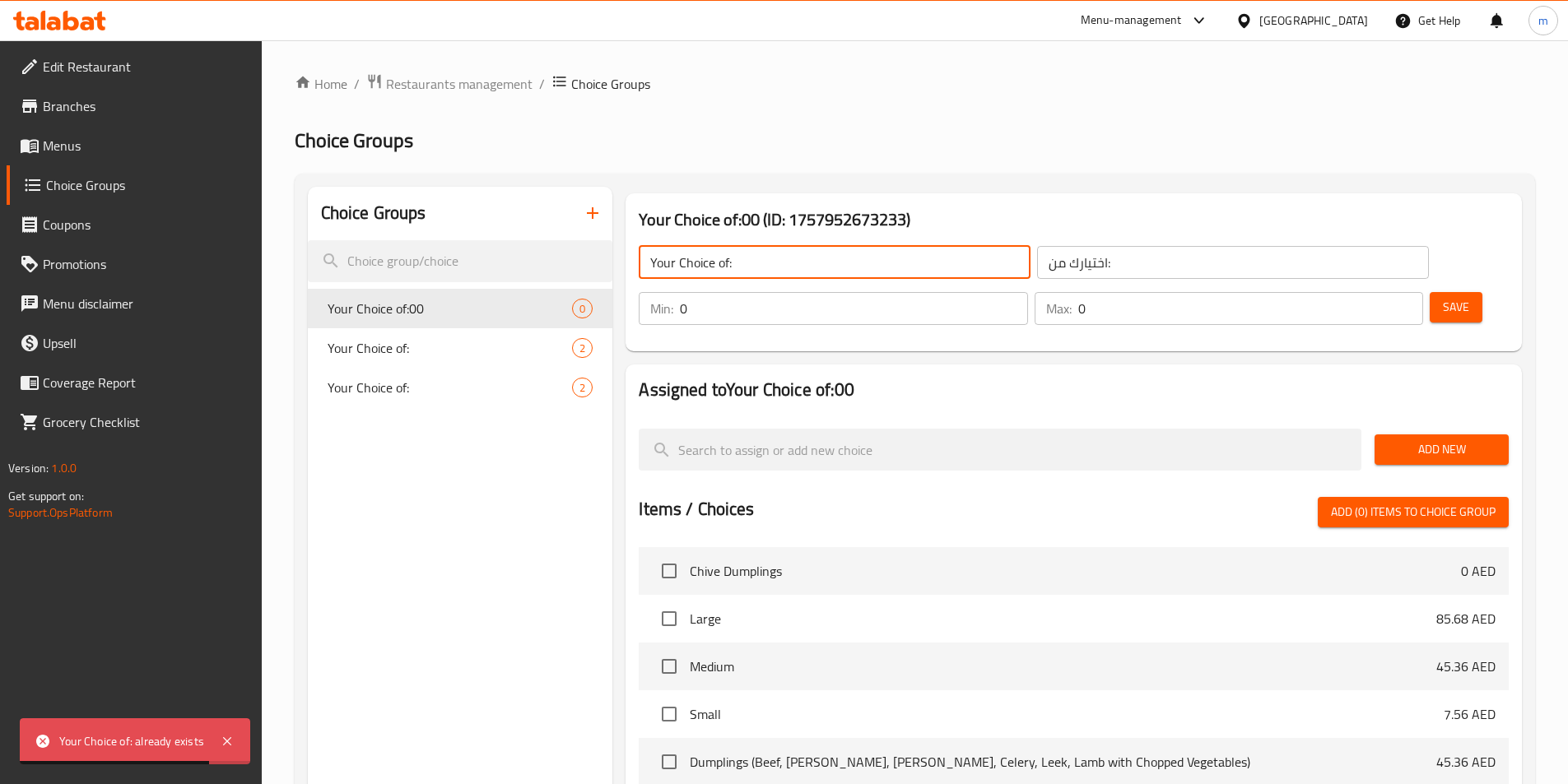
type input "Your Choice of:"
click at [1468, 440] on span "Add New" at bounding box center [1441, 449] width 108 height 20
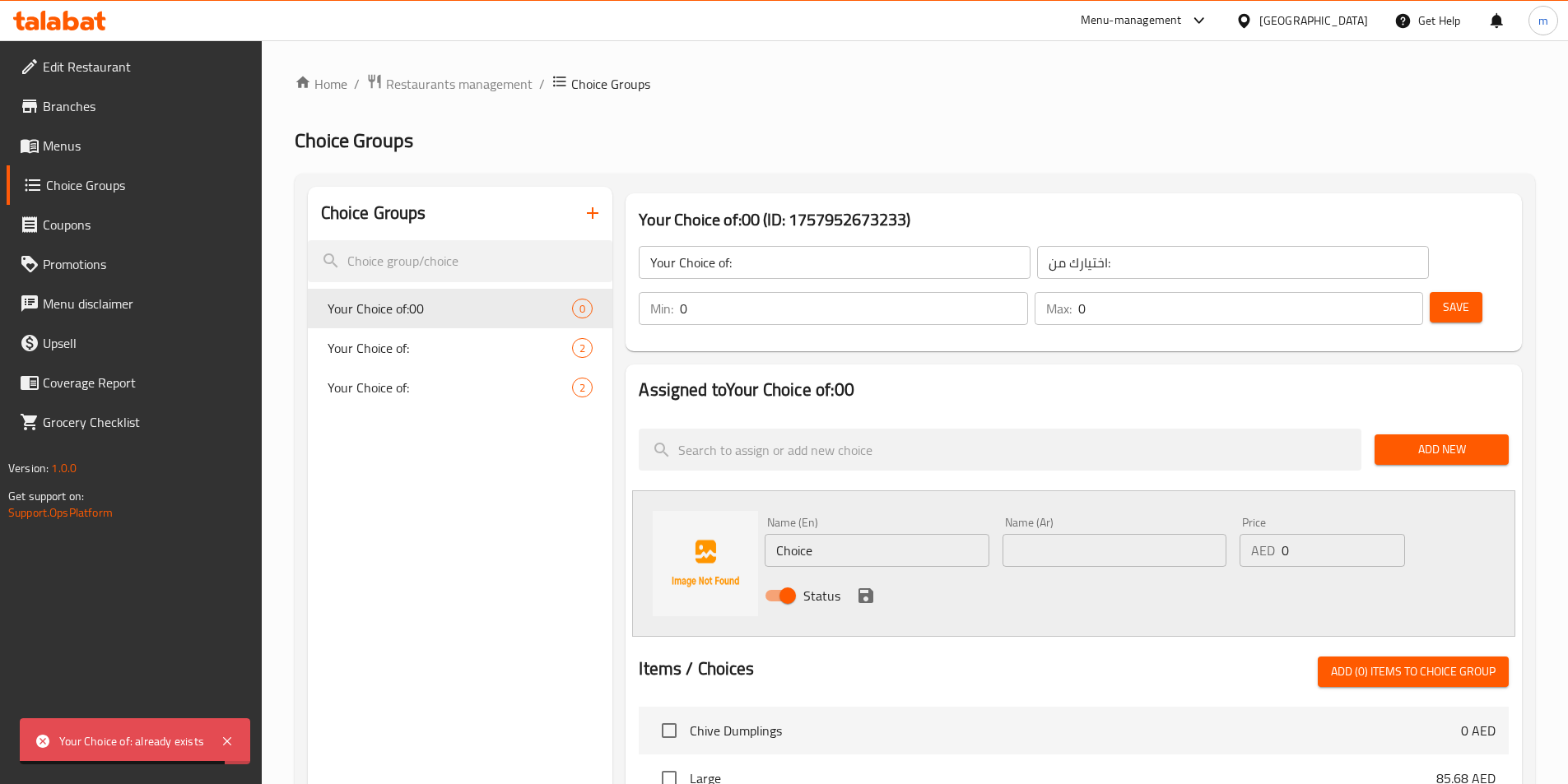
drag, startPoint x: 909, startPoint y: 494, endPoint x: 909, endPoint y: 506, distance: 12.0
click at [910, 534] on input "Choice" at bounding box center [876, 550] width 224 height 33
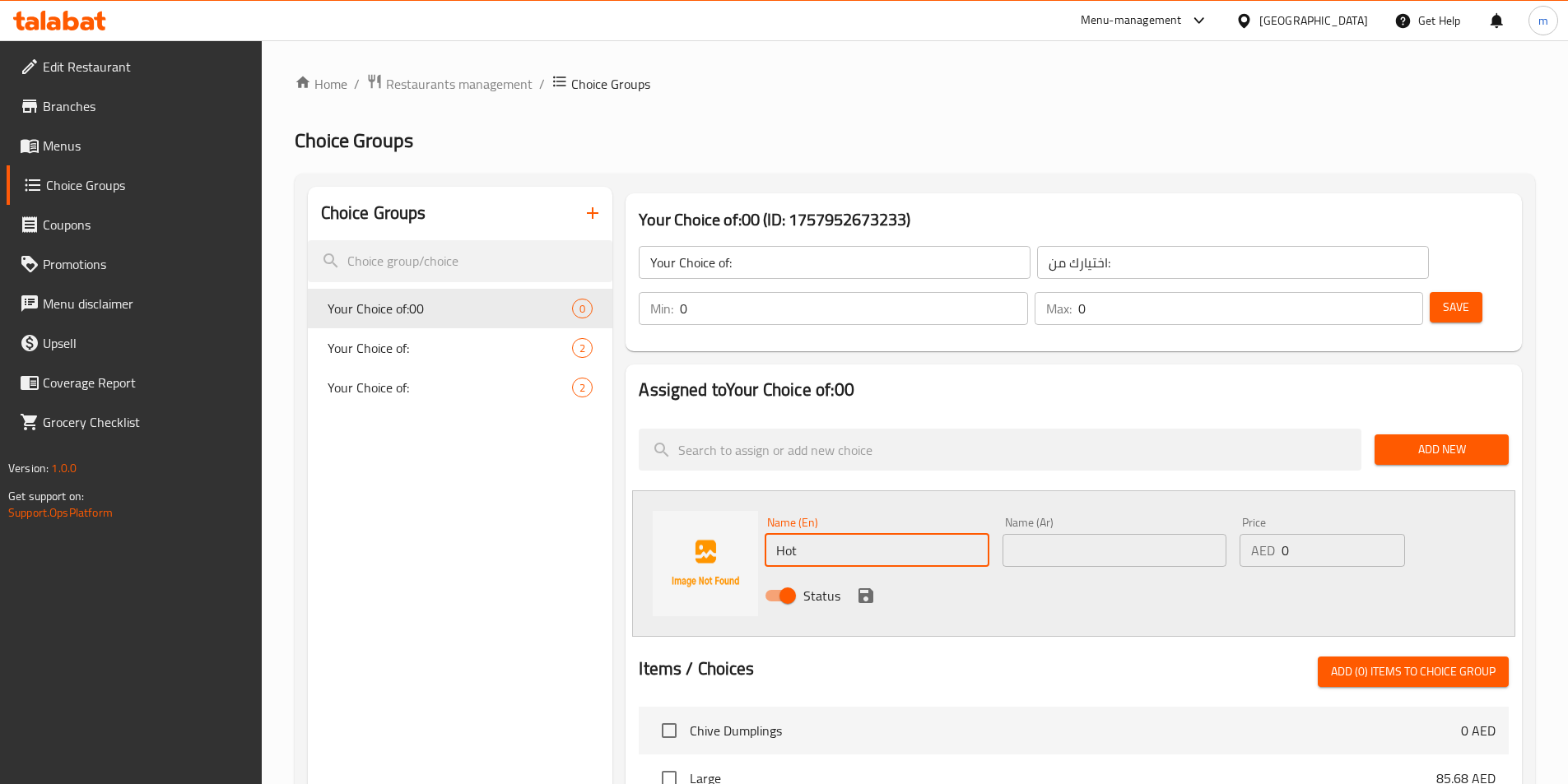
type input "Hot"
type input "ساخن"
click at [1403, 534] on input "0" at bounding box center [1342, 550] width 122 height 33
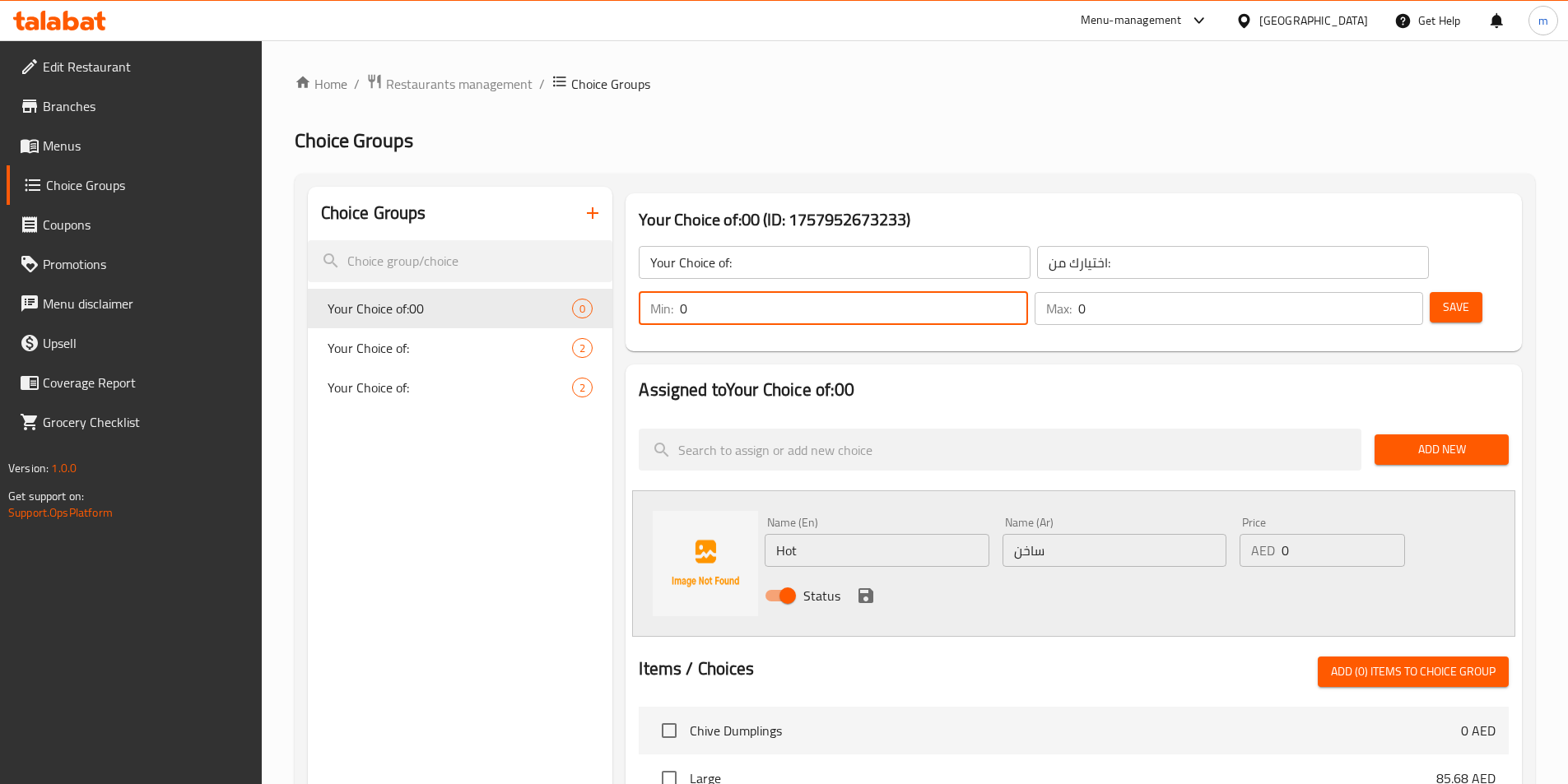
click at [1027, 292] on input "0" at bounding box center [854, 309] width 347 height 33
type input "1"
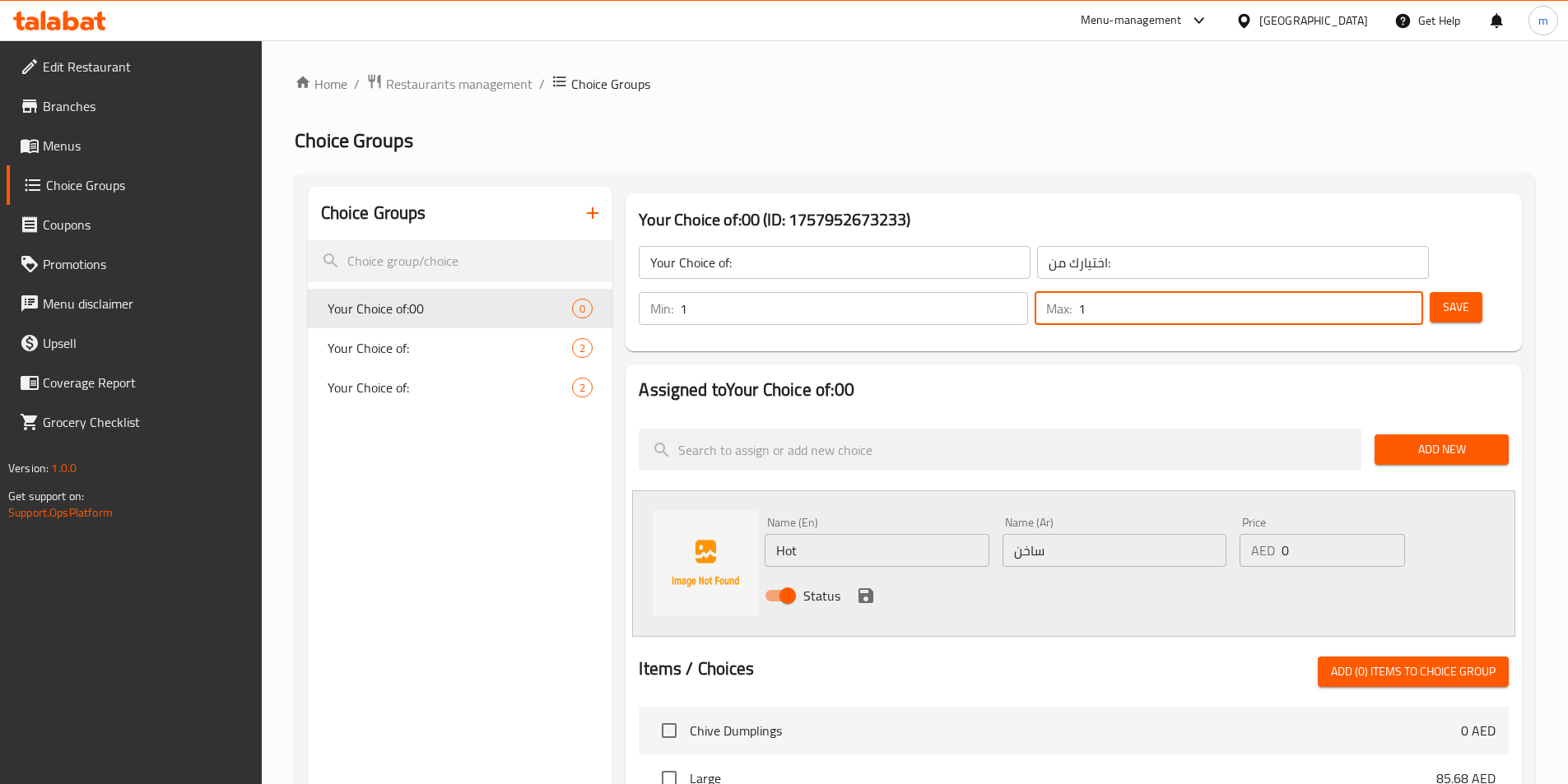
type input "1"
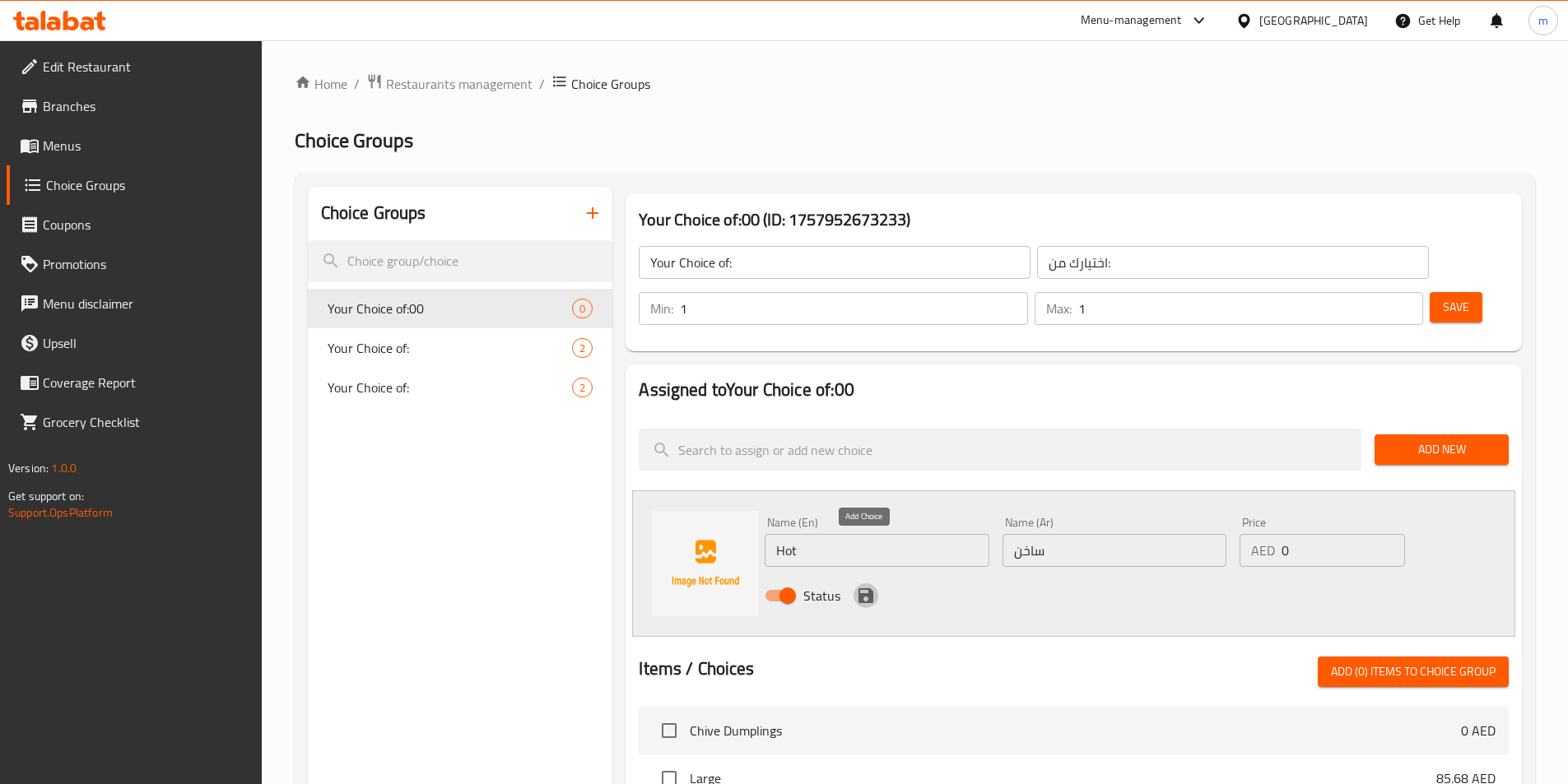
click at [866, 586] on icon "save" at bounding box center [866, 596] width 19 height 19
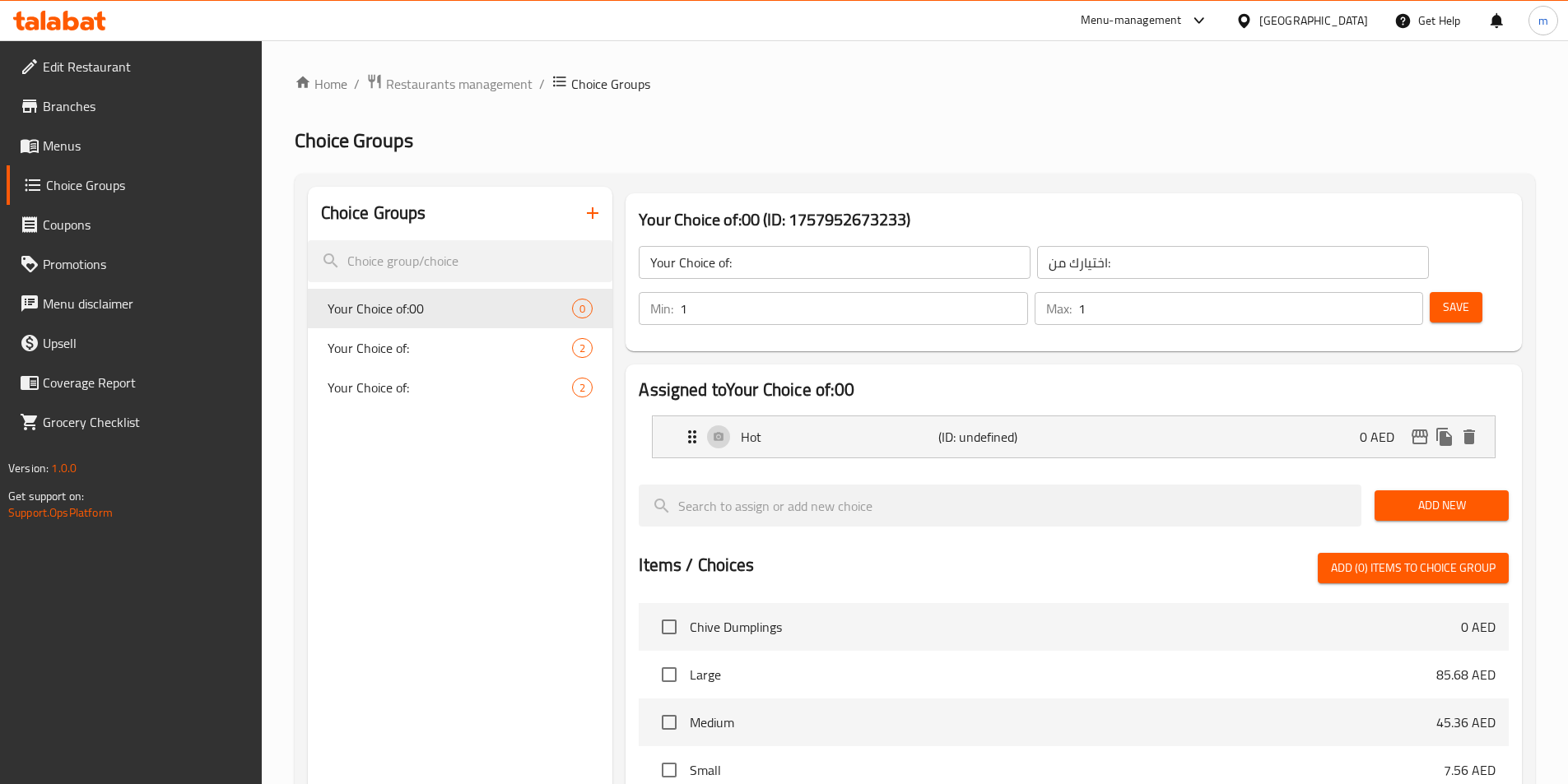
drag, startPoint x: 1499, startPoint y: 467, endPoint x: 1486, endPoint y: 457, distance: 16.4
click at [1499, 490] on button "Add New" at bounding box center [1441, 505] width 134 height 30
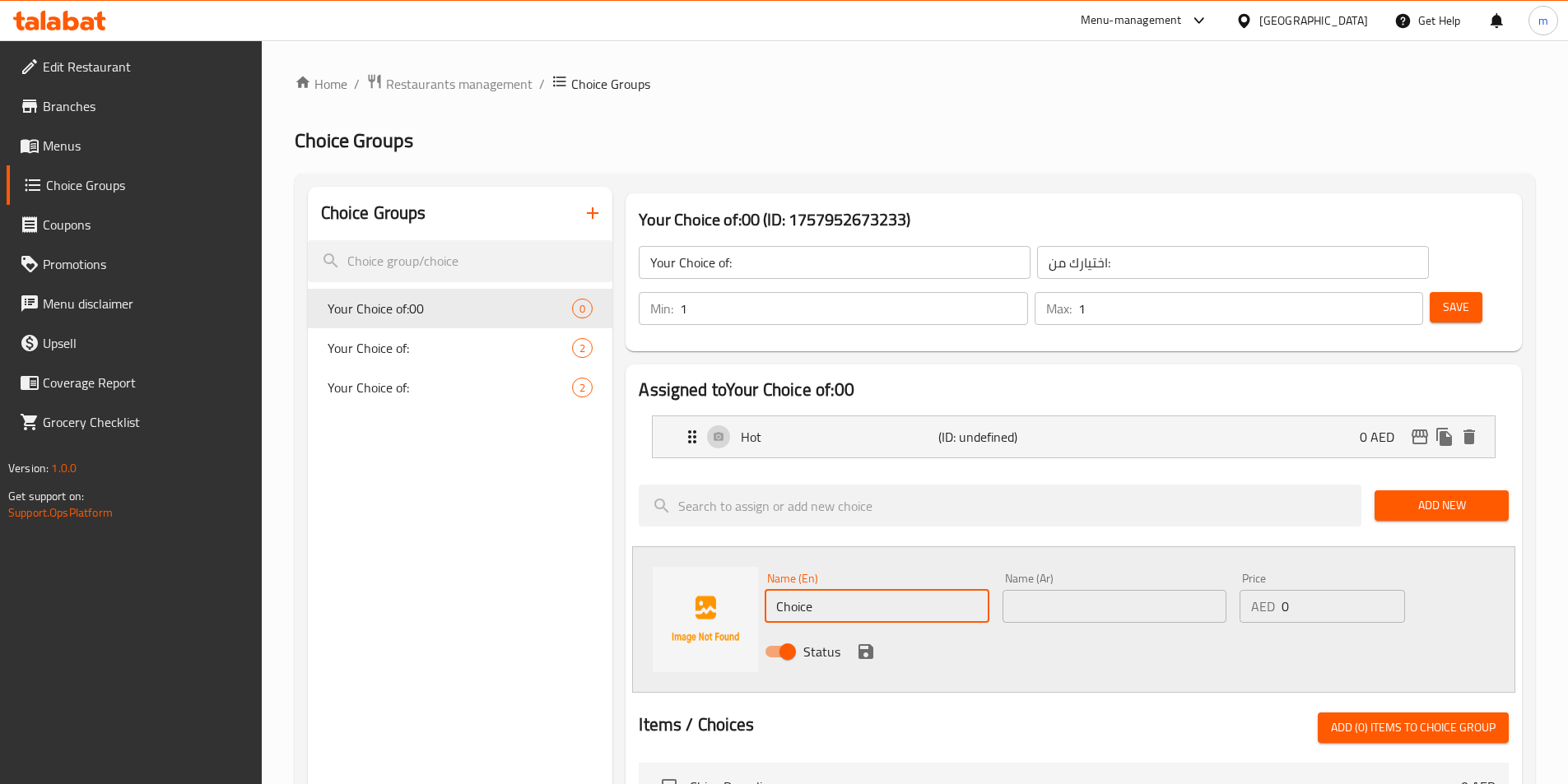
click at [833, 590] on input "Choice" at bounding box center [876, 606] width 224 height 33
click at [799, 590] on input "Colid" at bounding box center [876, 606] width 224 height 33
type input "Cold"
click at [1059, 590] on input "text" at bounding box center [1114, 606] width 224 height 33
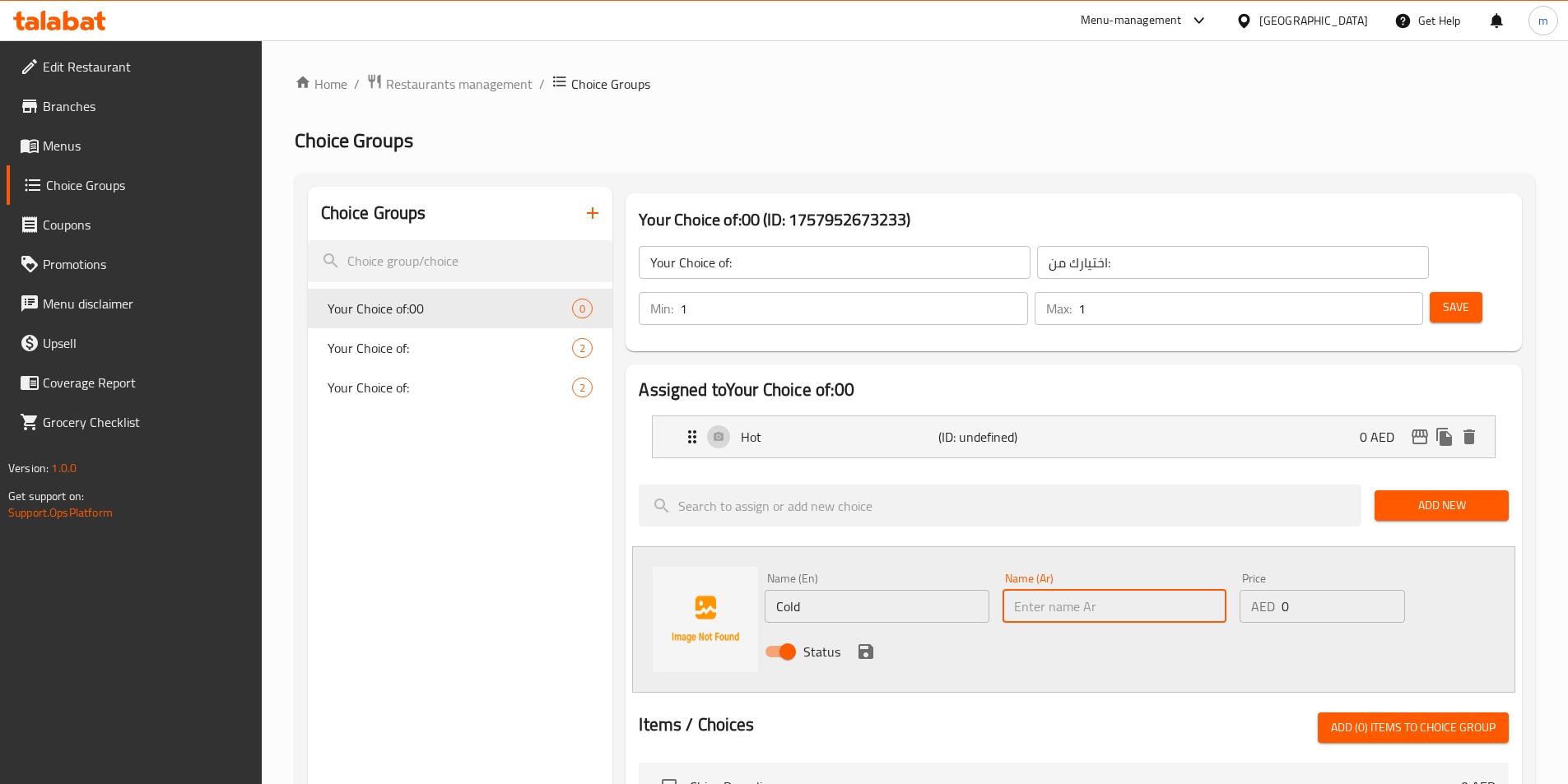
type input "f"
type input "بارد"
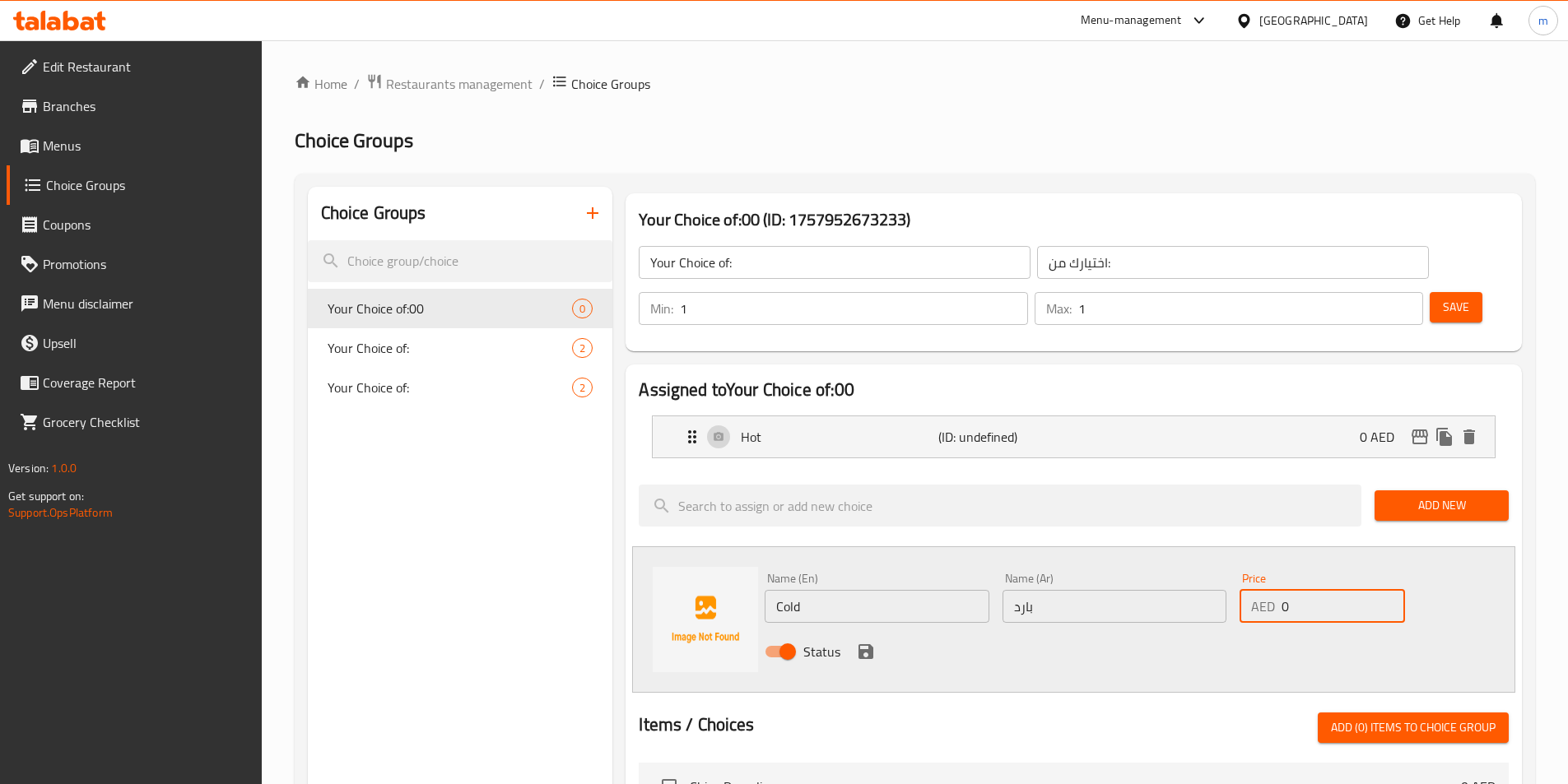
click at [854, 639] on button "save" at bounding box center [865, 651] width 24 height 24
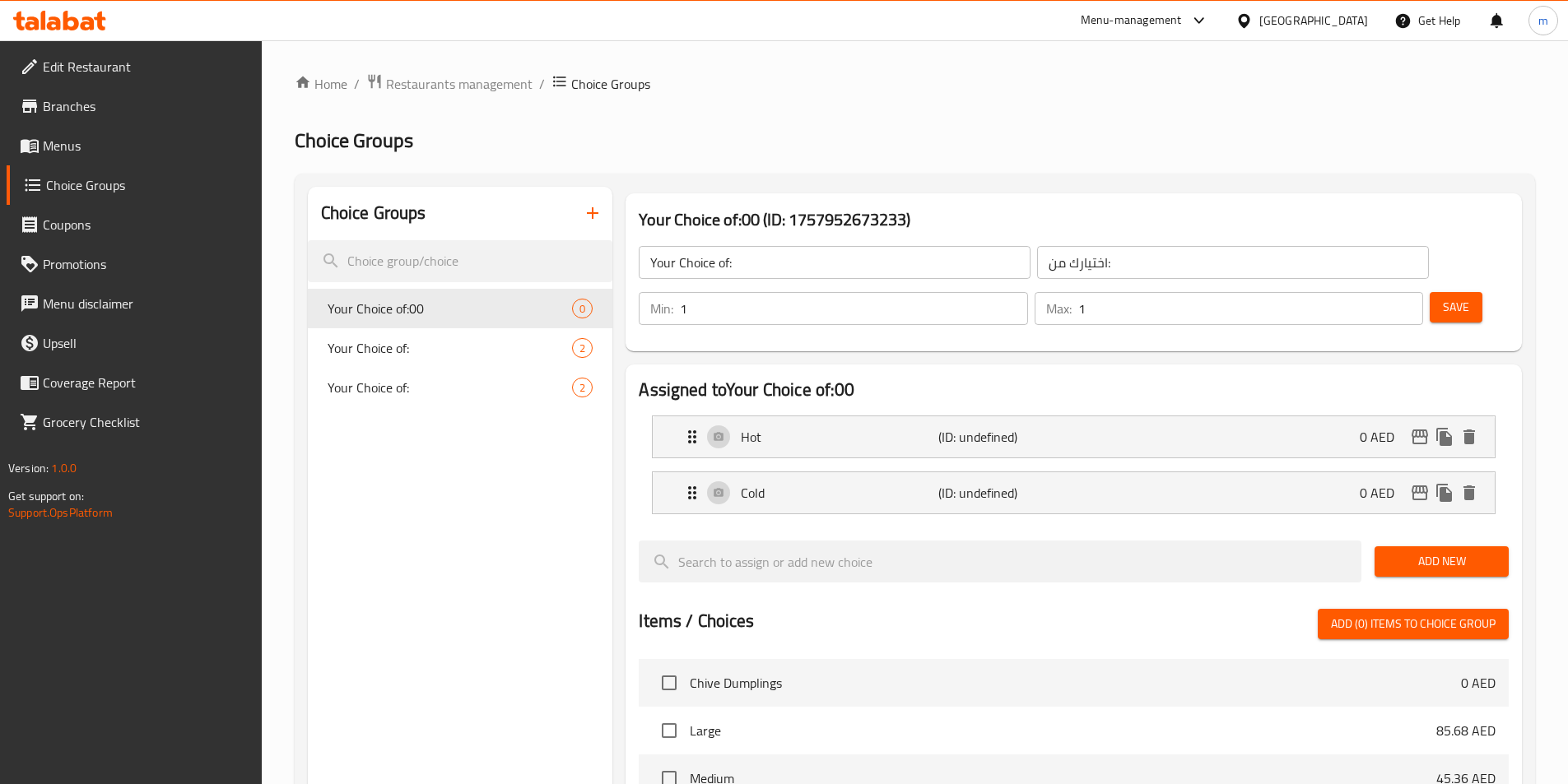
click at [1443, 297] on span "Save" at bounding box center [1455, 307] width 26 height 20
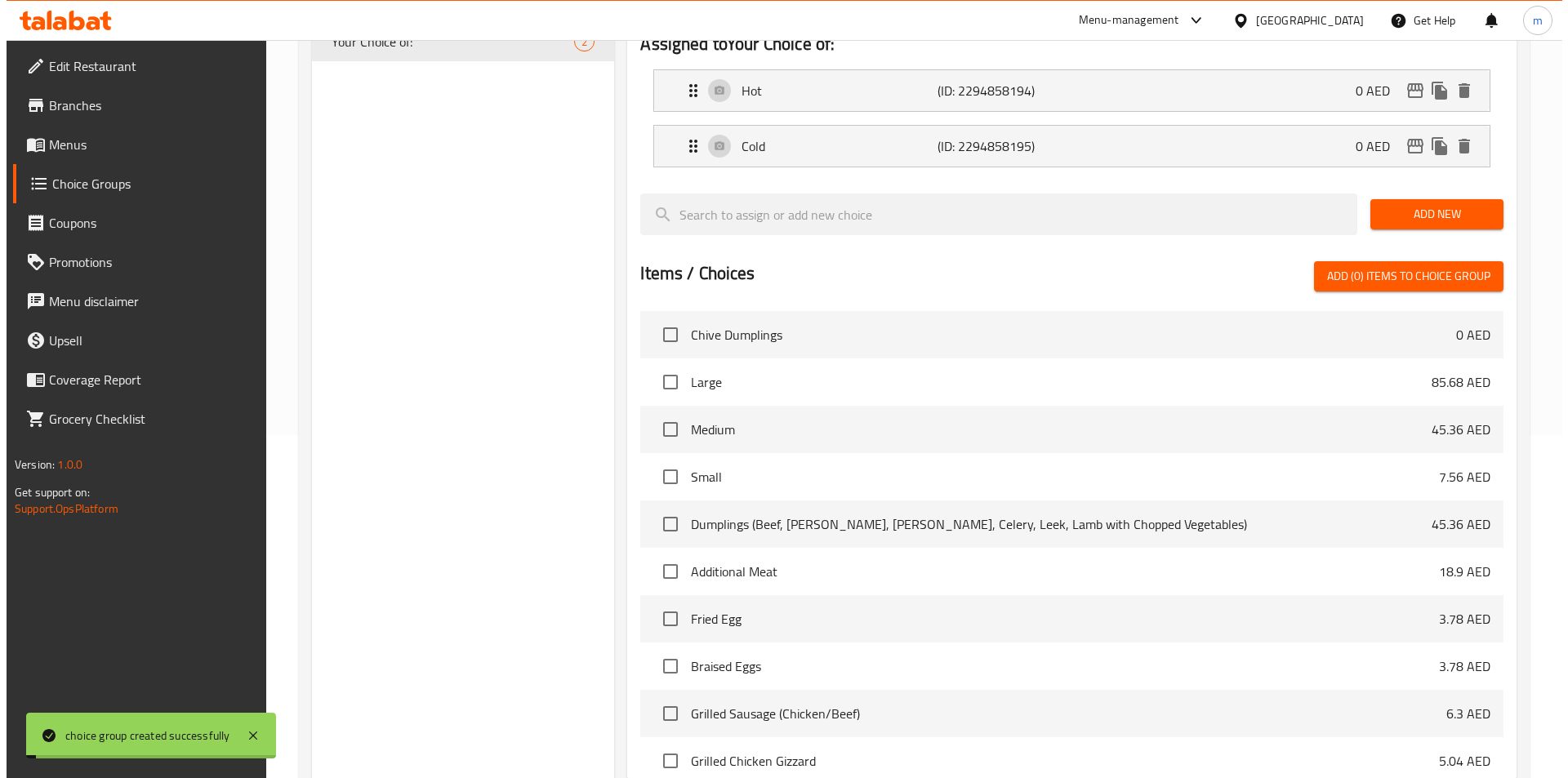
scroll to position [471, 0]
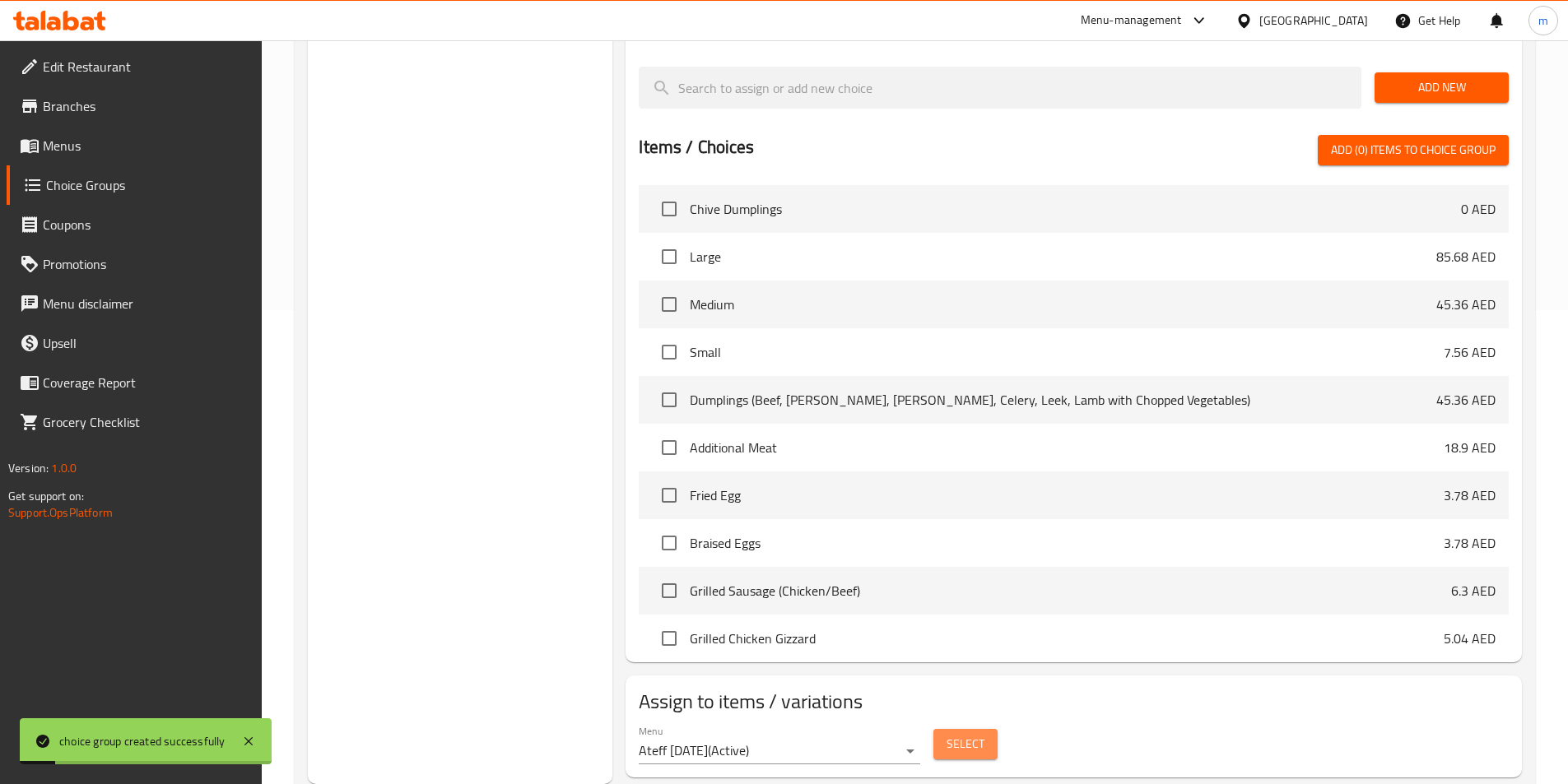
click at [971, 735] on span "Select" at bounding box center [964, 744] width 38 height 20
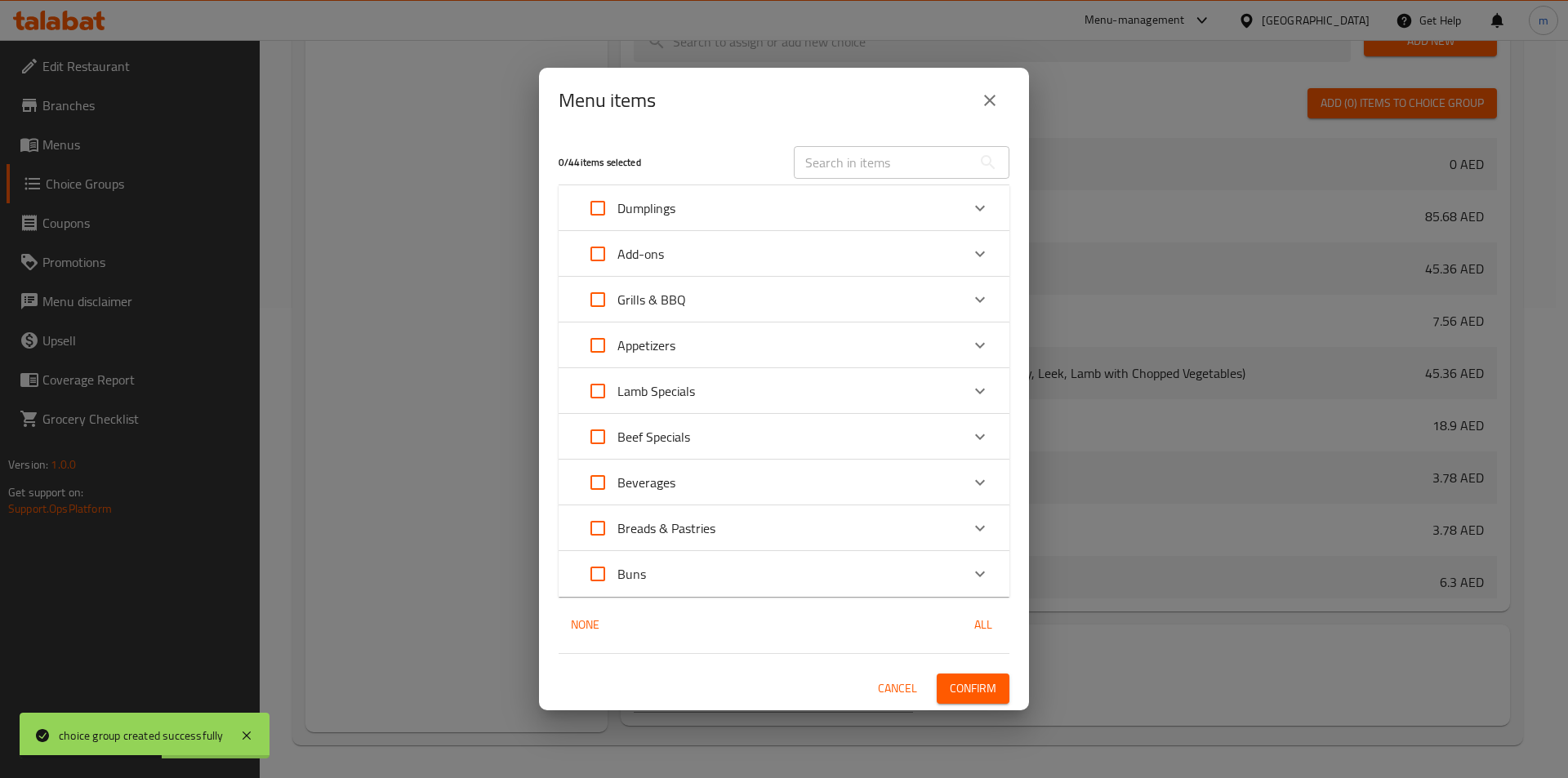
click at [690, 472] on div "Beverages" at bounding box center [769, 482] width 382 height 39
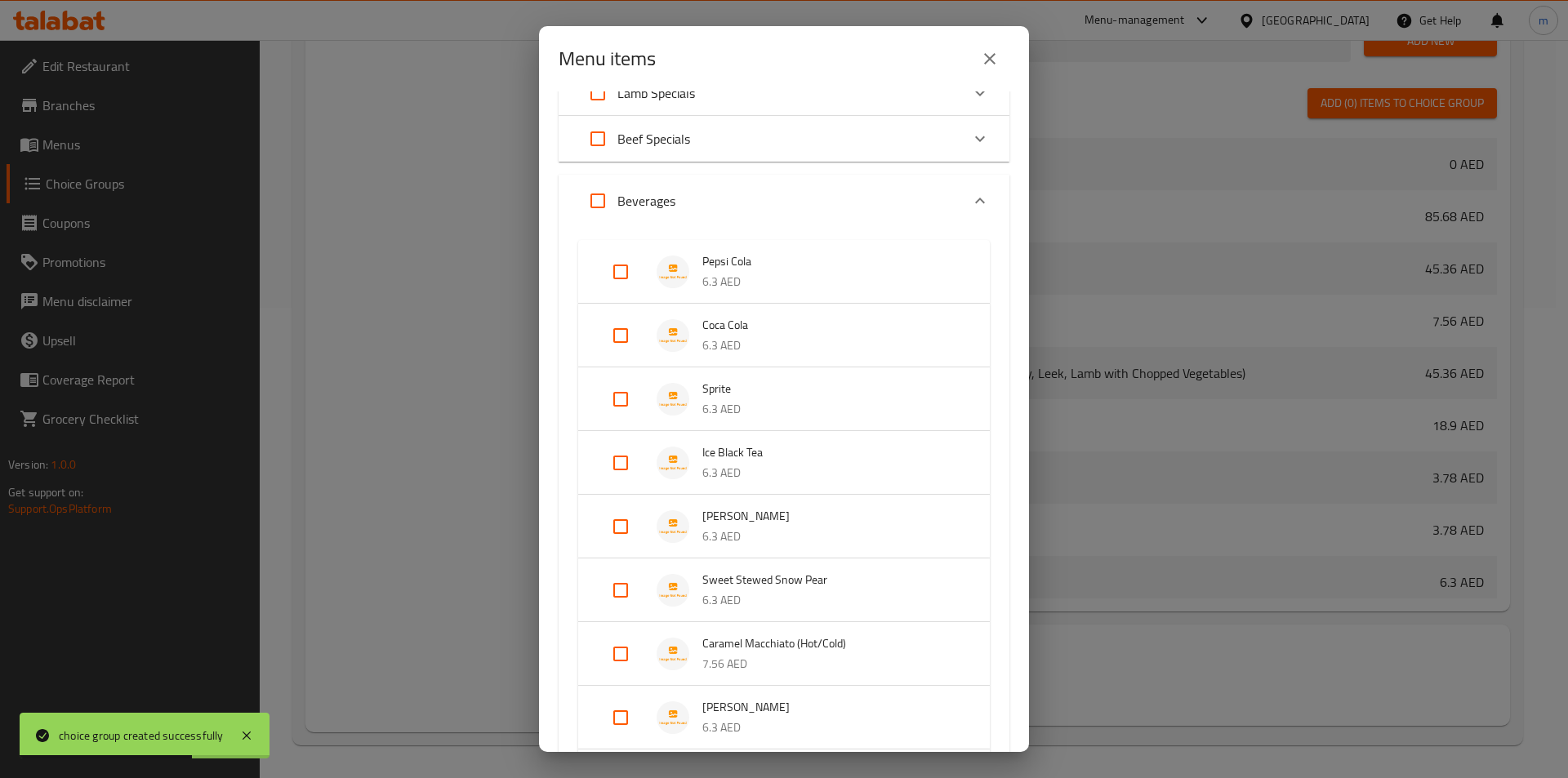
scroll to position [326, 0]
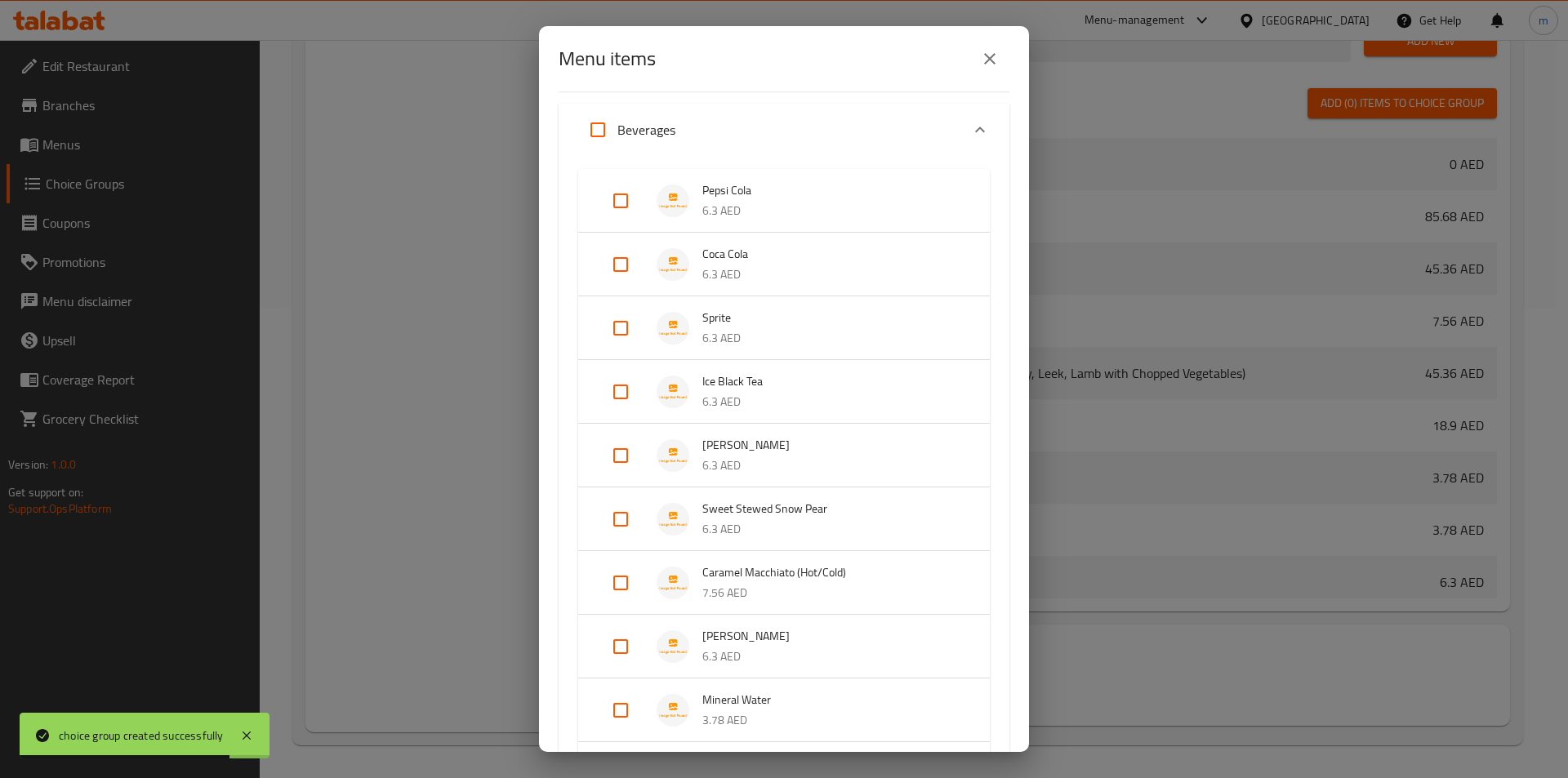
click at [626, 575] on input "Expand" at bounding box center [620, 583] width 39 height 39
checkbox input "true"
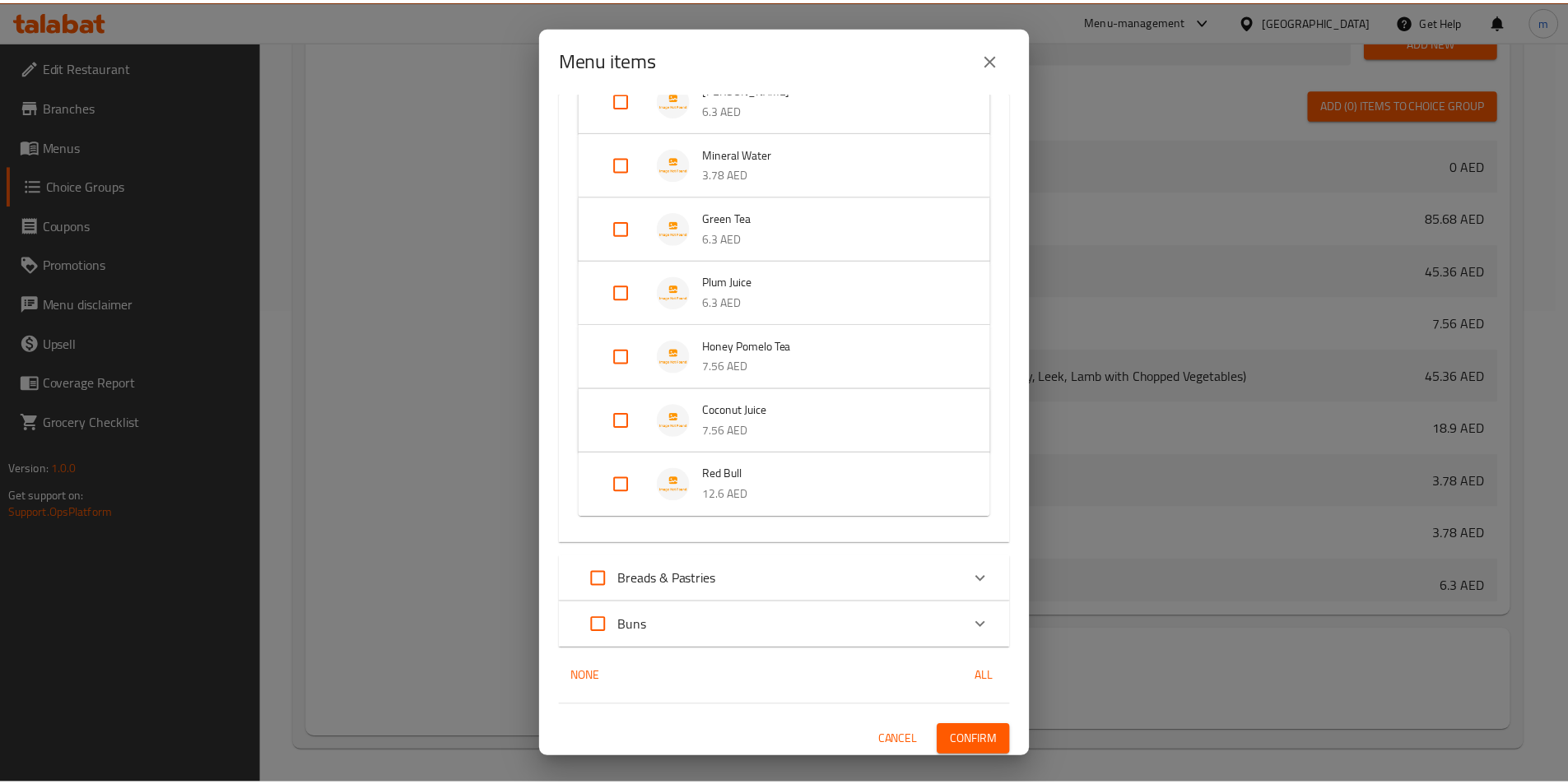
scroll to position [913, 0]
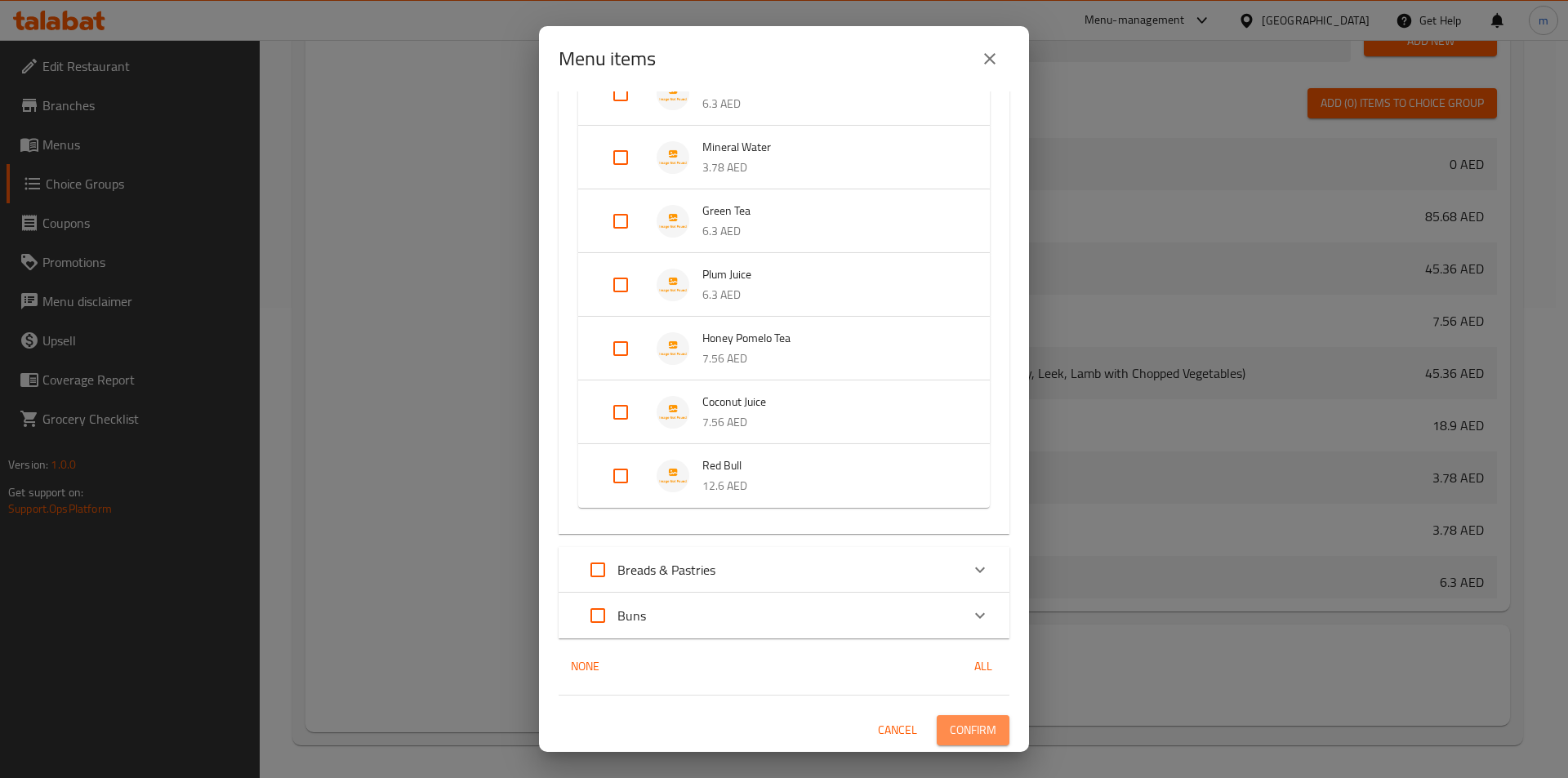
click at [970, 729] on span "Confirm" at bounding box center [973, 730] width 46 height 20
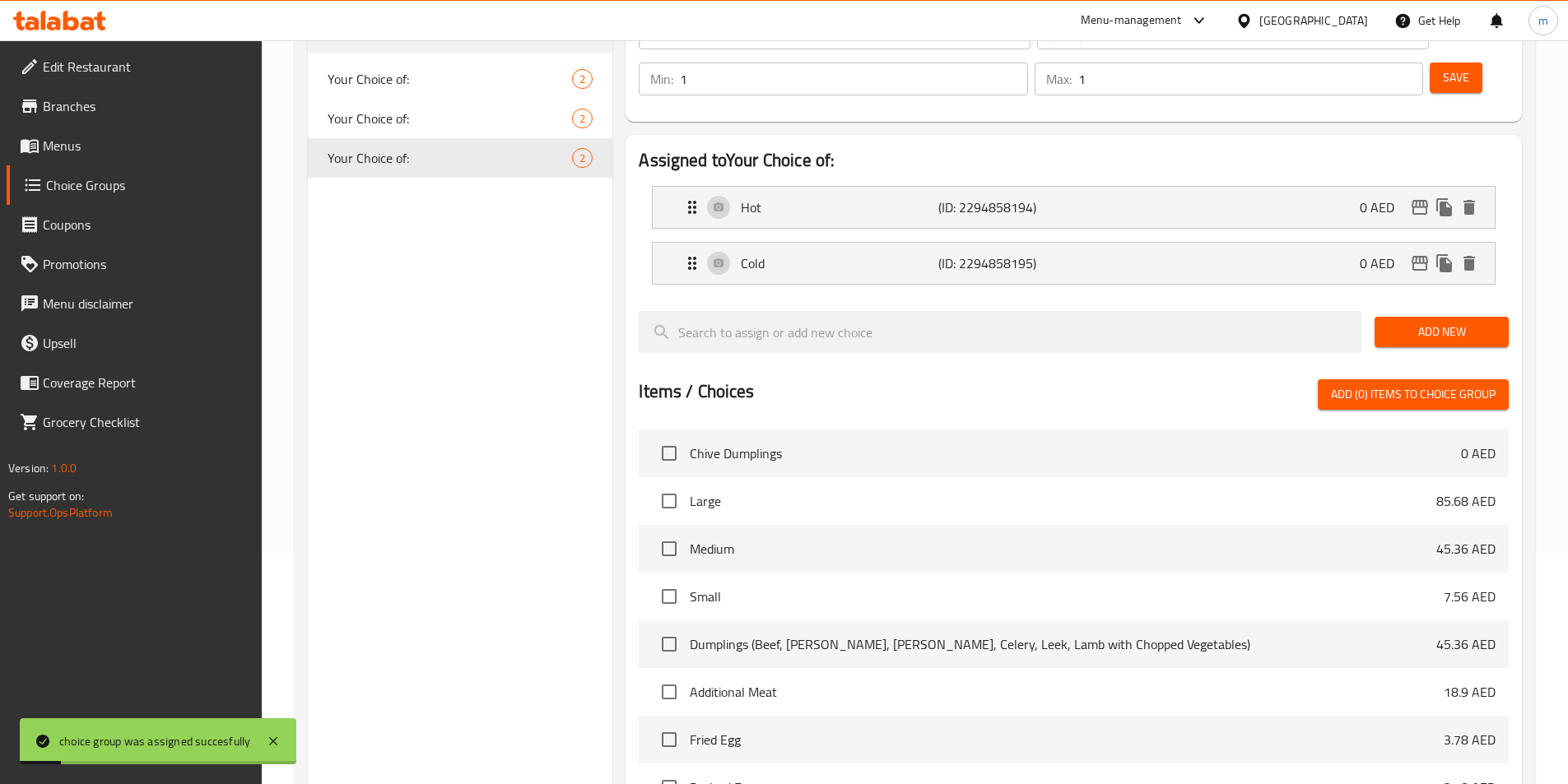
scroll to position [227, 0]
click at [89, 154] on span "Menus" at bounding box center [146, 146] width 206 height 19
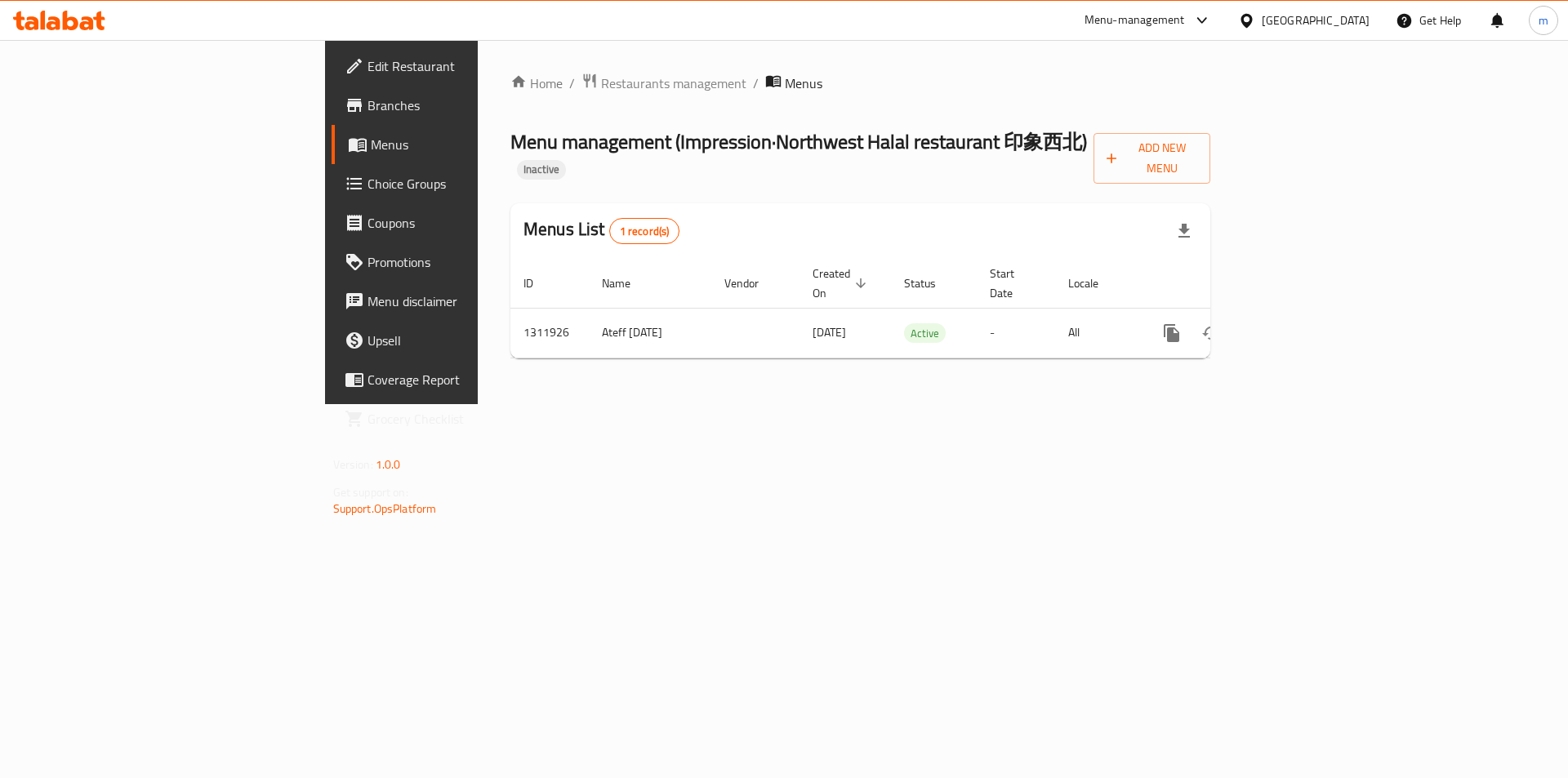
click at [756, 404] on div "Home / Restaurants management / Menus Menu management ( Impression·Northwest Ha…" at bounding box center [860, 222] width 766 height 364
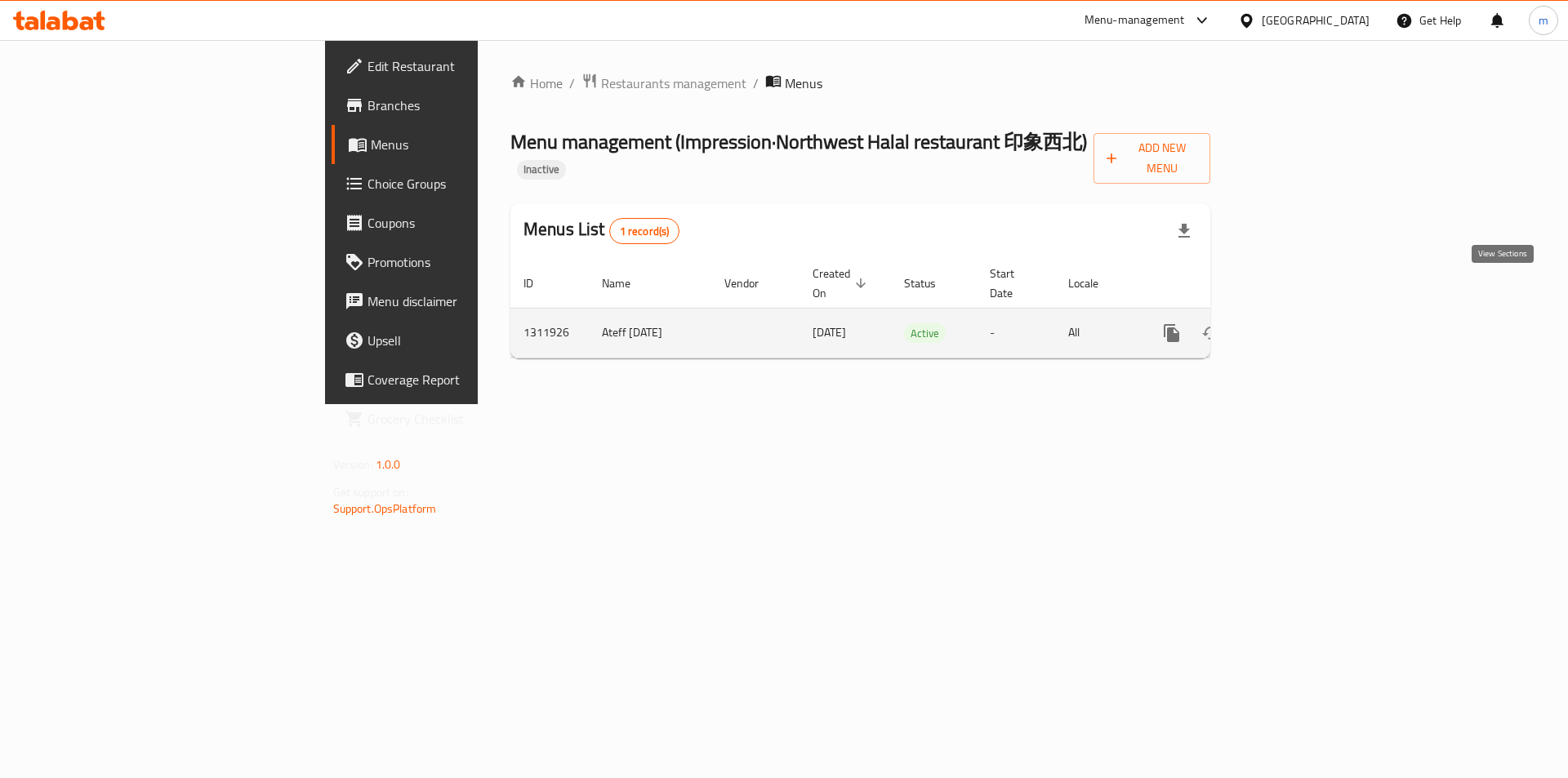
click at [1299, 324] on icon "enhanced table" at bounding box center [1290, 333] width 19 height 19
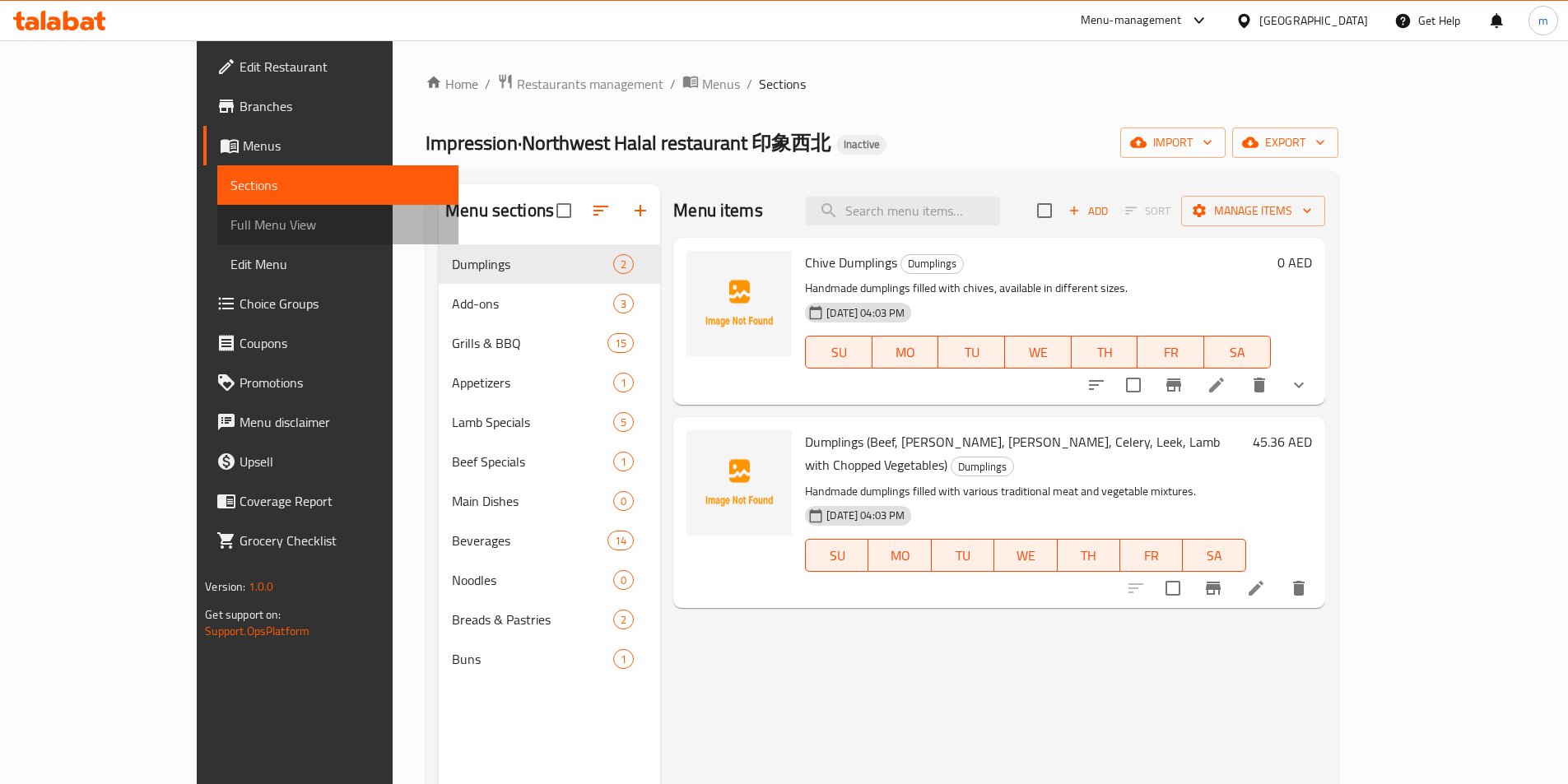
click at [230, 229] on span "Full Menu View" at bounding box center [337, 224] width 214 height 19
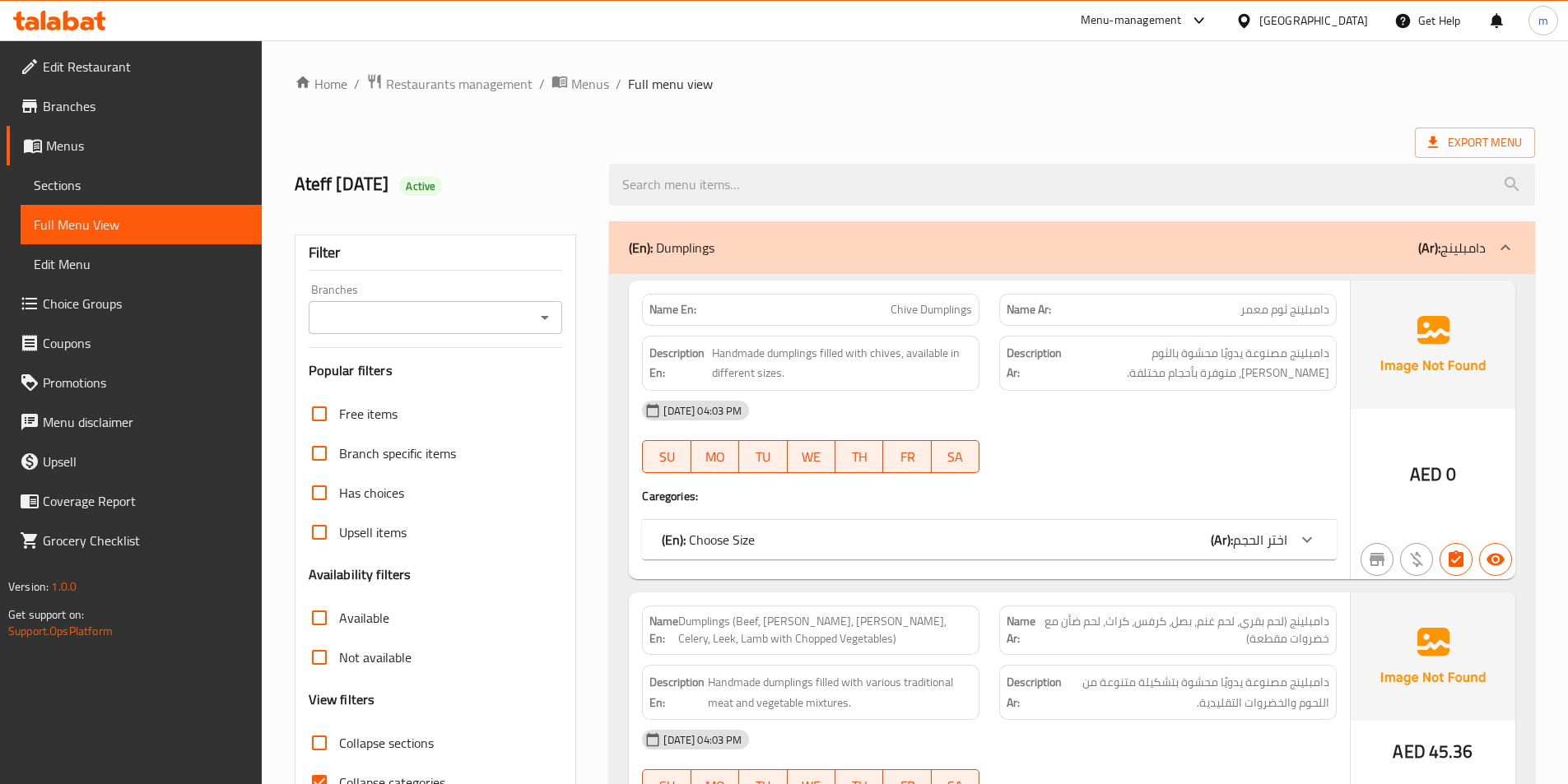
scroll to position [411, 0]
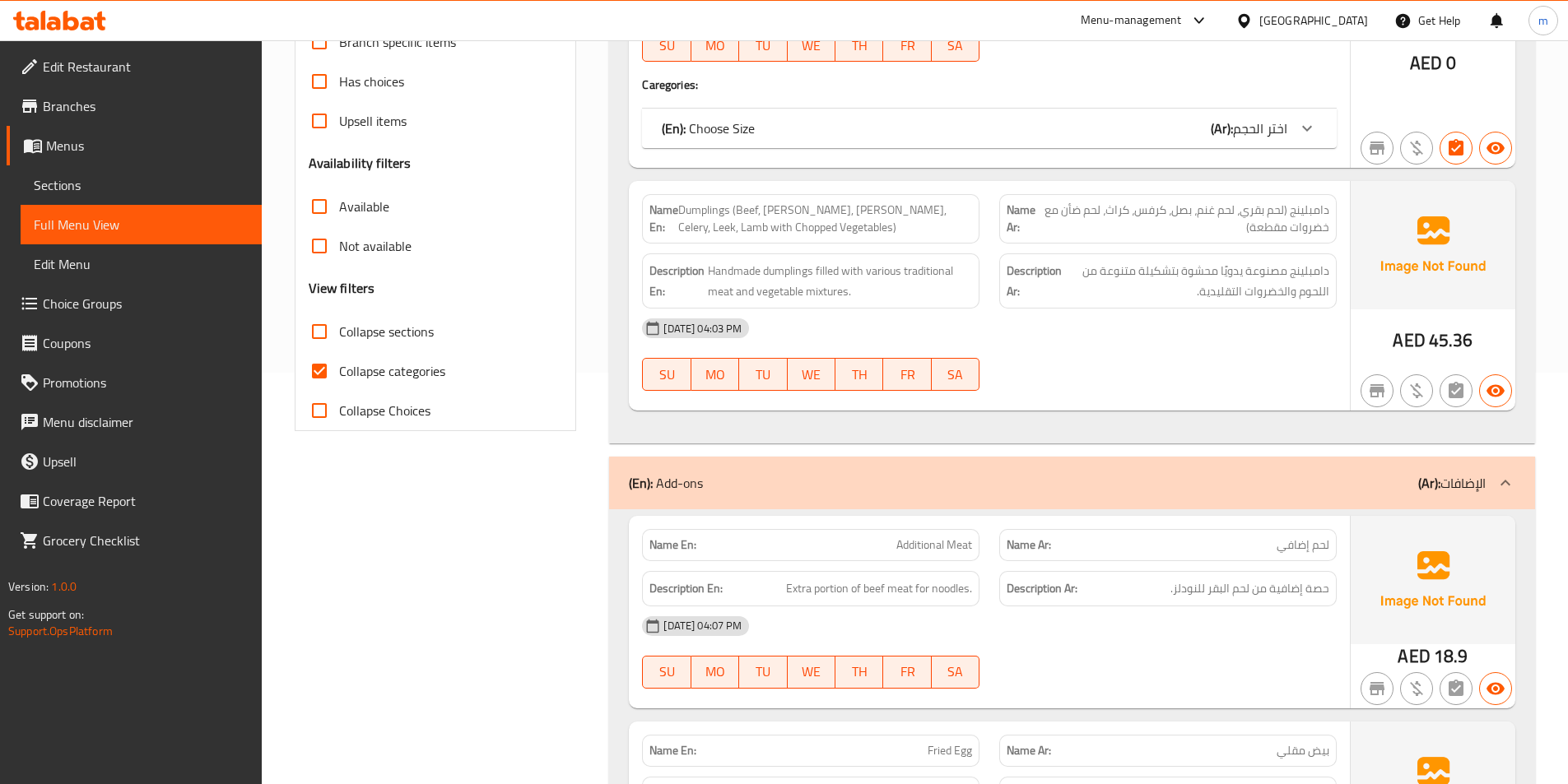
click at [391, 370] on span "Collapse categories" at bounding box center [391, 371] width 106 height 19
click at [339, 370] on input "Collapse categories" at bounding box center [319, 371] width 40 height 40
checkbox input "false"
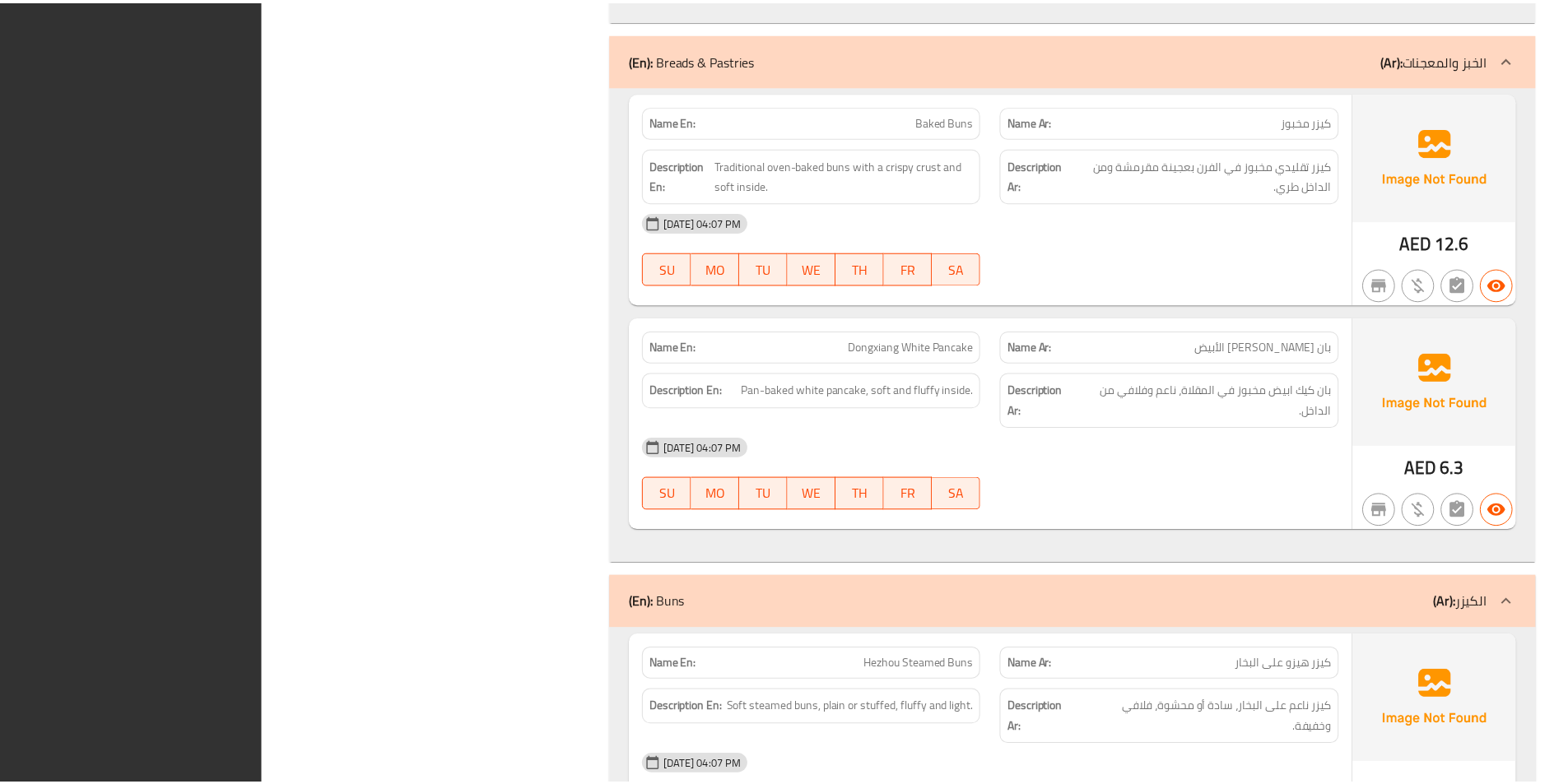
scroll to position [11118, 0]
